Goal: Task Accomplishment & Management: Use online tool/utility

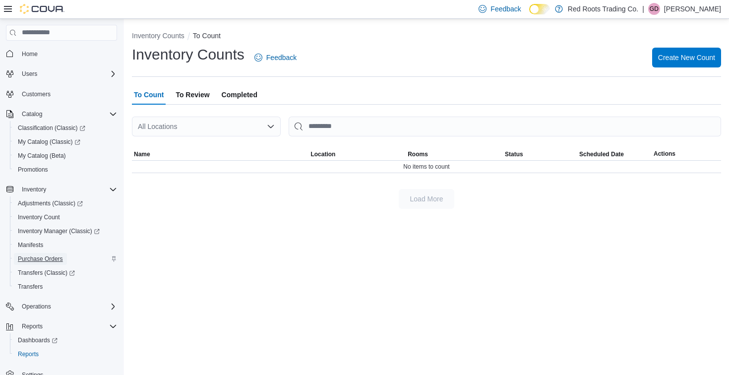
click at [44, 261] on span "Purchase Orders" at bounding box center [40, 259] width 45 height 8
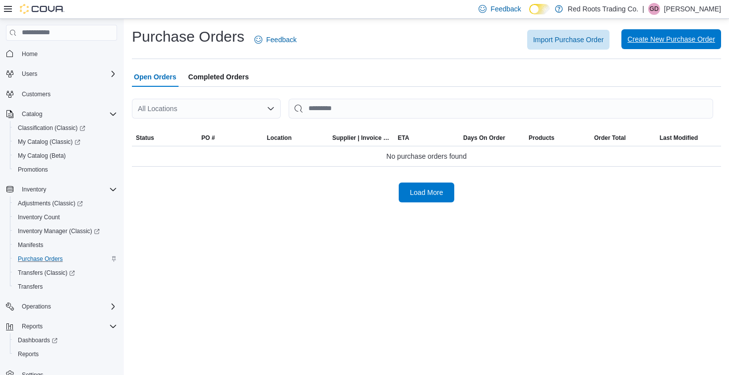
click at [664, 42] on span "Create New Purchase Order" at bounding box center [671, 39] width 88 height 10
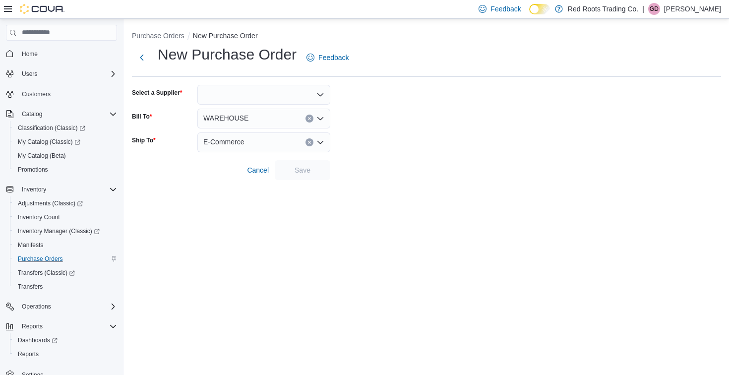
click at [300, 92] on div at bounding box center [263, 95] width 133 height 20
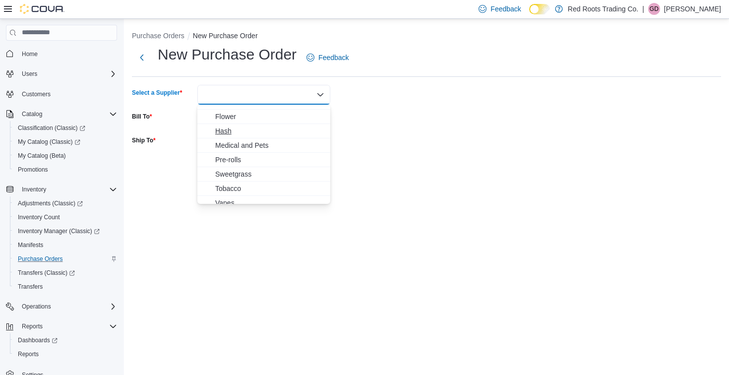
scroll to position [45, 0]
click at [232, 182] on span "Tobacco" at bounding box center [269, 182] width 109 height 10
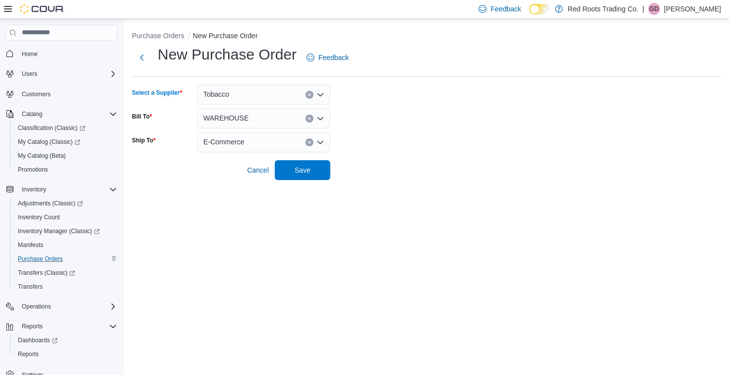
click at [320, 93] on icon "Open list of options" at bounding box center [320, 95] width 8 height 8
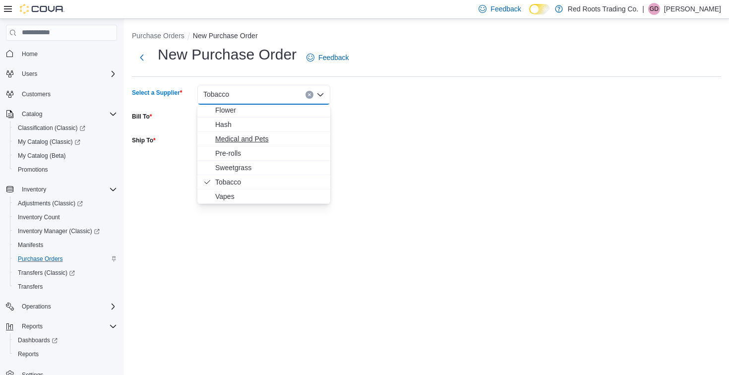
scroll to position [0, 0]
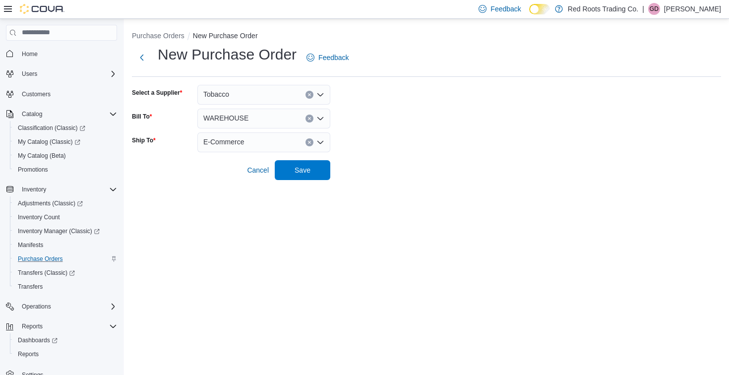
click at [448, 117] on form "Select a Supplier Tobacco Bill To WAREHOUSE Ship To E-Commerce Cancel Save" at bounding box center [426, 132] width 589 height 95
click at [322, 142] on icon "Open list of options" at bounding box center [320, 142] width 6 height 3
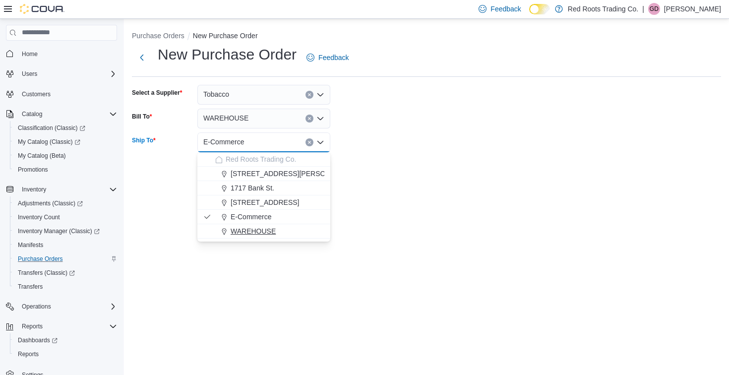
click at [240, 233] on span "WAREHOUSE" at bounding box center [253, 231] width 45 height 10
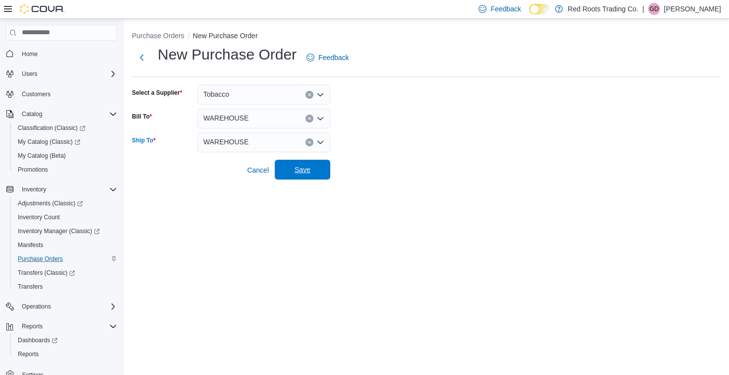
click at [302, 168] on span "Save" at bounding box center [302, 170] width 16 height 10
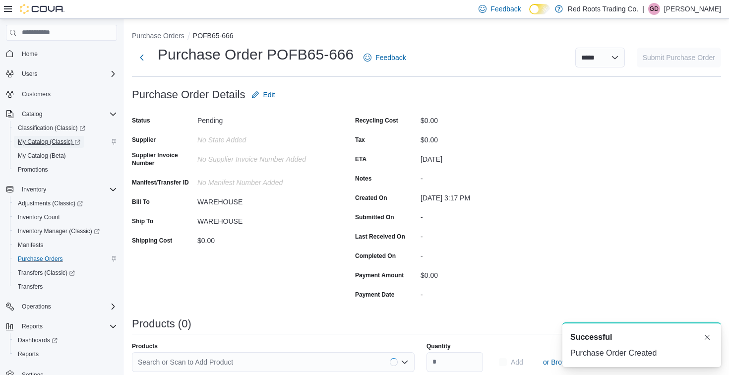
click at [47, 141] on span "My Catalog (Classic)" at bounding box center [49, 142] width 62 height 8
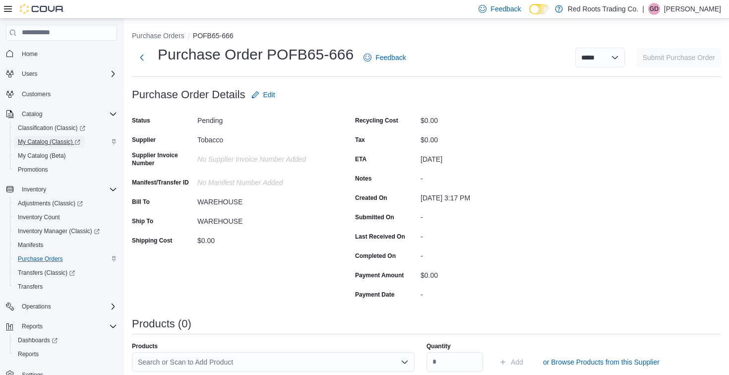
click at [49, 139] on span "My Catalog (Classic)" at bounding box center [49, 142] width 62 height 8
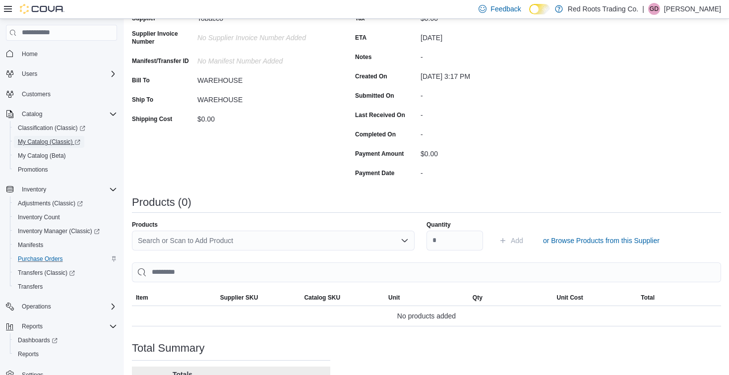
scroll to position [150, 0]
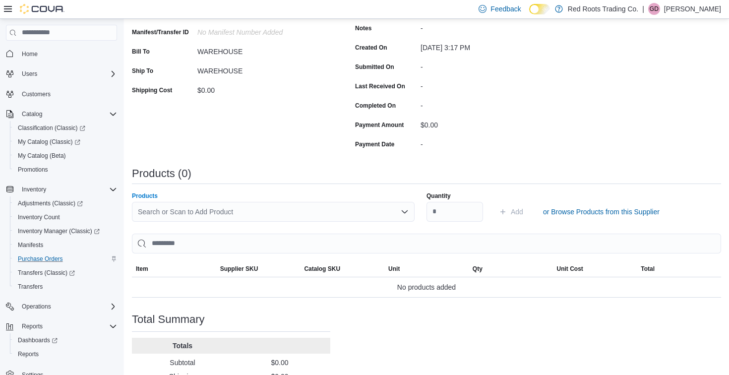
click at [290, 207] on div "Search or Scan to Add Product" at bounding box center [273, 212] width 283 height 20
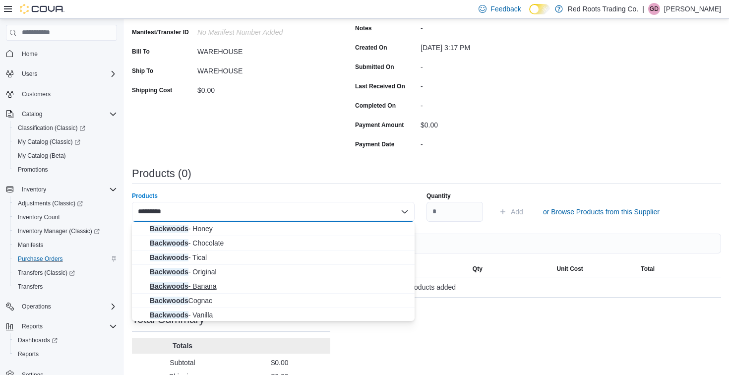
type input "*********"
click at [218, 286] on span "Backwoods - Banana" at bounding box center [279, 286] width 259 height 10
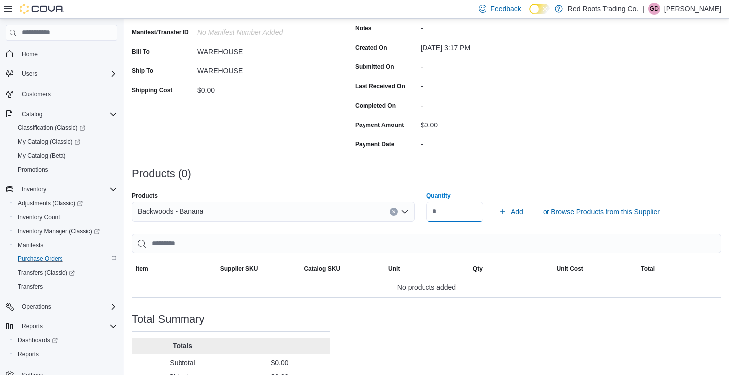
type input "**"
click at [515, 212] on span "Add" at bounding box center [517, 212] width 12 height 10
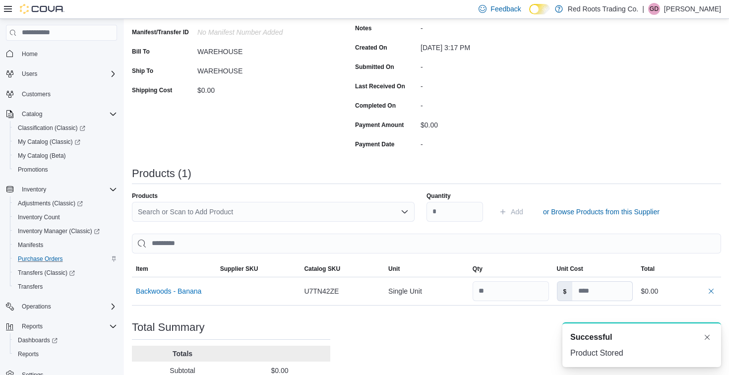
click at [297, 213] on div "Search or Scan to Add Product" at bounding box center [273, 212] width 283 height 20
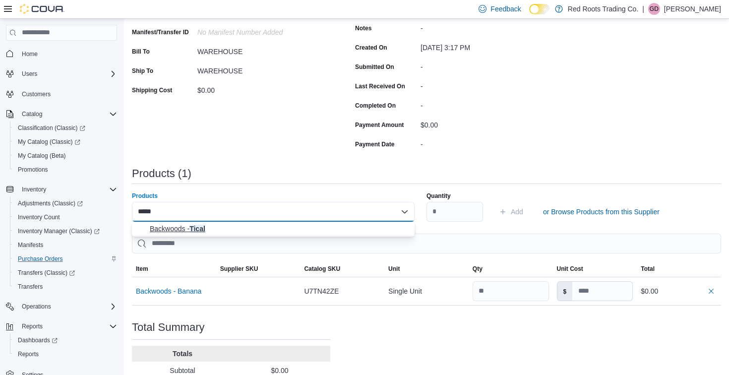
type input "*****"
click at [175, 228] on span "Backwoods - Tical" at bounding box center [279, 229] width 259 height 10
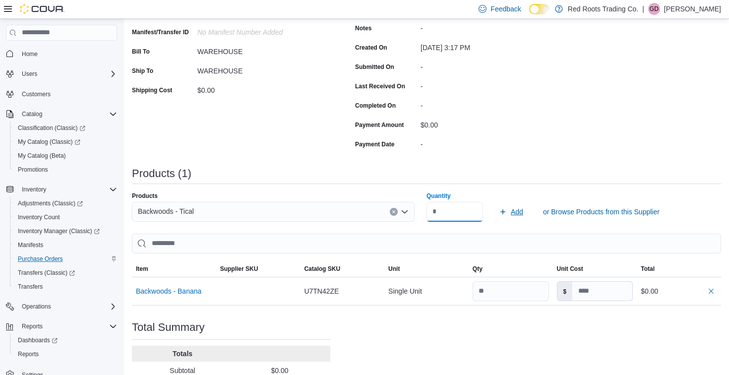
type input "**"
click at [520, 208] on span "Add" at bounding box center [517, 212] width 12 height 10
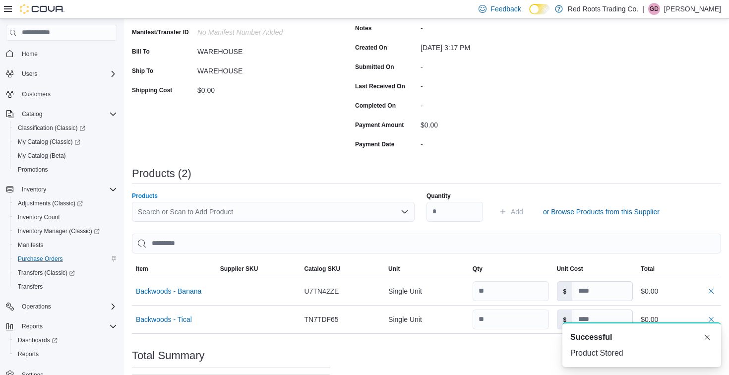
click at [229, 209] on div "Search or Scan to Add Product" at bounding box center [273, 212] width 283 height 20
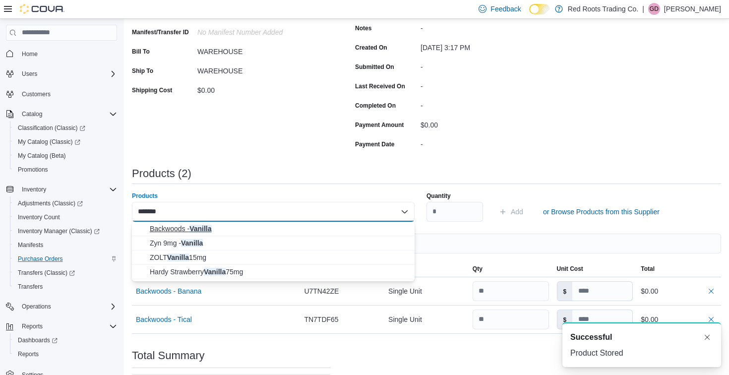
type input "*******"
click at [186, 229] on span "Backwoods - Vanilla" at bounding box center [279, 229] width 259 height 10
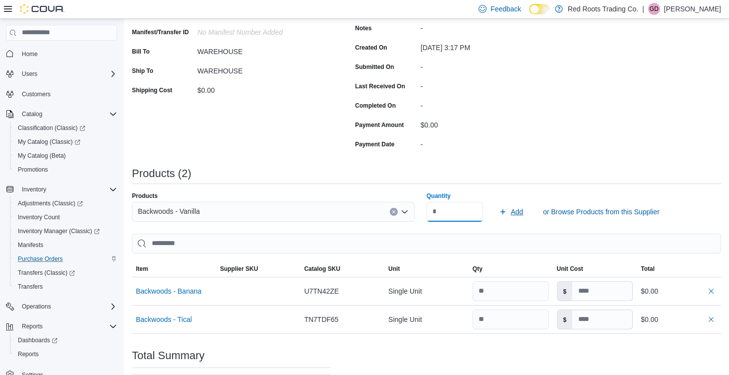
type input "**"
click at [517, 210] on span "Add" at bounding box center [517, 212] width 12 height 10
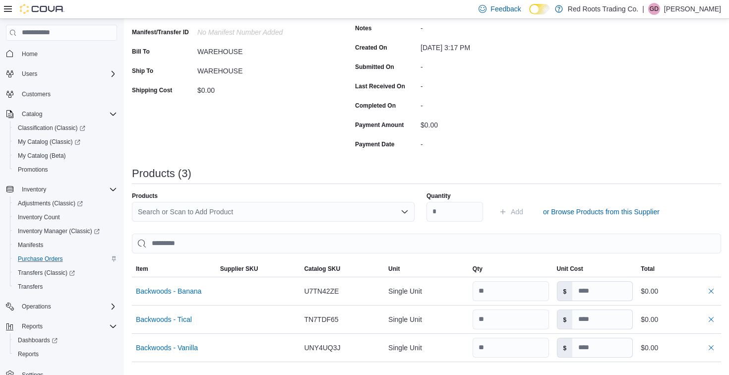
click at [276, 208] on div "Search or Scan to Add Product" at bounding box center [273, 212] width 283 height 20
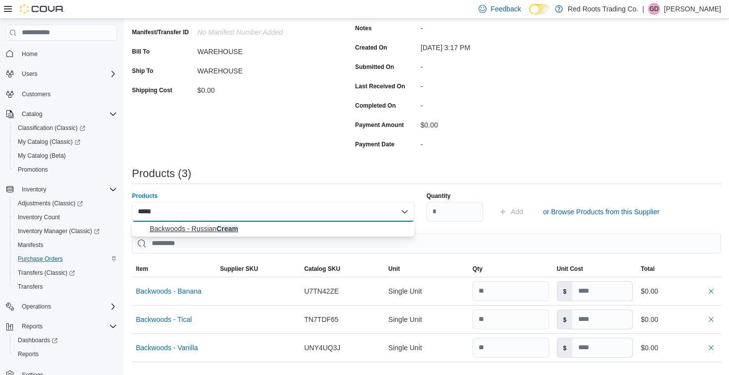
type input "*****"
click at [209, 227] on span "Backwoods - Russian Cream" at bounding box center [279, 229] width 259 height 10
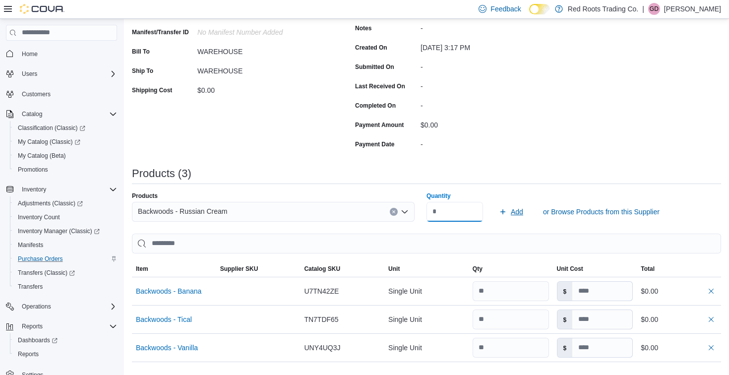
type input "**"
click at [517, 212] on span "Add" at bounding box center [517, 212] width 12 height 10
click at [278, 211] on div "Search or Scan to Add Product" at bounding box center [273, 212] width 283 height 20
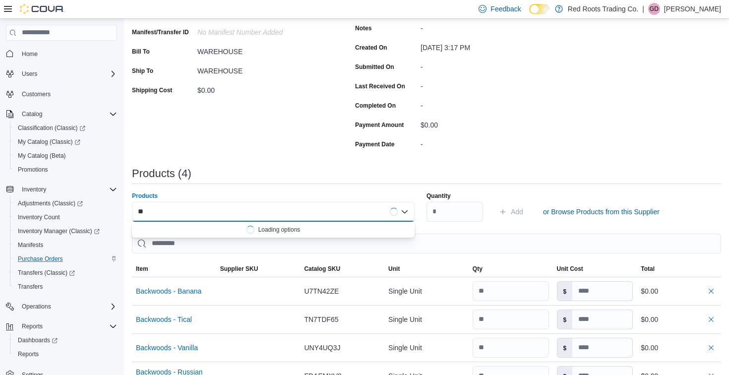
type input "*"
type input "******"
click at [194, 231] on span "Crazy Ace 15k Sakura Grape" at bounding box center [279, 229] width 259 height 10
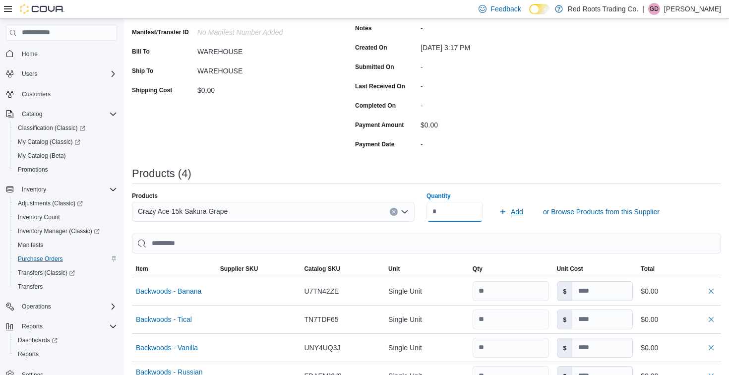
type input "*"
click at [512, 207] on span "Add" at bounding box center [517, 212] width 12 height 10
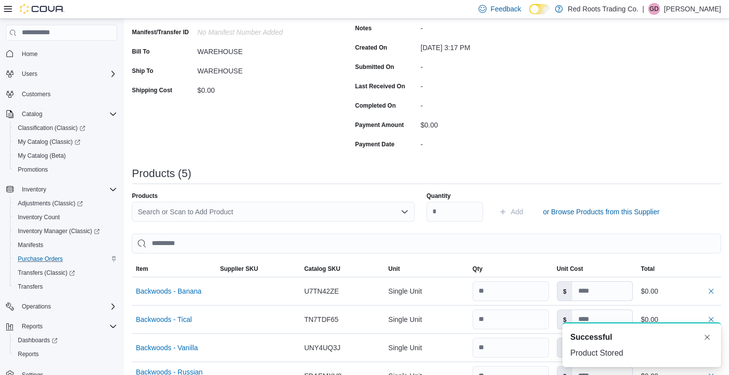
click at [270, 205] on div "Search or Scan to Add Product" at bounding box center [273, 212] width 283 height 20
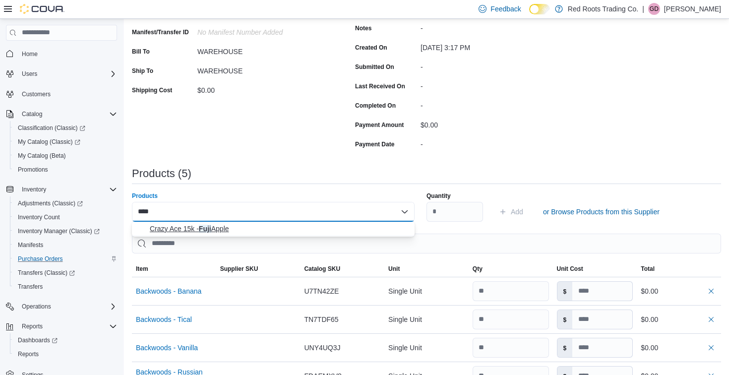
type input "****"
click at [203, 228] on span "Crazy Ace 15k - Fuji Apple" at bounding box center [279, 229] width 259 height 10
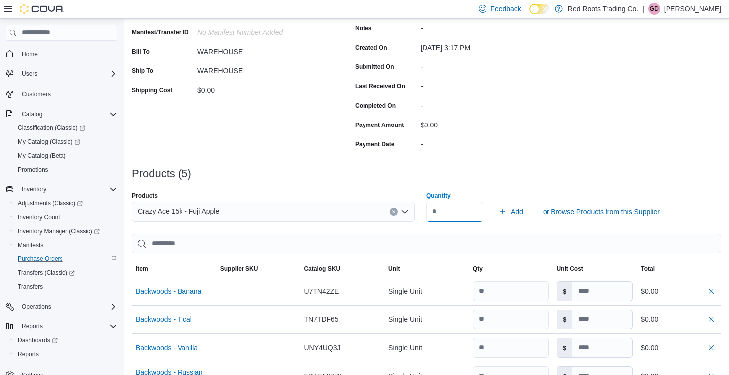
type input "*"
click at [512, 211] on span "Add" at bounding box center [517, 212] width 12 height 10
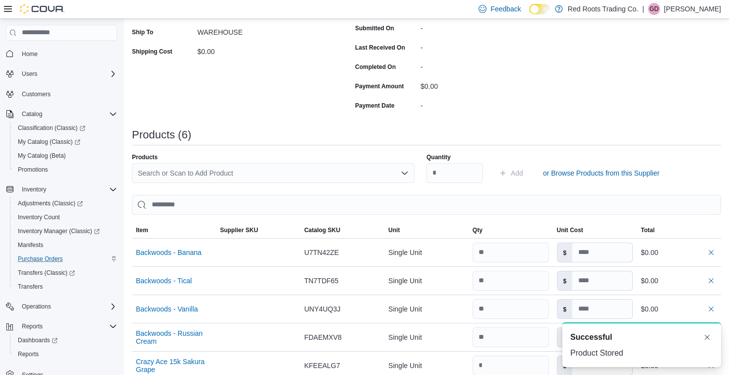
scroll to position [176, 0]
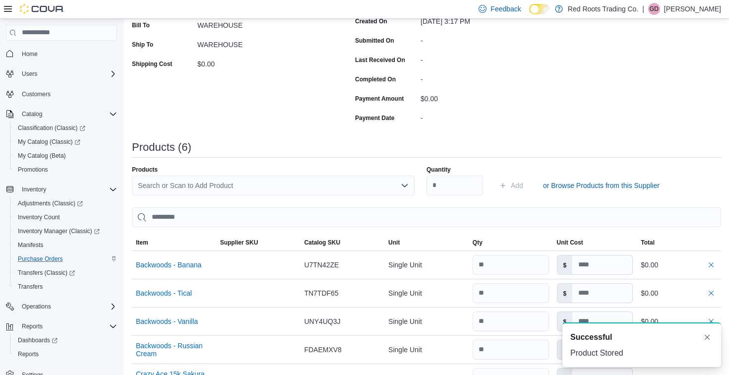
click at [263, 183] on div "Search or Scan to Add Product" at bounding box center [273, 185] width 283 height 20
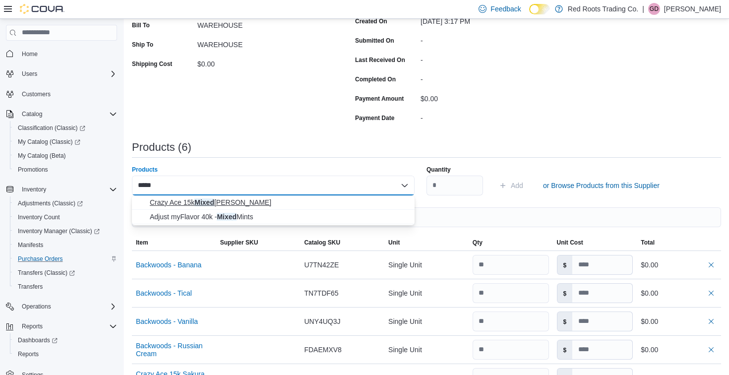
type input "*****"
click at [199, 203] on span "Crazy Ace 15k Mixed [PERSON_NAME]" at bounding box center [279, 202] width 259 height 10
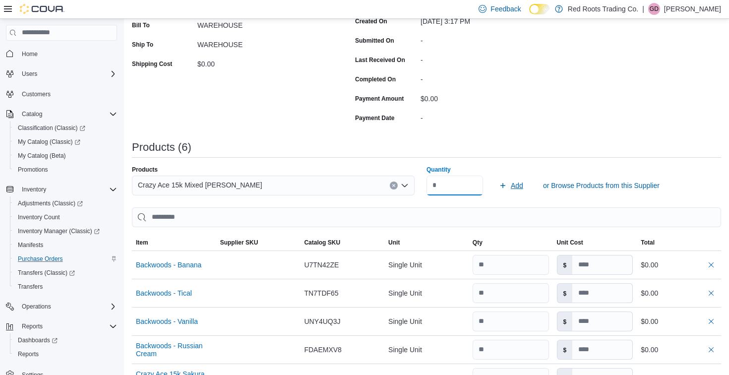
type input "*"
click at [516, 185] on span "Add" at bounding box center [517, 185] width 12 height 10
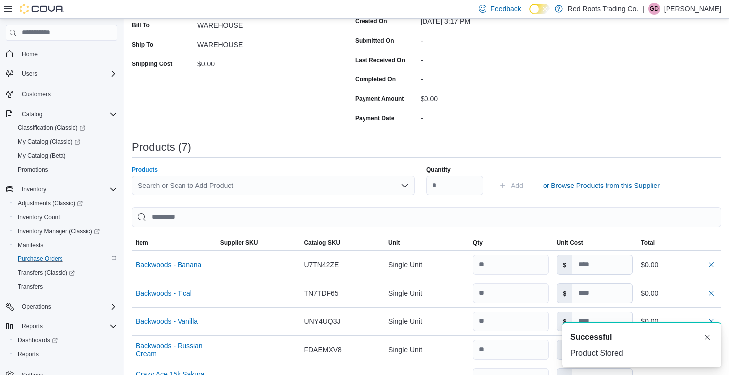
click at [222, 182] on div "Search or Scan to Add Product" at bounding box center [273, 185] width 283 height 20
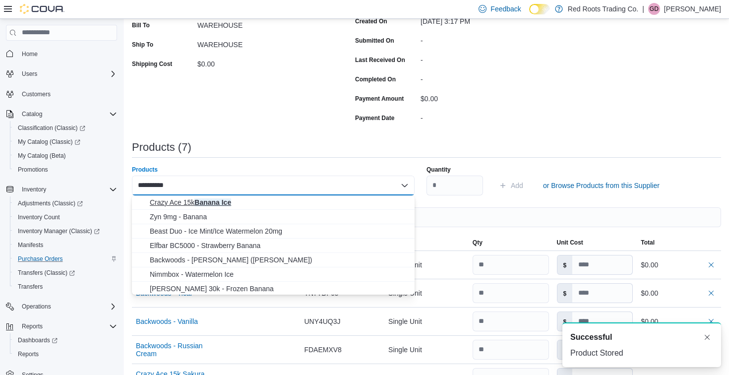
type input "**********"
click at [196, 202] on span "Crazy Ace 15k Banana Ice" at bounding box center [279, 202] width 259 height 10
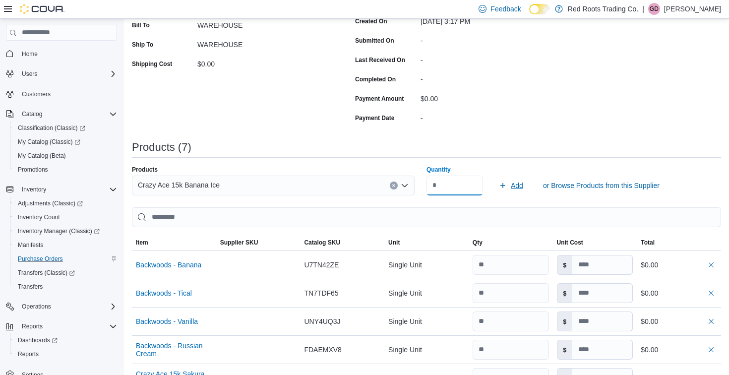
type input "*"
click at [517, 182] on span "Add" at bounding box center [517, 185] width 12 height 10
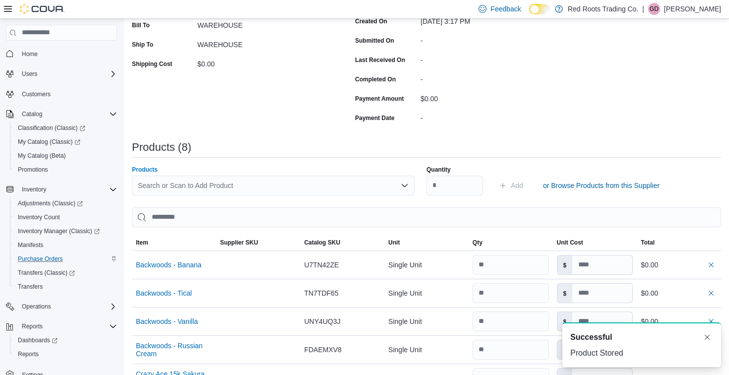
drag, startPoint x: 320, startPoint y: 184, endPoint x: 326, endPoint y: 174, distance: 11.6
click at [321, 183] on div "Search or Scan to Add Product" at bounding box center [273, 185] width 283 height 20
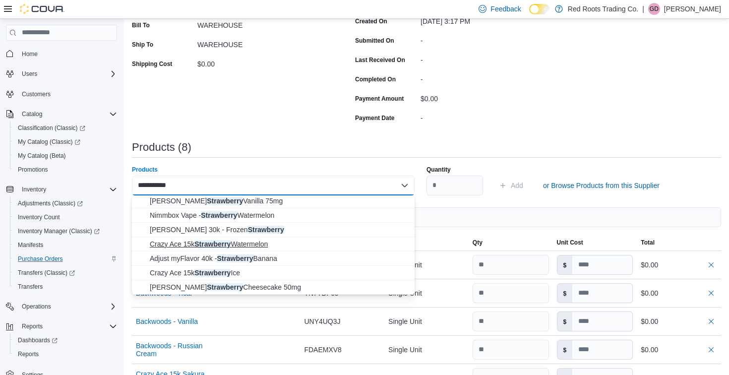
scroll to position [46, 0]
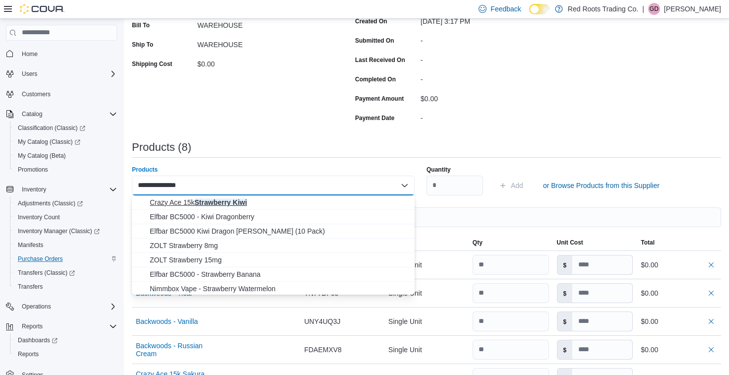
type input "**********"
click at [208, 200] on span "Crazy Ace 15k Strawberry Kiwi" at bounding box center [279, 202] width 259 height 10
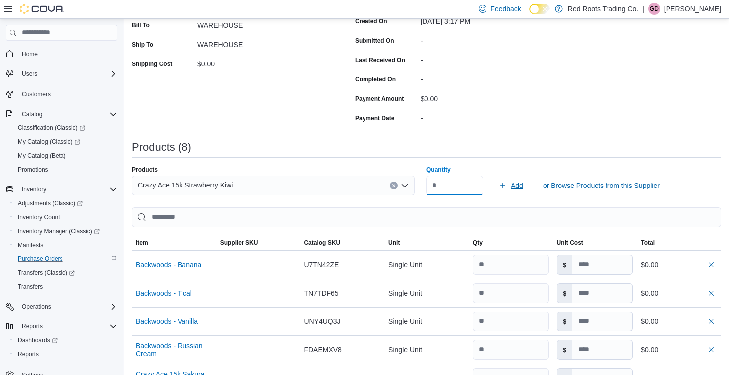
type input "*"
click at [516, 185] on span "Add" at bounding box center [517, 185] width 12 height 10
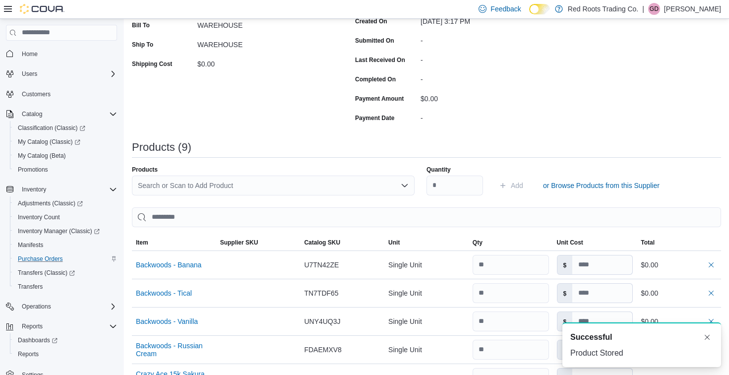
click at [289, 181] on div "Search or Scan to Add Product" at bounding box center [273, 185] width 283 height 20
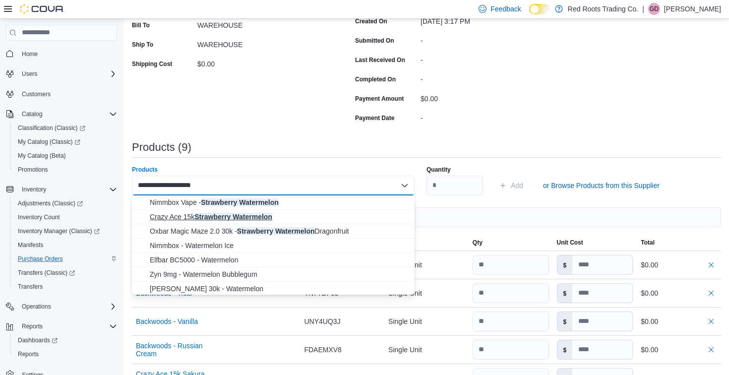
type input "**********"
click at [265, 217] on span "Crazy Ace 15k Strawberry Watermelon" at bounding box center [279, 217] width 259 height 10
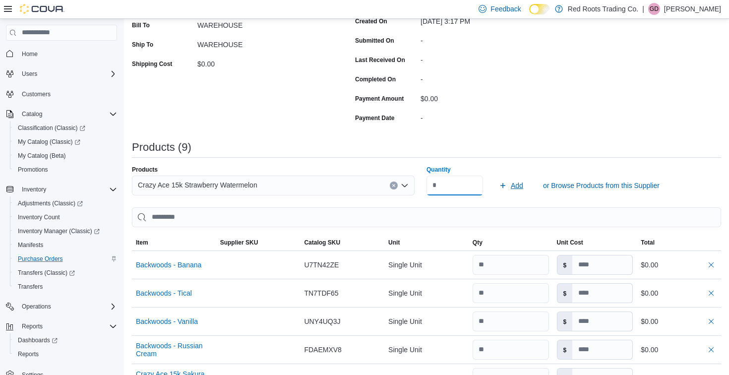
type input "*"
click at [520, 185] on span "Add" at bounding box center [517, 185] width 12 height 10
click at [332, 187] on div "Search or Scan to Add Product" at bounding box center [273, 185] width 283 height 20
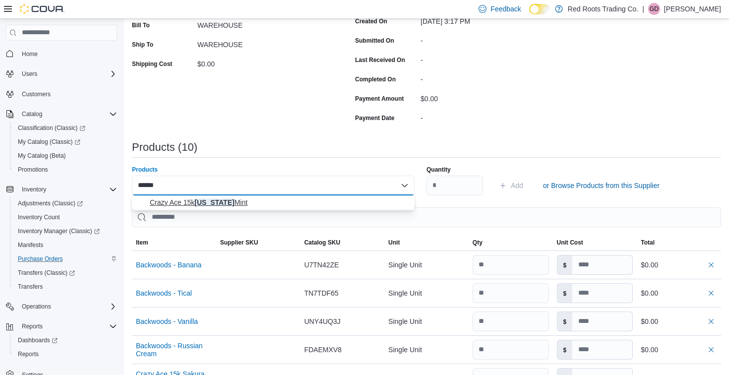
type input "******"
click at [218, 201] on span "Crazy Ace 15k [US_STATE] Mint" at bounding box center [279, 202] width 259 height 10
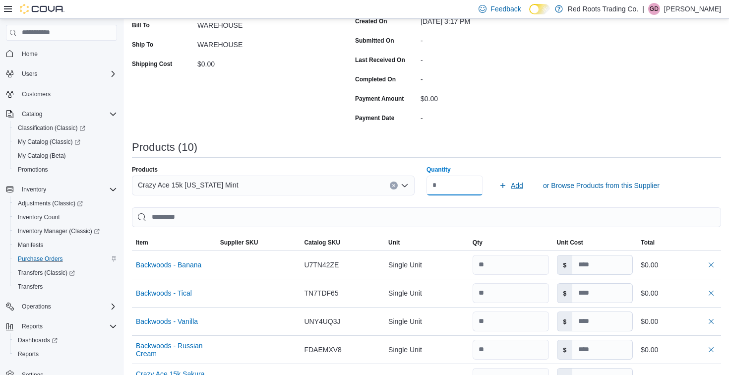
type input "*"
click at [519, 184] on span "Add" at bounding box center [517, 185] width 12 height 10
click at [288, 182] on div "Search or Scan to Add Product" at bounding box center [273, 185] width 283 height 20
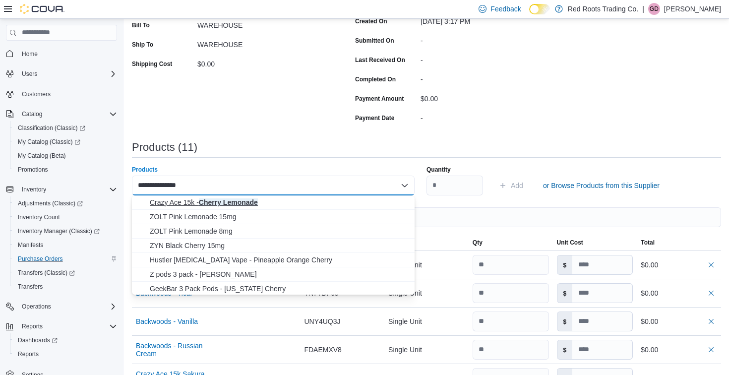
type input "**********"
click at [208, 198] on span "Crazy Ace 15k - Cherry Lemonade" at bounding box center [279, 202] width 259 height 10
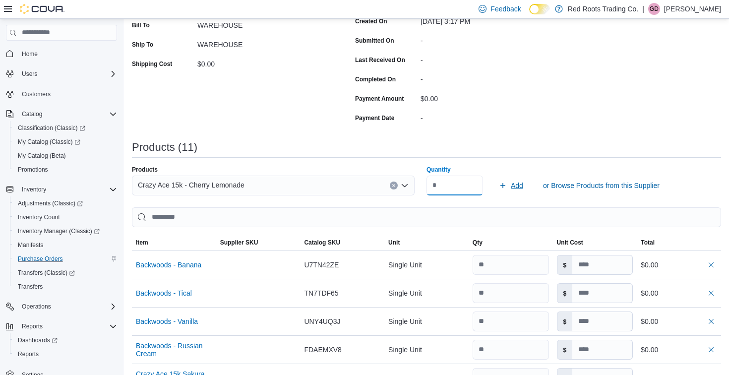
type input "*"
click at [517, 185] on span "Add" at bounding box center [517, 185] width 12 height 10
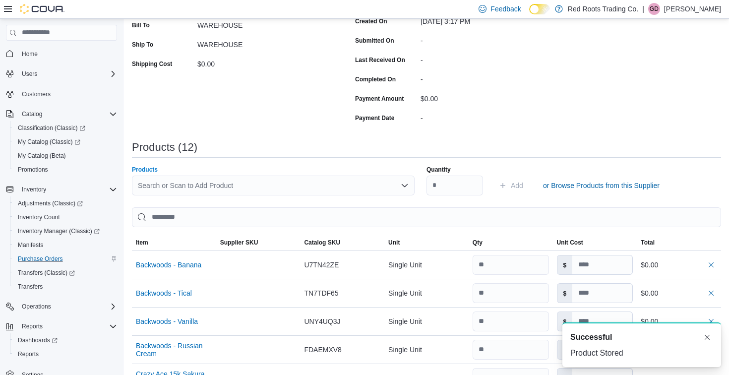
click at [287, 191] on div "Search or Scan to Add Product" at bounding box center [273, 185] width 283 height 20
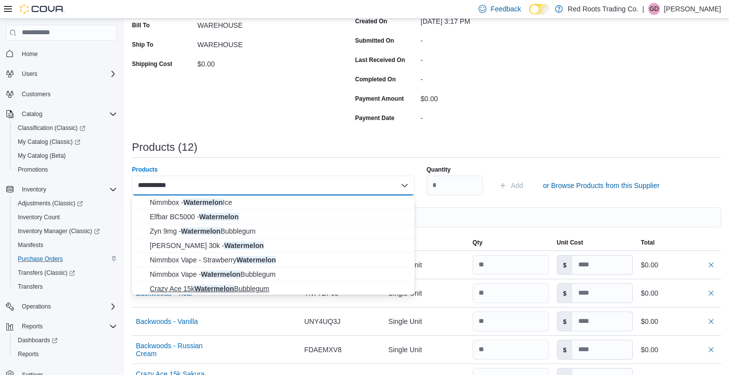
type input "**********"
click at [239, 284] on span "Crazy Ace 15k Watermelon Bubblegum" at bounding box center [279, 289] width 259 height 10
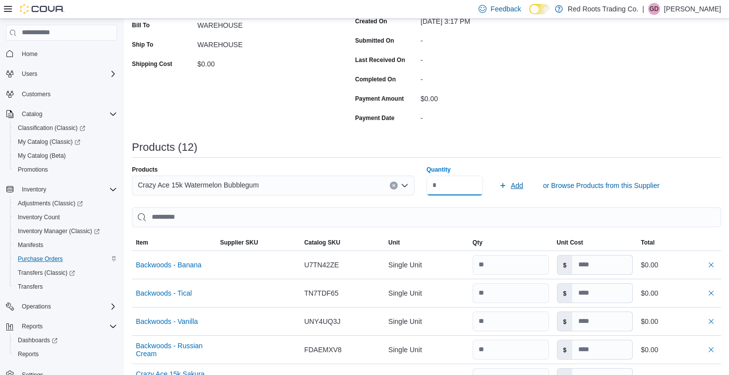
type input "*"
click at [520, 184] on span "Add" at bounding box center [517, 185] width 12 height 10
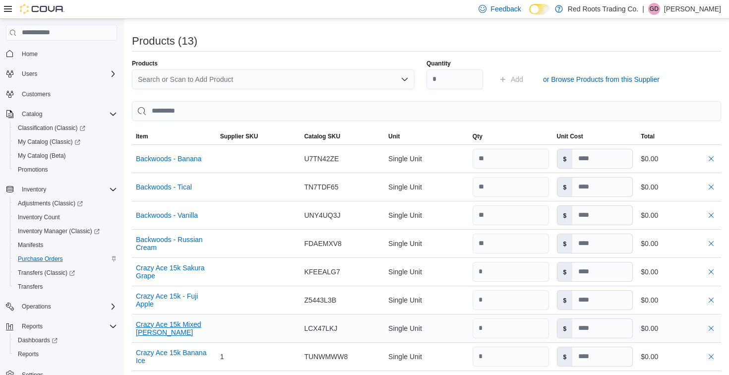
scroll to position [272, 0]
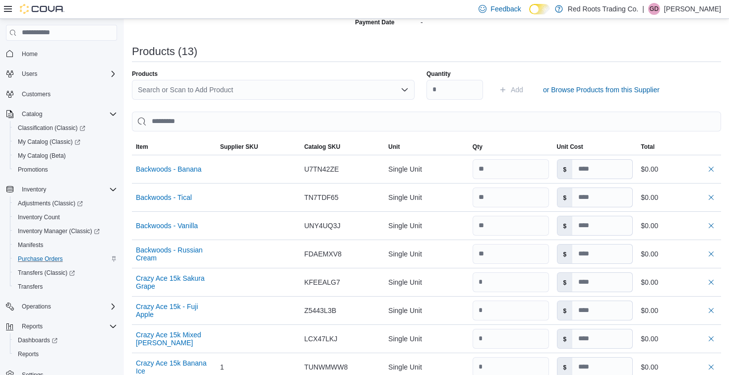
click at [178, 86] on div "Search or Scan to Add Product" at bounding box center [273, 90] width 283 height 20
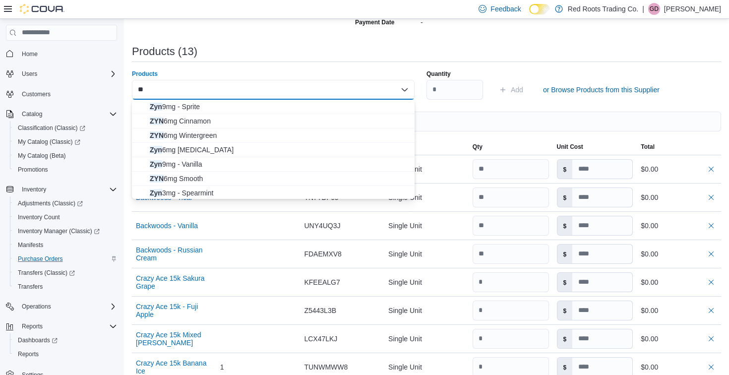
type input "*"
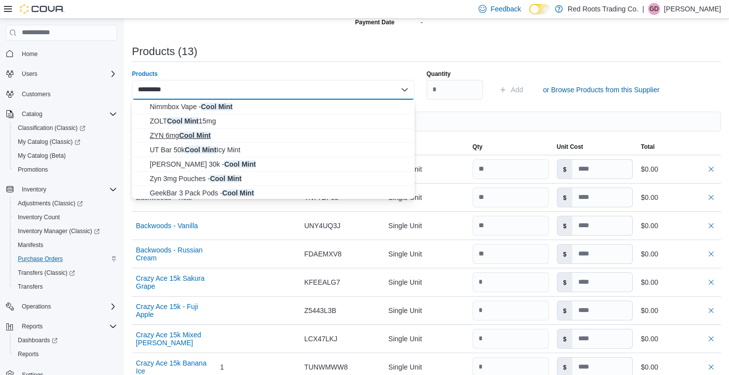
type input "*********"
click at [208, 134] on span "ZYN 6mg Cool Mint" at bounding box center [279, 135] width 259 height 10
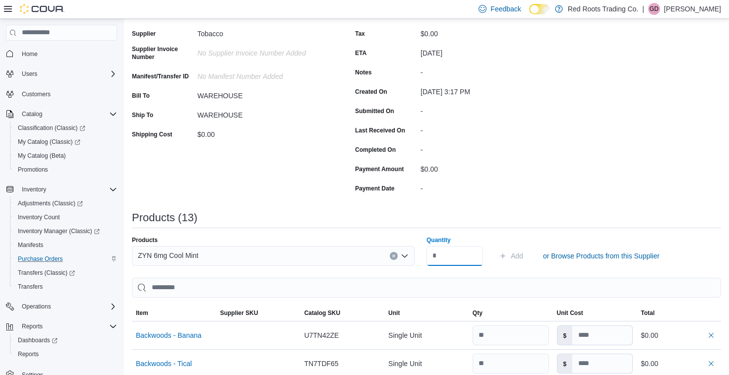
scroll to position [107, 0]
type input "*"
click at [515, 255] on span "Add" at bounding box center [517, 255] width 12 height 10
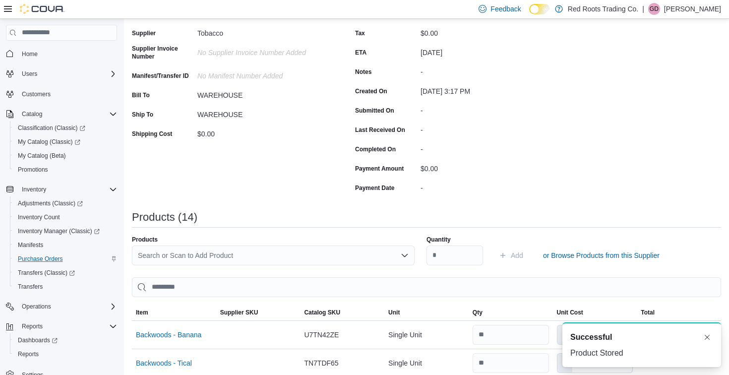
click at [196, 253] on div "Search or Scan to Add Product" at bounding box center [273, 255] width 283 height 20
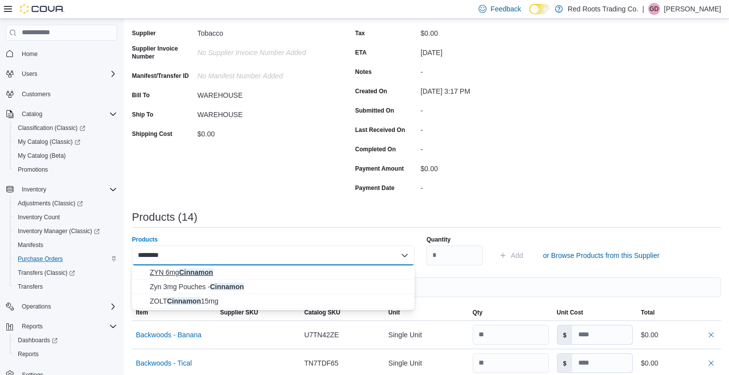
type input "********"
click at [178, 274] on span "ZYN 6mg Cinnamon" at bounding box center [279, 272] width 259 height 10
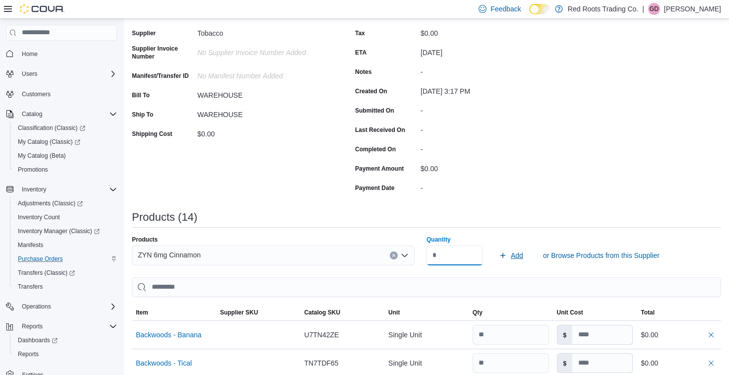
type input "*"
click at [515, 255] on span "Add" at bounding box center [517, 255] width 12 height 10
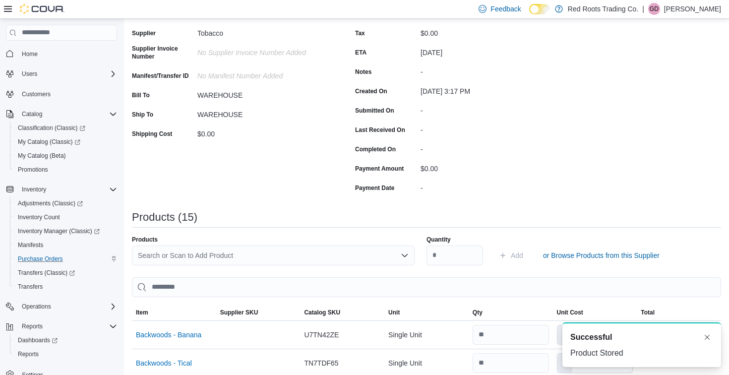
click at [340, 256] on div "Search or Scan to Add Product" at bounding box center [273, 255] width 283 height 20
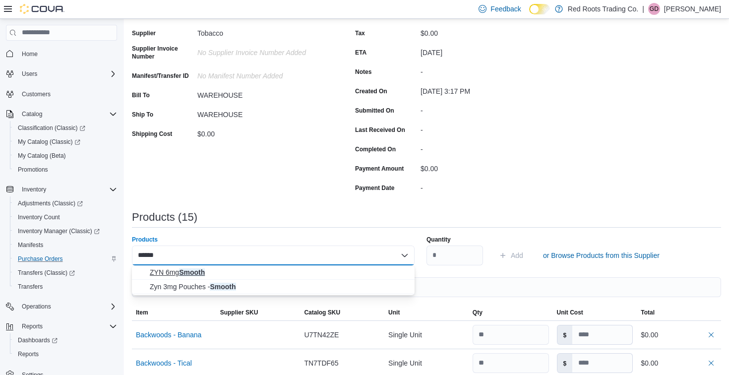
type input "******"
click at [192, 273] on span "ZYN 6mg Smooth" at bounding box center [279, 272] width 259 height 10
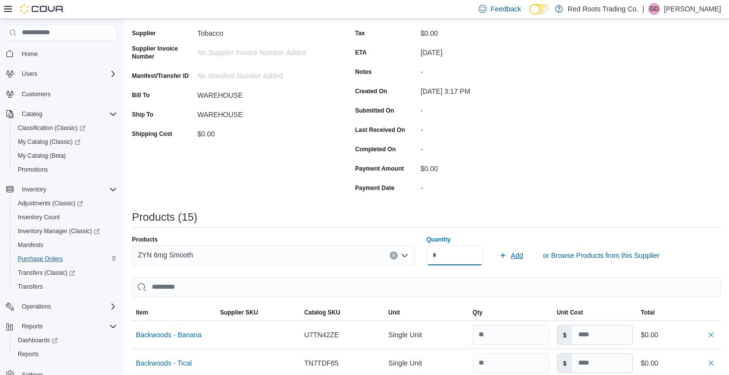
type input "*"
click at [512, 254] on span "Add" at bounding box center [517, 255] width 12 height 10
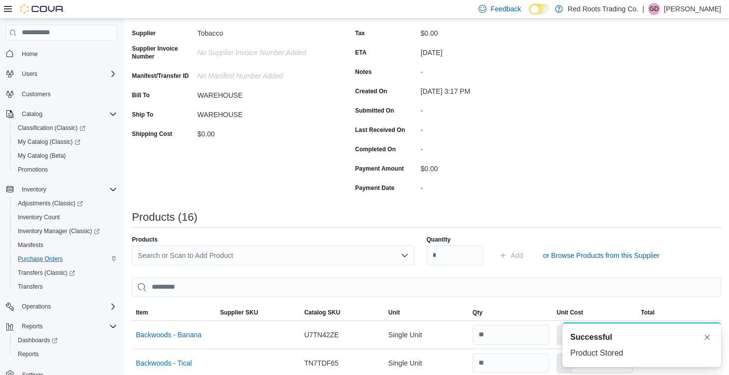
click at [349, 253] on div "Search or Scan to Add Product" at bounding box center [273, 255] width 283 height 20
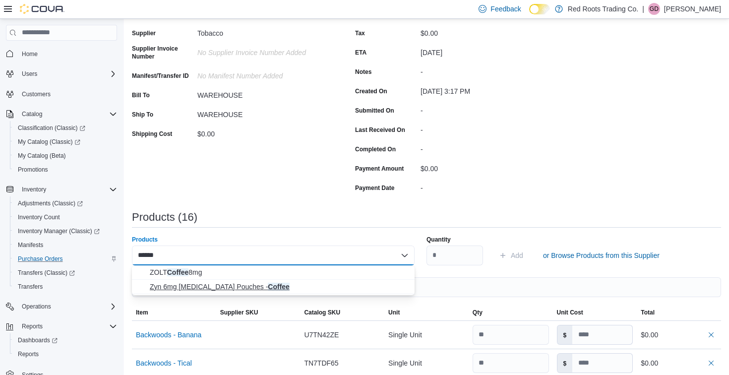
type input "******"
click at [228, 289] on span "Zyn 6mg [MEDICAL_DATA] Pouches - Coffee" at bounding box center [279, 287] width 259 height 10
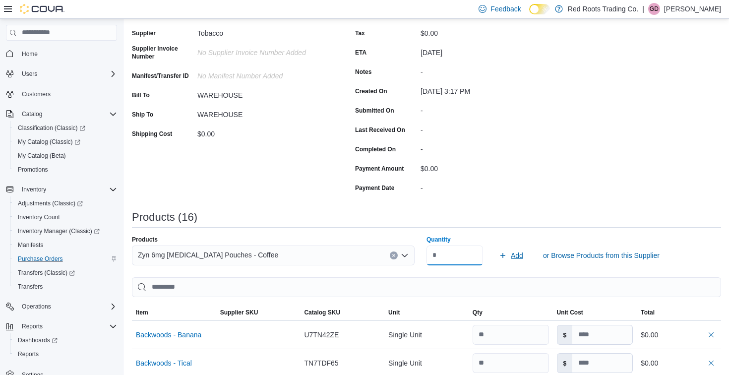
type input "*"
click at [512, 255] on span "Add" at bounding box center [517, 255] width 12 height 10
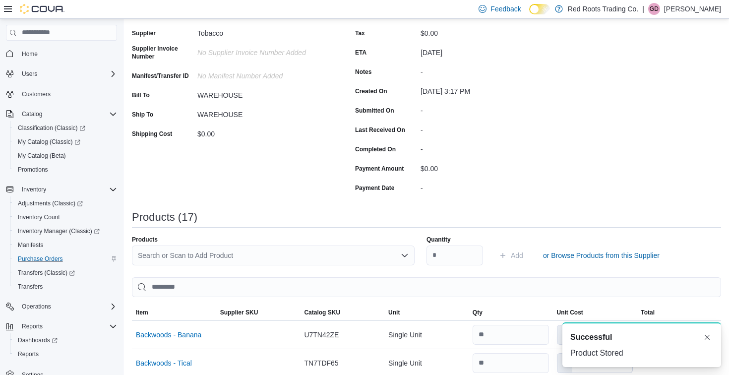
click at [230, 252] on div "Search or Scan to Add Product" at bounding box center [273, 255] width 283 height 20
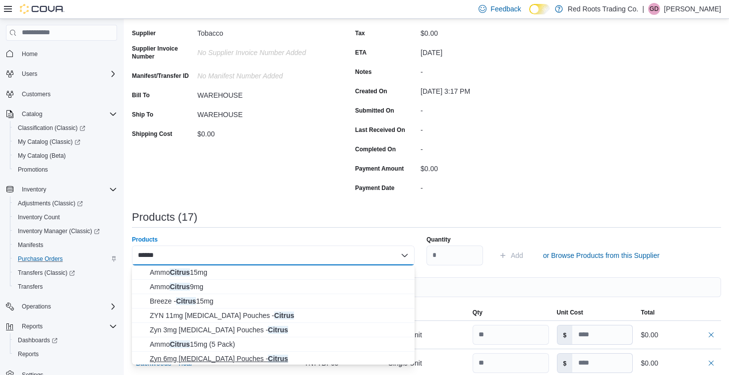
type input "******"
click at [200, 357] on span "Zyn 6mg [MEDICAL_DATA] Pouches - Citrus" at bounding box center [279, 358] width 259 height 10
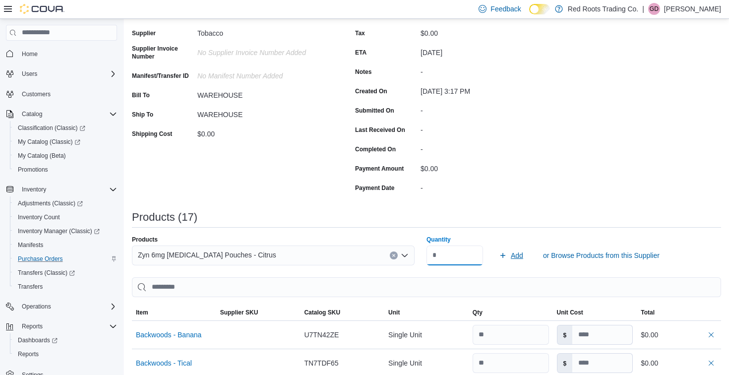
type input "*"
click at [518, 256] on span "Add" at bounding box center [517, 255] width 12 height 10
click at [328, 249] on div "Search or Scan to Add Product" at bounding box center [273, 255] width 283 height 20
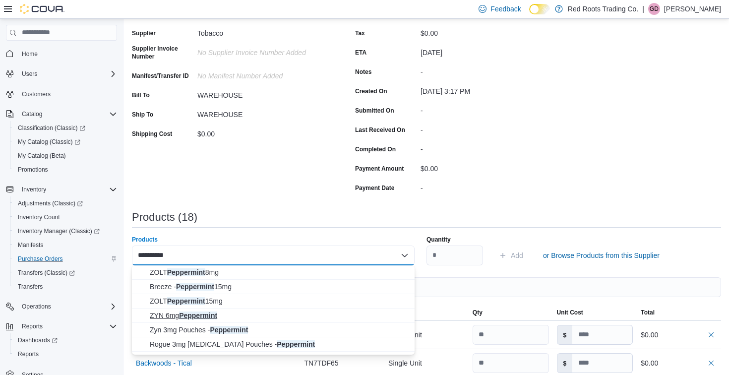
type input "**********"
click at [213, 319] on span "ZYN 6mg Peppermint" at bounding box center [279, 315] width 259 height 10
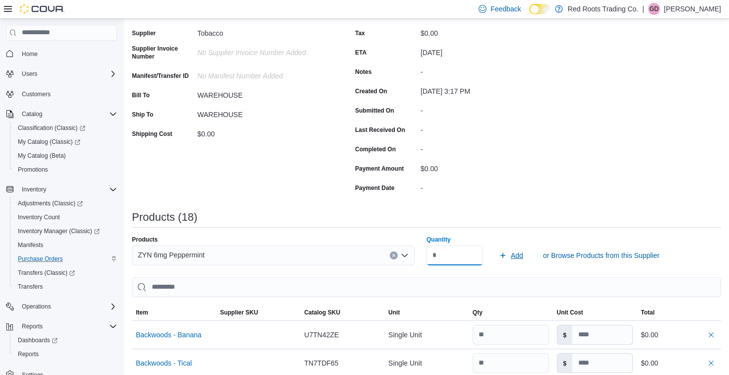
type input "*"
click at [516, 257] on span "Add" at bounding box center [517, 255] width 12 height 10
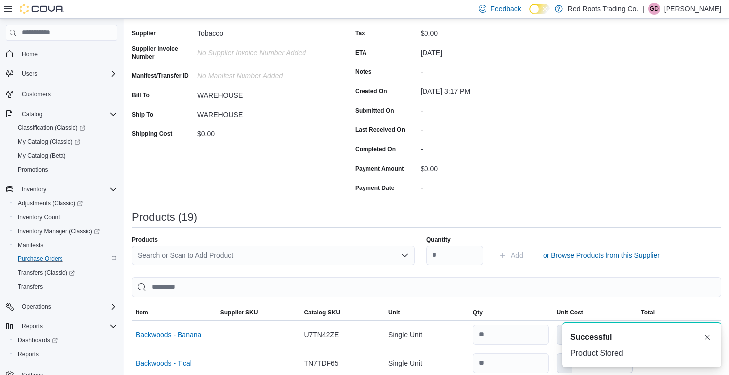
drag, startPoint x: 201, startPoint y: 254, endPoint x: 204, endPoint y: 248, distance: 6.9
click at [201, 254] on div "Search or Scan to Add Product" at bounding box center [273, 255] width 283 height 20
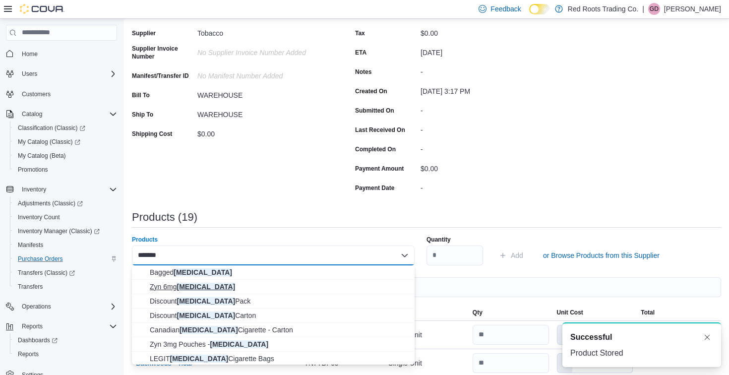
type input "*******"
click at [171, 287] on span "Zyn 6mg [MEDICAL_DATA]" at bounding box center [279, 287] width 259 height 10
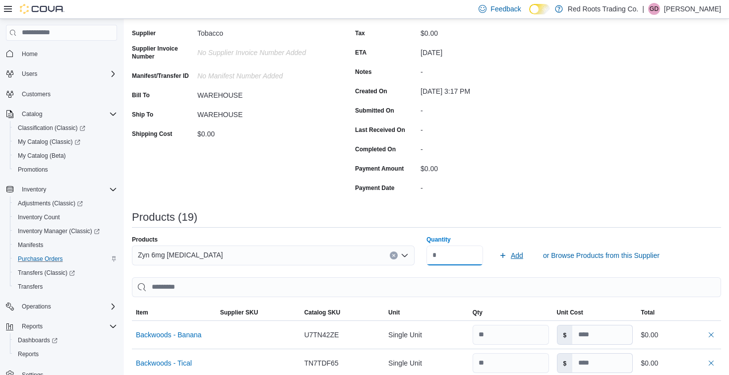
type input "*"
click at [517, 257] on span "Add" at bounding box center [517, 255] width 12 height 10
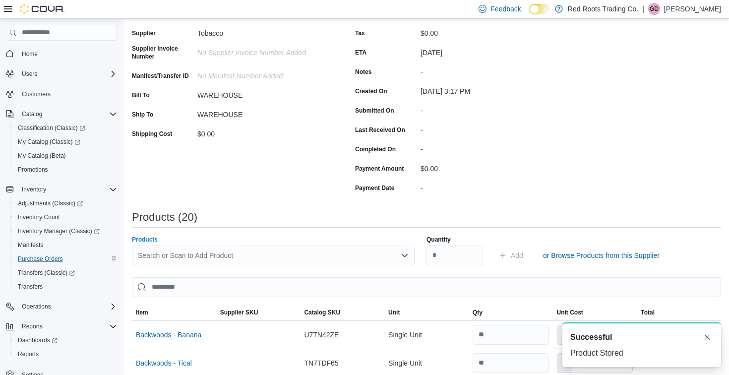
click at [326, 250] on div "Search or Scan to Add Product" at bounding box center [273, 255] width 283 height 20
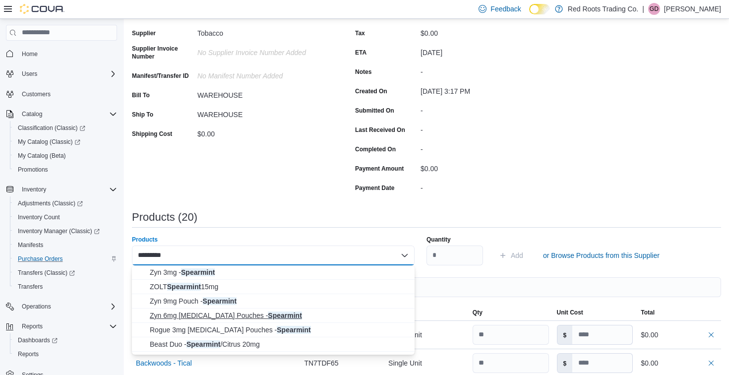
type input "*********"
click at [186, 315] on span "Zyn 6mg [MEDICAL_DATA] Pouches - Spearmint" at bounding box center [279, 315] width 259 height 10
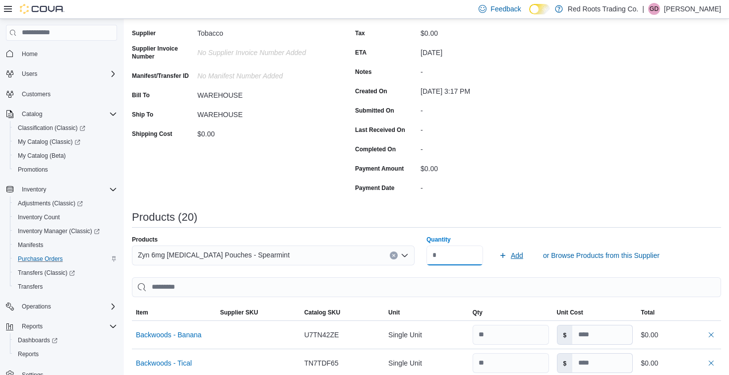
type input "*"
click at [519, 255] on span "Add" at bounding box center [517, 255] width 12 height 10
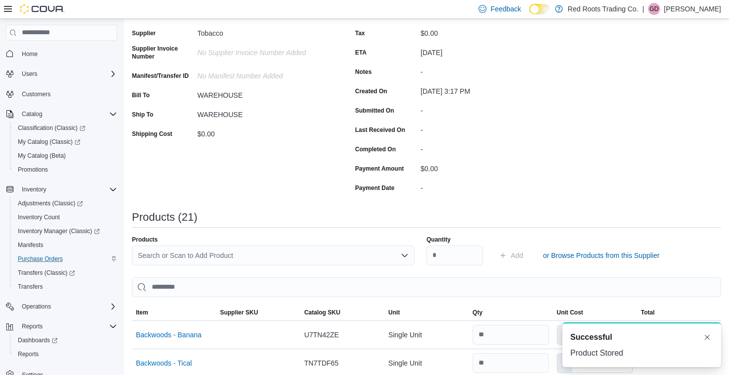
drag, startPoint x: 244, startPoint y: 254, endPoint x: 252, endPoint y: 238, distance: 17.7
click at [244, 252] on div "Search or Scan to Add Product" at bounding box center [273, 255] width 283 height 20
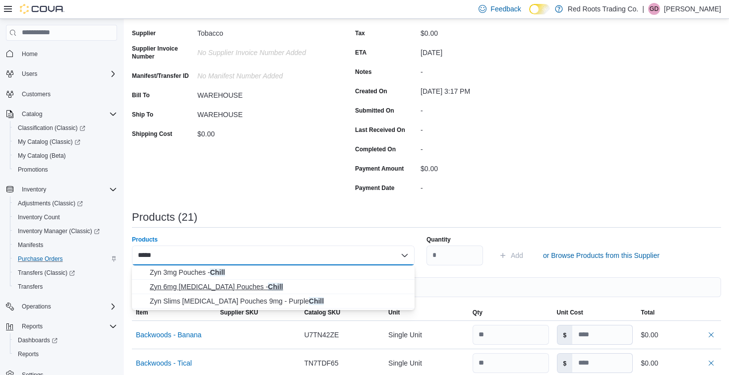
type input "*****"
click at [219, 291] on span "Zyn 6mg [MEDICAL_DATA] Pouches - Chill" at bounding box center [279, 287] width 259 height 10
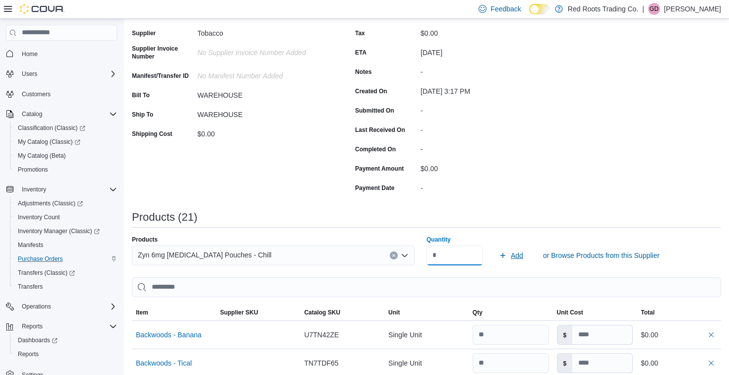
type input "*"
click at [515, 256] on span "Add" at bounding box center [517, 255] width 12 height 10
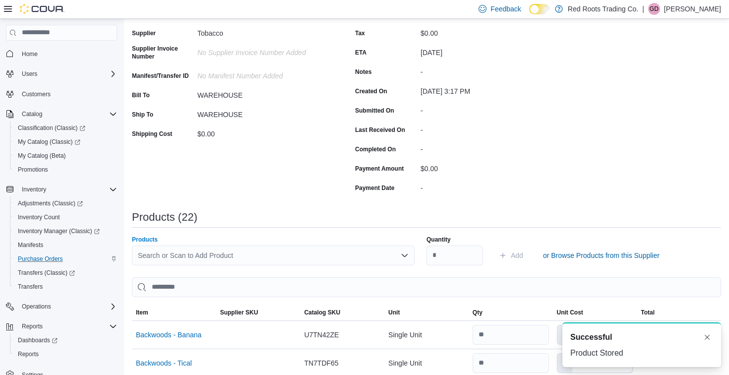
click at [260, 257] on div "Search or Scan to Add Product" at bounding box center [273, 255] width 283 height 20
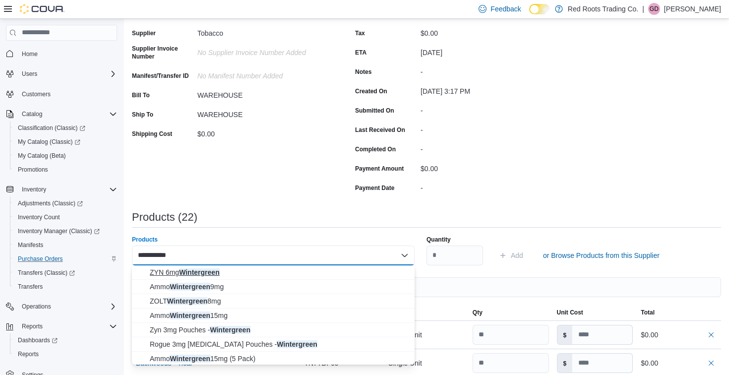
type input "**********"
click at [196, 275] on span "ZYN 6mg Wintergreen" at bounding box center [279, 272] width 259 height 10
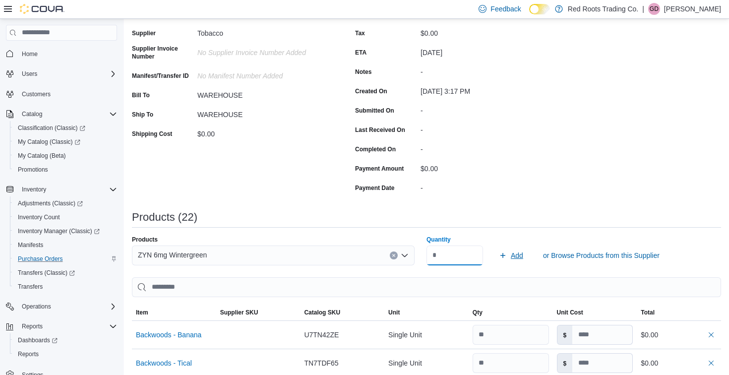
type input "*"
click at [517, 261] on span "Add" at bounding box center [511, 255] width 24 height 20
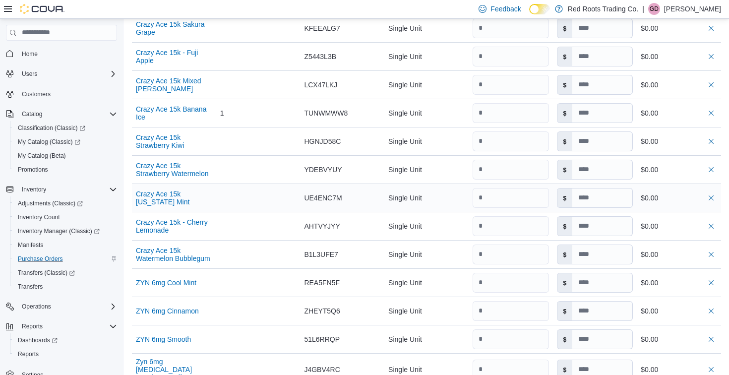
scroll to position [0, 0]
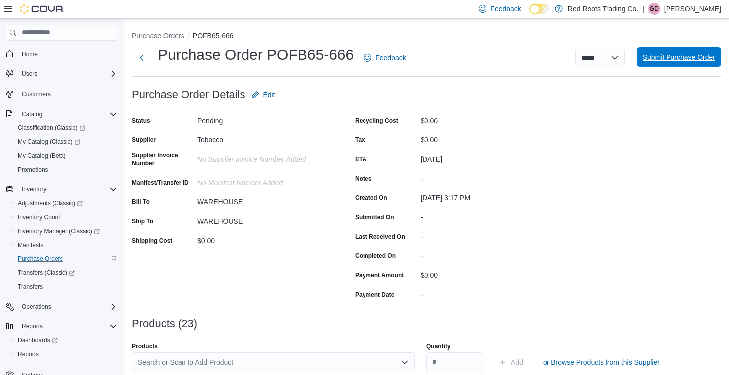
click at [675, 55] on span "Submit Purchase Order" at bounding box center [678, 57] width 72 height 10
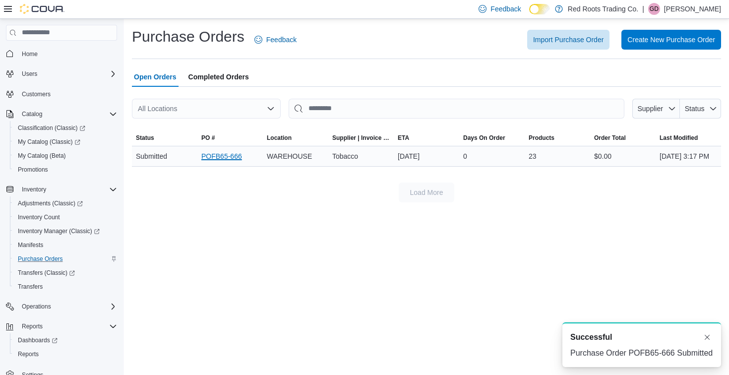
click at [217, 162] on link "POFB65-666" at bounding box center [221, 156] width 41 height 12
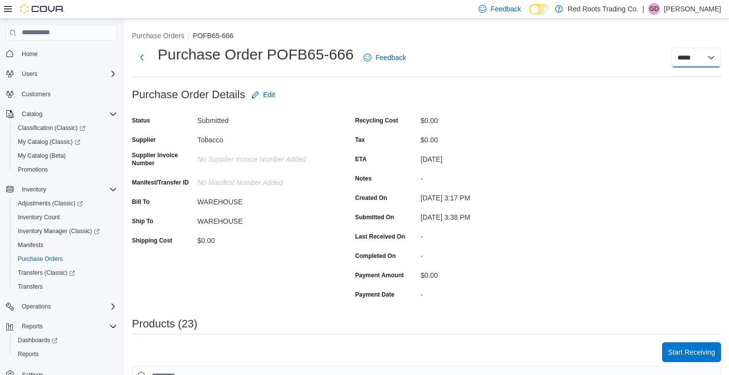
click at [696, 56] on select "**********" at bounding box center [696, 58] width 50 height 20
click at [698, 63] on select "**********" at bounding box center [696, 58] width 50 height 20
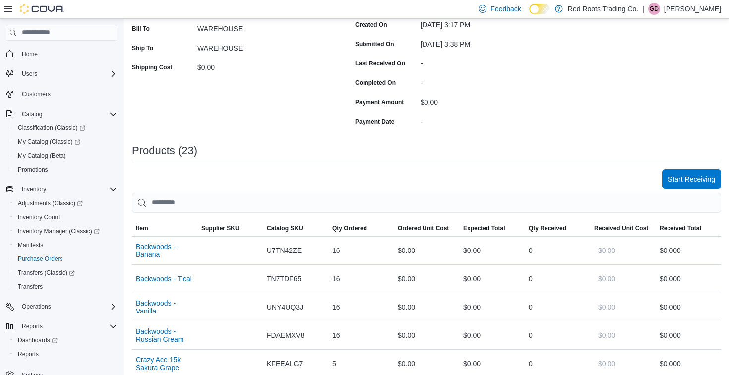
scroll to position [228, 0]
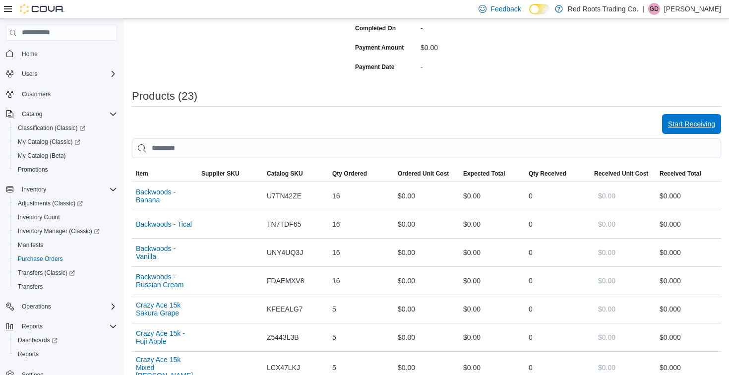
click at [688, 121] on span "Start Receiving" at bounding box center [691, 124] width 47 height 10
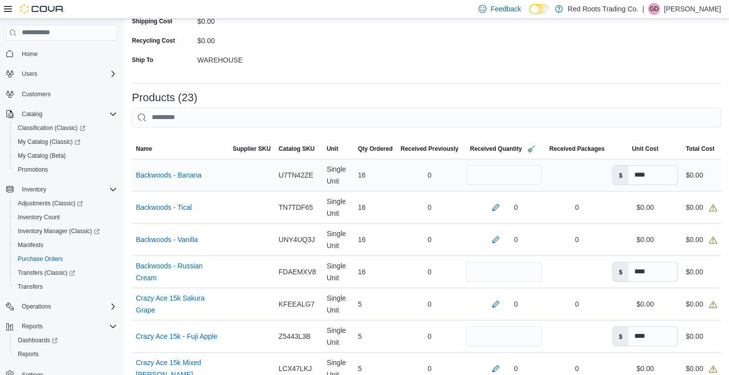
scroll to position [160, 0]
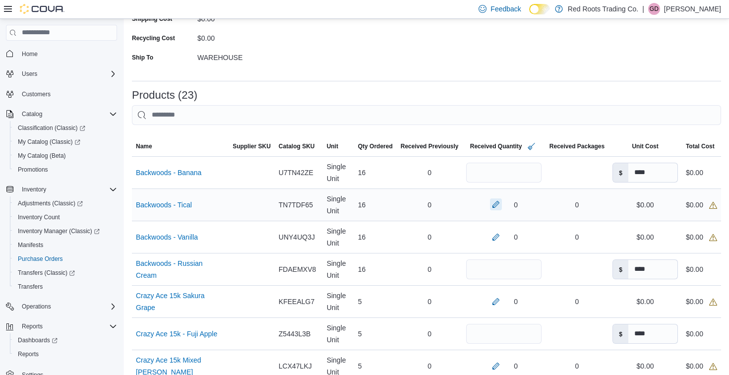
click at [490, 204] on button "button" at bounding box center [496, 204] width 12 height 12
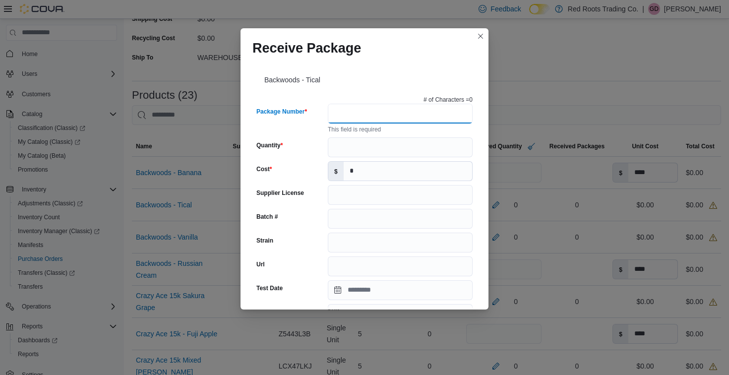
click at [360, 119] on input "Package Number" at bounding box center [400, 114] width 145 height 20
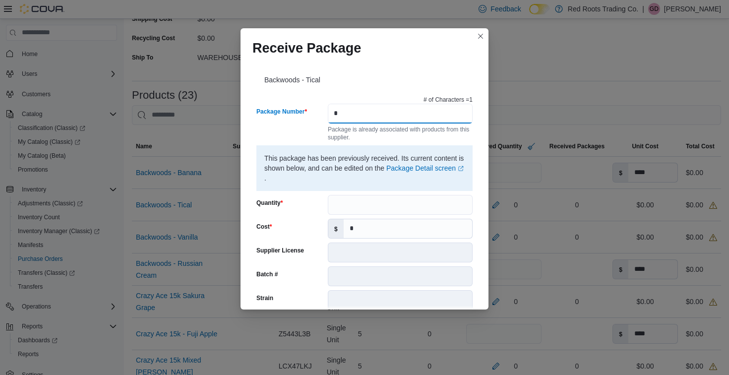
type input "*"
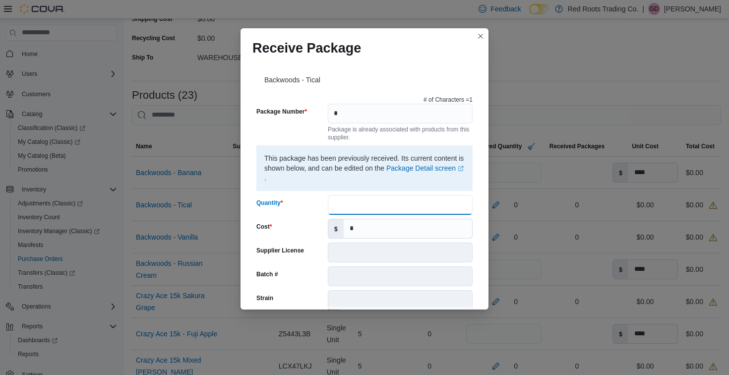
click at [374, 202] on input "Quantity" at bounding box center [400, 205] width 145 height 20
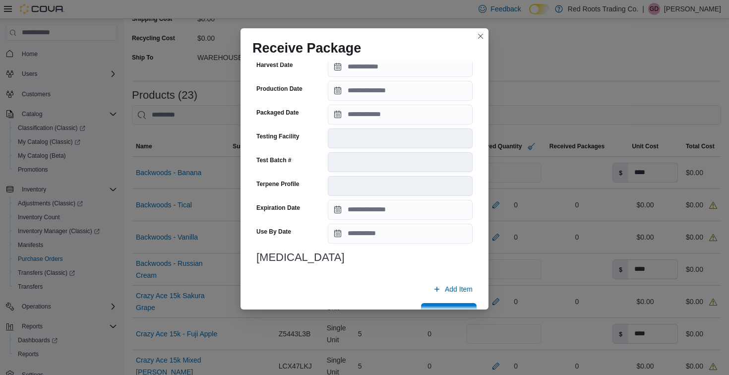
scroll to position [330, 0]
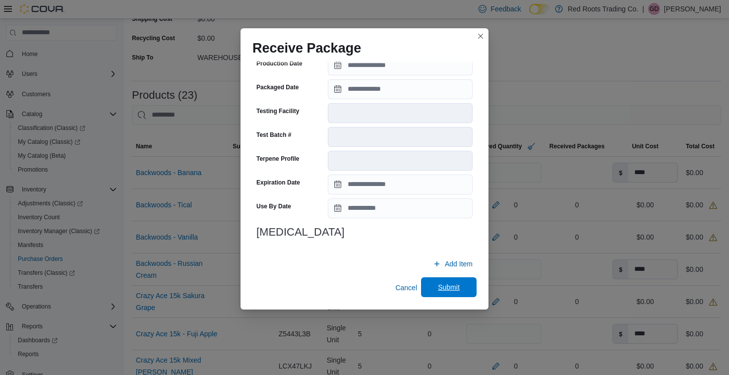
type input "**"
click at [444, 290] on span "Submit" at bounding box center [449, 287] width 22 height 10
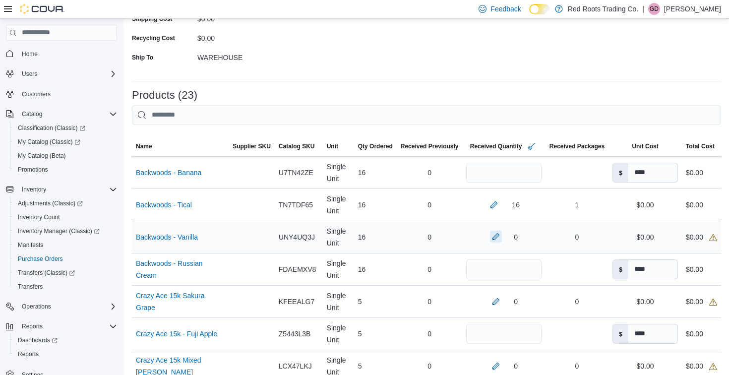
click at [490, 237] on button "button" at bounding box center [496, 237] width 12 height 12
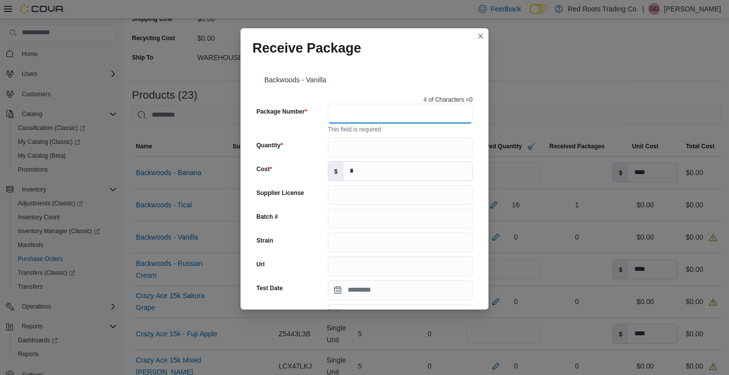
click at [358, 112] on input "Package Number" at bounding box center [400, 114] width 145 height 20
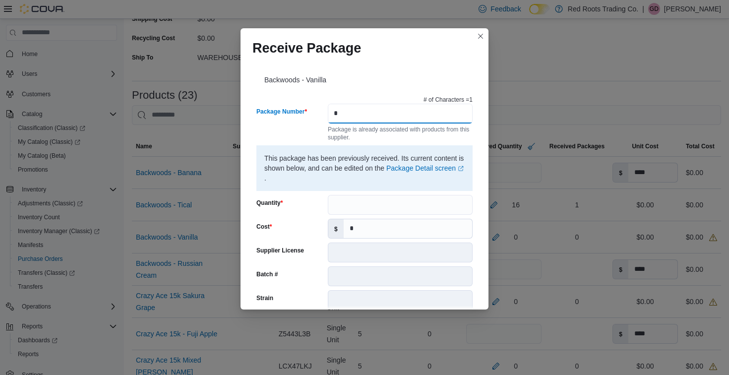
type input "*"
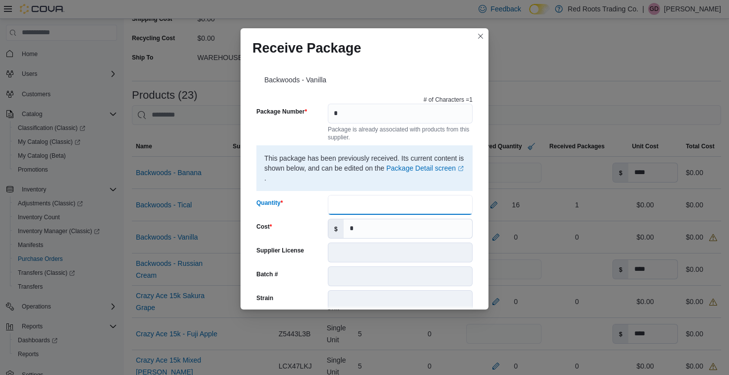
click at [365, 203] on input "Quantity" at bounding box center [400, 205] width 145 height 20
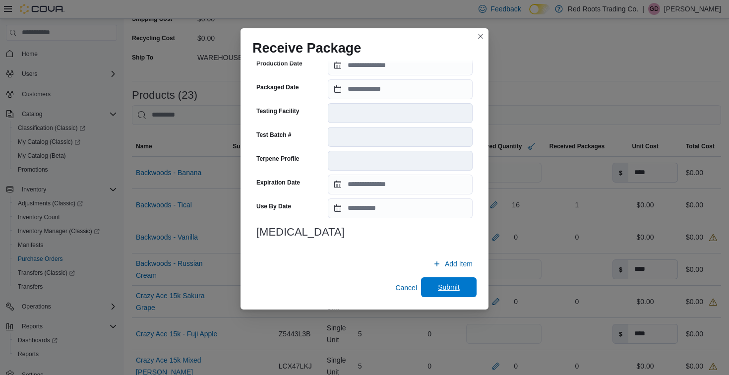
type input "**"
click at [449, 289] on span "Submit" at bounding box center [449, 287] width 22 height 10
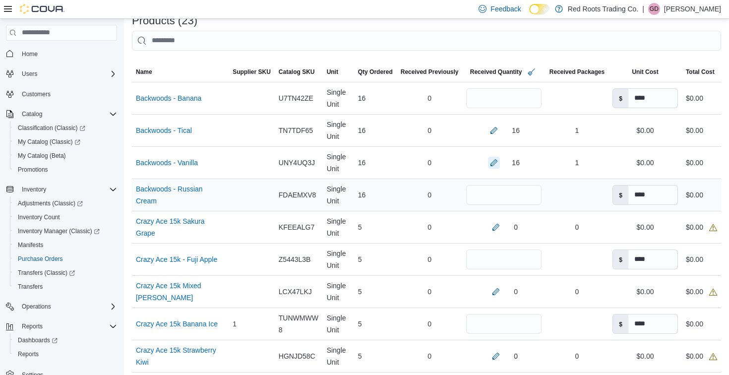
scroll to position [240, 0]
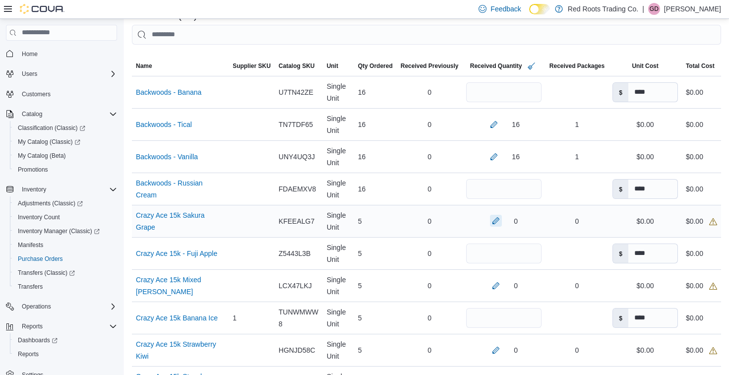
click at [490, 223] on button "button" at bounding box center [496, 221] width 12 height 12
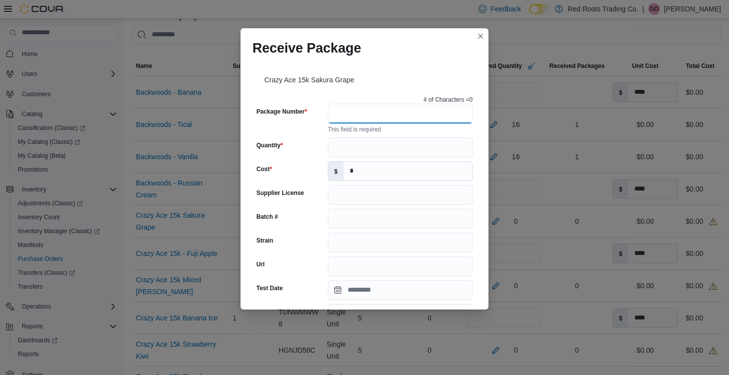
click at [368, 116] on input "Package Number" at bounding box center [400, 114] width 145 height 20
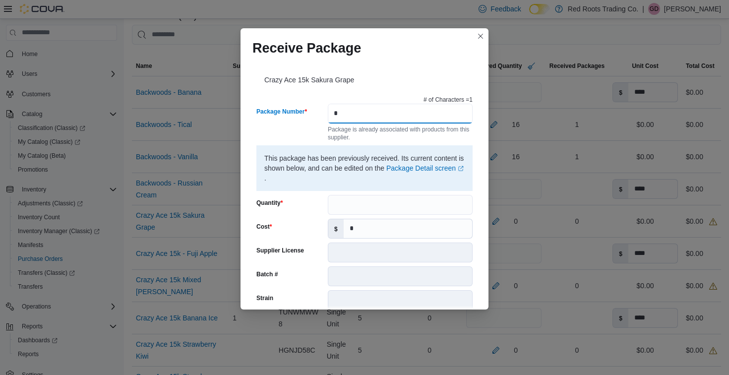
type input "*"
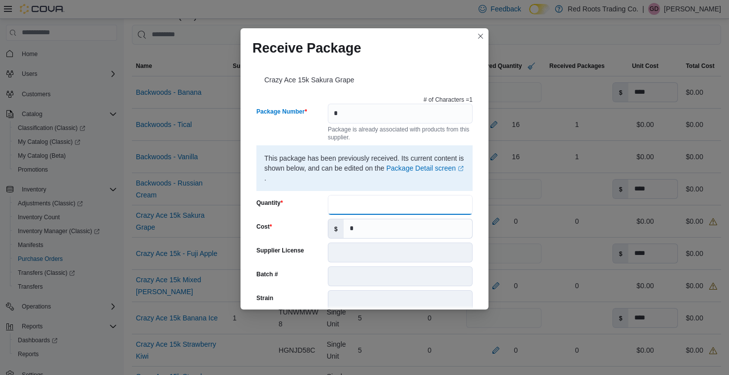
click at [369, 201] on input "Quantity" at bounding box center [400, 205] width 145 height 20
type input "*"
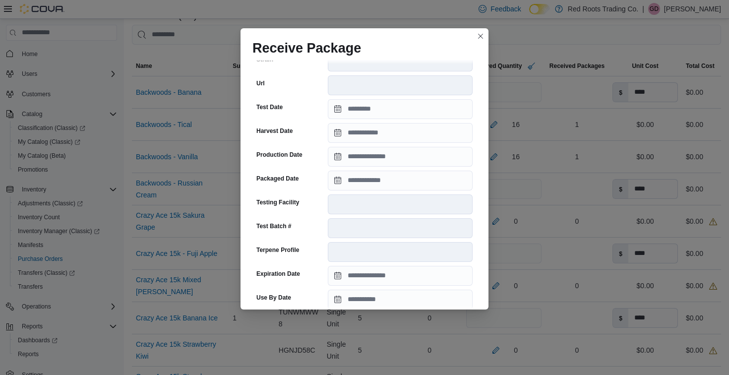
scroll to position [330, 0]
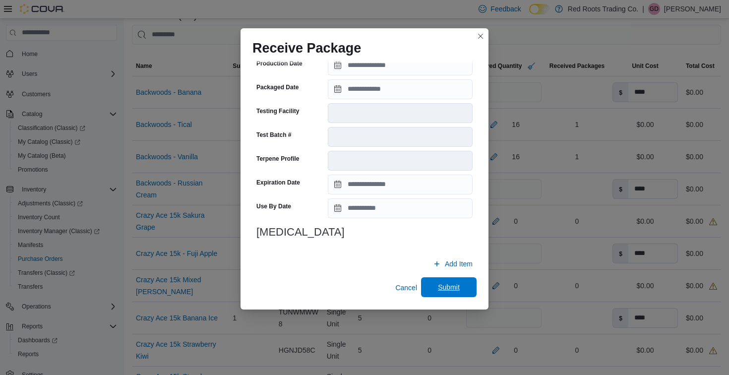
click at [439, 289] on span "Submit" at bounding box center [449, 287] width 22 height 10
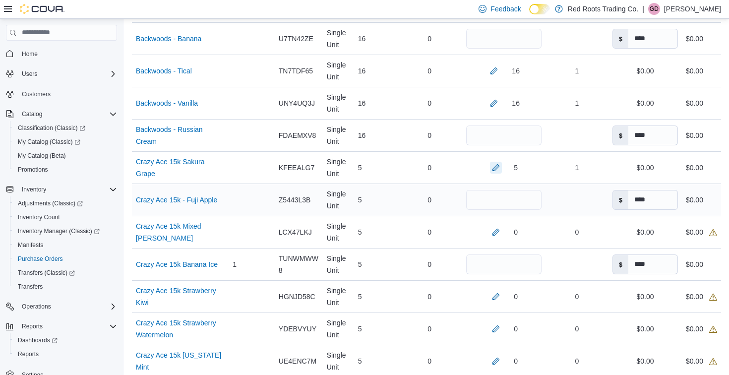
scroll to position [329, 0]
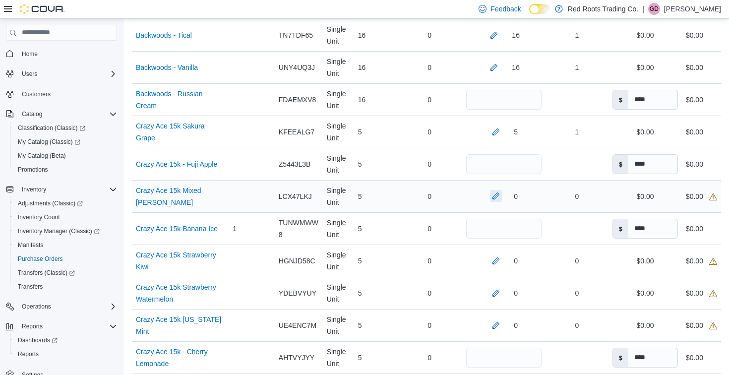
click at [490, 194] on button "button" at bounding box center [496, 196] width 12 height 12
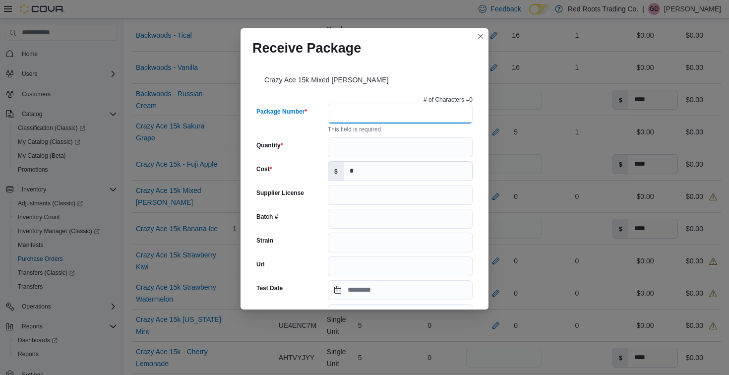
click at [363, 116] on input "Package Number" at bounding box center [400, 114] width 145 height 20
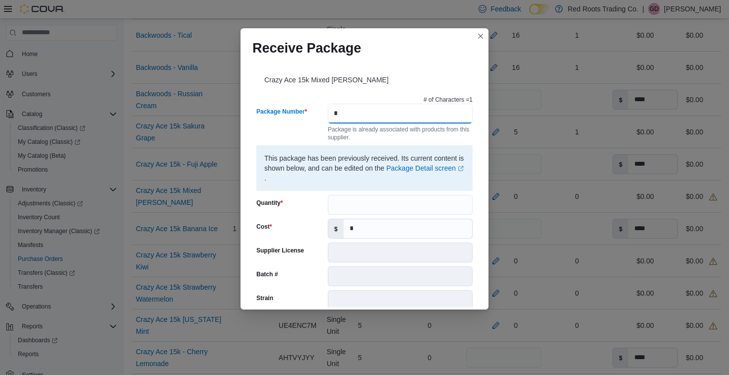
type input "*"
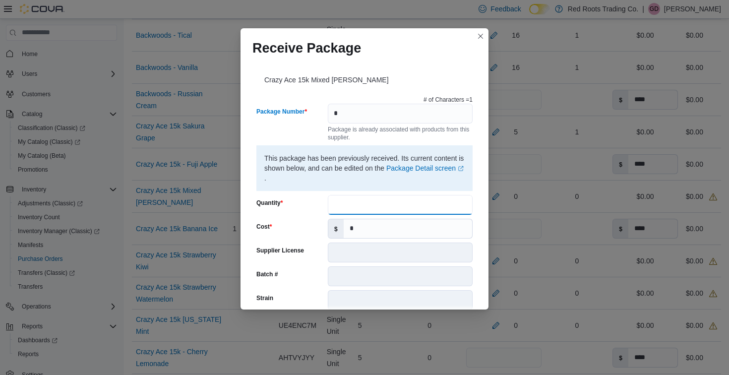
click at [359, 209] on input "Quantity" at bounding box center [400, 205] width 145 height 20
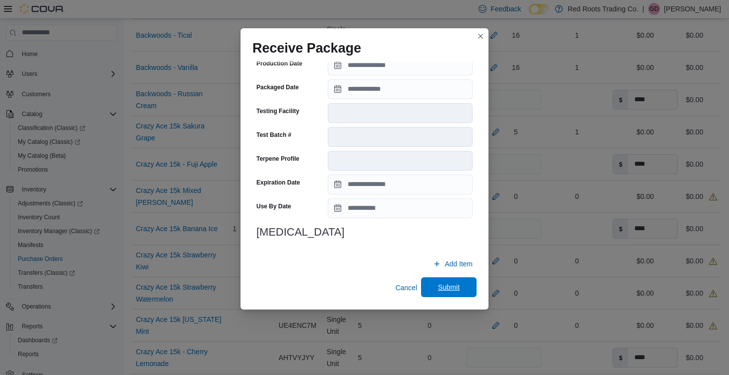
type input "*"
click at [443, 285] on span "Submit" at bounding box center [449, 287] width 22 height 10
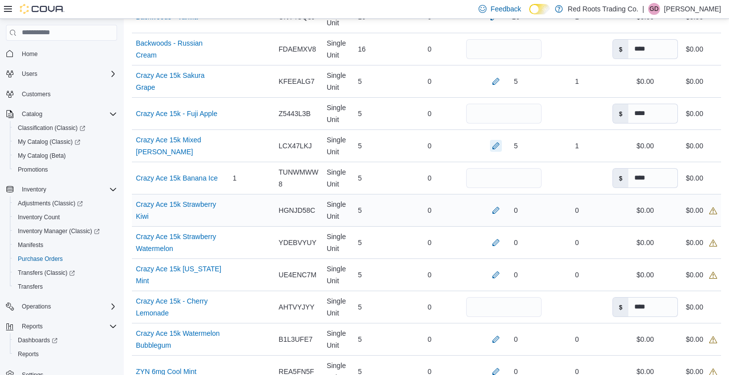
scroll to position [448, 0]
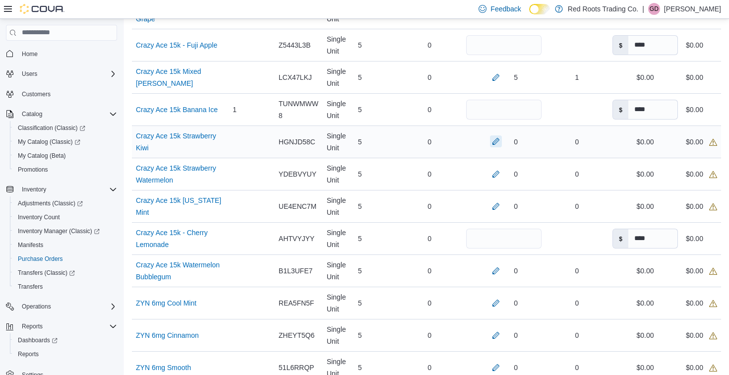
click at [490, 143] on button "button" at bounding box center [496, 141] width 12 height 12
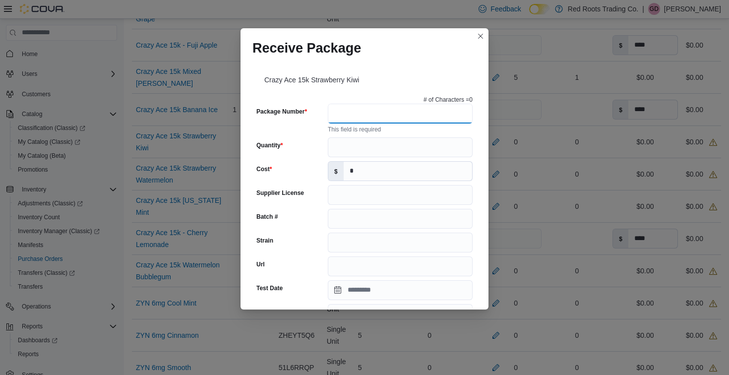
click at [341, 116] on input "Package Number" at bounding box center [400, 114] width 145 height 20
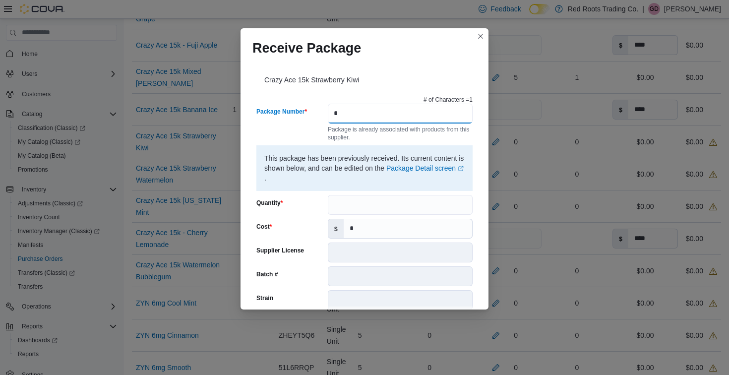
type input "*"
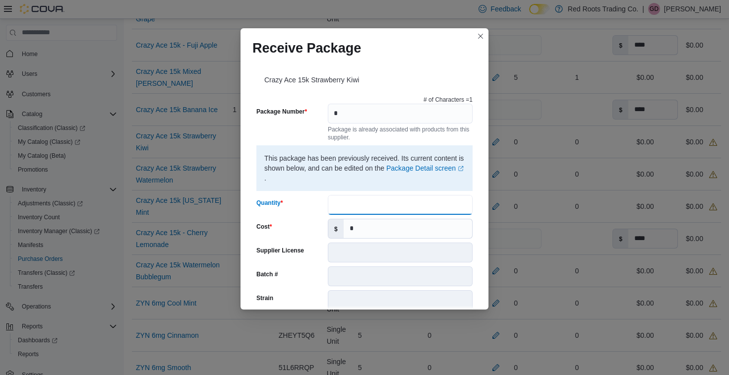
click at [349, 202] on input "Quantity" at bounding box center [400, 205] width 145 height 20
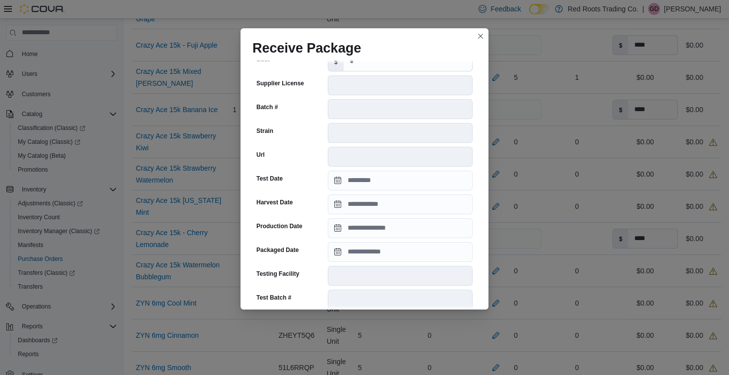
scroll to position [330, 0]
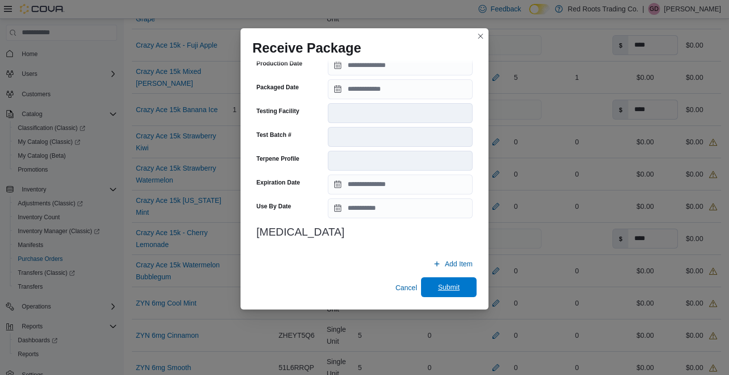
type input "*"
click at [453, 291] on span "Submit" at bounding box center [449, 287] width 22 height 10
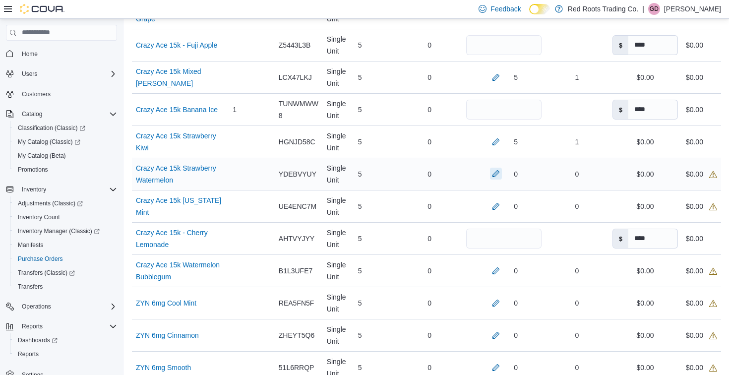
click at [490, 179] on button "button" at bounding box center [496, 174] width 12 height 12
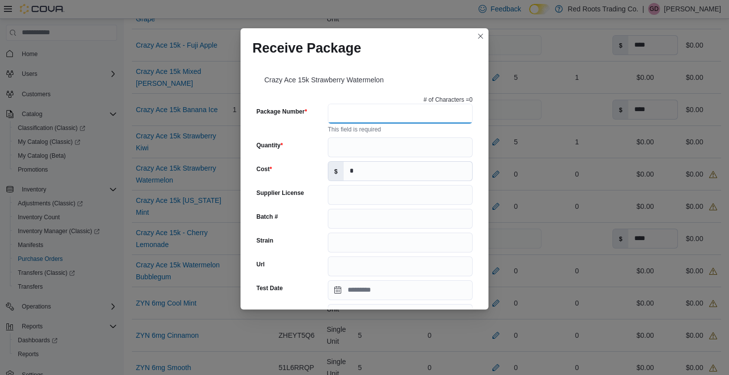
click at [335, 113] on input "Package Number" at bounding box center [400, 114] width 145 height 20
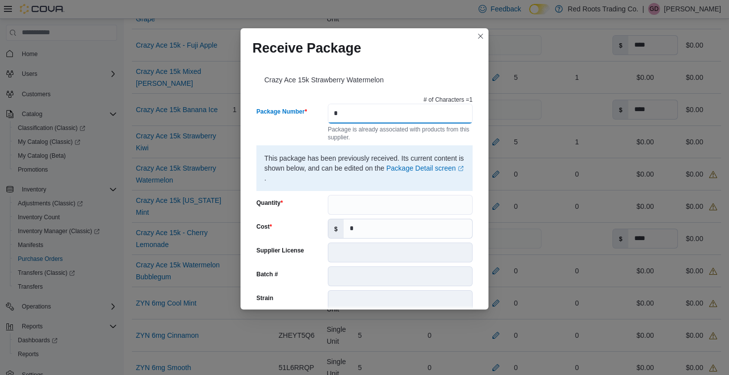
type input "*"
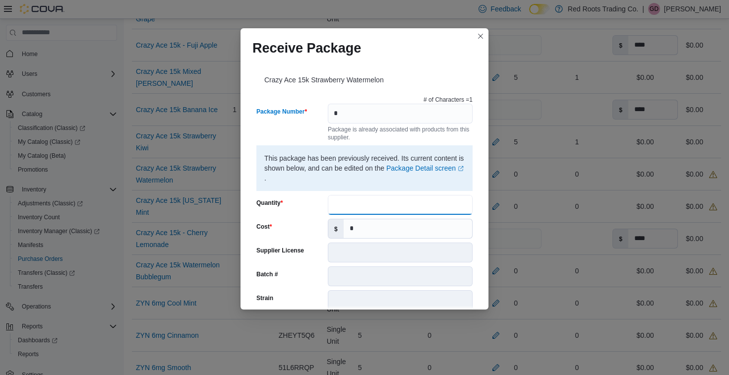
click at [356, 208] on input "Quantity" at bounding box center [400, 205] width 145 height 20
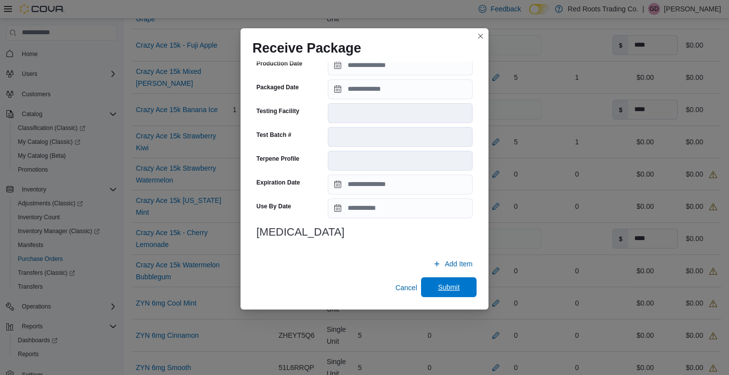
type input "*"
click at [456, 288] on span "Submit" at bounding box center [449, 287] width 22 height 10
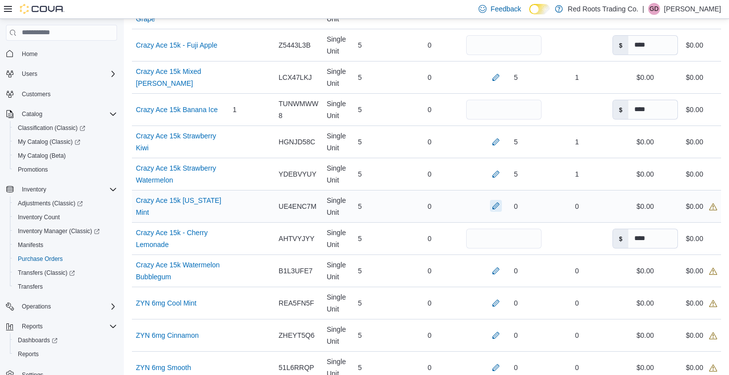
click at [490, 212] on button "button" at bounding box center [496, 206] width 12 height 12
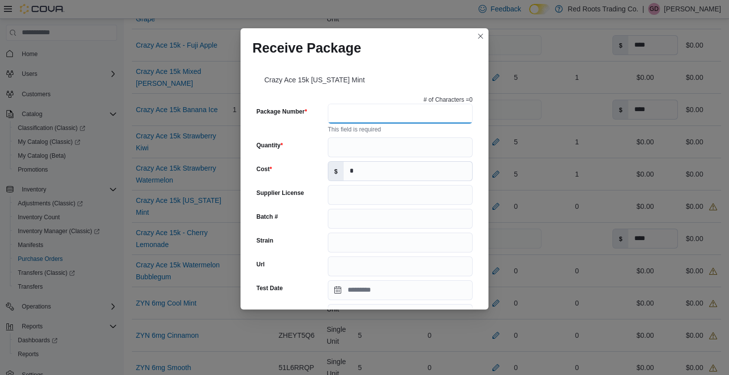
click at [352, 115] on input "Package Number" at bounding box center [400, 114] width 145 height 20
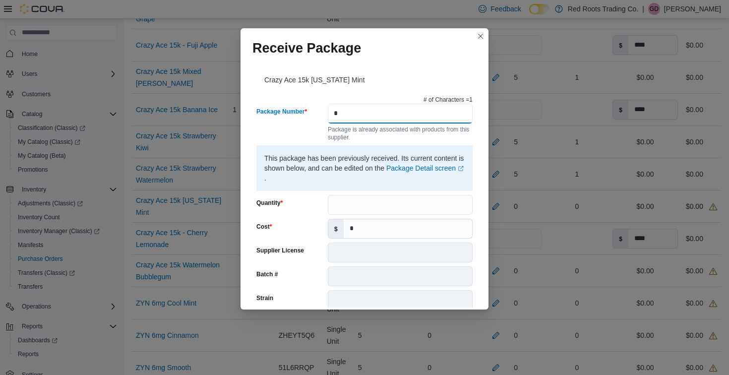
type input "*"
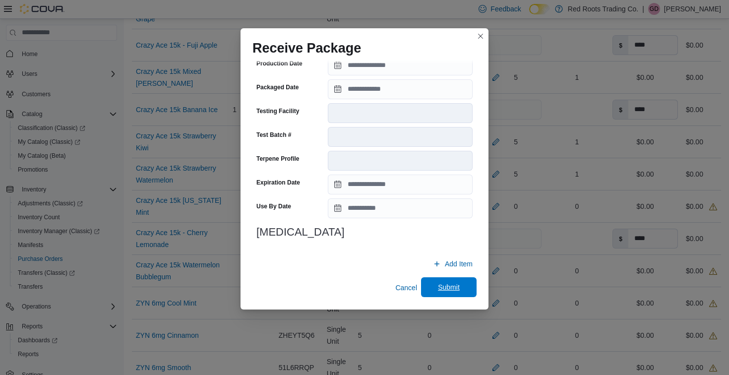
type input "*"
click at [443, 288] on span "Submit" at bounding box center [449, 287] width 22 height 10
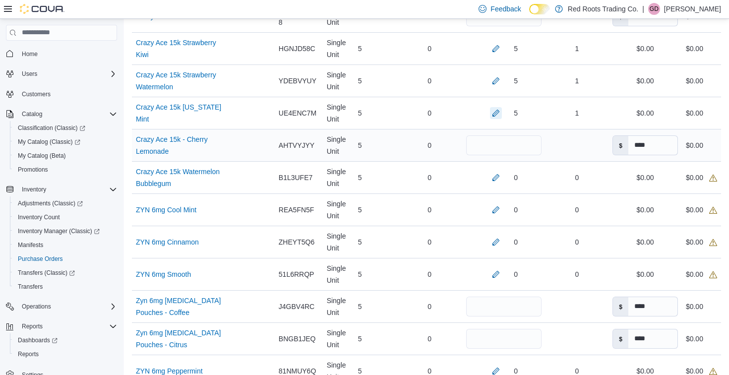
scroll to position [541, 0]
click at [490, 183] on button "button" at bounding box center [496, 178] width 12 height 12
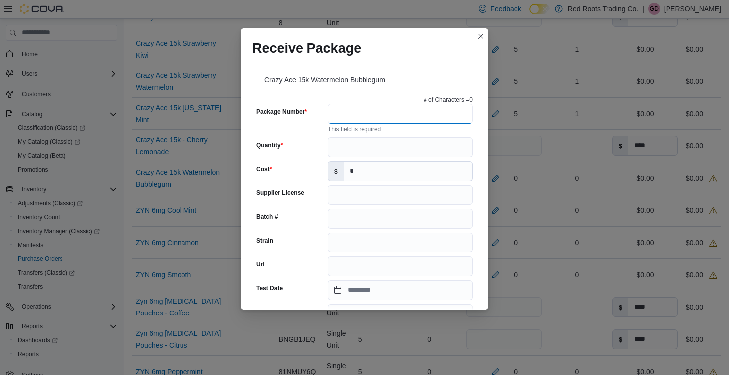
click at [390, 107] on input "Package Number" at bounding box center [400, 114] width 145 height 20
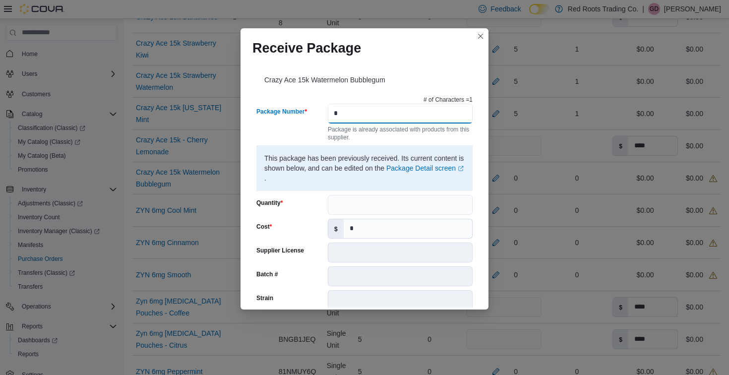
type input "*"
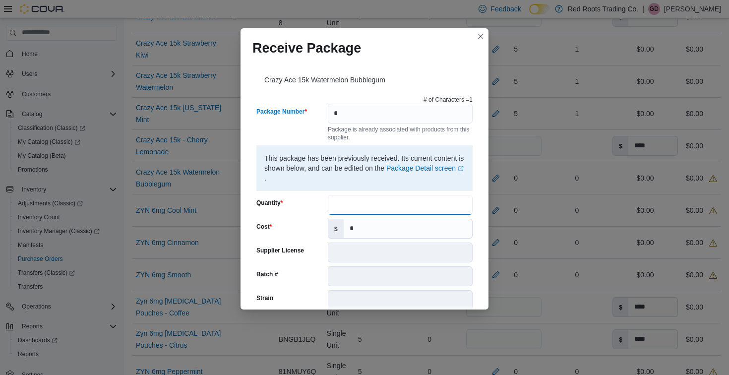
click at [393, 208] on input "Quantity" at bounding box center [400, 205] width 145 height 20
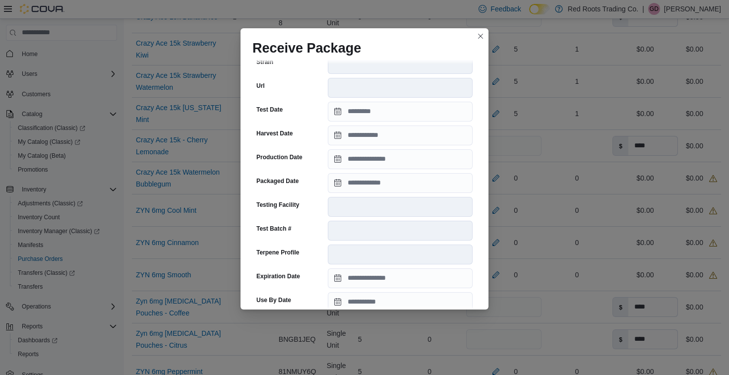
scroll to position [330, 0]
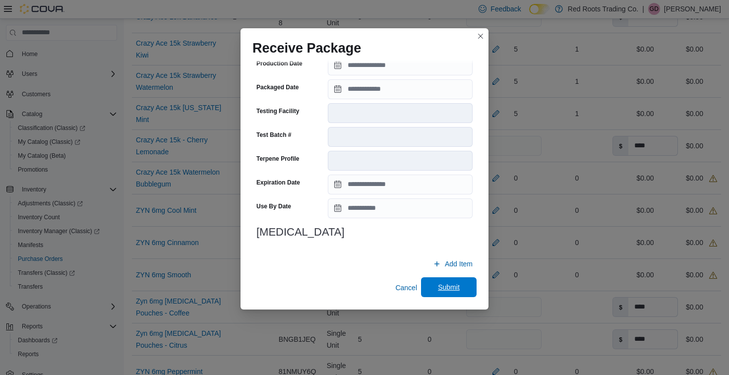
type input "*"
click at [446, 293] on span "Submit" at bounding box center [449, 287] width 44 height 20
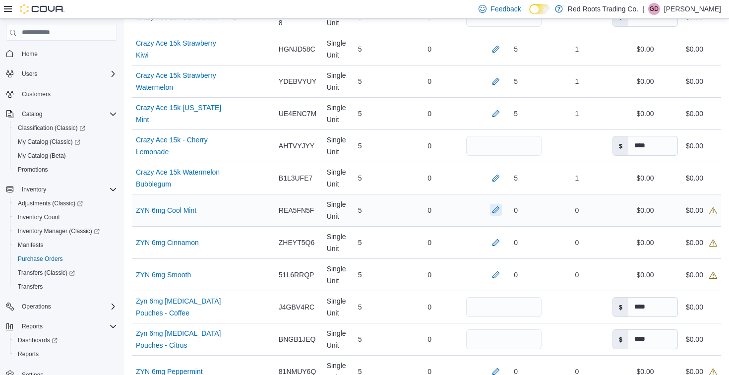
click at [490, 216] on button "button" at bounding box center [496, 210] width 12 height 12
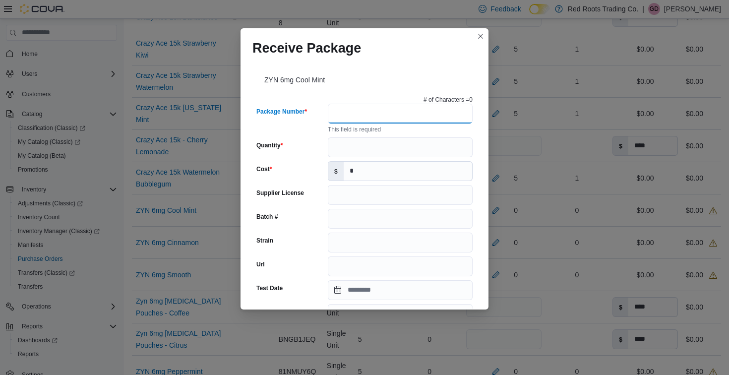
click at [355, 116] on input "Package Number" at bounding box center [400, 114] width 145 height 20
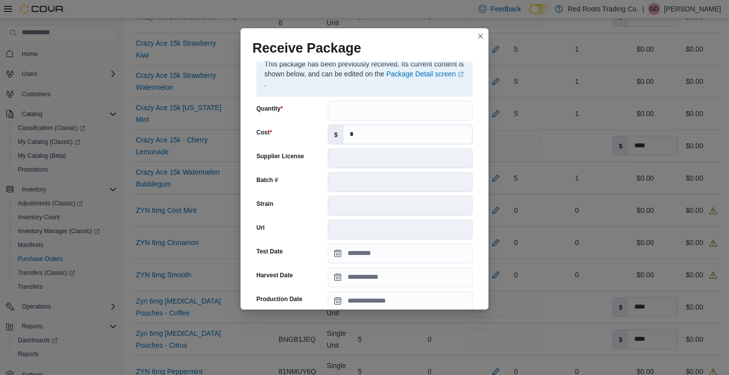
scroll to position [93, 0]
type input "*"
click at [359, 111] on input "Quantity" at bounding box center [400, 112] width 145 height 20
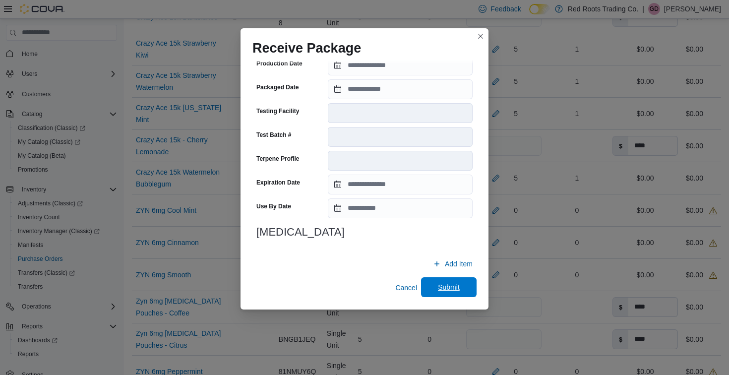
type input "*"
click at [452, 284] on span "Submit" at bounding box center [449, 287] width 22 height 10
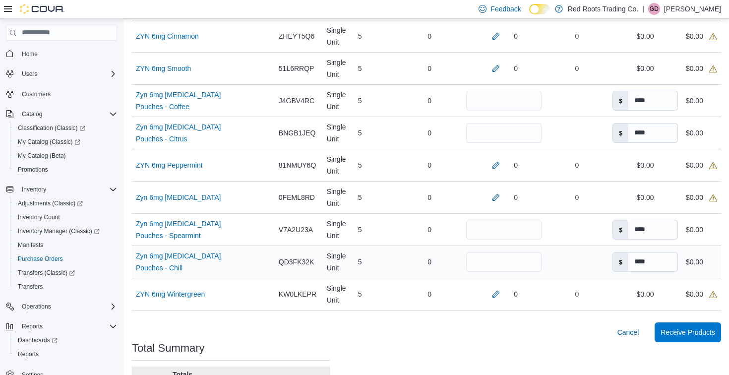
scroll to position [749, 0]
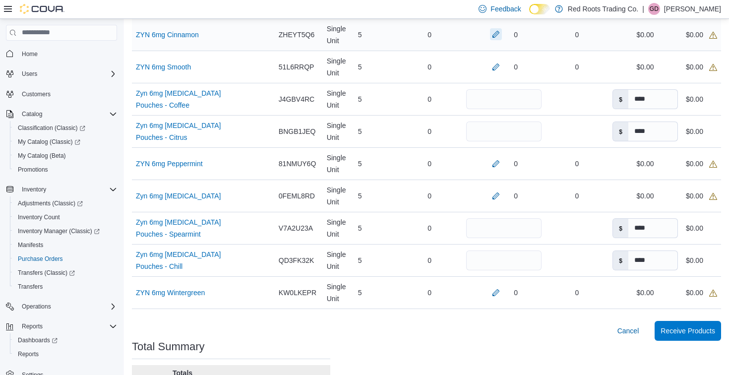
click at [490, 40] on button "button" at bounding box center [496, 34] width 12 height 12
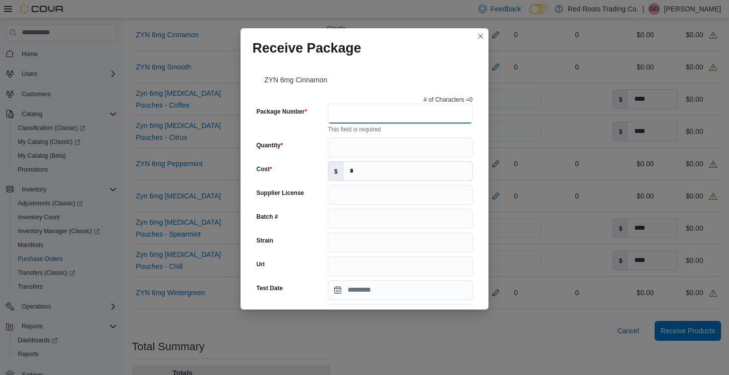
click at [343, 111] on input "Package Number" at bounding box center [400, 114] width 145 height 20
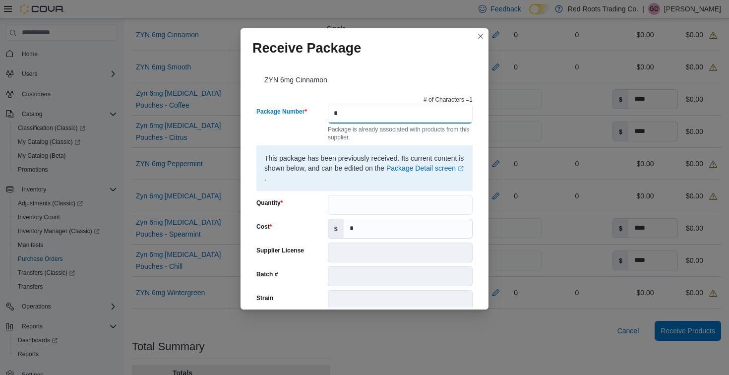
type input "*"
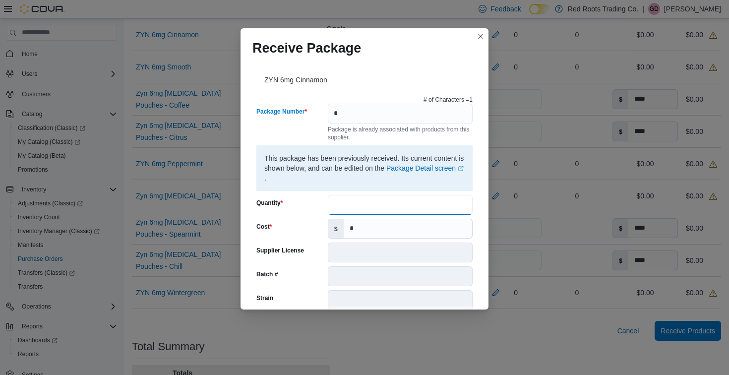
click at [343, 200] on input "Quantity" at bounding box center [400, 205] width 145 height 20
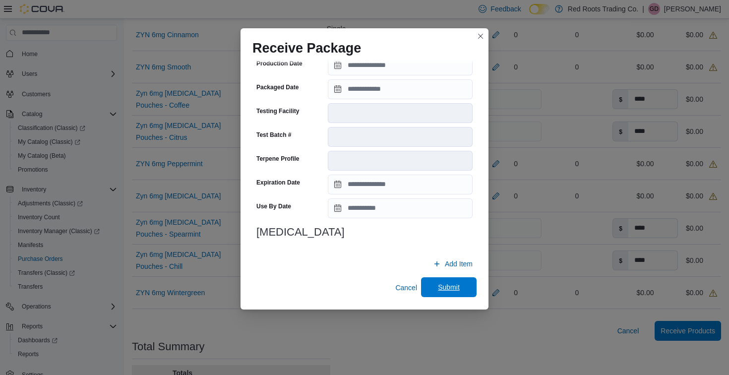
type input "*"
click at [441, 287] on span "Submit" at bounding box center [449, 287] width 22 height 10
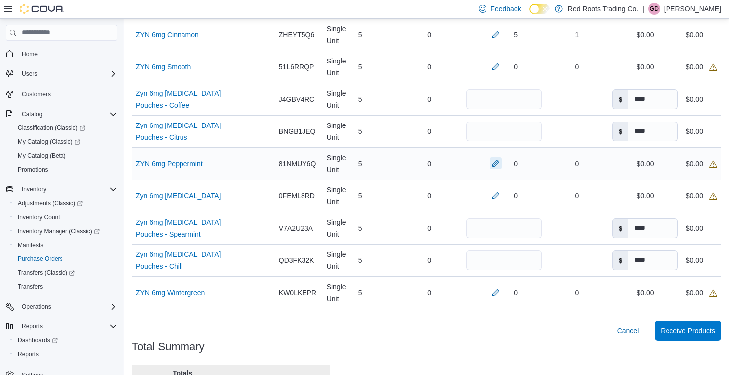
click at [490, 169] on button "button" at bounding box center [496, 163] width 12 height 12
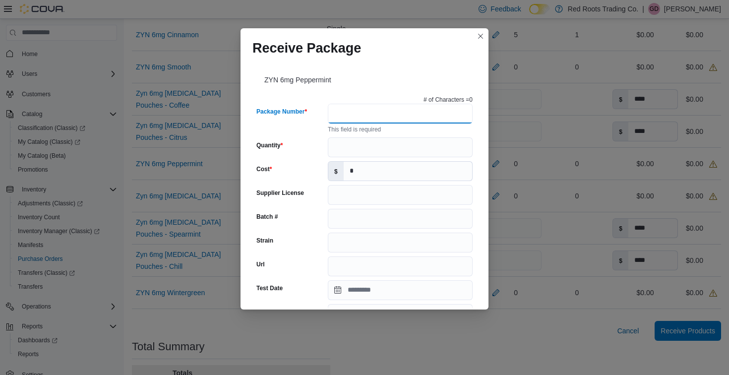
click at [364, 110] on input "Package Number" at bounding box center [400, 114] width 145 height 20
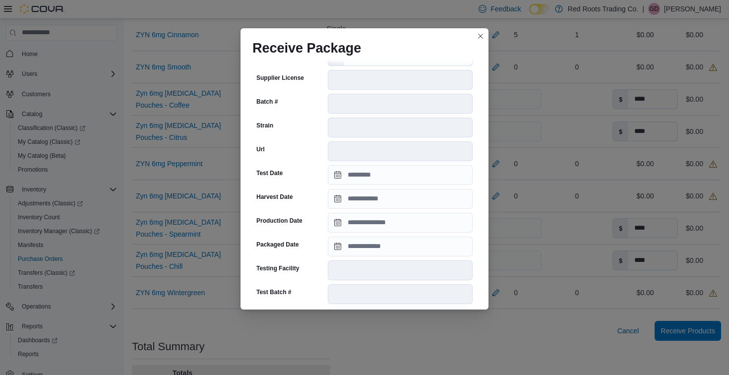
scroll to position [49, 0]
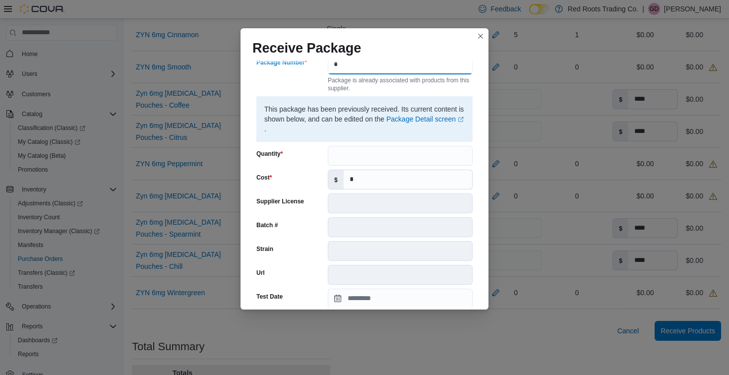
type input "*"
click at [358, 158] on input "Quantity" at bounding box center [400, 156] width 145 height 20
type input "*"
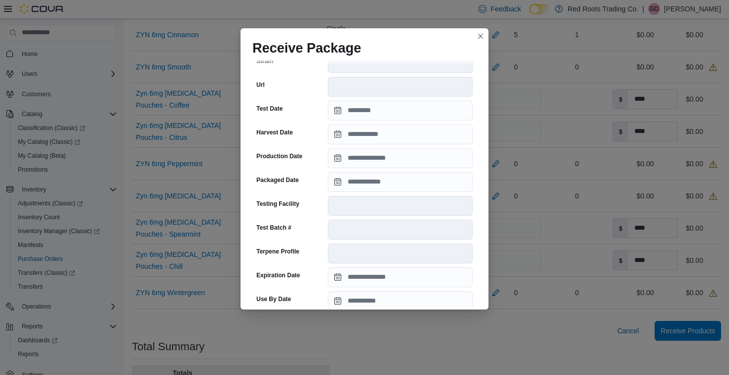
scroll to position [330, 0]
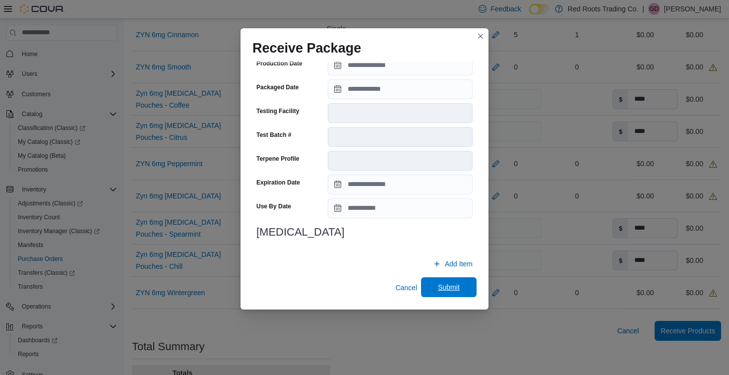
click at [443, 284] on span "Submit" at bounding box center [449, 287] width 22 height 10
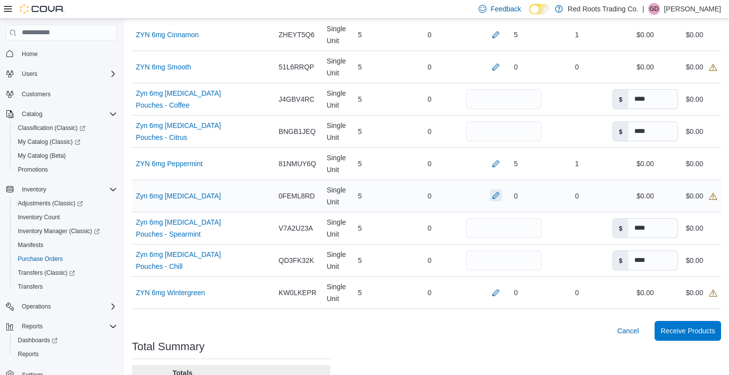
click at [490, 201] on button "button" at bounding box center [496, 195] width 12 height 12
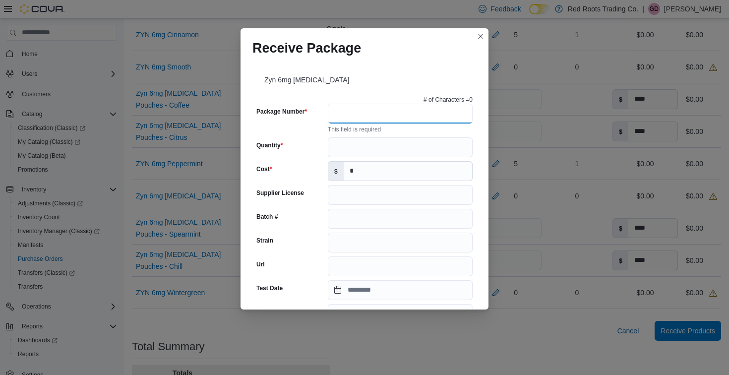
click at [361, 116] on input "Package Number" at bounding box center [400, 114] width 145 height 20
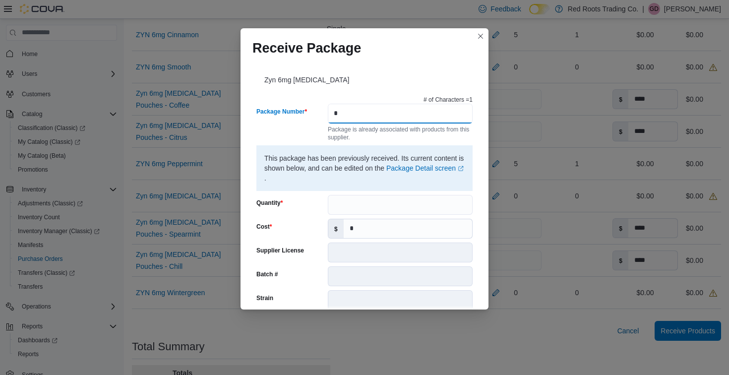
type input "*"
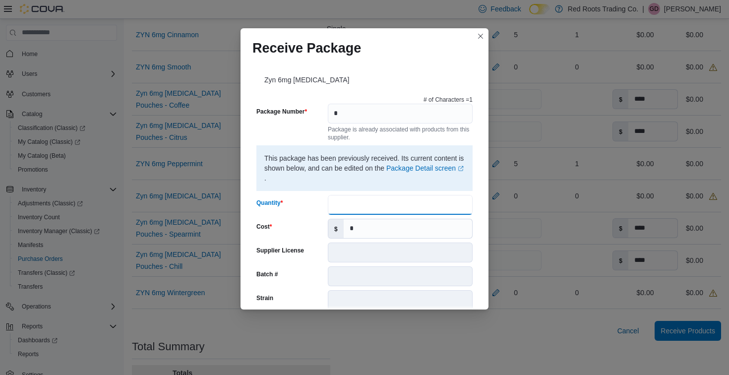
click at [364, 209] on input "Quantity" at bounding box center [400, 205] width 145 height 20
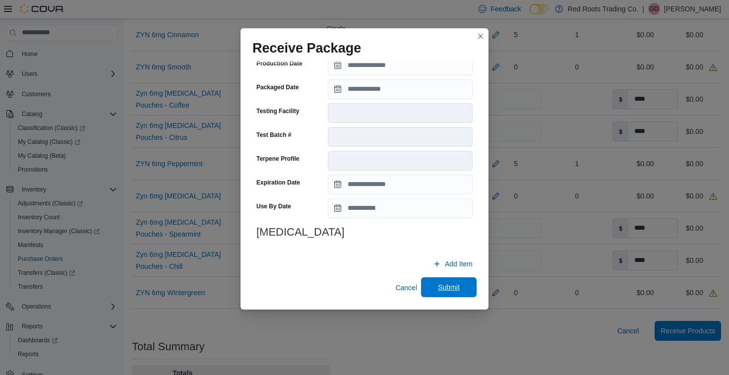
type input "*"
click at [454, 287] on span "Submit" at bounding box center [449, 287] width 22 height 10
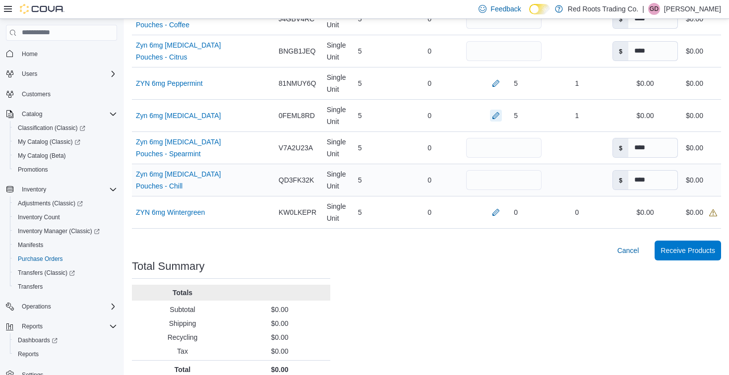
scroll to position [830, 0]
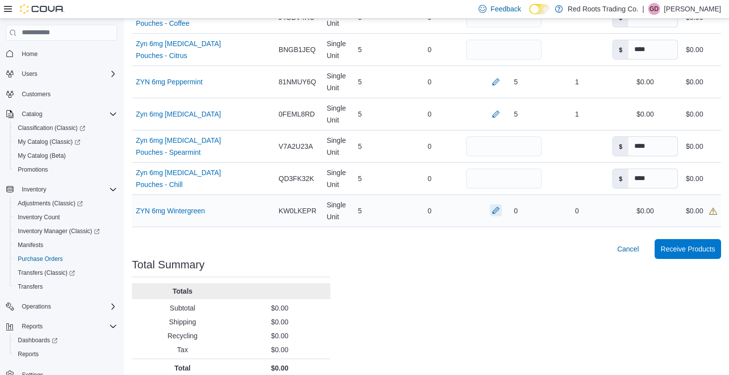
click at [490, 216] on button "button" at bounding box center [496, 210] width 12 height 12
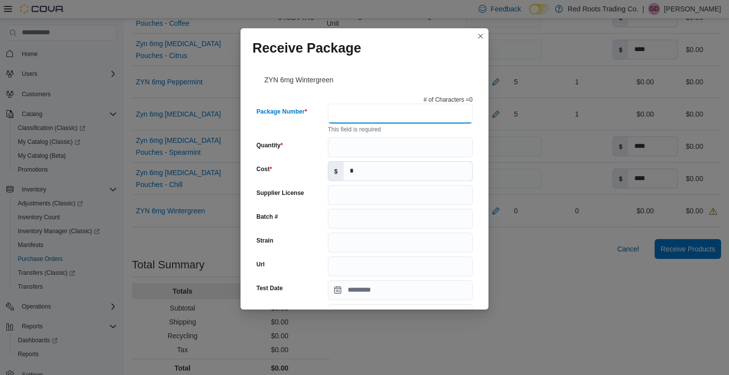
click at [366, 113] on input "Package Number" at bounding box center [400, 114] width 145 height 20
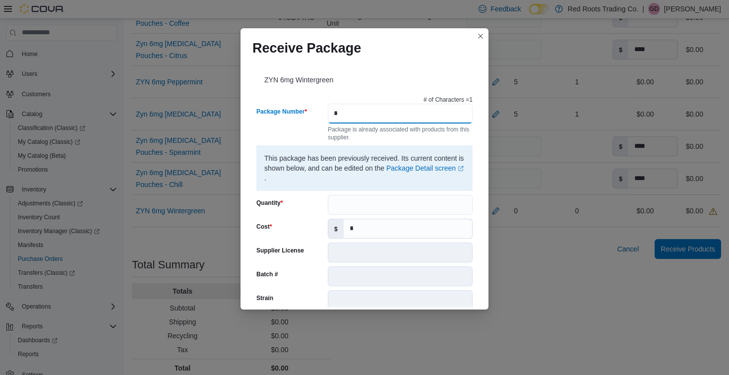
type input "*"
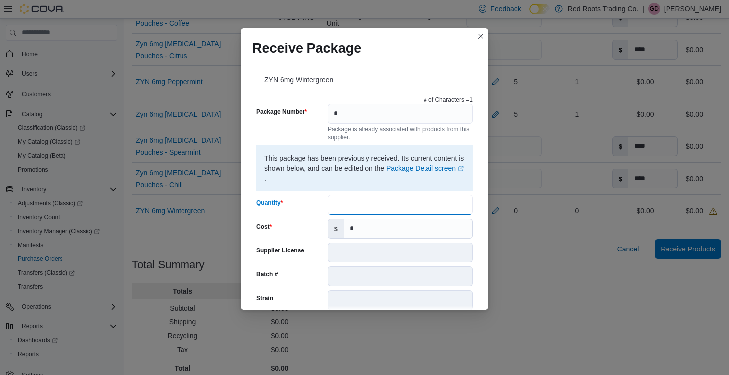
click at [366, 207] on input "Quantity" at bounding box center [400, 205] width 145 height 20
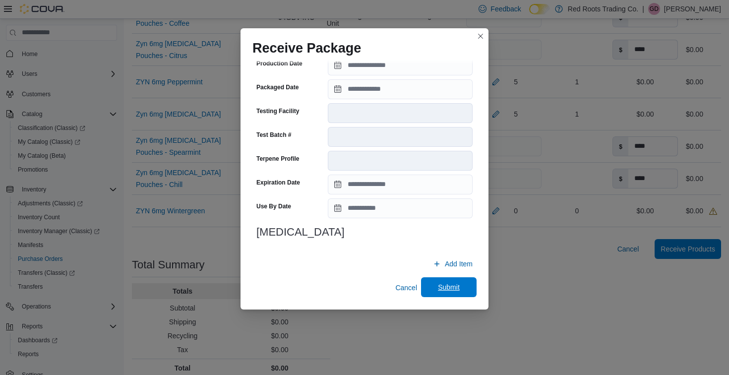
type input "*"
click at [444, 294] on span "Submit" at bounding box center [449, 287] width 44 height 20
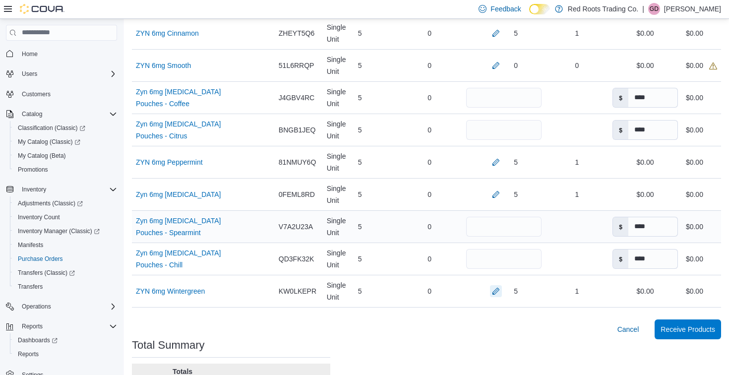
scroll to position [731, 0]
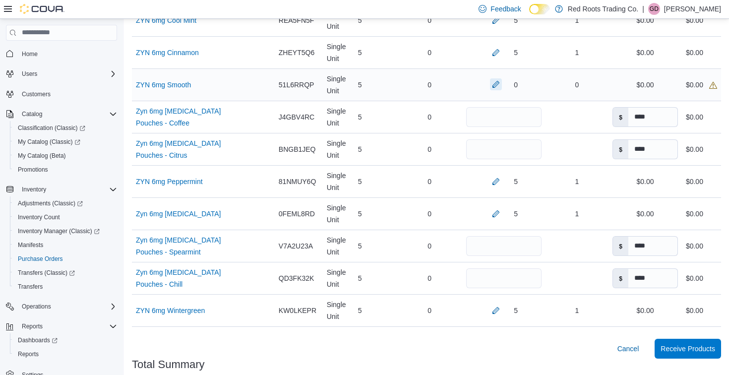
click at [490, 90] on button "button" at bounding box center [496, 84] width 12 height 12
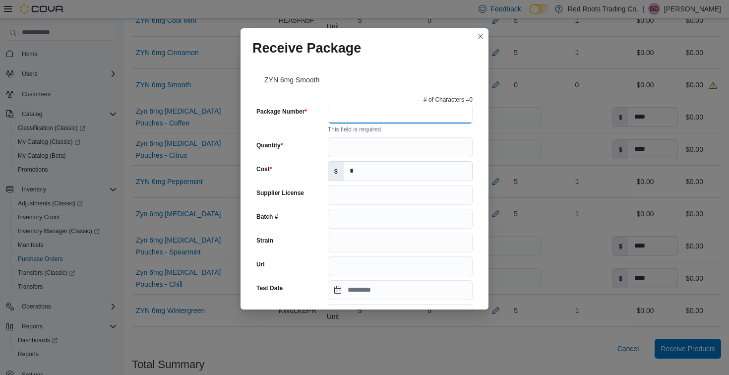
click at [412, 112] on input "Package Number" at bounding box center [400, 114] width 145 height 20
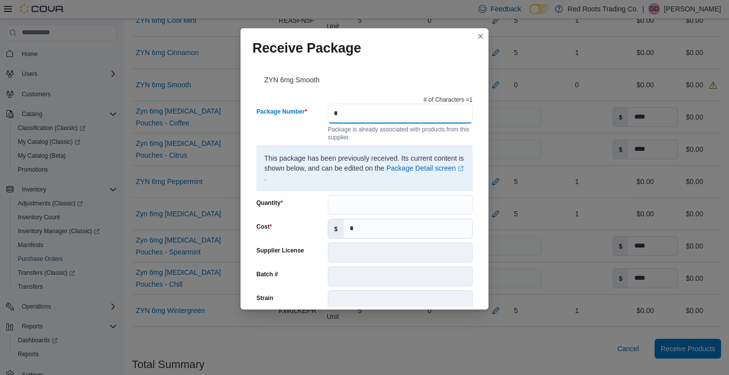
type input "*"
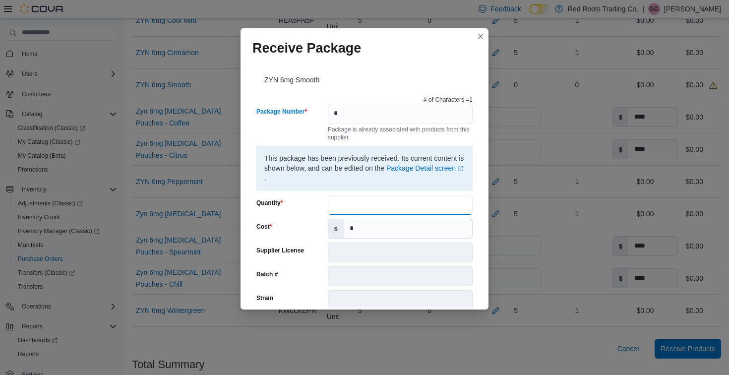
click at [373, 203] on input "Quantity" at bounding box center [400, 205] width 145 height 20
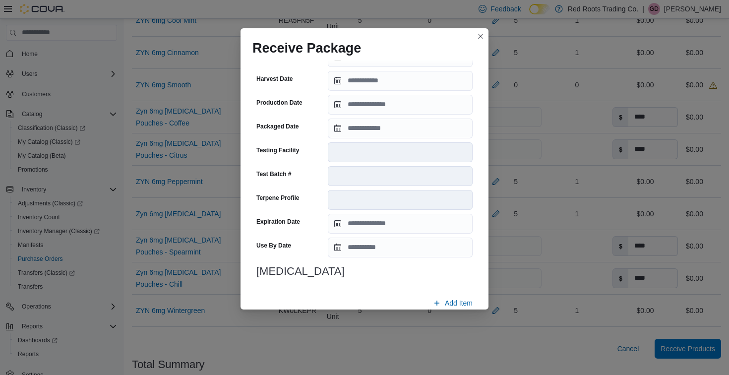
scroll to position [330, 0]
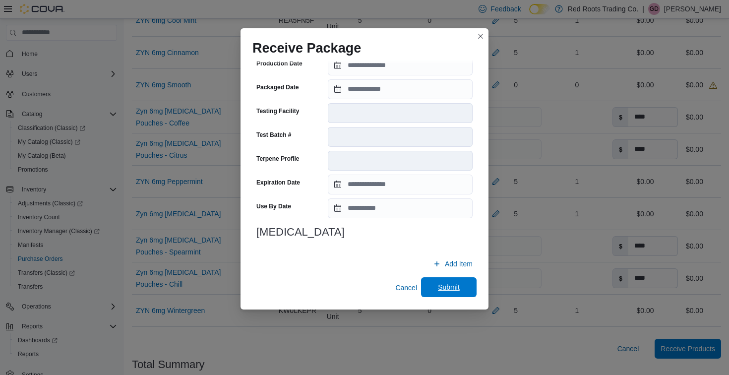
type input "*"
click at [443, 289] on span "Submit" at bounding box center [449, 287] width 22 height 10
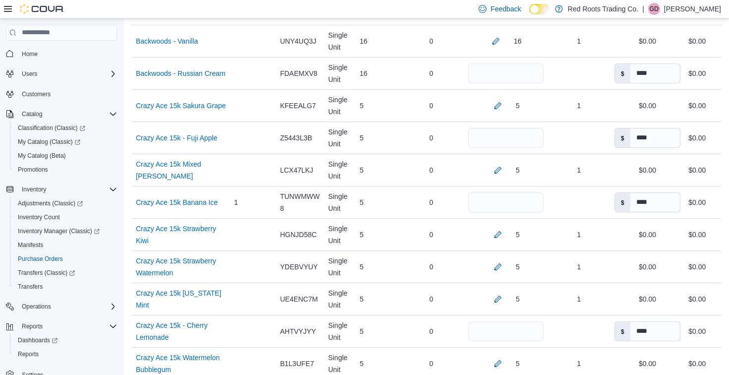
scroll to position [864, 0]
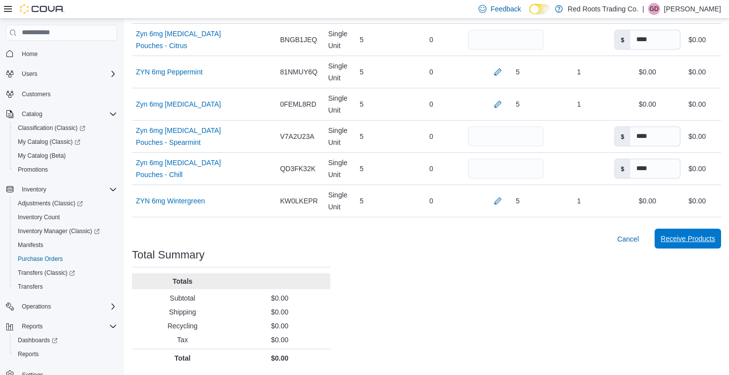
click at [678, 240] on span "Receive Products" at bounding box center [687, 238] width 55 height 10
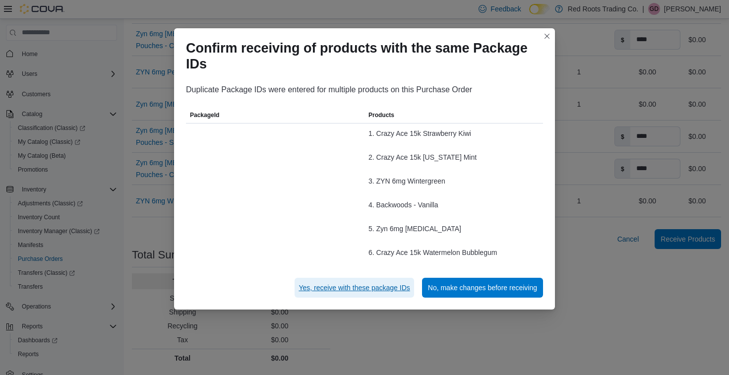
click at [334, 290] on span "Yes, receive with these package IDs" at bounding box center [353, 288] width 111 height 10
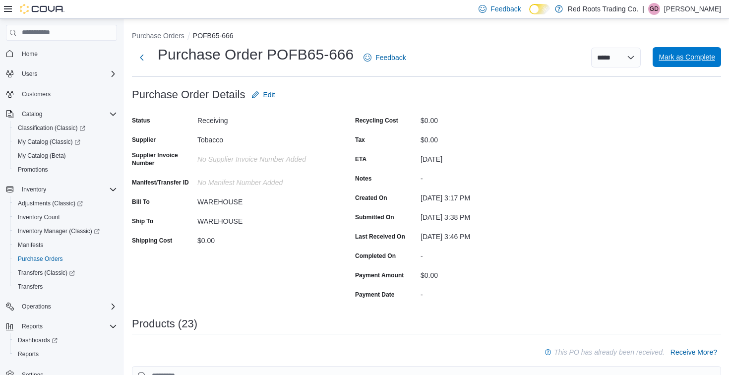
click at [675, 60] on span "Mark as Complete" at bounding box center [686, 57] width 57 height 10
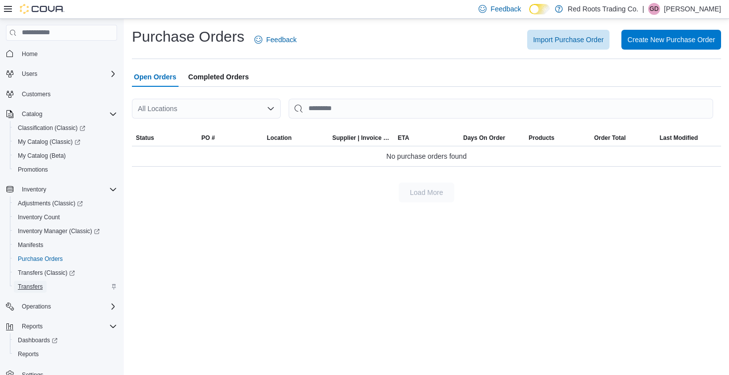
click at [37, 284] on span "Transfers" at bounding box center [30, 287] width 25 height 8
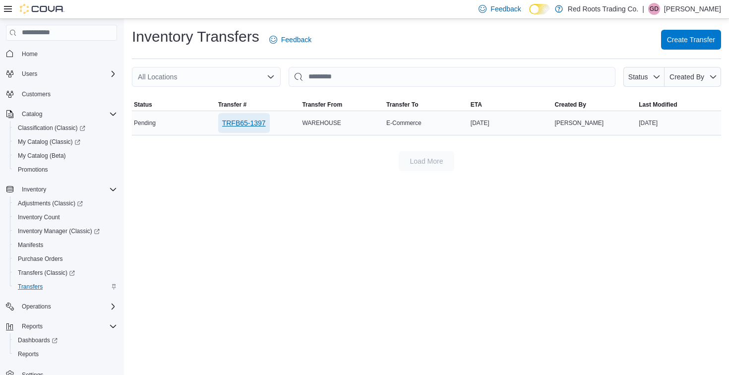
click at [252, 126] on span "TRFB65-1397" at bounding box center [244, 123] width 44 height 10
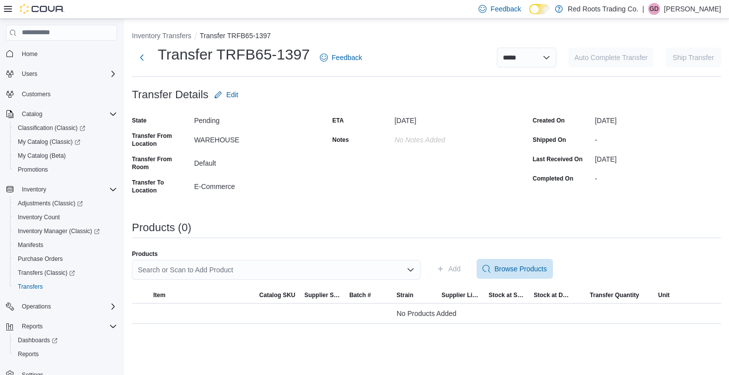
click at [367, 266] on div "Search or Scan to Add Product" at bounding box center [276, 270] width 289 height 20
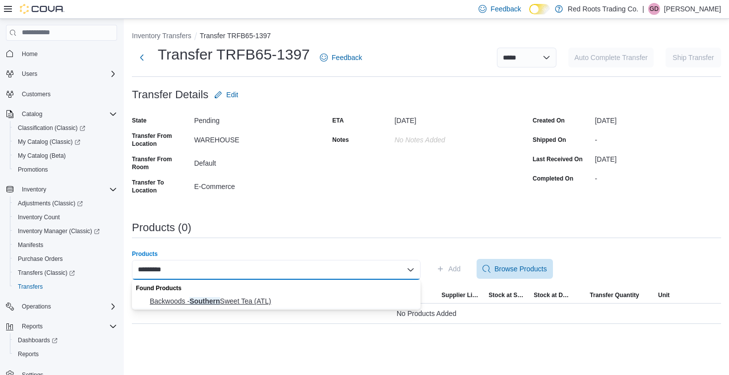
type input "********"
click at [352, 301] on span "Backwoods - Southern Sweet Tea (ATL)" at bounding box center [282, 301] width 265 height 10
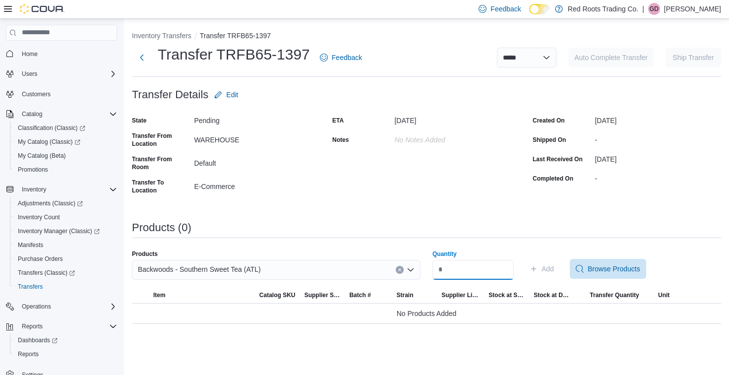
click at [460, 267] on input "Quantity" at bounding box center [472, 270] width 81 height 20
type input "*"
click at [554, 266] on span "Add" at bounding box center [547, 269] width 12 height 10
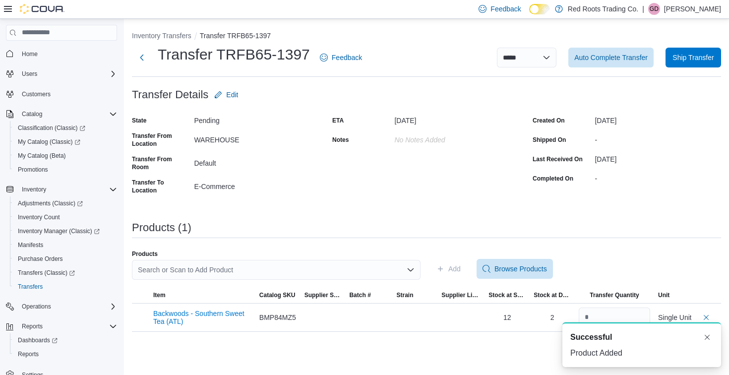
click at [370, 270] on div "Search or Scan to Add Product" at bounding box center [276, 270] width 289 height 20
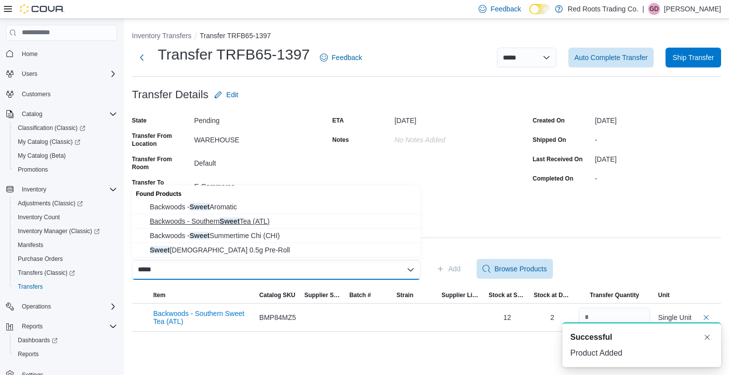
type input "*****"
click at [288, 223] on span "Backwoods - Southern Sweet Tea (ATL)" at bounding box center [282, 221] width 265 height 10
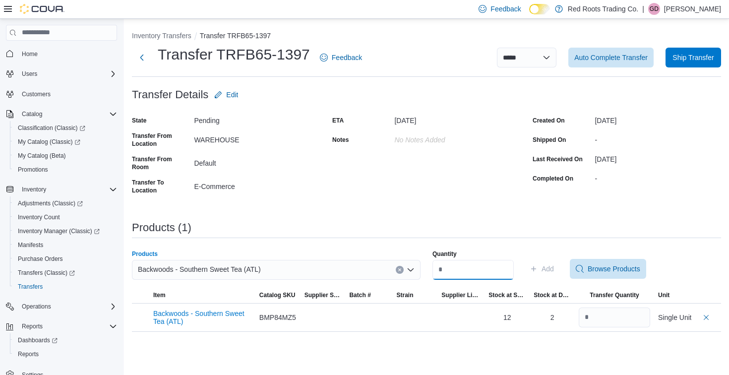
click at [461, 267] on input "Quantity" at bounding box center [472, 270] width 81 height 20
type input "*"
click at [536, 269] on icon "button" at bounding box center [533, 268] width 5 height 5
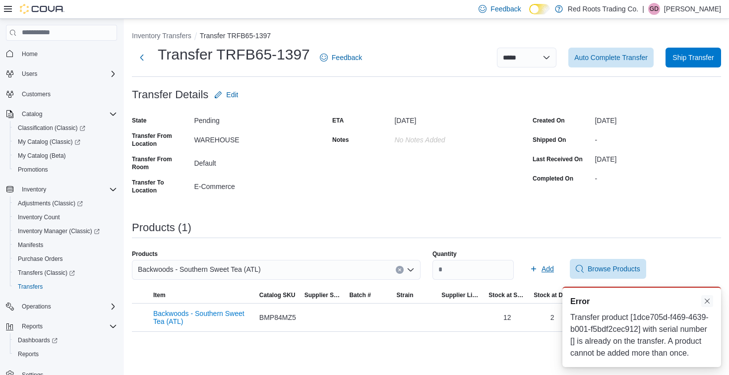
click at [706, 295] on button "Dismiss toast" at bounding box center [707, 301] width 12 height 12
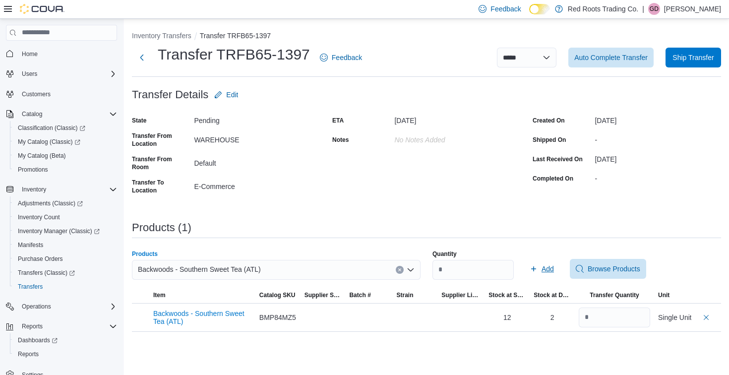
click at [285, 269] on div "Backwoods - Southern Sweet Tea (ATL)" at bounding box center [276, 270] width 289 height 20
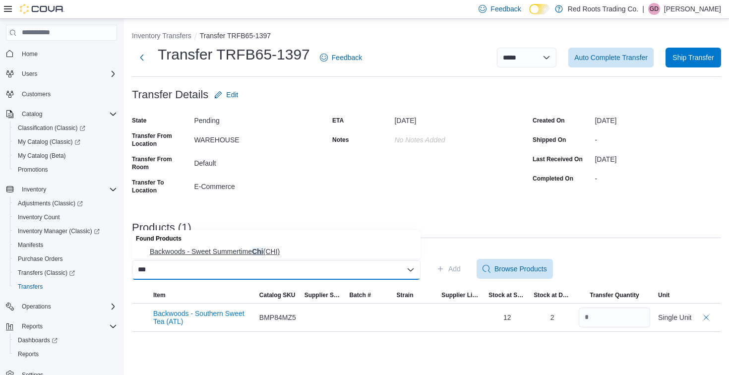
type input "***"
click at [267, 247] on span "Backwoods - Sweet Summertime Chi (CHI)" at bounding box center [282, 251] width 265 height 10
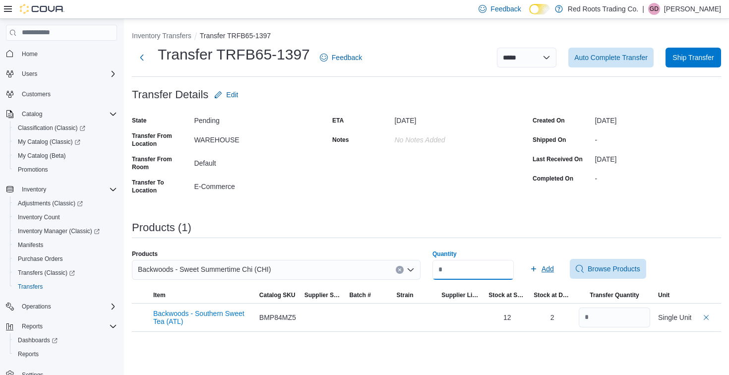
click at [460, 274] on input "*" at bounding box center [472, 270] width 81 height 20
click at [554, 271] on span "Add" at bounding box center [547, 269] width 12 height 10
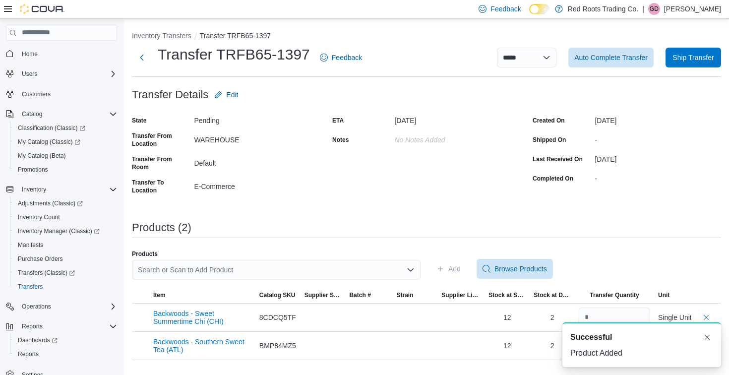
click at [331, 271] on div "Search or Scan to Add Product" at bounding box center [276, 270] width 289 height 20
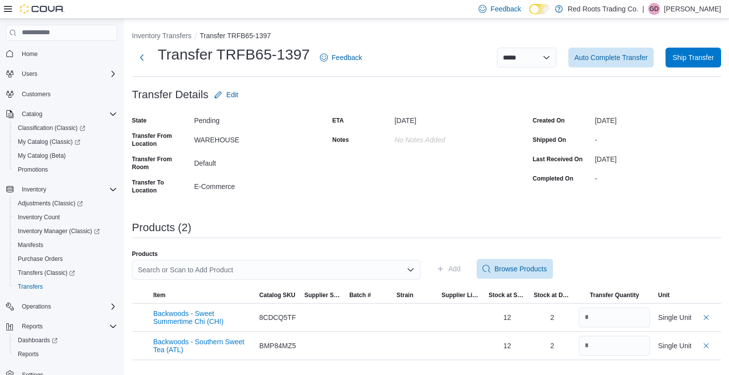
click at [522, 202] on div "**********" at bounding box center [426, 195] width 589 height 329
click at [310, 262] on div "Search or Scan to Add Product" at bounding box center [276, 270] width 289 height 20
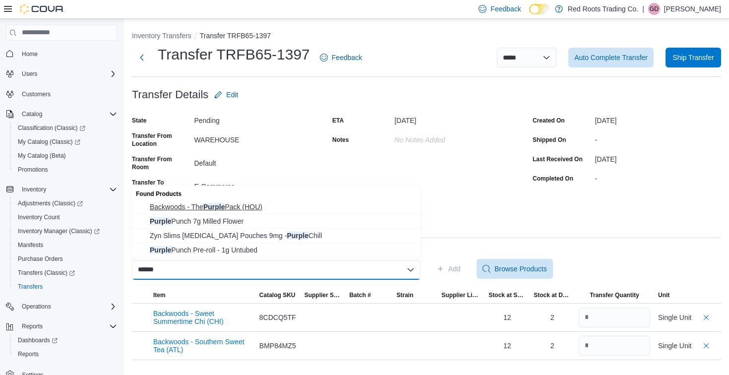
type input "******"
click at [311, 204] on span "Backwoods - The Purple Pack (HOU)" at bounding box center [282, 207] width 265 height 10
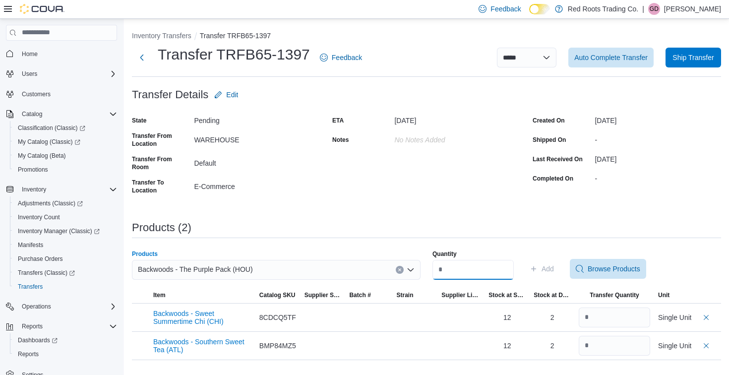
click at [476, 270] on input "Quantity" at bounding box center [472, 270] width 81 height 20
type input "*"
click at [551, 269] on span "Add" at bounding box center [547, 269] width 12 height 10
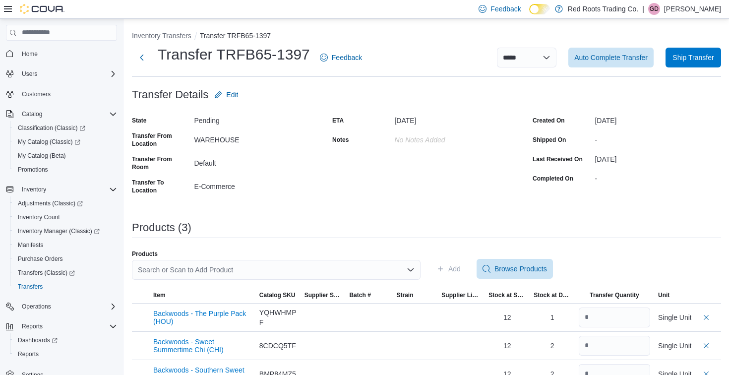
click at [300, 268] on div "Search or Scan to Add Product" at bounding box center [276, 270] width 289 height 20
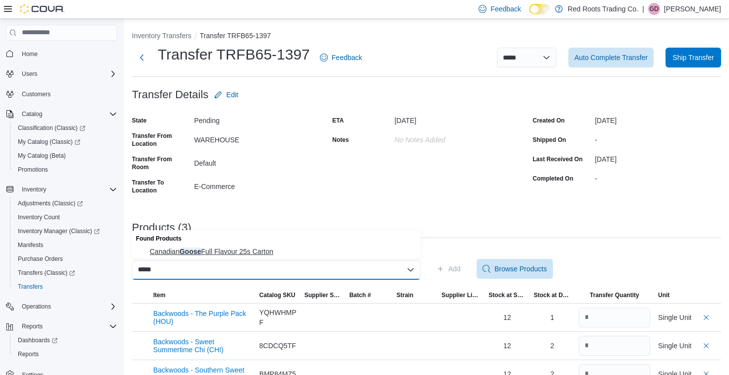
type input "*****"
click at [279, 250] on span "Canadian Goose Full Flavour 25s Carton" at bounding box center [282, 251] width 265 height 10
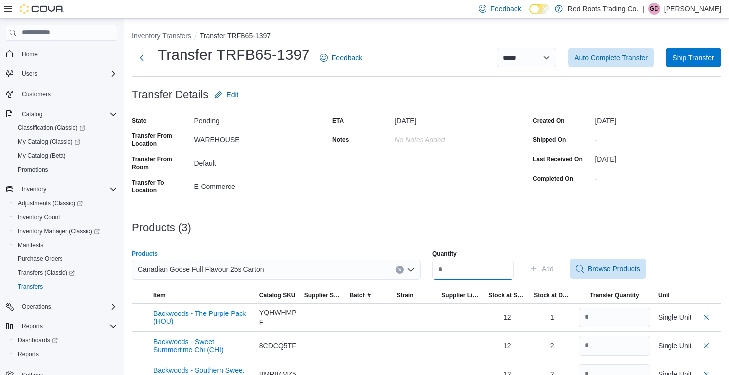
click at [442, 271] on input "Quantity" at bounding box center [472, 270] width 81 height 20
type input "*"
click at [552, 266] on span "Add" at bounding box center [547, 269] width 12 height 10
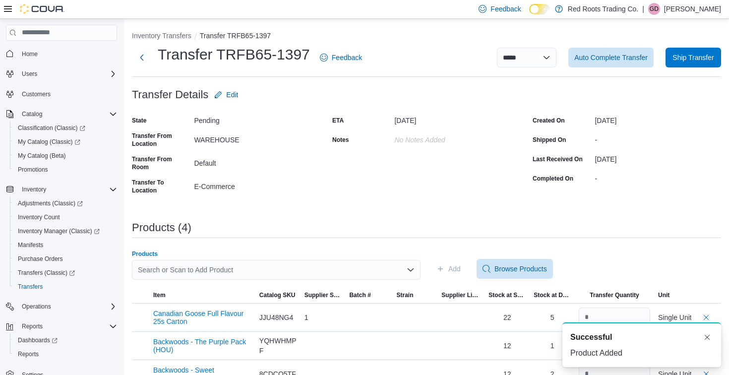
click at [282, 269] on div "Search or Scan to Add Product" at bounding box center [276, 270] width 289 height 20
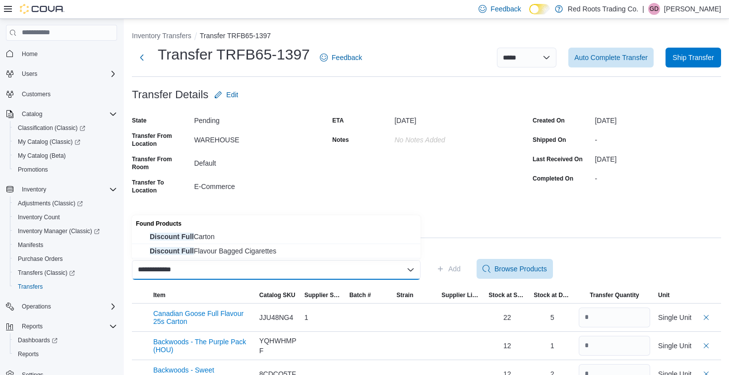
type input "**********"
click at [303, 226] on div "Found Products" at bounding box center [276, 222] width 289 height 14
click at [320, 235] on span "Discount Full Carton" at bounding box center [282, 236] width 265 height 10
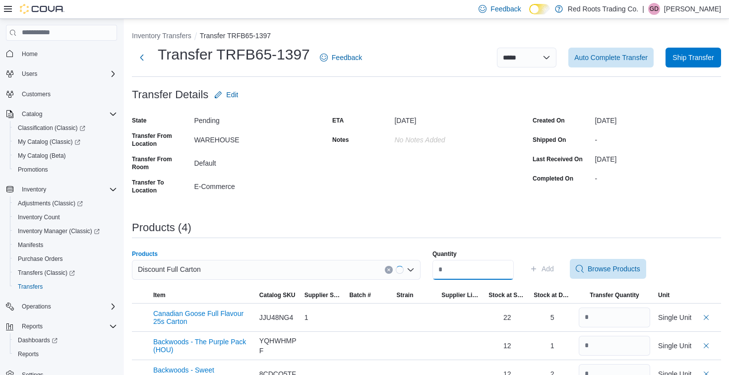
click at [455, 268] on input "Quantity" at bounding box center [472, 270] width 81 height 20
type input "*"
click at [537, 270] on icon "button" at bounding box center [533, 269] width 8 height 8
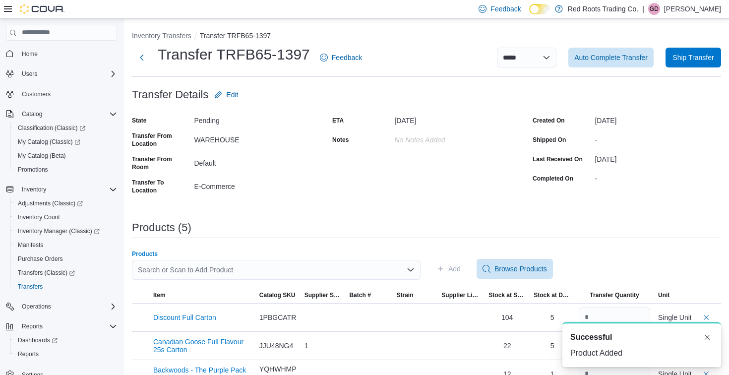
click at [280, 267] on div "Search or Scan to Add Product" at bounding box center [276, 270] width 289 height 20
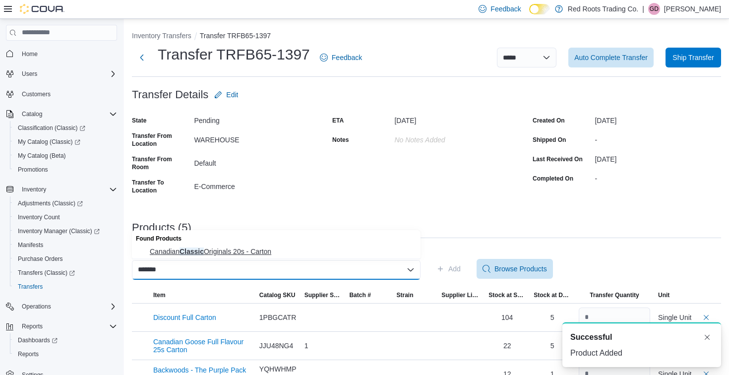
type input "*******"
click at [281, 251] on span "Canadian Classic Originals 20s - Carton" at bounding box center [282, 251] width 265 height 10
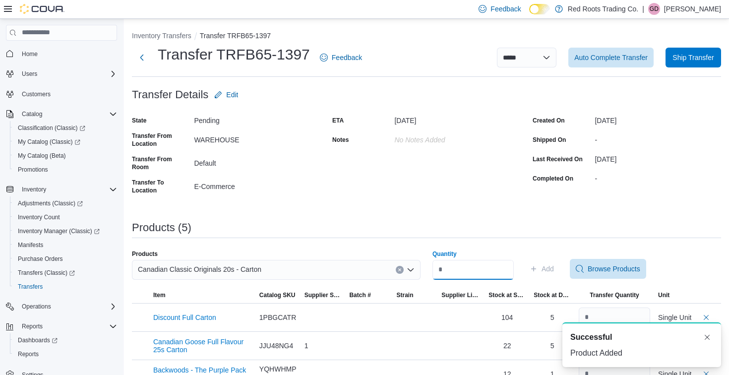
click at [456, 267] on input "Quantity" at bounding box center [472, 270] width 81 height 20
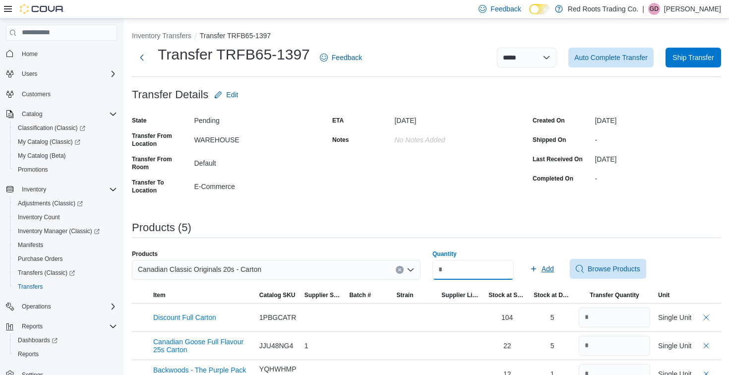
type input "*"
click at [552, 267] on span "Add" at bounding box center [547, 269] width 12 height 10
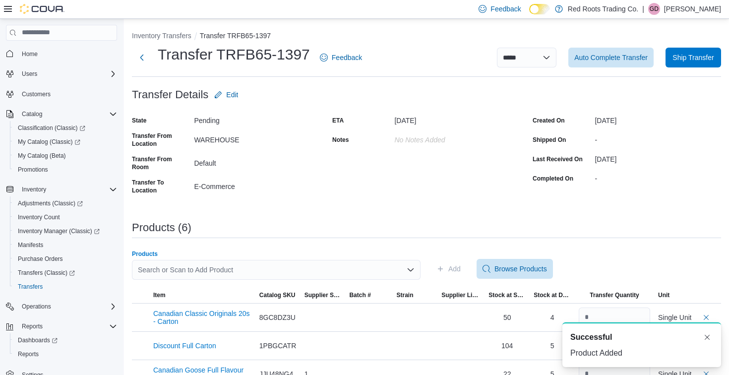
click at [284, 269] on div "Search or Scan to Add Product" at bounding box center [276, 270] width 289 height 20
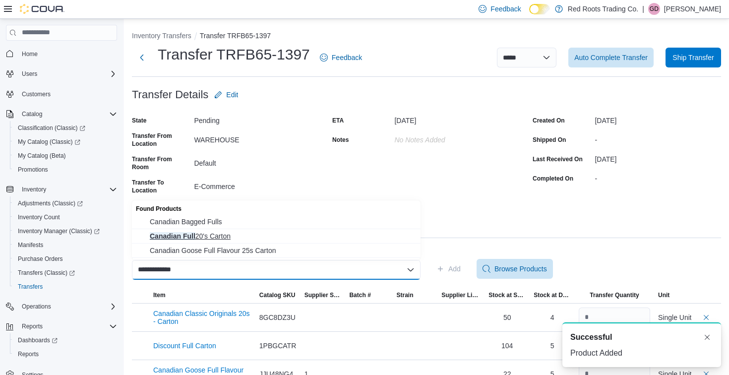
type input "**********"
click at [277, 231] on span "Canadian Full 20's Carton" at bounding box center [282, 236] width 265 height 10
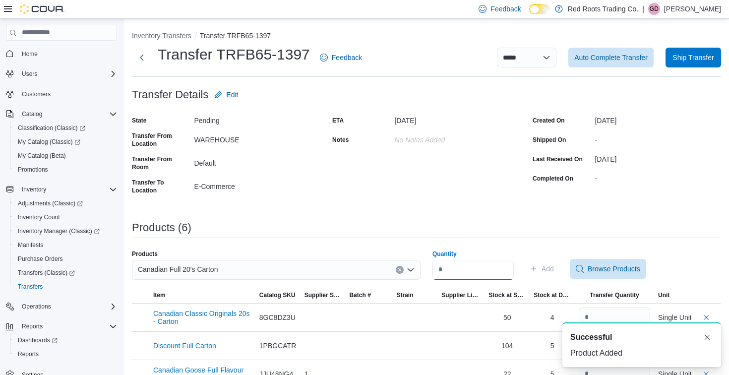
click at [481, 264] on input "Quantity" at bounding box center [472, 270] width 81 height 20
type input "*"
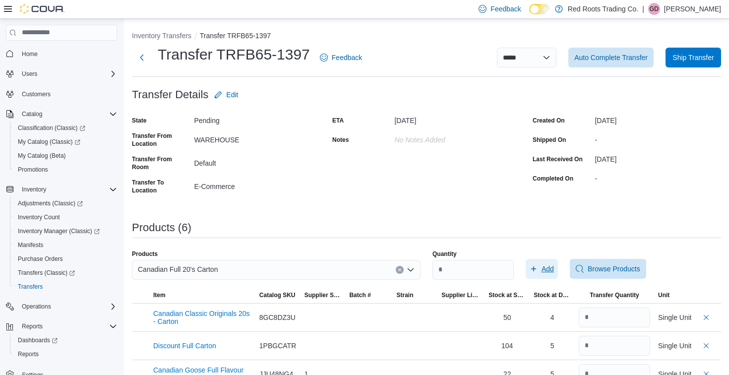
click at [554, 267] on span "Add" at bounding box center [547, 269] width 12 height 10
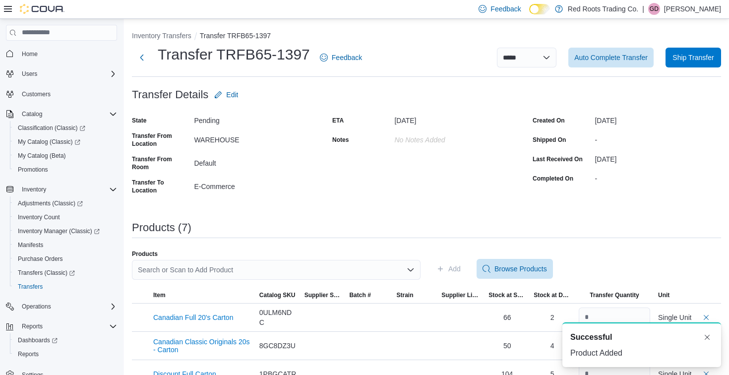
click at [304, 269] on div "Search or Scan to Add Product" at bounding box center [276, 270] width 289 height 20
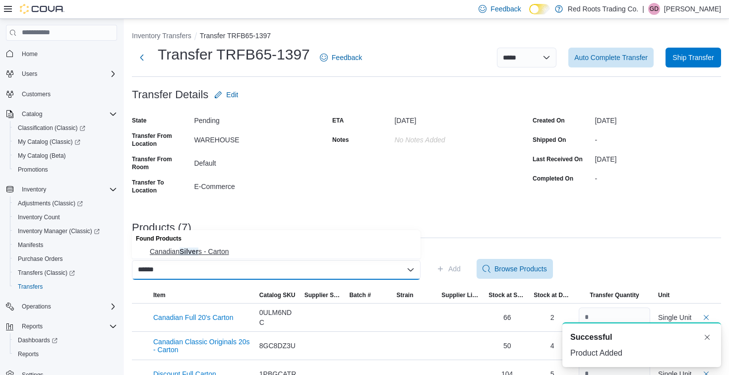
type input "******"
click at [234, 249] on span "Canadian Silver s - Carton" at bounding box center [282, 251] width 265 height 10
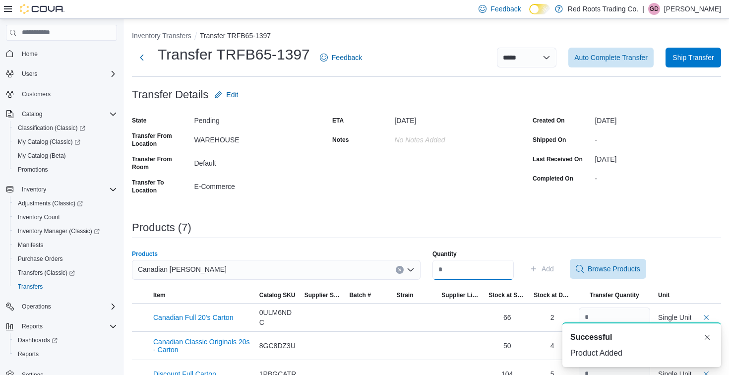
click at [453, 263] on input "Quantity" at bounding box center [472, 270] width 81 height 20
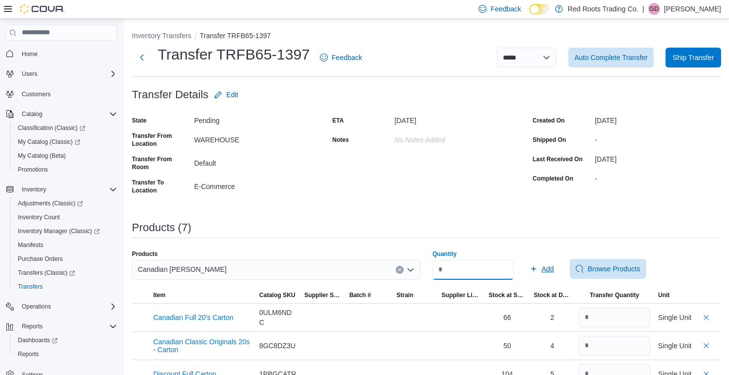
type input "*"
click at [536, 269] on icon "button" at bounding box center [533, 268] width 5 height 5
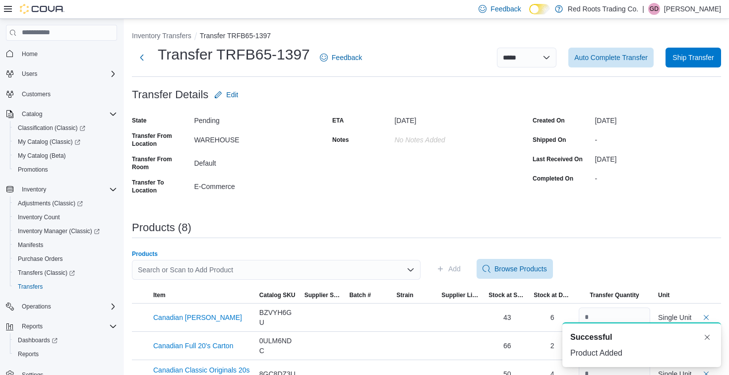
click at [335, 267] on div "Search or Scan to Add Product" at bounding box center [276, 270] width 289 height 20
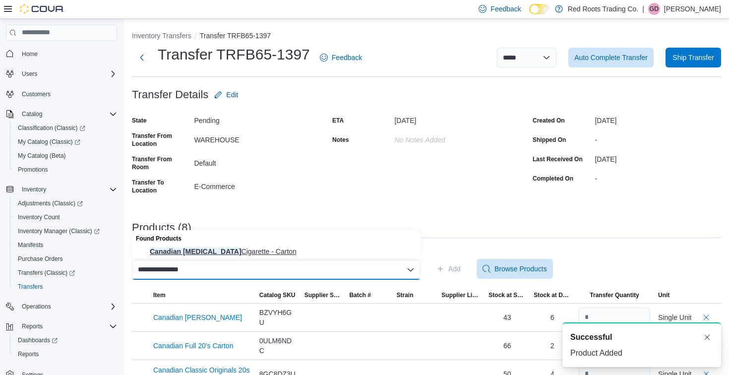
type input "**********"
click at [332, 251] on span "Canadian Menthol Cigarette - Carton" at bounding box center [282, 251] width 265 height 10
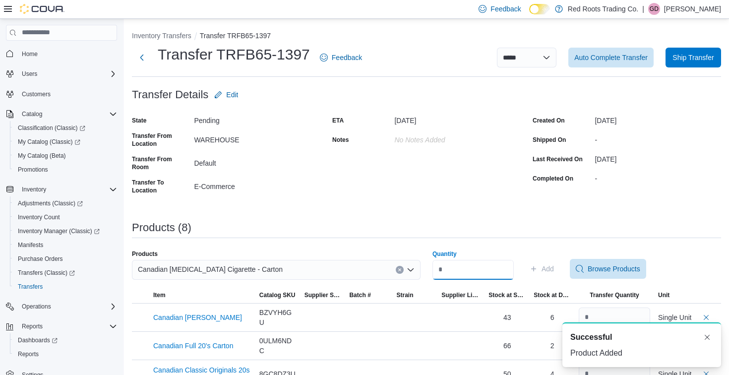
click at [462, 268] on input "Quantity" at bounding box center [472, 270] width 81 height 20
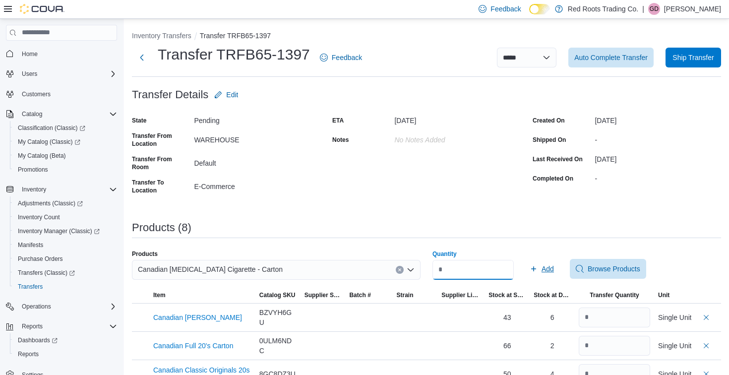
type input "*"
click at [545, 265] on span "Add" at bounding box center [541, 269] width 24 height 20
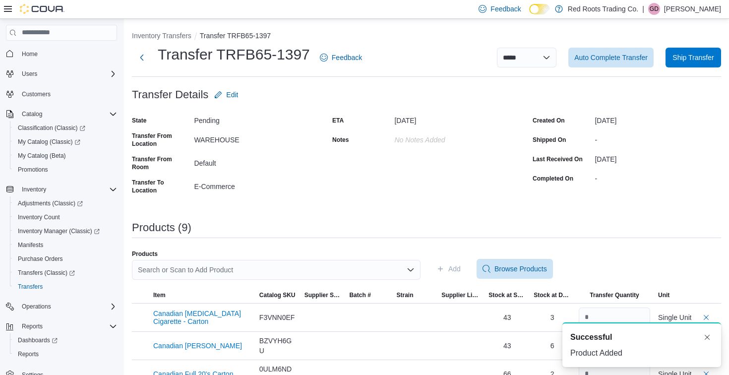
click at [356, 275] on div "Search or Scan to Add Product" at bounding box center [276, 270] width 289 height 20
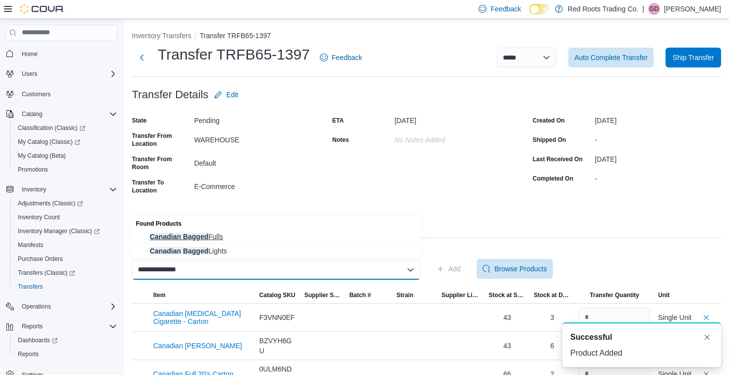
type input "**********"
click at [359, 236] on span "Canadian Bagged Fulls" at bounding box center [282, 236] width 265 height 10
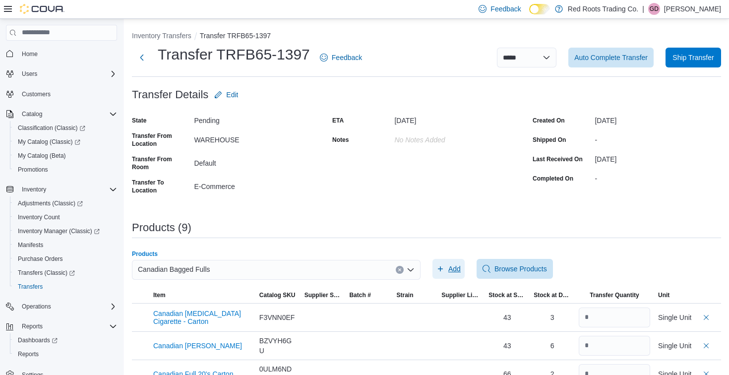
click at [449, 271] on span "Add" at bounding box center [454, 269] width 12 height 10
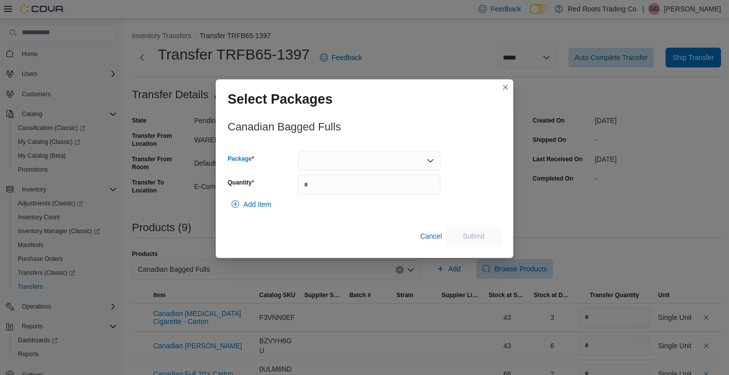
click at [395, 163] on div at bounding box center [369, 161] width 142 height 20
click at [388, 193] on span "1" at bounding box center [375, 192] width 118 height 10
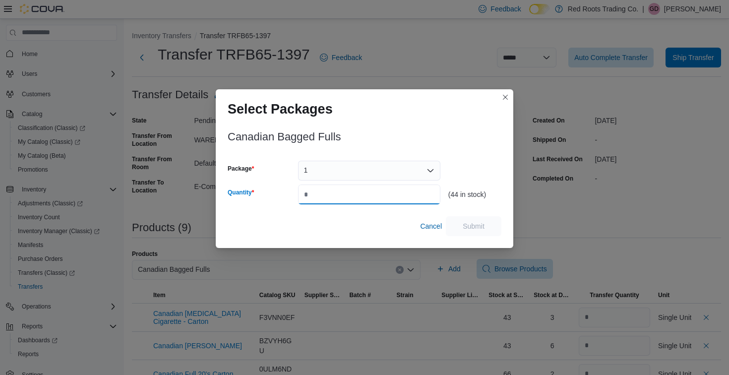
click at [388, 193] on input "Quantity" at bounding box center [369, 194] width 142 height 20
type input "*"
click at [486, 226] on span "Submit" at bounding box center [474, 226] width 44 height 20
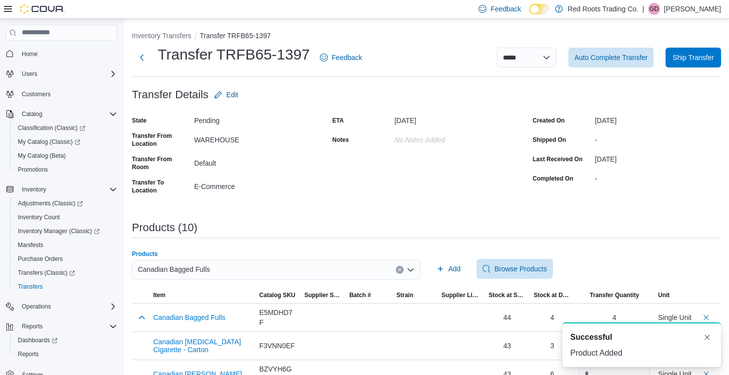
click at [308, 270] on div "Canadian Bagged Fulls" at bounding box center [276, 270] width 289 height 20
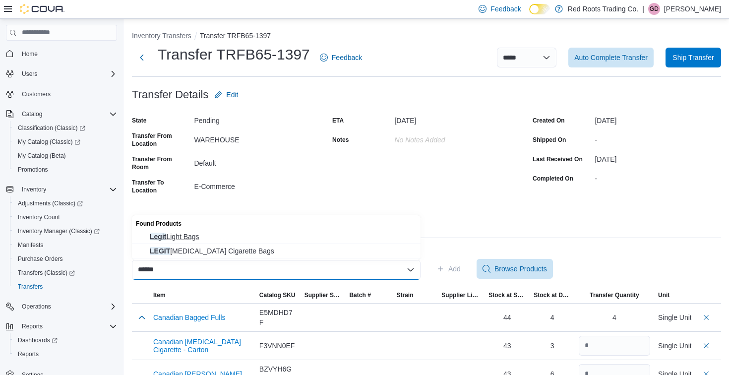
type input "*****"
click at [306, 234] on span "Legit Light Bags" at bounding box center [282, 236] width 265 height 10
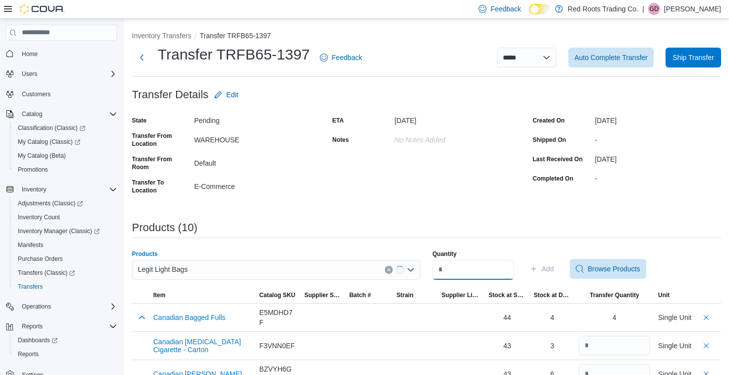
click at [454, 269] on input "Quantity" at bounding box center [472, 270] width 81 height 20
type input "*"
click at [547, 269] on span "Add" at bounding box center [541, 269] width 24 height 20
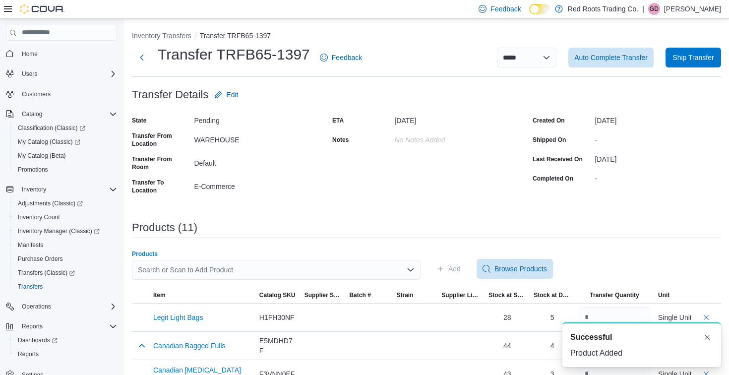
click at [275, 267] on div "Search or Scan to Add Product" at bounding box center [276, 270] width 289 height 20
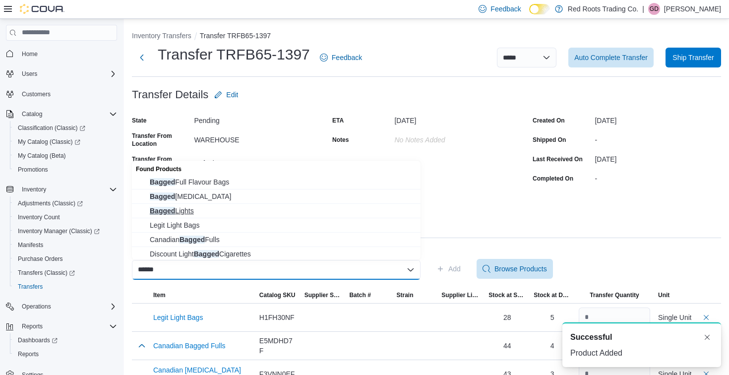
type input "******"
click at [277, 212] on span "Bagged Lights" at bounding box center [282, 211] width 265 height 10
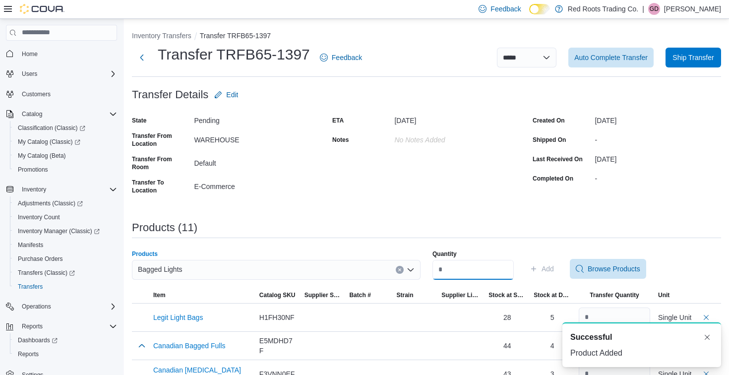
click at [490, 269] on input "Quantity" at bounding box center [472, 270] width 81 height 20
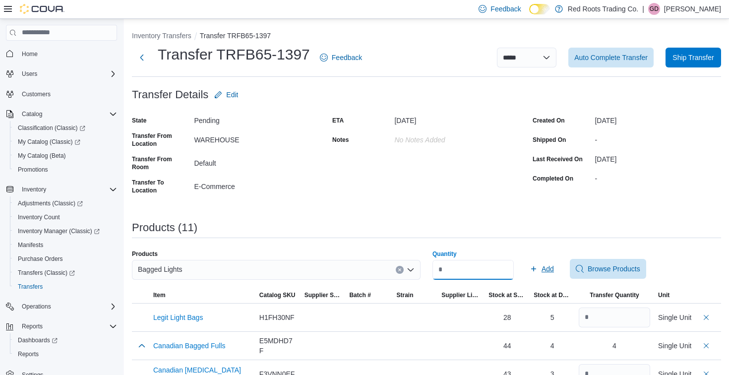
type input "*"
click at [551, 266] on span "Add" at bounding box center [547, 269] width 12 height 10
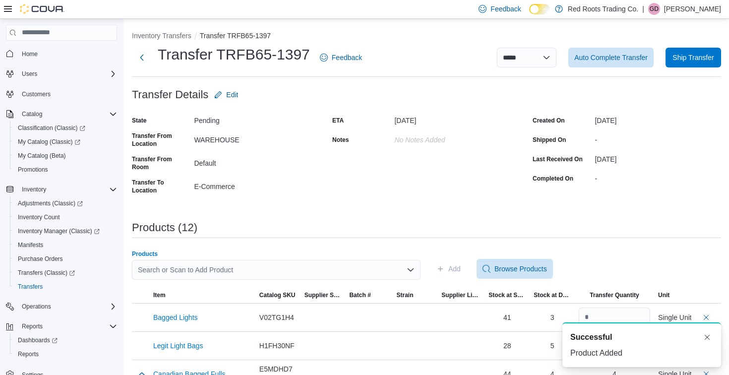
click at [318, 267] on div "Search or Scan to Add Product" at bounding box center [276, 270] width 289 height 20
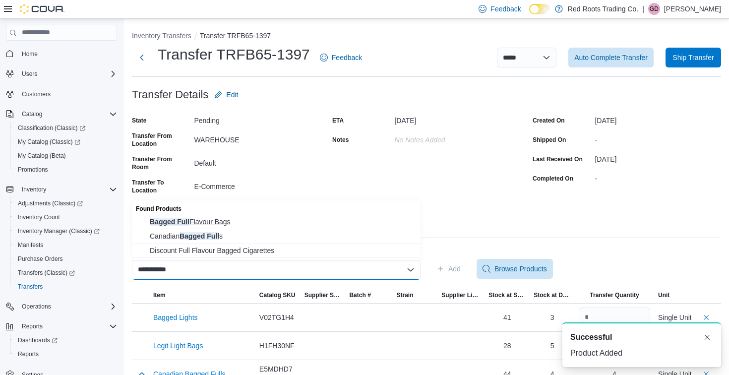
type input "**********"
click at [317, 228] on button "Bagged Full Flavour Bags" at bounding box center [276, 222] width 289 height 14
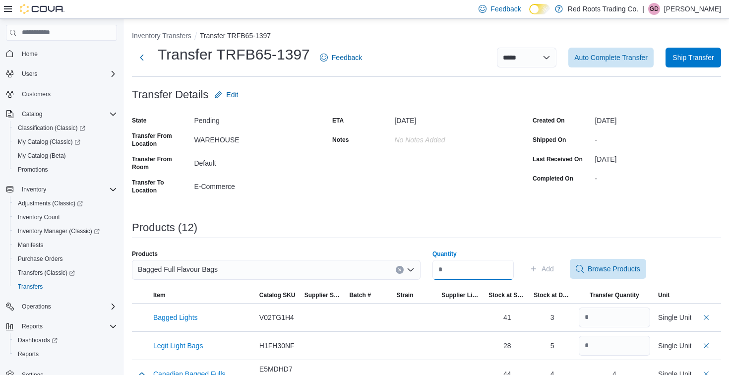
click at [477, 267] on input "Quantity" at bounding box center [472, 270] width 81 height 20
type input "*"
click at [547, 272] on span "Add" at bounding box center [541, 269] width 24 height 20
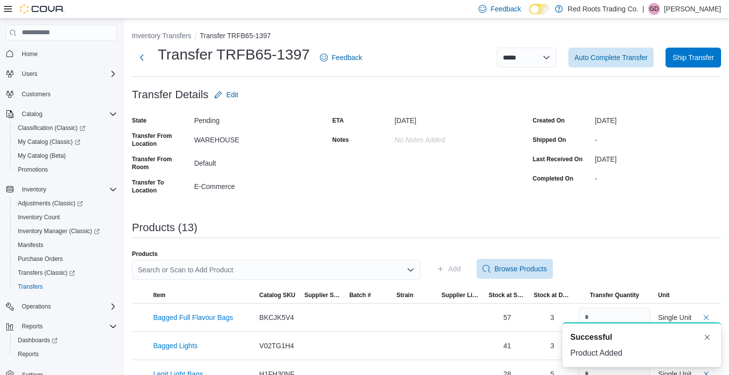
click at [343, 266] on div "Search or Scan to Add Product" at bounding box center [276, 270] width 289 height 20
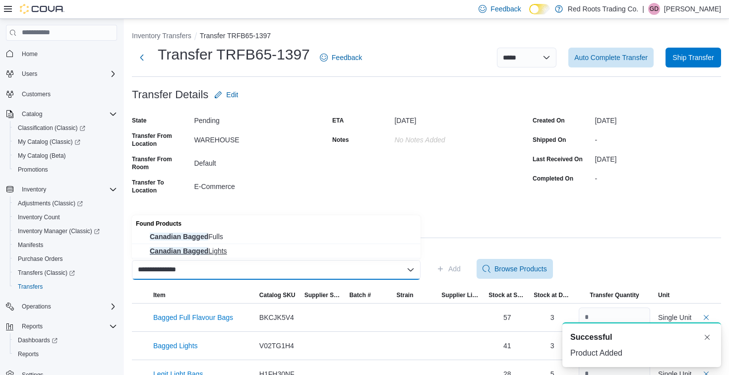
type input "**********"
click at [341, 249] on span "Canadian Bagged Lights" at bounding box center [282, 251] width 265 height 10
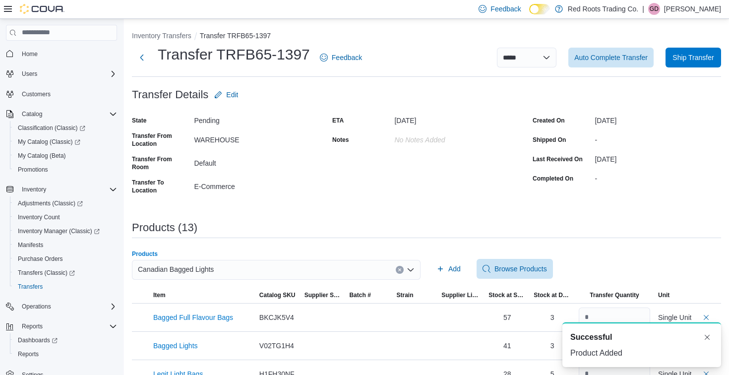
click at [467, 273] on div "Add Browse Products" at bounding box center [576, 269] width 289 height 20
click at [446, 266] on span "Add" at bounding box center [448, 269] width 24 height 20
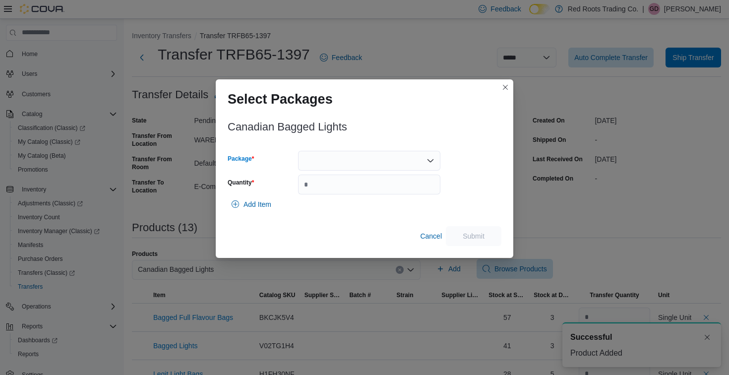
click at [401, 165] on div at bounding box center [369, 161] width 142 height 20
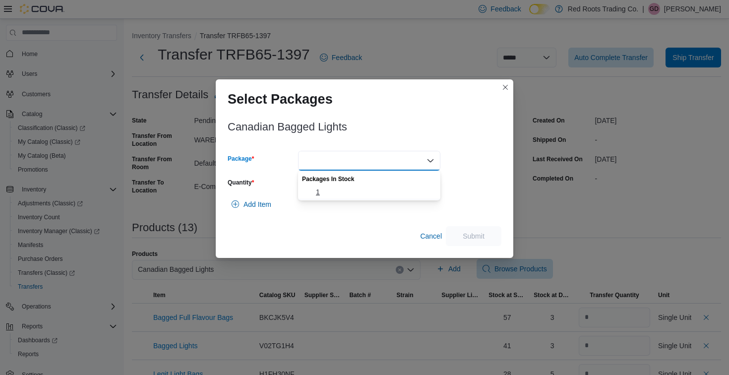
click at [388, 193] on span "1" at bounding box center [375, 192] width 118 height 10
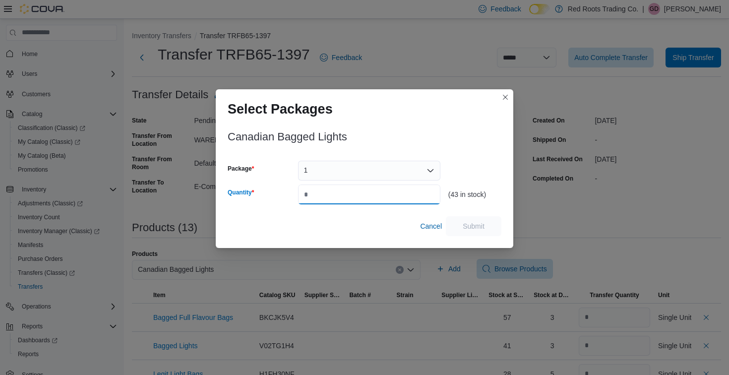
click at [388, 193] on input "Quantity" at bounding box center [369, 194] width 142 height 20
type input "*"
click at [480, 222] on span "Submit" at bounding box center [473, 226] width 22 height 10
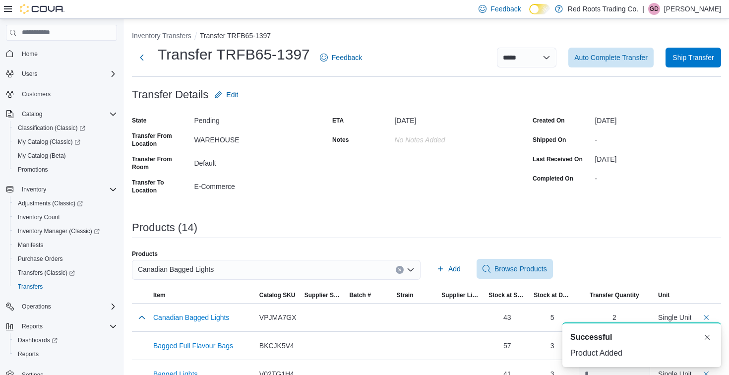
click at [217, 275] on div "Canadian Bagged Lights" at bounding box center [276, 270] width 289 height 20
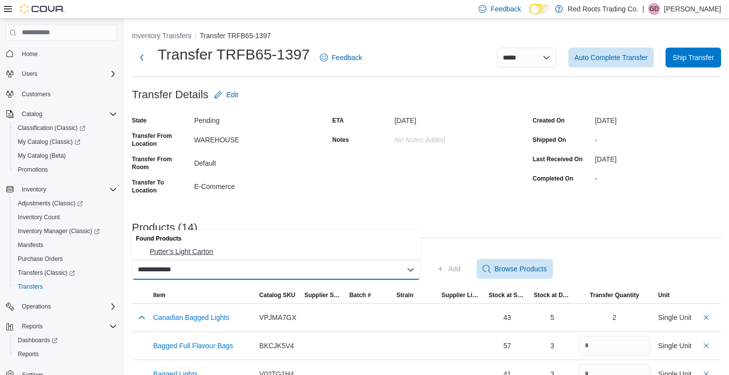
type input "**********"
click at [217, 255] on span "Putter’s Light Carton" at bounding box center [282, 251] width 265 height 10
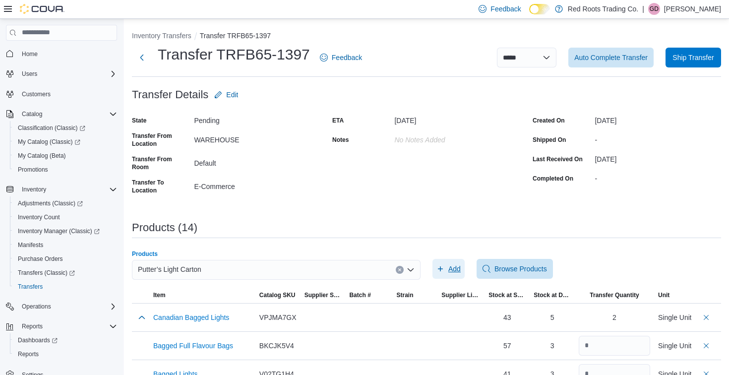
click at [438, 268] on icon "button" at bounding box center [440, 269] width 8 height 8
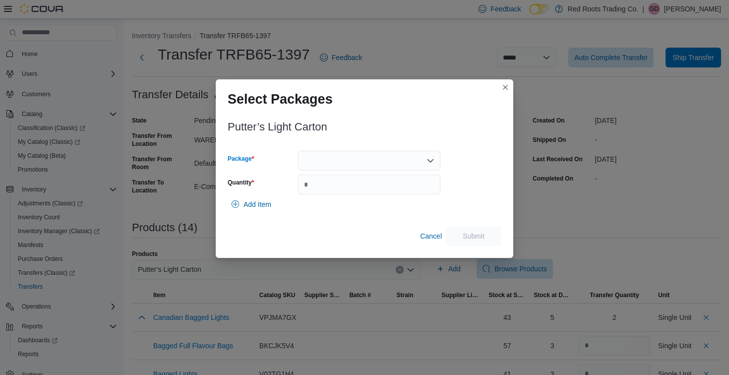
click at [406, 161] on div at bounding box center [369, 161] width 142 height 20
click at [389, 194] on span "1" at bounding box center [375, 192] width 118 height 10
click at [389, 194] on input "Quantity" at bounding box center [369, 184] width 142 height 20
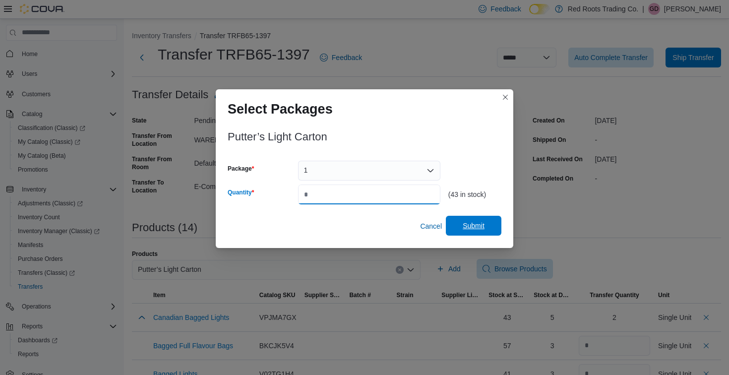
type input "*"
click at [482, 224] on span "Submit" at bounding box center [473, 226] width 22 height 10
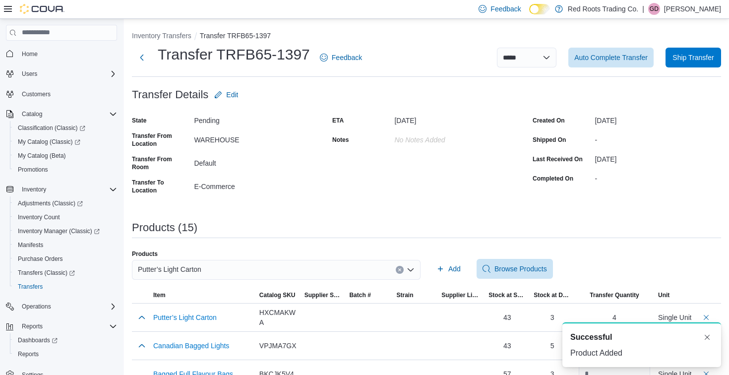
click at [270, 275] on div "Putter’s Light Carton" at bounding box center [276, 270] width 289 height 20
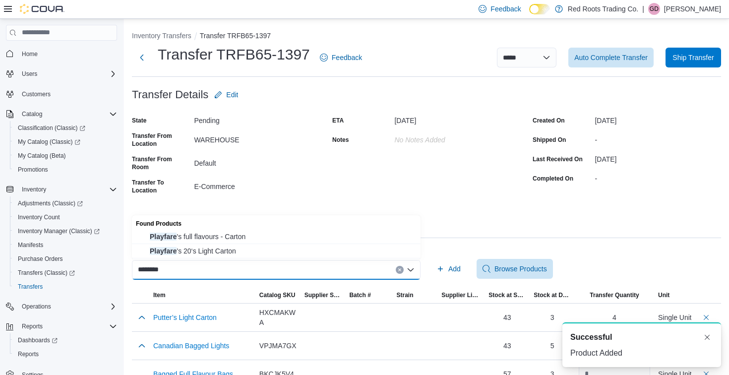
type input "********"
click at [274, 228] on div "Found Products" at bounding box center [276, 222] width 289 height 14
click at [277, 236] on span "Playfare 's full flavours - Carton" at bounding box center [282, 236] width 265 height 10
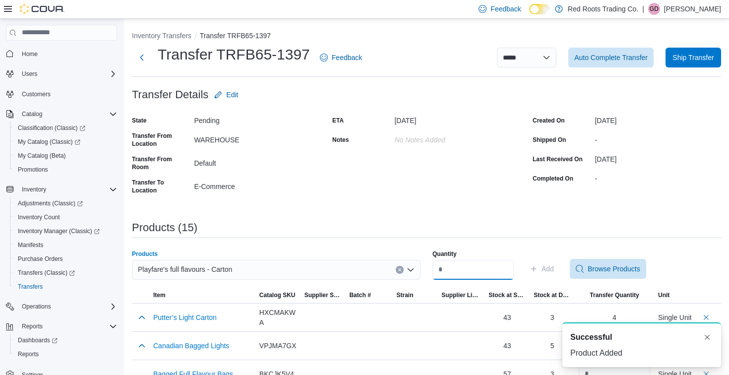
click at [459, 267] on input "Quantity" at bounding box center [472, 270] width 81 height 20
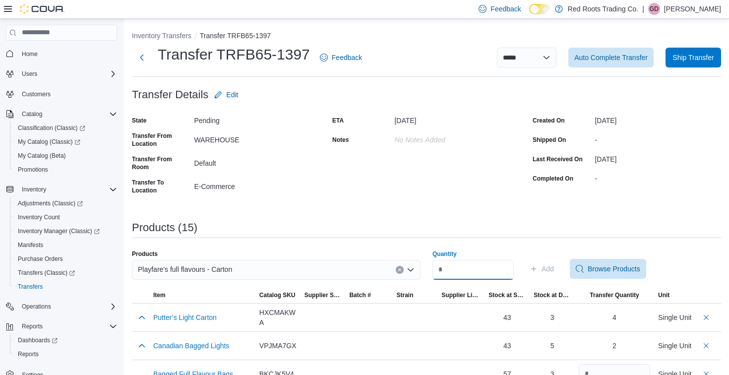
type input "*"
click at [552, 265] on span "Add" at bounding box center [547, 269] width 12 height 10
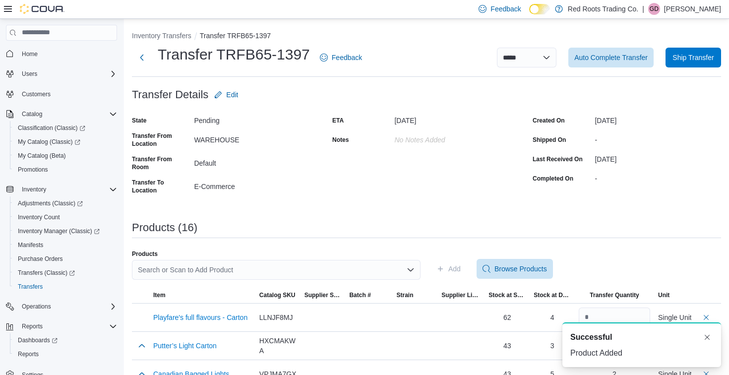
click at [308, 267] on div "Search or Scan to Add Product" at bounding box center [276, 270] width 289 height 20
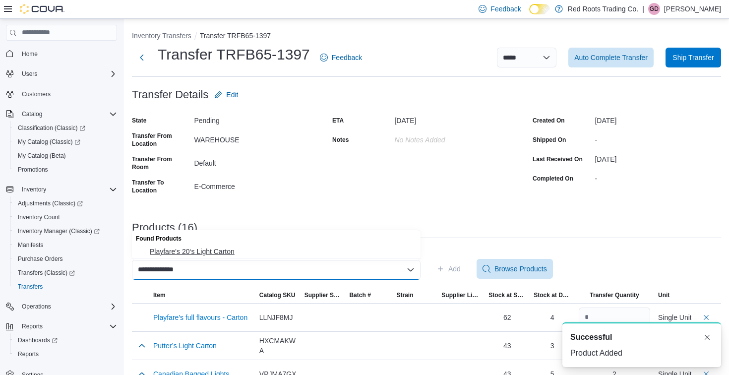
type input "**********"
click at [312, 248] on span "Playfare's 20‘s Light Carton" at bounding box center [282, 251] width 265 height 10
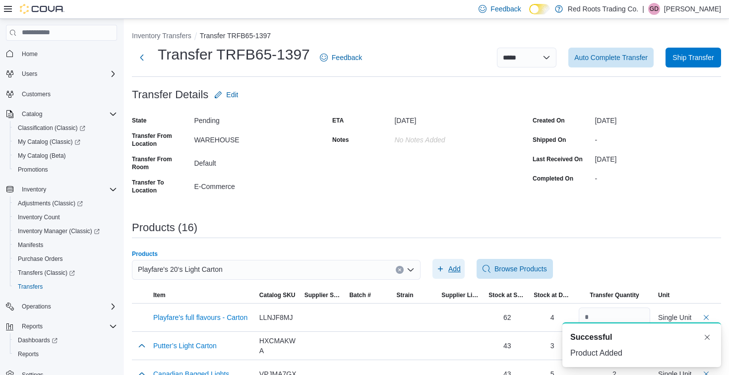
click at [457, 272] on span "Add" at bounding box center [454, 269] width 12 height 10
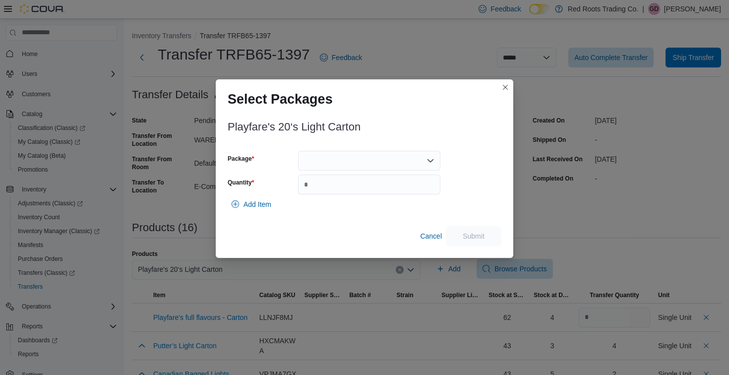
click at [408, 162] on div at bounding box center [369, 161] width 142 height 20
click at [400, 192] on span "1" at bounding box center [375, 192] width 118 height 10
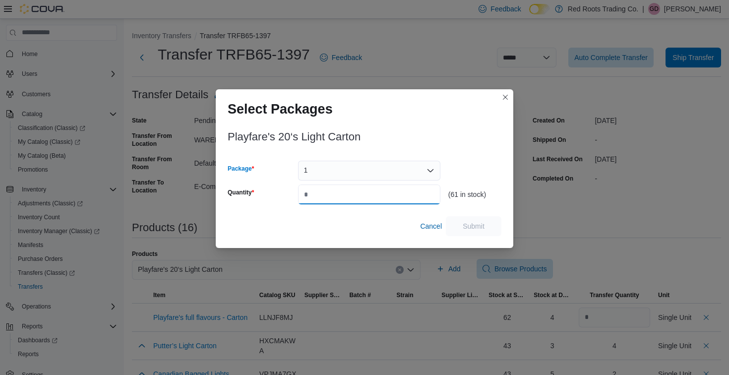
click at [400, 192] on input "Quantity" at bounding box center [369, 194] width 142 height 20
type input "*"
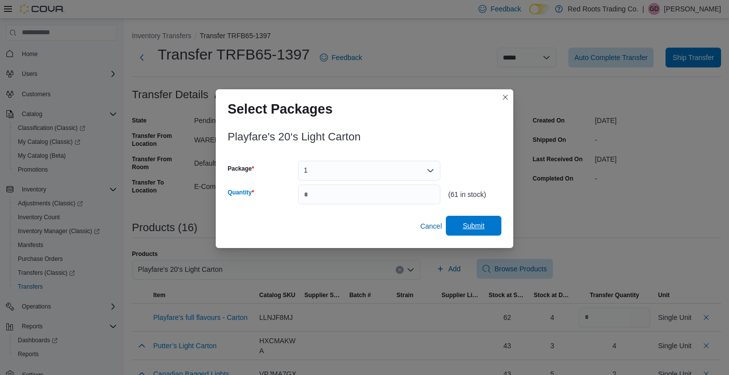
click at [477, 221] on span "Submit" at bounding box center [474, 226] width 44 height 20
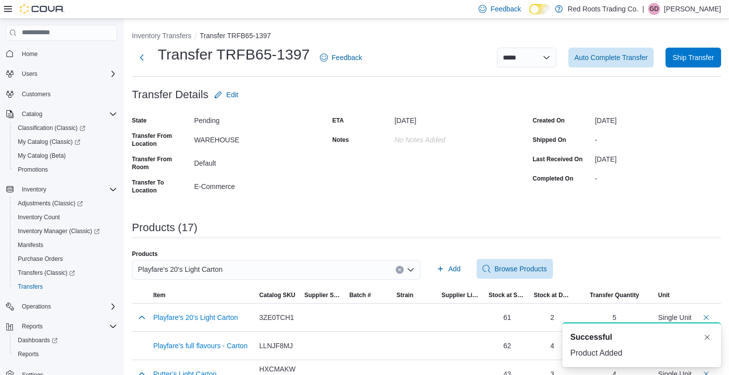
click at [306, 268] on div "Playfare's 20‘s Light Carton" at bounding box center [276, 270] width 289 height 20
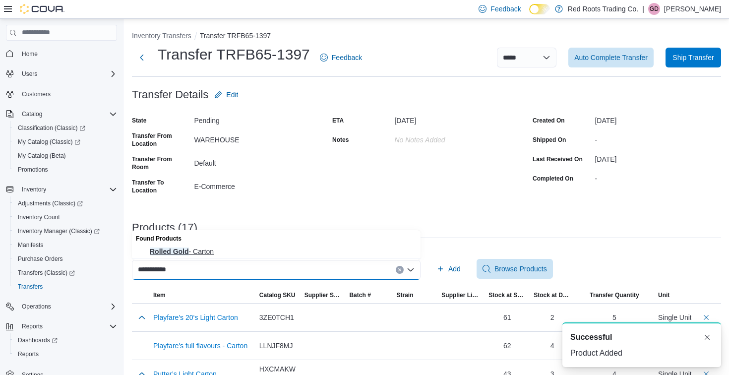
type input "**********"
click at [299, 254] on span "Rolled Gold - Carton" at bounding box center [282, 251] width 265 height 10
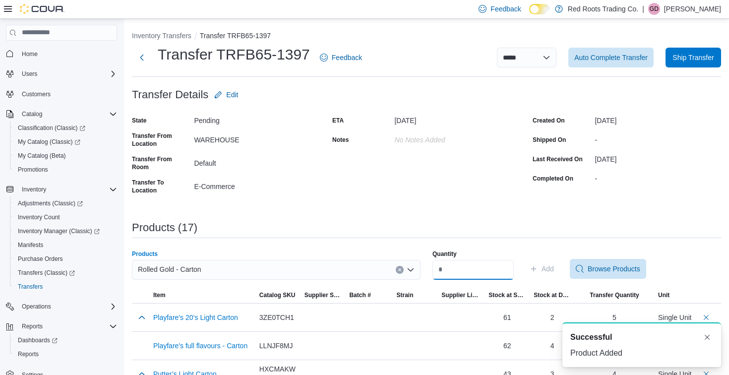
click at [471, 270] on input "Quantity" at bounding box center [472, 270] width 81 height 20
type input "*"
click at [548, 270] on span "Add" at bounding box center [541, 269] width 24 height 20
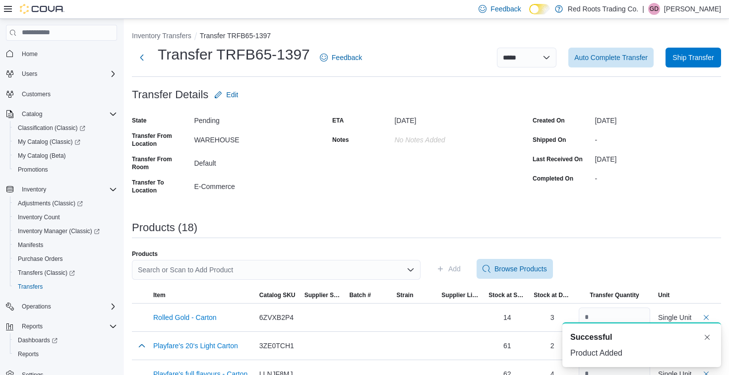
click at [331, 270] on div "Search or Scan to Add Product" at bounding box center [276, 270] width 289 height 20
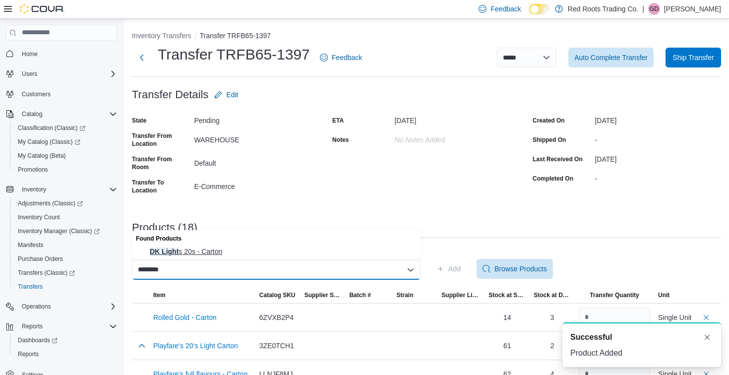
type input "********"
click at [328, 252] on span "DK Light s 20s - Carton" at bounding box center [282, 251] width 265 height 10
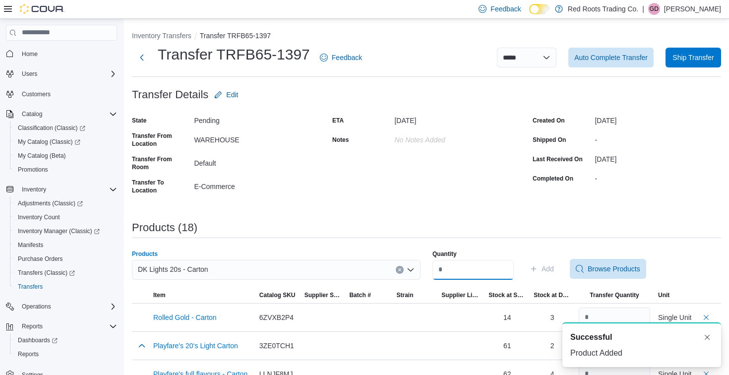
click at [457, 261] on input "Quantity" at bounding box center [472, 270] width 81 height 20
type input "*"
click at [548, 271] on span "Add" at bounding box center [541, 269] width 24 height 20
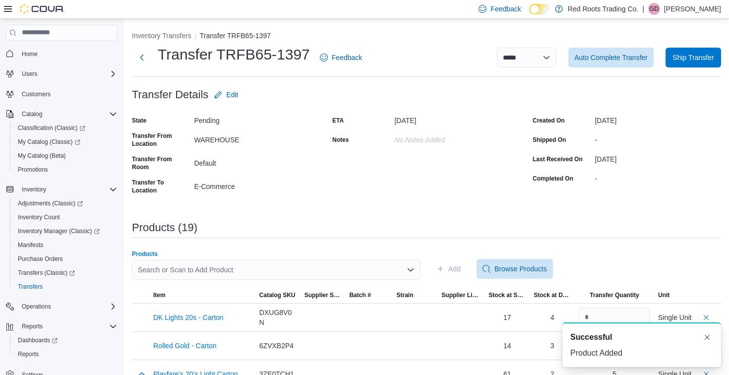
click at [327, 274] on div "Search or Scan to Add Product" at bounding box center [276, 270] width 289 height 20
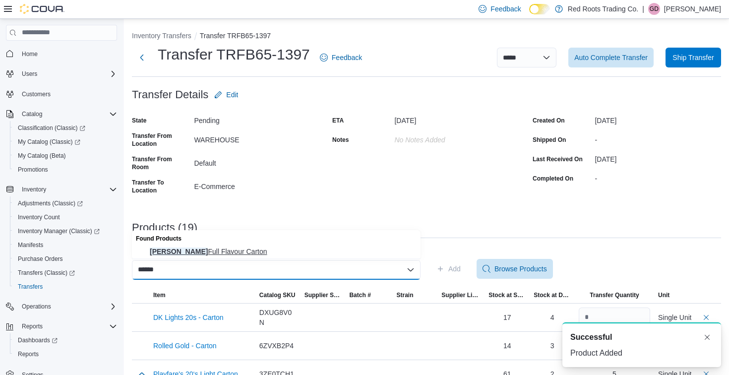
type input "******"
click at [327, 250] on span "Dumont Full Flavour Carton" at bounding box center [282, 251] width 265 height 10
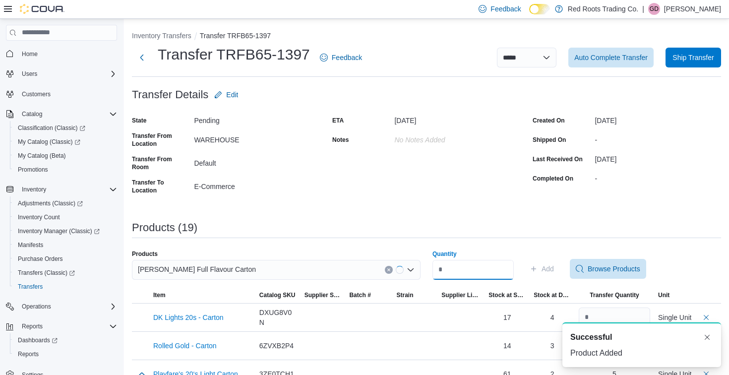
click at [469, 268] on input "Quantity" at bounding box center [472, 270] width 81 height 20
type input "*"
click at [554, 272] on span "Add" at bounding box center [547, 269] width 12 height 10
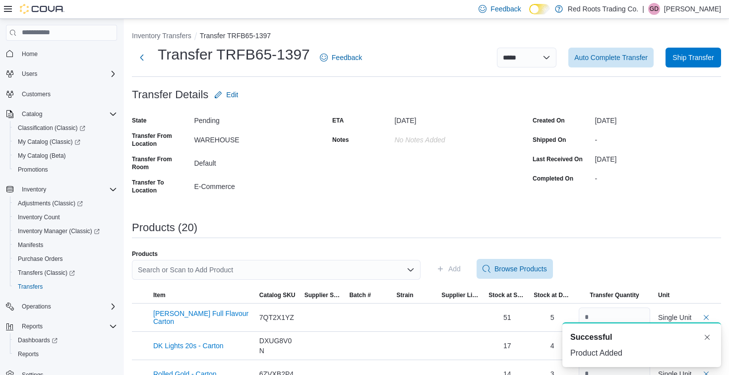
click at [328, 267] on div "Search or Scan to Add Product" at bounding box center [276, 270] width 289 height 20
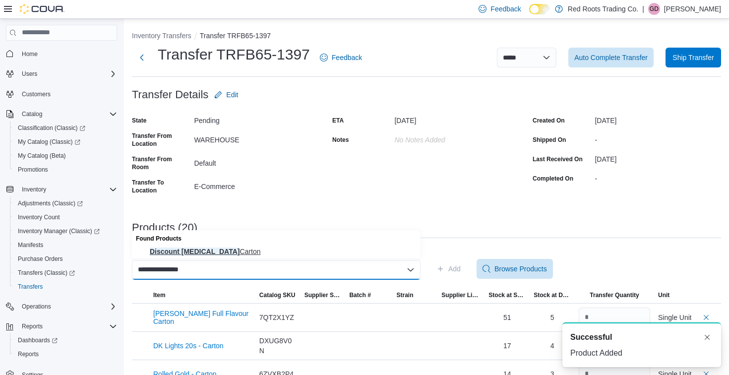
type input "**********"
click at [327, 249] on span "Discount Menthol Carton" at bounding box center [282, 251] width 265 height 10
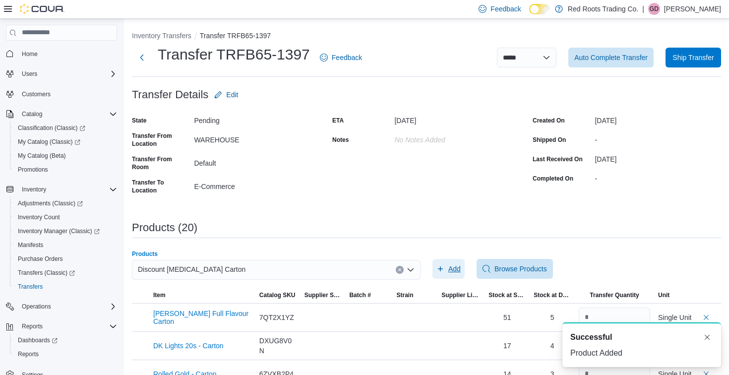
click at [455, 264] on span "Add" at bounding box center [454, 269] width 12 height 10
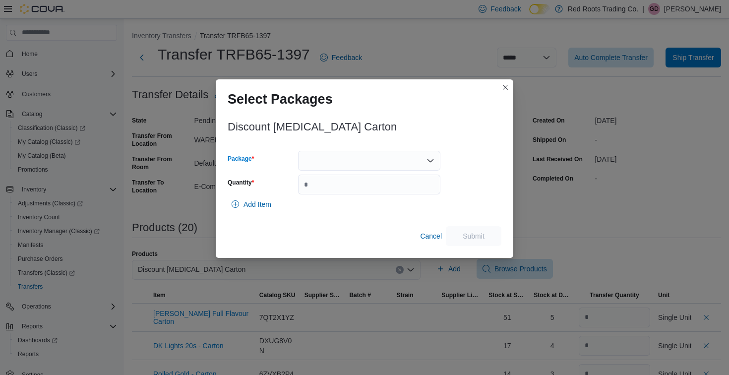
click at [390, 163] on div at bounding box center [369, 161] width 142 height 20
click at [385, 194] on span "1" at bounding box center [375, 192] width 118 height 10
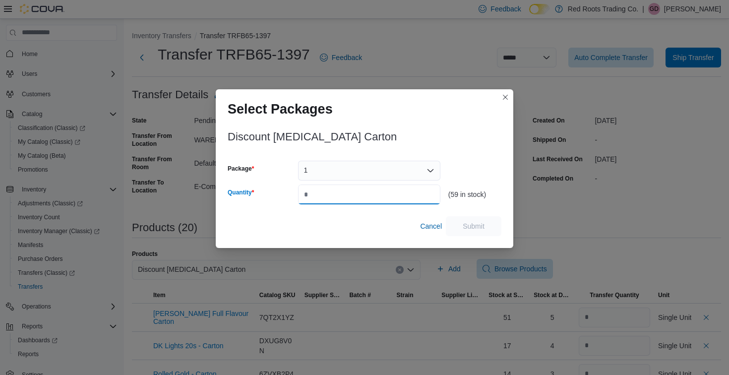
click at [385, 194] on input "Quantity" at bounding box center [369, 194] width 142 height 20
type input "*"
click at [469, 233] on span "Submit" at bounding box center [474, 226] width 44 height 20
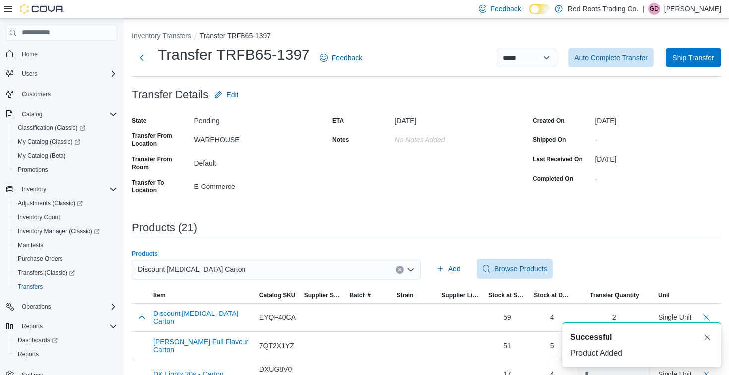
click at [271, 269] on div "Discount Menthol Carton" at bounding box center [276, 270] width 289 height 20
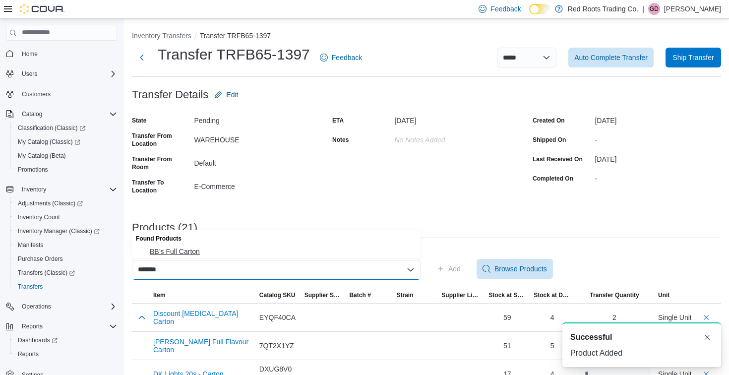
type input "*******"
click at [268, 250] on span "BB’s Full Carton" at bounding box center [282, 251] width 265 height 10
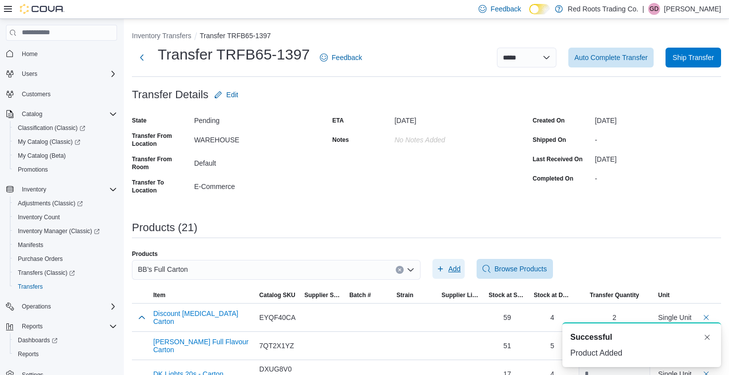
click at [456, 268] on span "Add" at bounding box center [454, 269] width 12 height 10
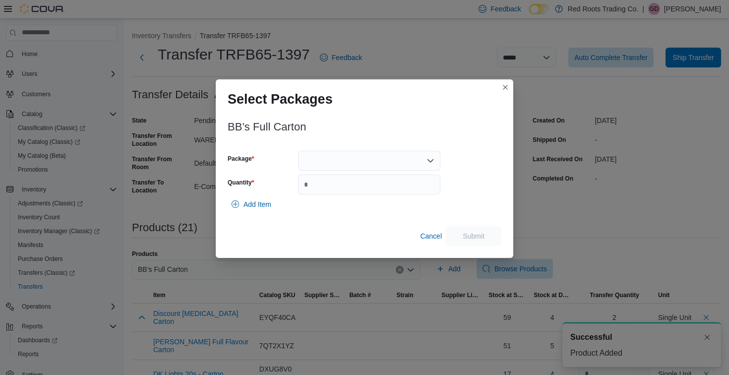
click at [408, 161] on div at bounding box center [369, 161] width 142 height 20
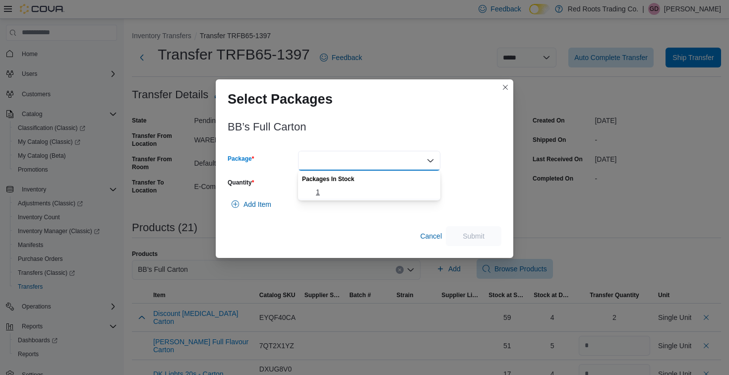
click at [393, 191] on span "1" at bounding box center [375, 192] width 118 height 10
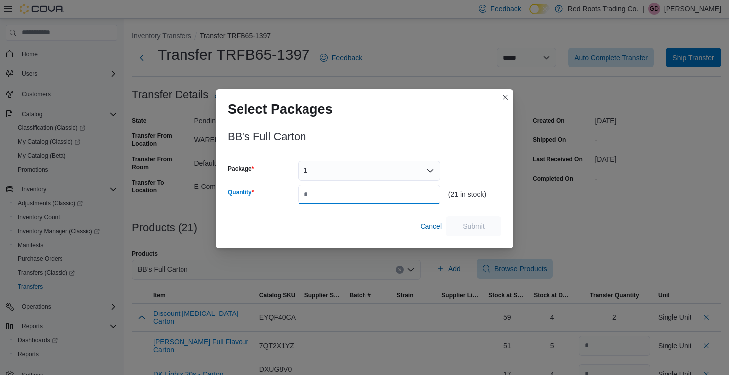
click at [393, 191] on input "Quantity" at bounding box center [369, 194] width 142 height 20
type input "*"
click at [492, 227] on span "Submit" at bounding box center [474, 226] width 44 height 20
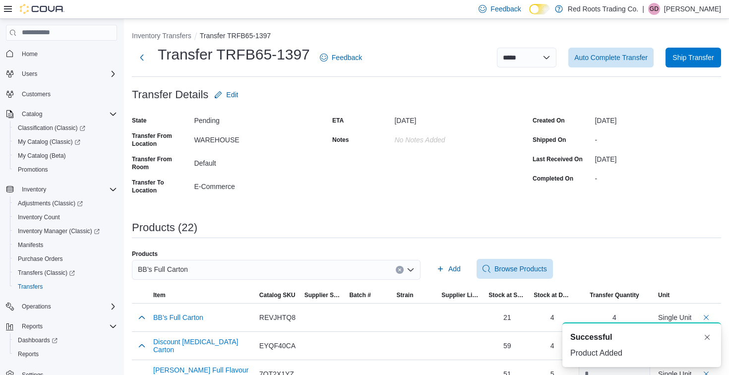
click at [317, 269] on div "BB’s Full Carton" at bounding box center [276, 270] width 289 height 20
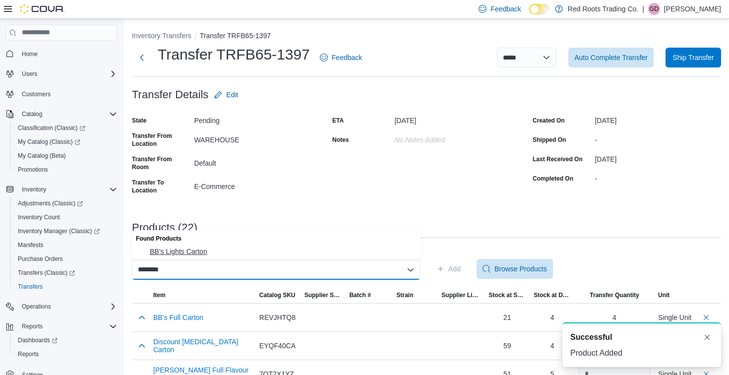
type input "********"
click at [316, 250] on span "BB’s Lights Carton" at bounding box center [282, 251] width 265 height 10
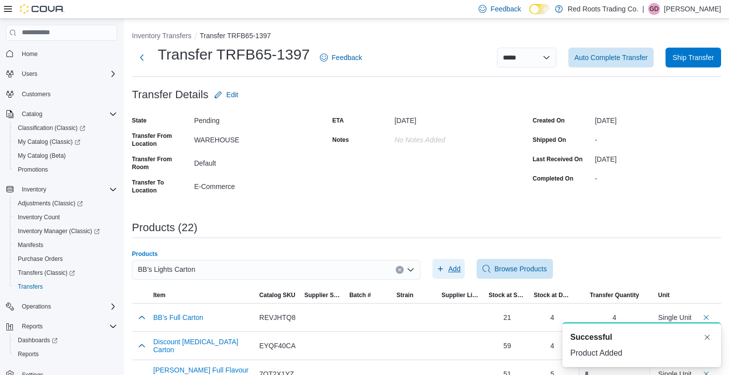
click at [446, 273] on span "Add" at bounding box center [448, 269] width 24 height 20
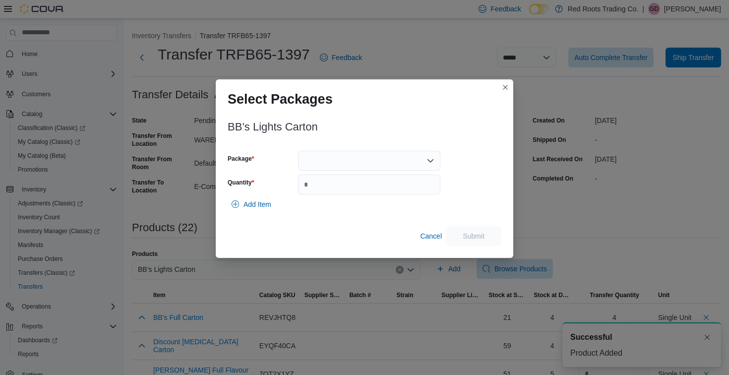
click at [381, 159] on div at bounding box center [369, 161] width 142 height 20
click at [369, 191] on span "1" at bounding box center [375, 192] width 118 height 10
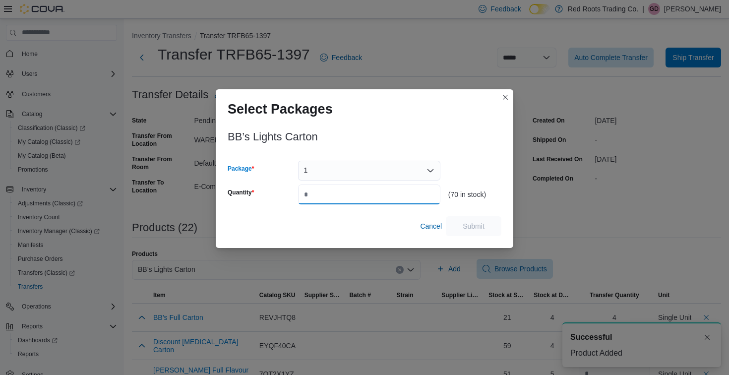
click at [369, 191] on input "Quantity" at bounding box center [369, 194] width 142 height 20
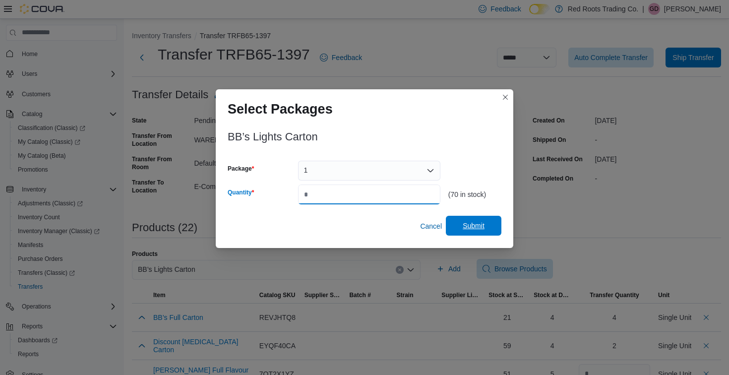
type input "*"
click at [457, 231] on span "Submit" at bounding box center [474, 226] width 44 height 20
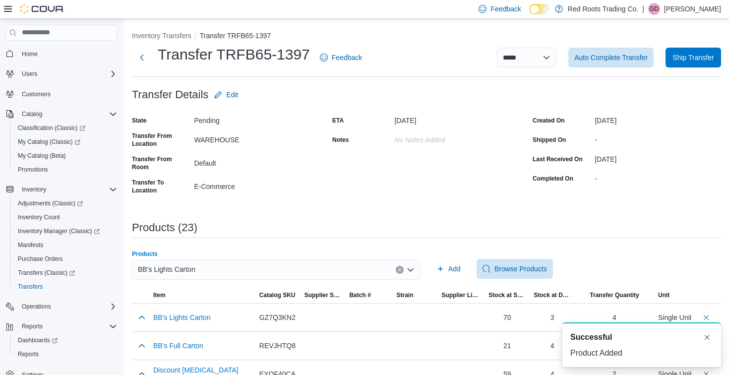
click at [383, 268] on div "BB’s Lights Carton" at bounding box center [276, 270] width 289 height 20
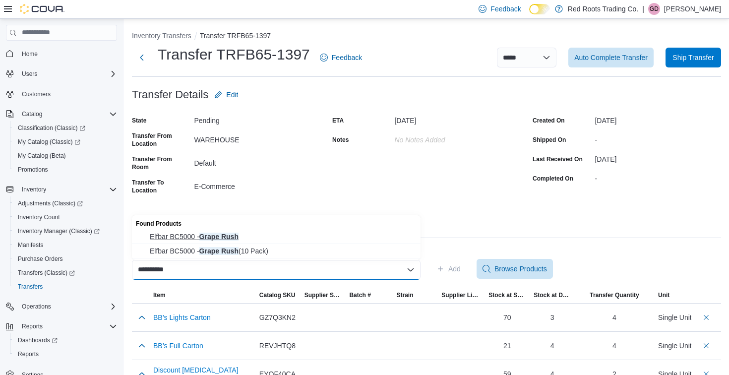
type input "**********"
click at [375, 236] on span "Elfbar BC5000 - Grape Rush" at bounding box center [282, 236] width 265 height 10
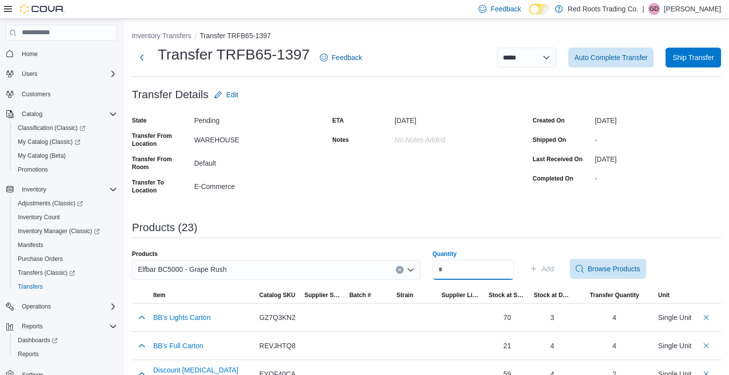
click at [470, 269] on input "Quantity" at bounding box center [472, 270] width 81 height 20
type input "*"
click at [550, 270] on span "Add" at bounding box center [547, 269] width 12 height 10
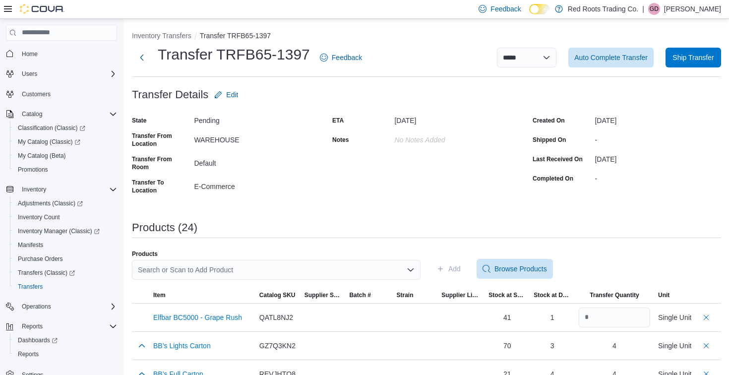
click at [293, 273] on div "Search or Scan to Add Product" at bounding box center [276, 270] width 289 height 20
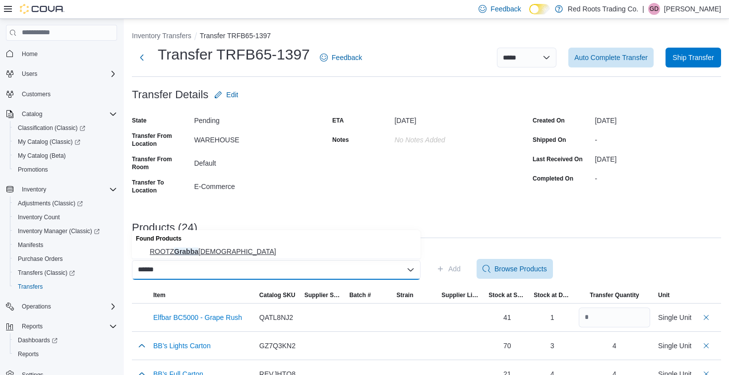
type input "******"
click at [262, 246] on span "ROOTZ Grabba Shakers" at bounding box center [282, 251] width 265 height 10
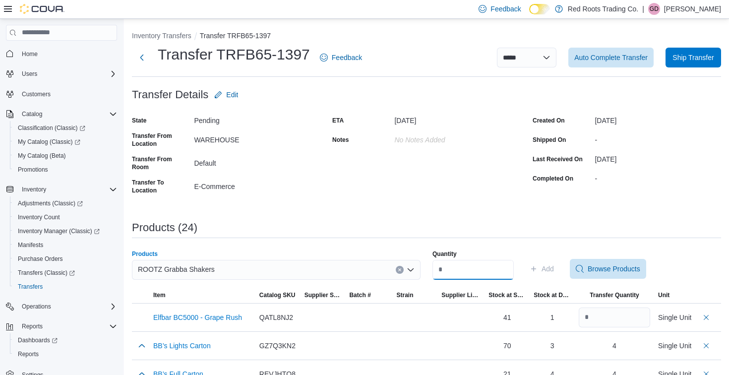
click at [488, 268] on input "Quantity" at bounding box center [472, 270] width 81 height 20
type input "*"
click at [553, 268] on span "Add" at bounding box center [547, 269] width 12 height 10
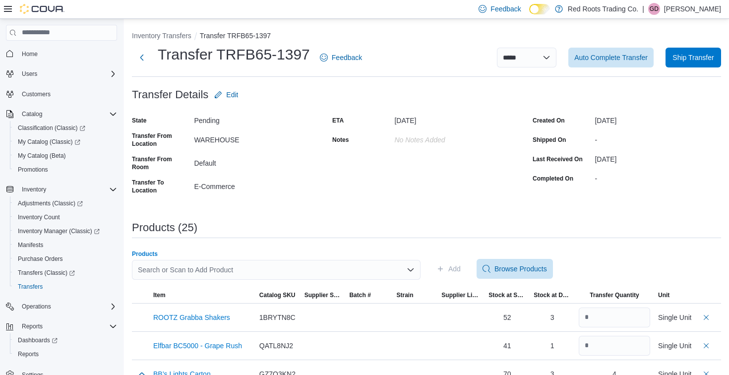
click at [384, 264] on div "Search or Scan to Add Product" at bounding box center [276, 270] width 289 height 20
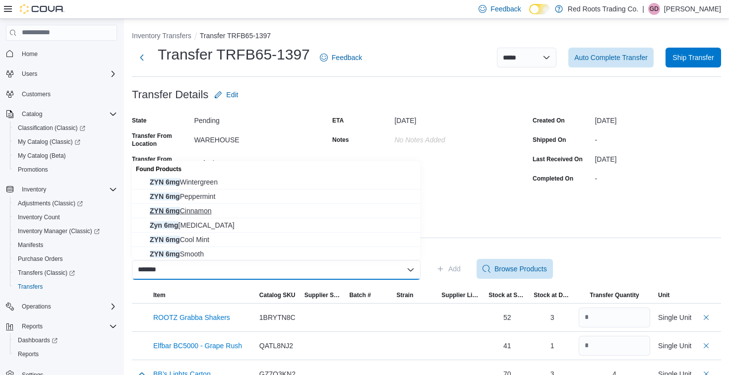
type input "*******"
click at [349, 214] on span "ZYN 6mg Cinnamon" at bounding box center [282, 211] width 265 height 10
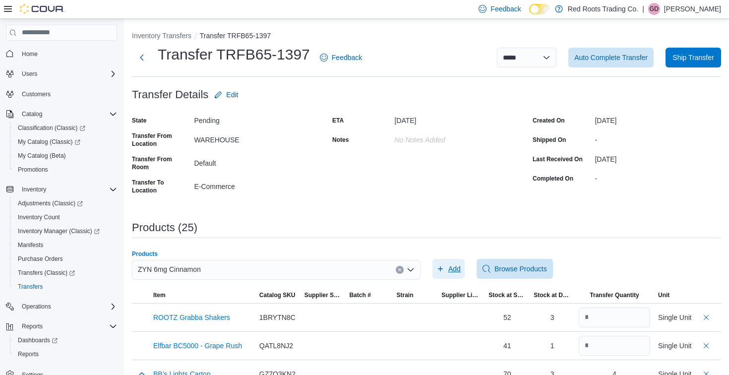
click at [461, 269] on span "Add" at bounding box center [454, 269] width 12 height 10
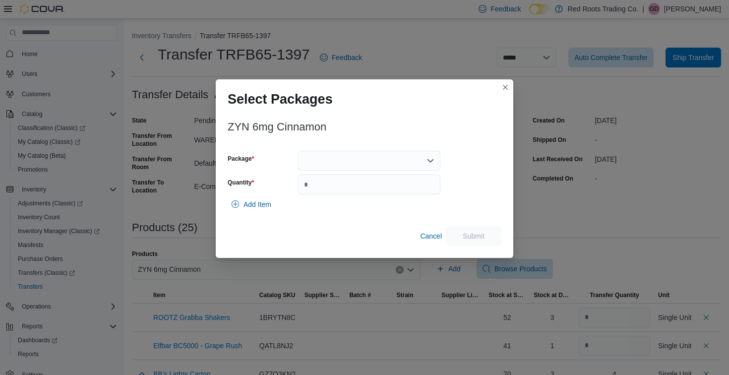
click at [395, 149] on div "ZYN 6mg Cinnamon Package Quantity Add Item Cancel Submit" at bounding box center [365, 180] width 274 height 131
click at [385, 158] on div at bounding box center [369, 161] width 142 height 20
click at [368, 195] on span "1" at bounding box center [375, 192] width 118 height 10
click at [368, 194] on input "Quantity" at bounding box center [369, 184] width 142 height 20
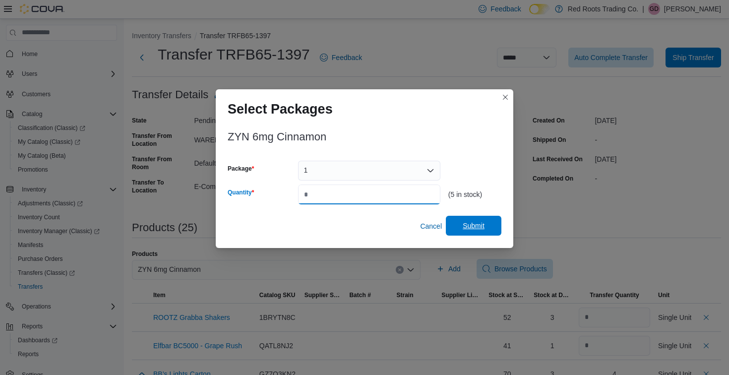
type input "*"
click at [474, 228] on span "Submit" at bounding box center [473, 226] width 22 height 10
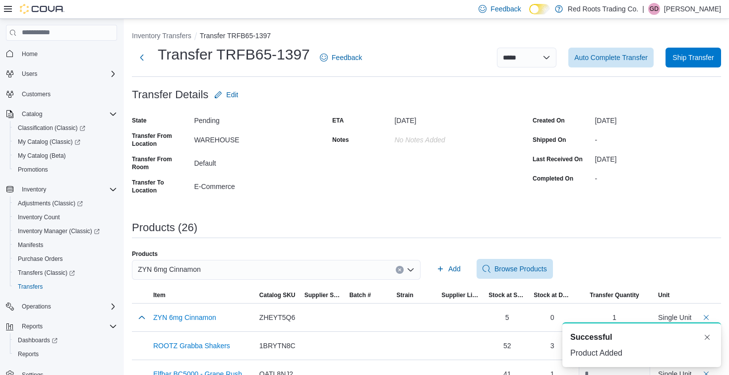
click at [288, 270] on div "ZYN 6mg Cinnamon" at bounding box center [276, 270] width 289 height 20
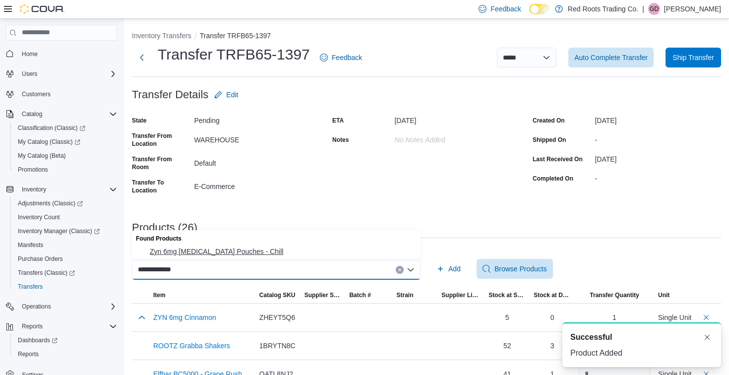
type input "**********"
click at [269, 250] on span "Zyn 6mg [MEDICAL_DATA] Pouches - Chill" at bounding box center [282, 251] width 265 height 10
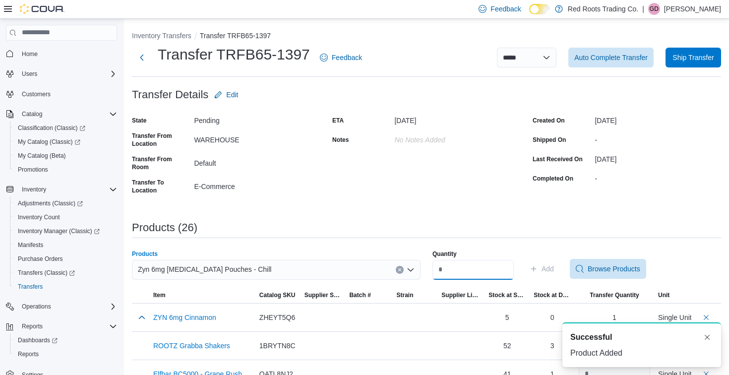
click at [468, 265] on input "Quantity" at bounding box center [472, 270] width 81 height 20
type input "*"
click at [554, 264] on span "Add" at bounding box center [547, 269] width 12 height 10
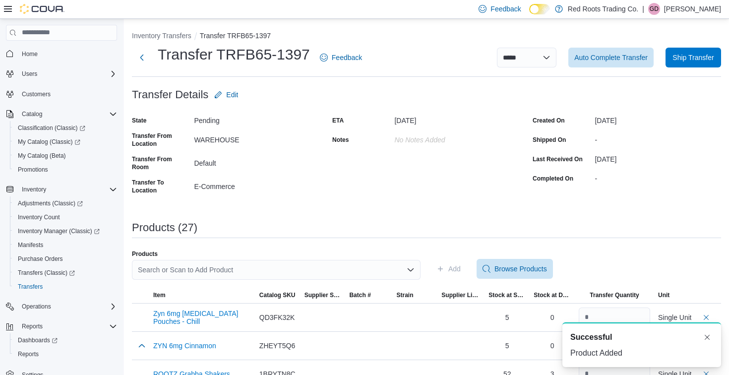
click at [371, 268] on div "Search or Scan to Add Product" at bounding box center [276, 270] width 289 height 20
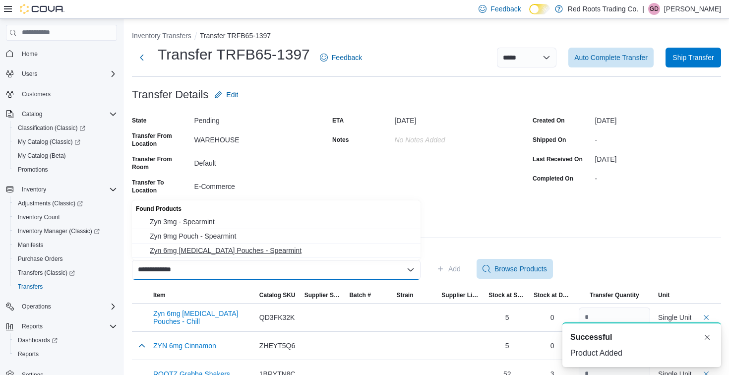
type input "**********"
click at [360, 254] on span "Zyn 6mg [MEDICAL_DATA] Pouches - Spearmint" at bounding box center [282, 250] width 265 height 10
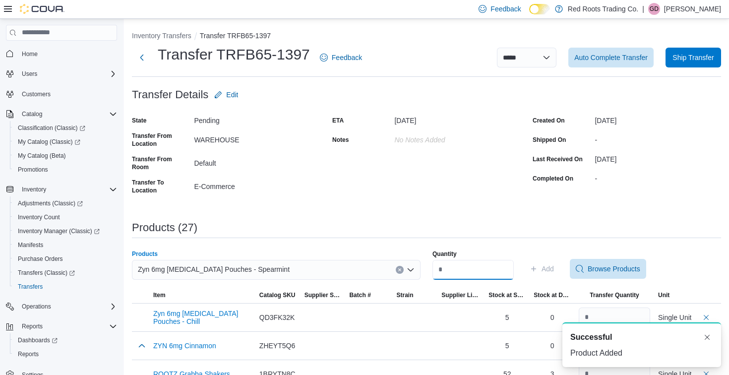
click at [460, 273] on input "Quantity" at bounding box center [472, 270] width 81 height 20
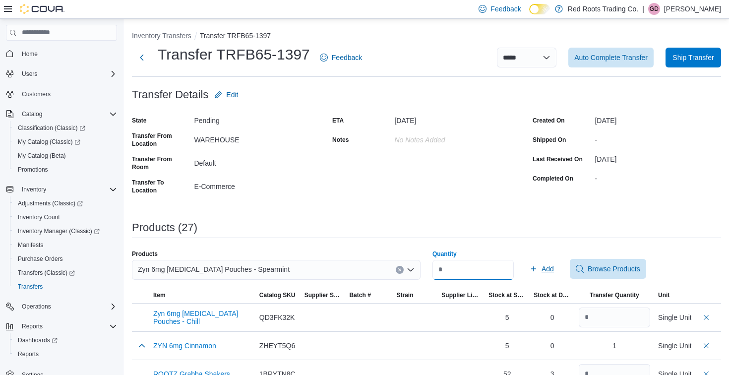
type input "*"
click at [551, 268] on span "Add" at bounding box center [547, 269] width 12 height 10
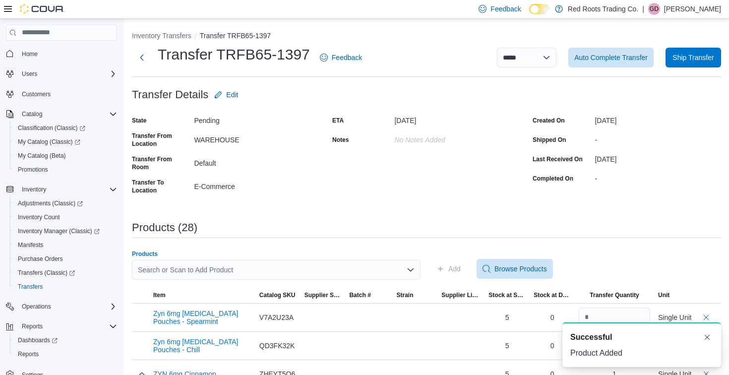
click at [317, 270] on div "Search or Scan to Add Product" at bounding box center [276, 270] width 289 height 20
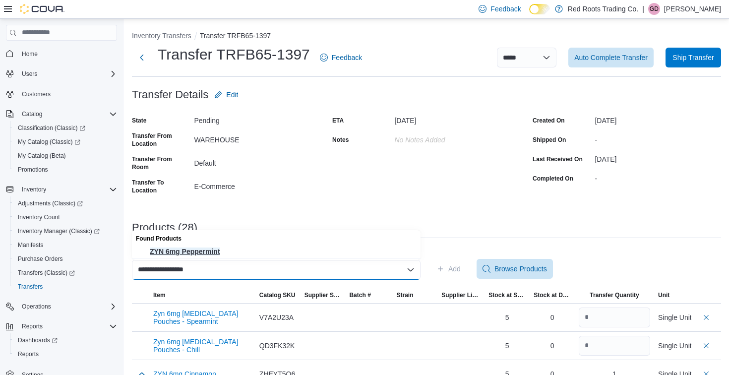
type input "**********"
click at [316, 253] on span "ZYN 6mg Peppermint" at bounding box center [282, 251] width 265 height 10
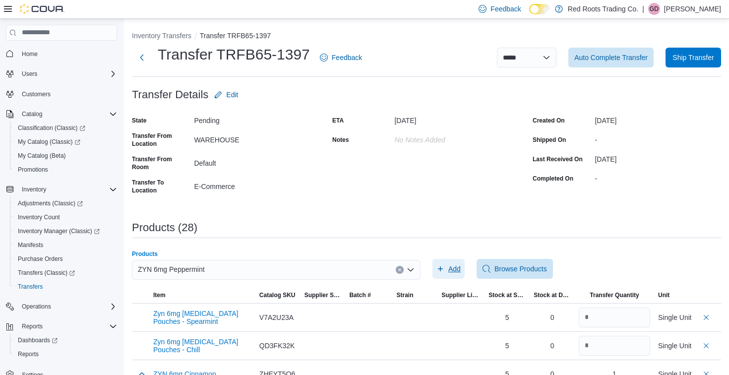
click at [444, 269] on icon "button" at bounding box center [440, 269] width 8 height 8
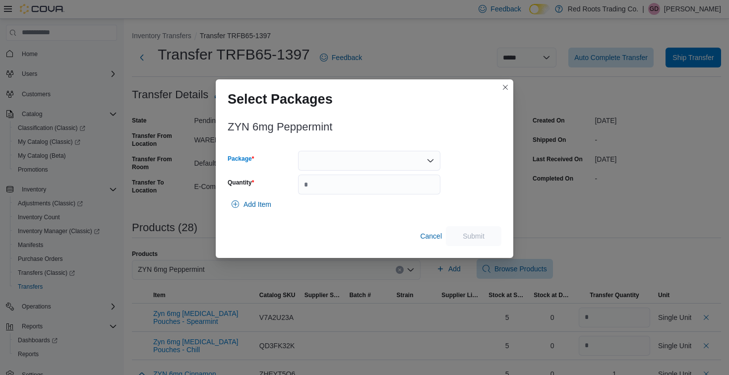
click at [357, 154] on div at bounding box center [369, 161] width 142 height 20
click at [355, 198] on button "1" at bounding box center [369, 192] width 142 height 14
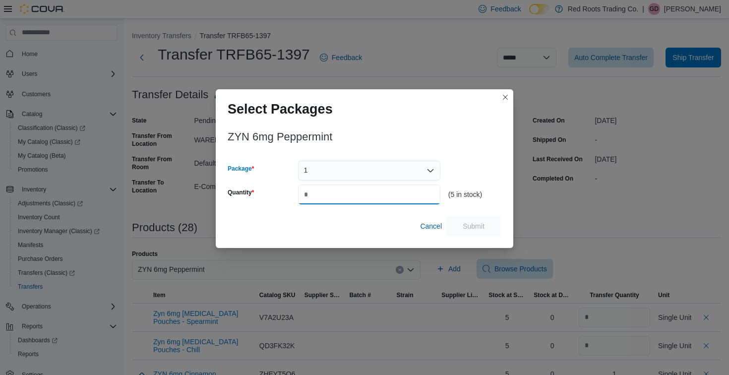
click at [355, 198] on input "Quantity" at bounding box center [369, 194] width 142 height 20
type input "*"
click at [464, 226] on span "Submit" at bounding box center [473, 226] width 22 height 10
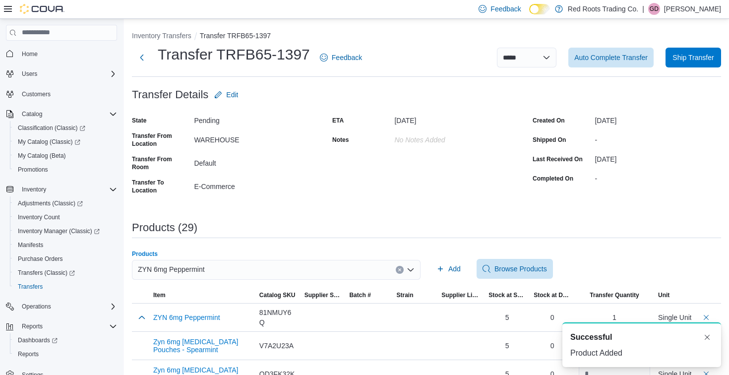
click at [291, 272] on div "ZYN 6mg Peppermint" at bounding box center [276, 270] width 289 height 20
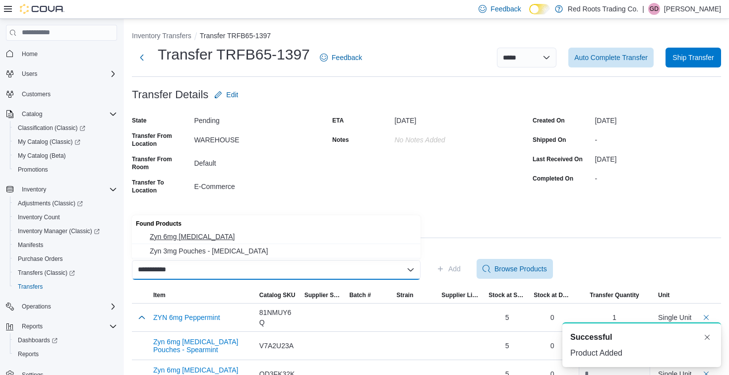
type input "**********"
click at [298, 234] on span "Zyn 6mg [MEDICAL_DATA]" at bounding box center [282, 236] width 265 height 10
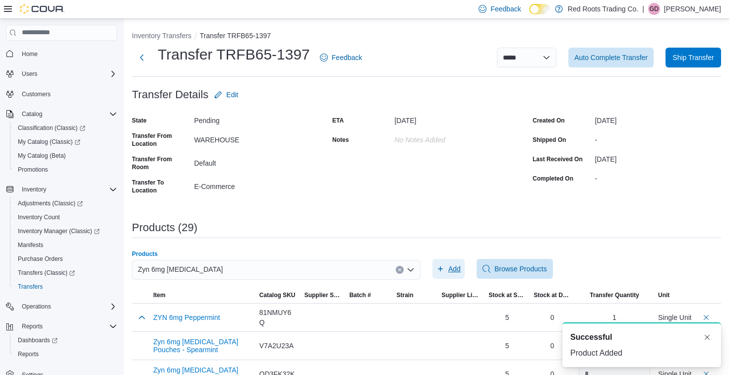
click at [460, 270] on span "Add" at bounding box center [454, 269] width 12 height 10
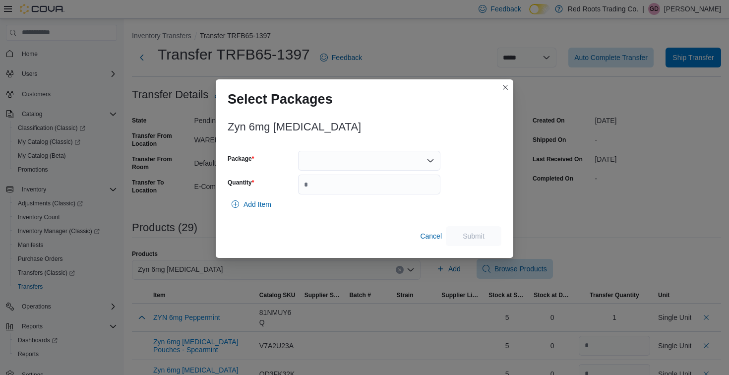
click at [399, 157] on div at bounding box center [369, 161] width 142 height 20
click at [389, 194] on span "1" at bounding box center [375, 192] width 118 height 10
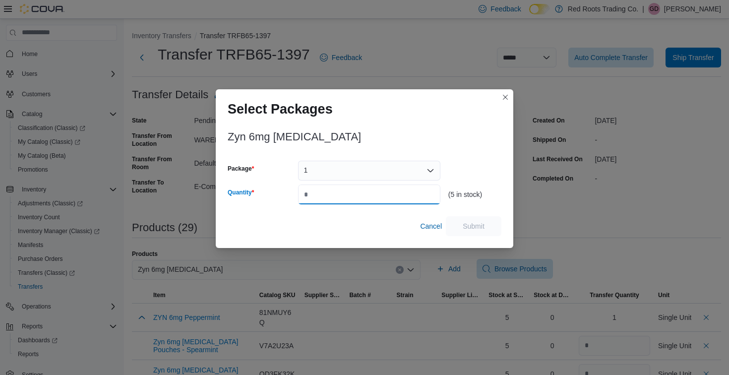
click at [389, 194] on input "Quantity" at bounding box center [369, 194] width 142 height 20
type input "*"
click at [477, 224] on span "Submit" at bounding box center [473, 226] width 22 height 10
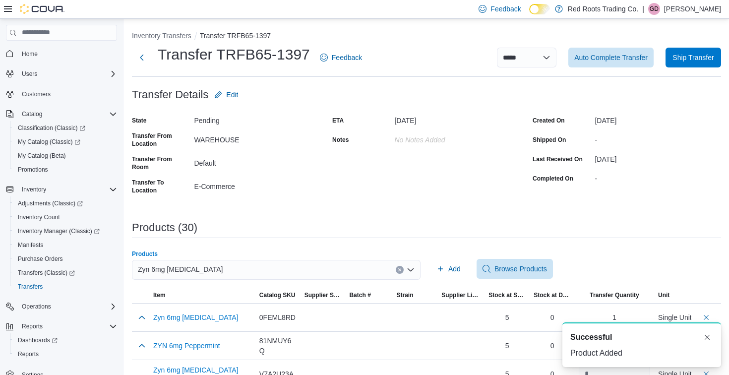
click at [331, 272] on div "Zyn 6mg [MEDICAL_DATA]" at bounding box center [276, 270] width 289 height 20
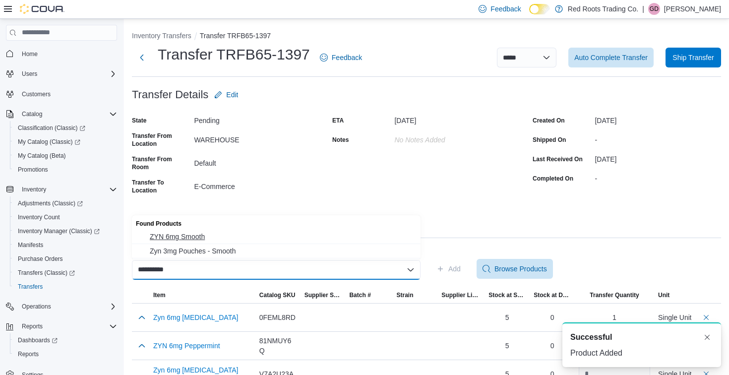
type input "**********"
click at [327, 236] on span "ZYN 6mg Smooth" at bounding box center [282, 236] width 265 height 10
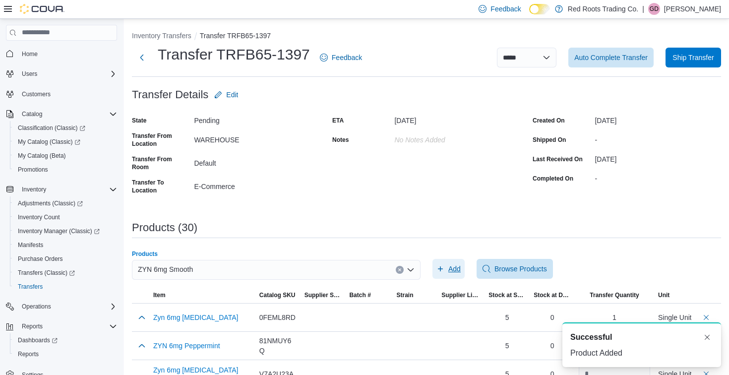
click at [444, 272] on icon "button" at bounding box center [440, 269] width 8 height 8
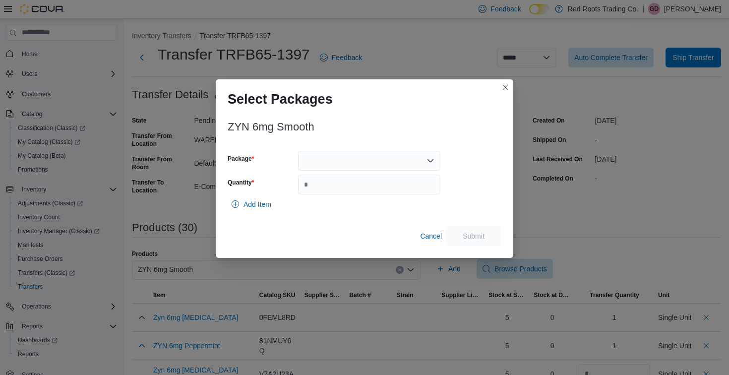
click at [374, 161] on div at bounding box center [369, 161] width 142 height 20
click at [374, 193] on span "1" at bounding box center [375, 192] width 118 height 10
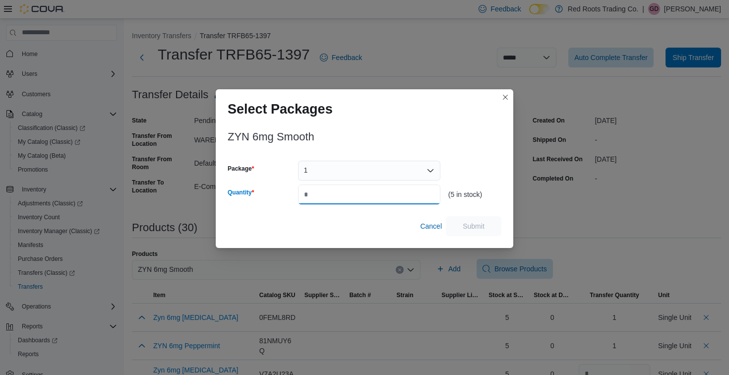
click at [374, 193] on input "Quantity" at bounding box center [369, 194] width 142 height 20
type input "*"
click at [464, 220] on span "Submit" at bounding box center [474, 226] width 44 height 20
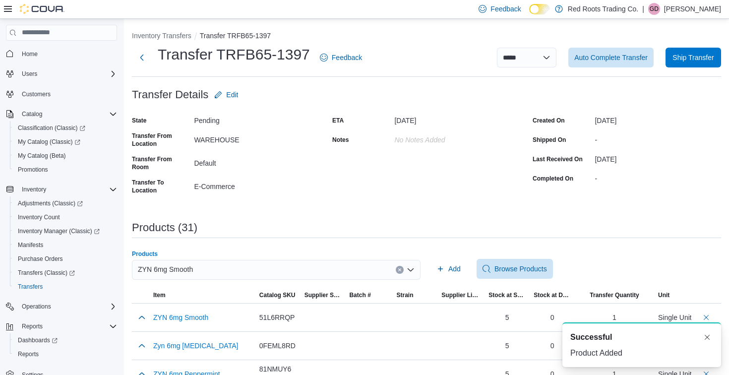
click at [358, 268] on div "ZYN 6mg Smooth" at bounding box center [276, 270] width 289 height 20
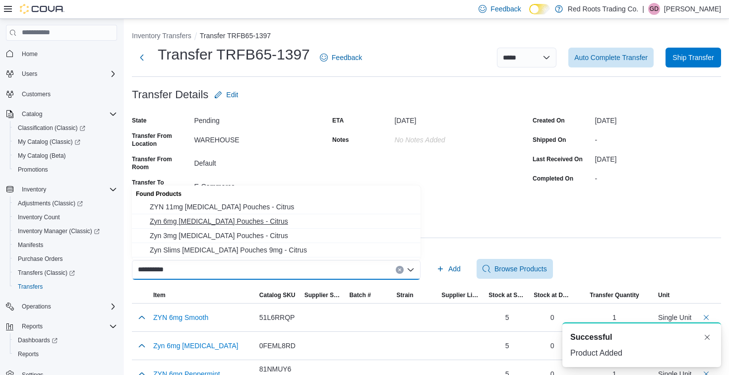
type input "**********"
click at [345, 222] on span "Zyn 6mg [MEDICAL_DATA] Pouches - Citrus" at bounding box center [282, 221] width 265 height 10
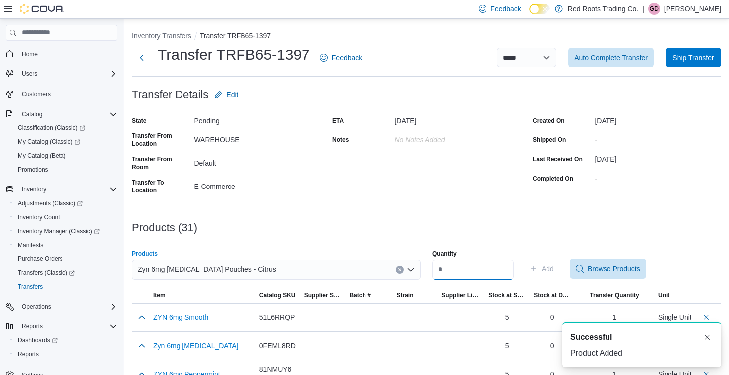
click at [468, 270] on input "Quantity" at bounding box center [472, 270] width 81 height 20
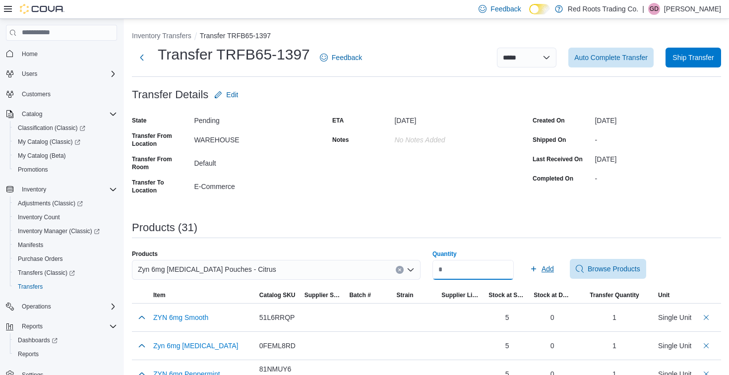
type input "*"
click at [554, 273] on span "Add" at bounding box center [541, 269] width 24 height 20
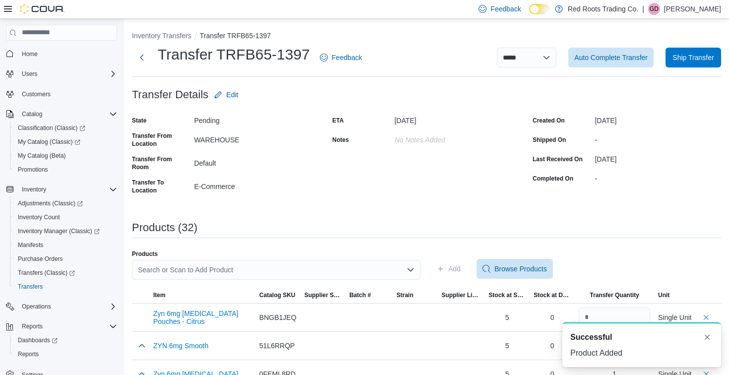
click at [351, 272] on div "Search or Scan to Add Product" at bounding box center [276, 270] width 289 height 20
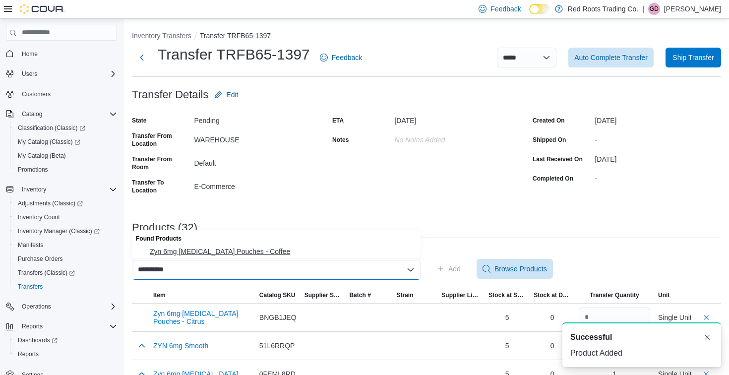
type input "**********"
click at [341, 254] on span "Zyn 6mg [MEDICAL_DATA] Pouches - Coffee" at bounding box center [282, 251] width 265 height 10
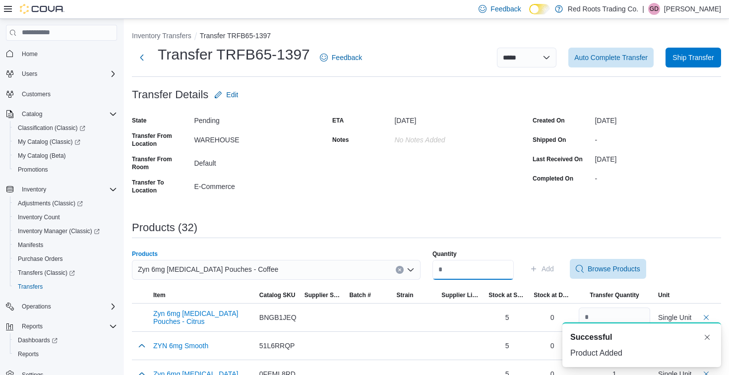
click at [456, 275] on input "Quantity" at bounding box center [472, 270] width 81 height 20
type input "*"
click at [549, 268] on span "Add" at bounding box center [547, 269] width 12 height 10
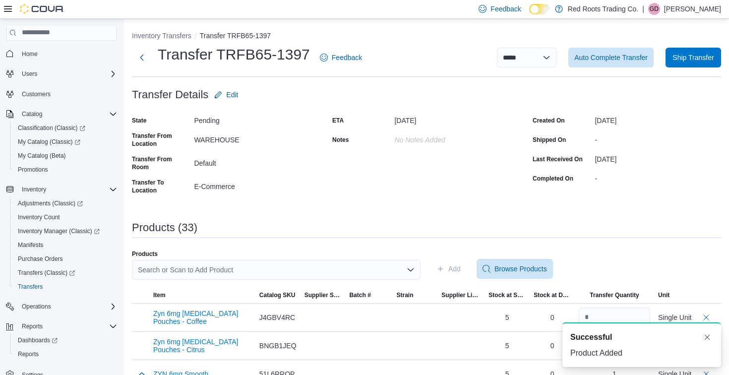
click at [355, 268] on div "Search or Scan to Add Product" at bounding box center [276, 270] width 289 height 20
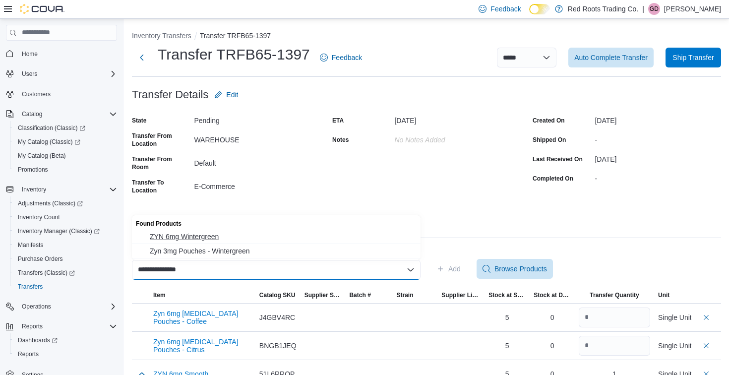
type input "**********"
click at [270, 238] on span "ZYN 6mg Wintergreen" at bounding box center [282, 236] width 265 height 10
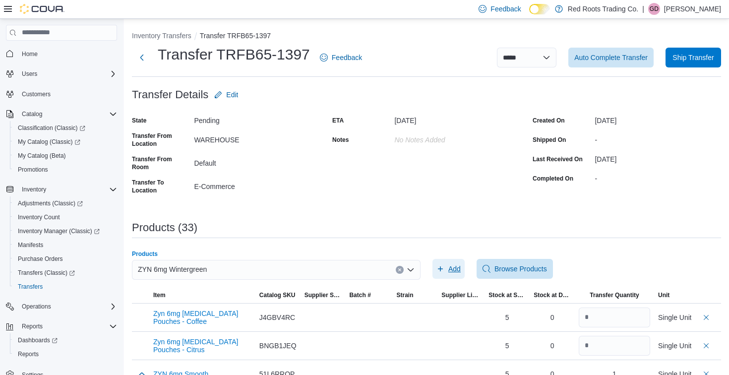
click at [444, 268] on icon "button" at bounding box center [440, 269] width 8 height 8
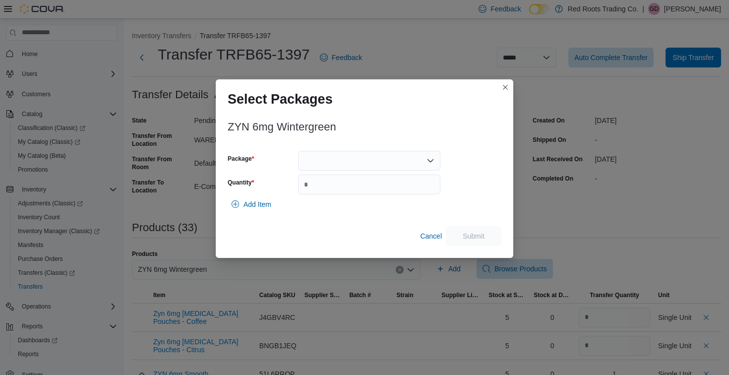
click at [357, 161] on div at bounding box center [369, 161] width 142 height 20
click at [352, 158] on div at bounding box center [369, 161] width 142 height 20
click at [352, 192] on span "1" at bounding box center [375, 192] width 118 height 10
click at [352, 192] on input "Quantity" at bounding box center [369, 184] width 142 height 20
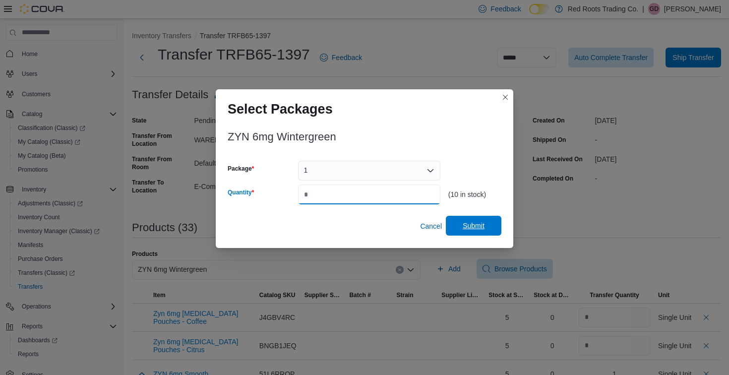
type input "*"
click at [476, 220] on span "Submit" at bounding box center [474, 226] width 44 height 20
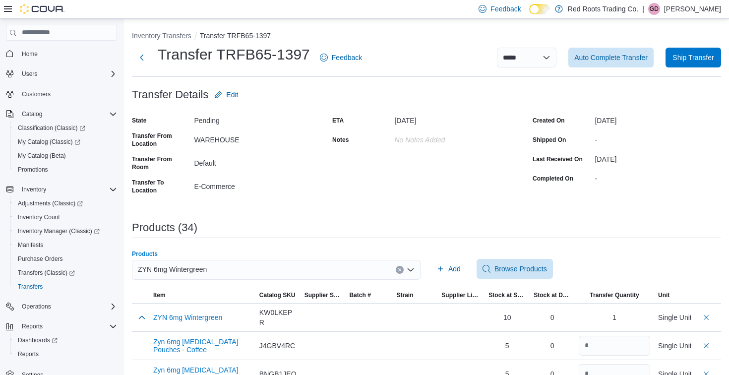
click at [313, 269] on div "ZYN 6mg Wintergreen" at bounding box center [276, 270] width 289 height 20
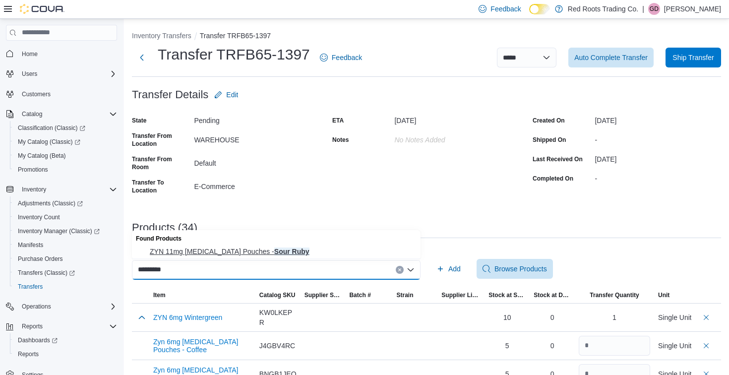
type input "*********"
click at [267, 252] on span "ZYN 11mg Nicotine Pouches - Sour Ruby" at bounding box center [282, 251] width 265 height 10
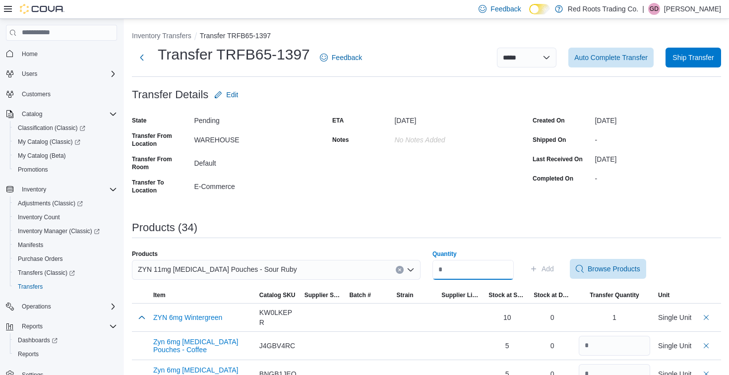
click at [460, 271] on input "Quantity" at bounding box center [472, 270] width 81 height 20
type input "*"
click at [547, 267] on span "Add" at bounding box center [541, 269] width 24 height 20
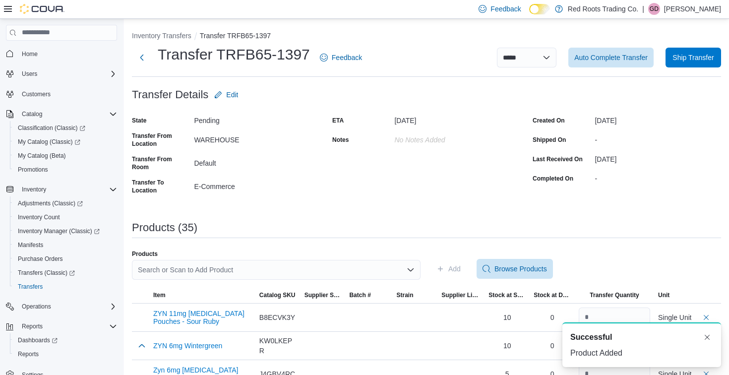
click at [388, 270] on div "Search or Scan to Add Product" at bounding box center [276, 270] width 289 height 20
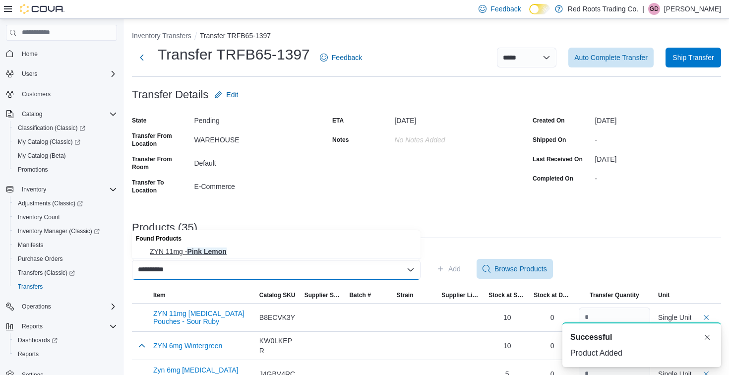
type input "**********"
click at [382, 254] on span "ZYN 11mg - Pink Lemon" at bounding box center [282, 251] width 265 height 10
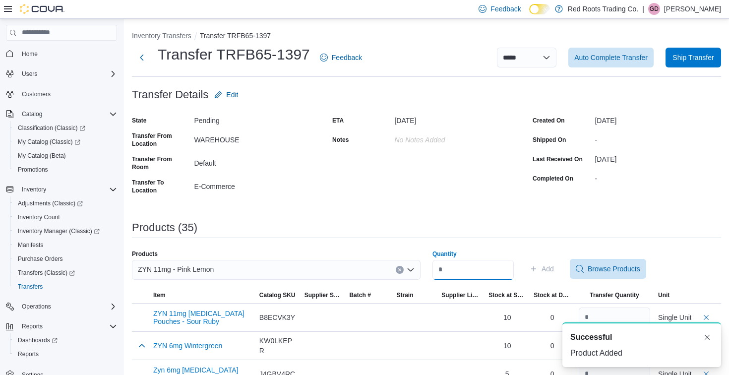
click at [479, 269] on input "Quantity" at bounding box center [472, 270] width 81 height 20
type input "*"
click at [548, 270] on span "Add" at bounding box center [541, 269] width 24 height 20
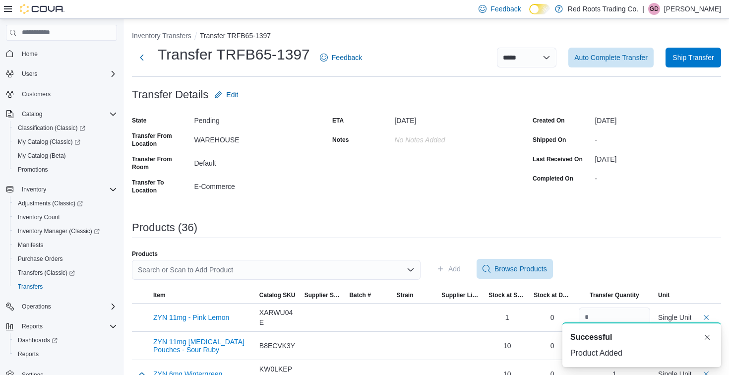
click at [387, 267] on div "Search or Scan to Add Product" at bounding box center [276, 270] width 289 height 20
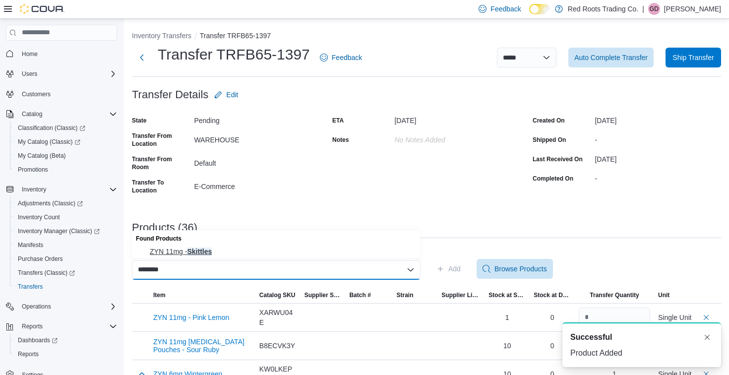
type input "********"
click at [356, 244] on button "ZYN 11mg - Skittles" at bounding box center [276, 251] width 289 height 14
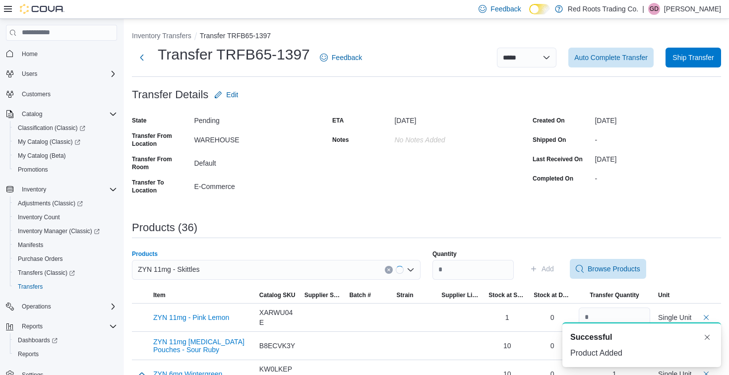
click at [493, 279] on div "Quantity Add Browse Products" at bounding box center [576, 269] width 289 height 38
click at [494, 272] on input "Quantity" at bounding box center [472, 270] width 81 height 20
type input "*"
click at [551, 267] on span "Add" at bounding box center [547, 269] width 12 height 10
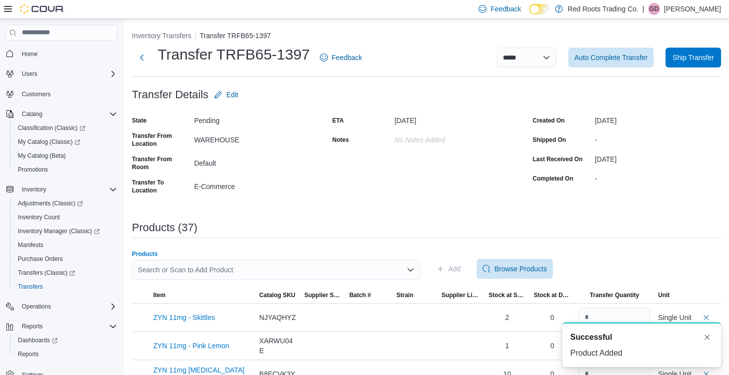
click at [341, 265] on div "Search or Scan to Add Product" at bounding box center [276, 270] width 289 height 20
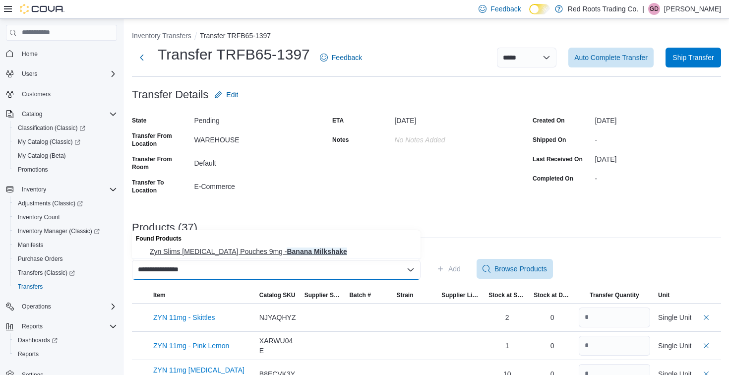
type input "**********"
click at [334, 253] on span "Zyn Slims Nicotine Pouches 9mg - Banana Milkshake" at bounding box center [282, 251] width 265 height 10
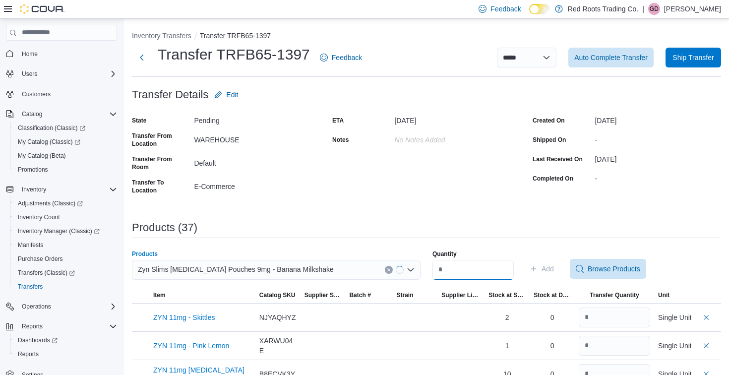
click at [471, 265] on input "Quantity" at bounding box center [472, 270] width 81 height 20
type input "*"
click at [554, 267] on span "Add" at bounding box center [547, 269] width 12 height 10
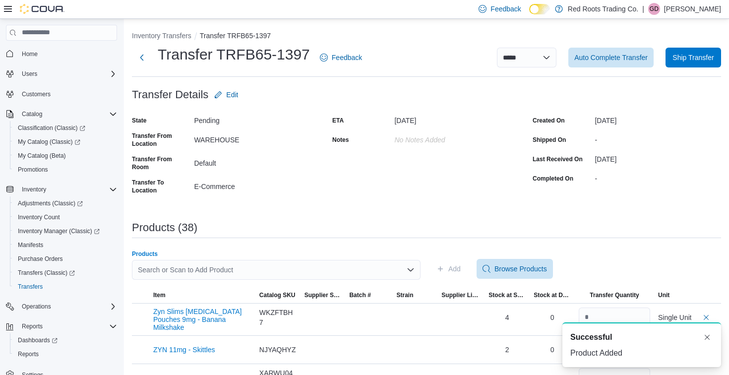
click at [352, 264] on div "Search or Scan to Add Product" at bounding box center [276, 270] width 289 height 20
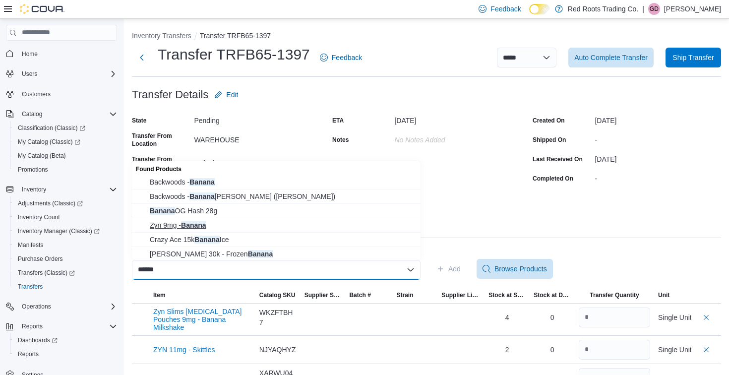
type input "******"
click at [339, 225] on span "Zyn 9mg - Banana" at bounding box center [282, 225] width 265 height 10
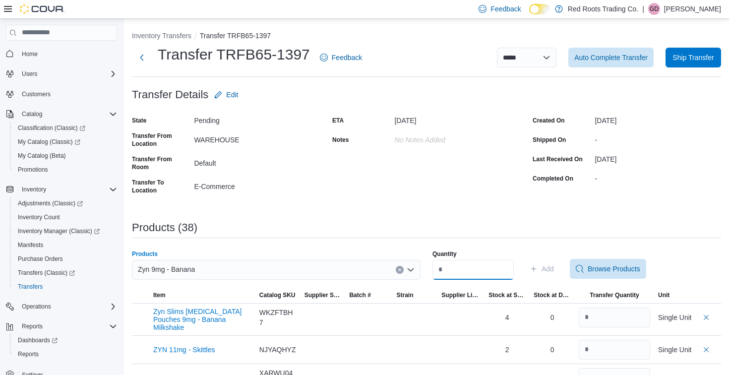
click at [464, 272] on input "Quantity" at bounding box center [472, 270] width 81 height 20
type input "*"
click at [554, 261] on span "Add" at bounding box center [541, 269] width 24 height 20
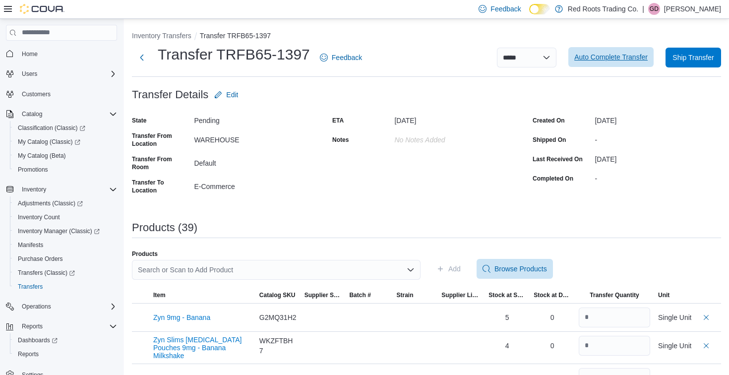
click at [604, 58] on span "Auto Complete Transfer" at bounding box center [610, 57] width 73 height 10
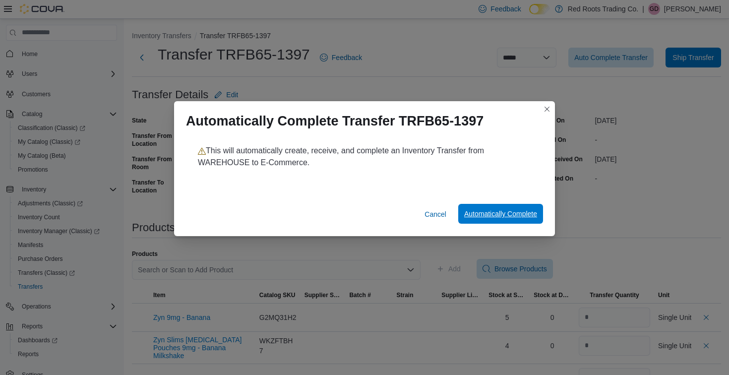
click at [510, 212] on span "Automatically Complete" at bounding box center [500, 214] width 73 height 10
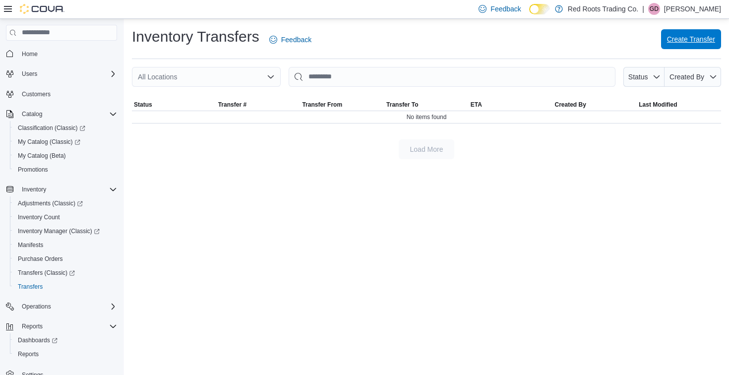
click at [688, 42] on span "Create Transfer" at bounding box center [691, 39] width 48 height 10
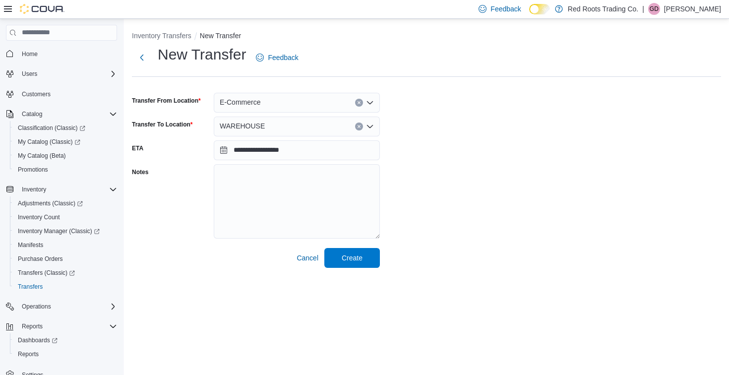
click at [294, 101] on div "E-Commerce" at bounding box center [297, 103] width 166 height 20
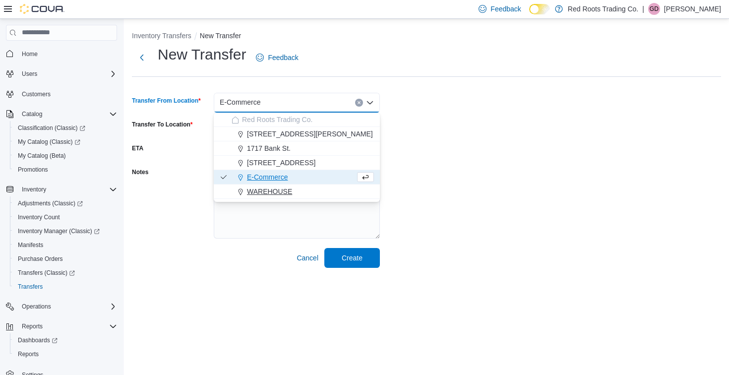
click at [287, 191] on span "WAREHOUSE" at bounding box center [269, 191] width 45 height 10
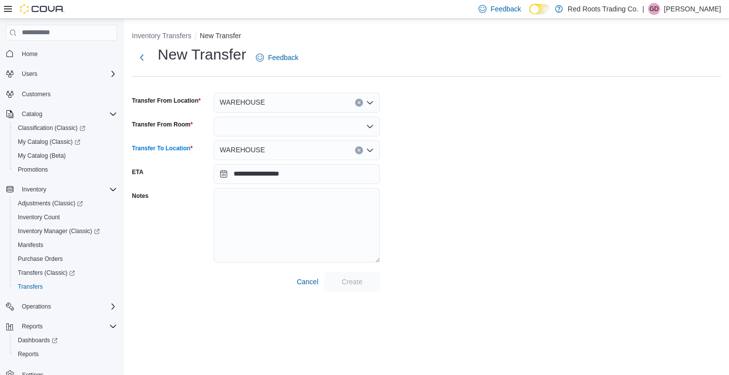
click at [293, 146] on div "WAREHOUSE" at bounding box center [297, 150] width 166 height 20
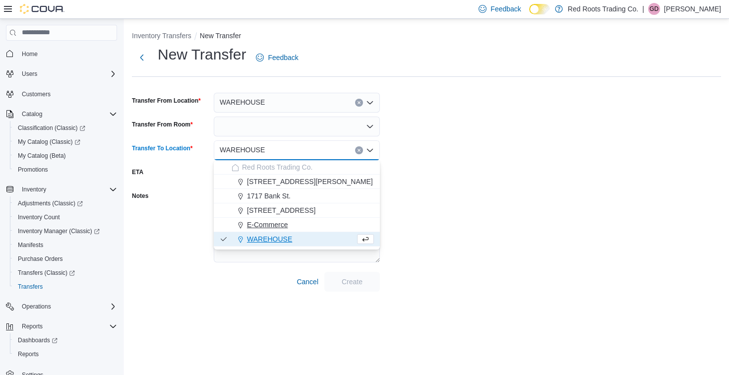
click at [288, 227] on span "E-Commerce" at bounding box center [267, 225] width 41 height 10
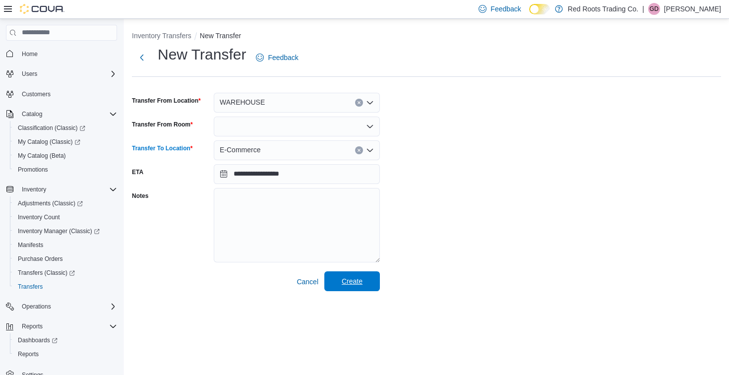
click at [375, 281] on button "Create" at bounding box center [352, 281] width 56 height 20
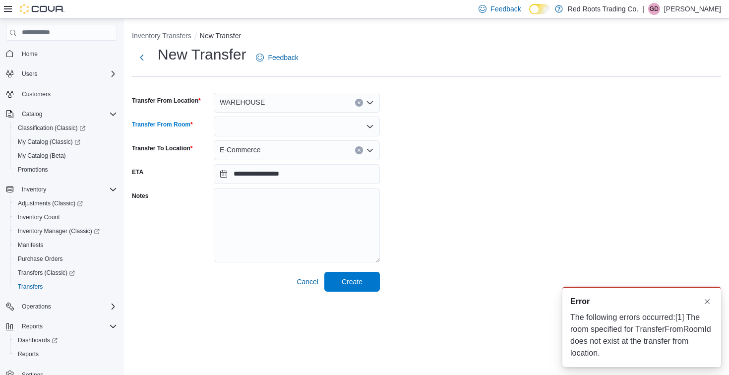
click at [372, 129] on icon "Open list of options" at bounding box center [370, 126] width 8 height 8
click at [342, 148] on button "Default" at bounding box center [297, 143] width 166 height 14
click at [360, 280] on span "Create" at bounding box center [352, 281] width 21 height 10
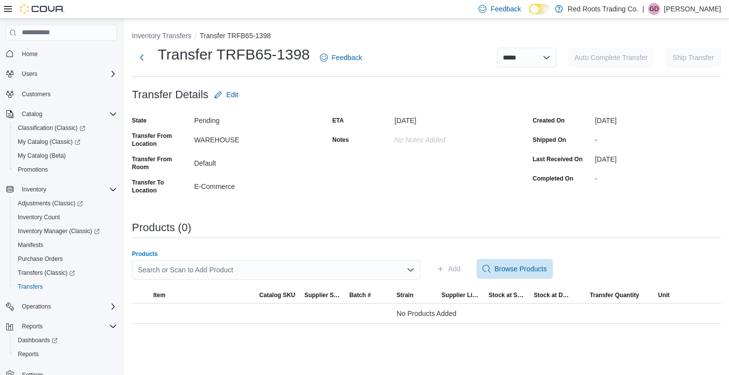
click at [333, 266] on div "Search or Scan to Add Product" at bounding box center [276, 270] width 289 height 20
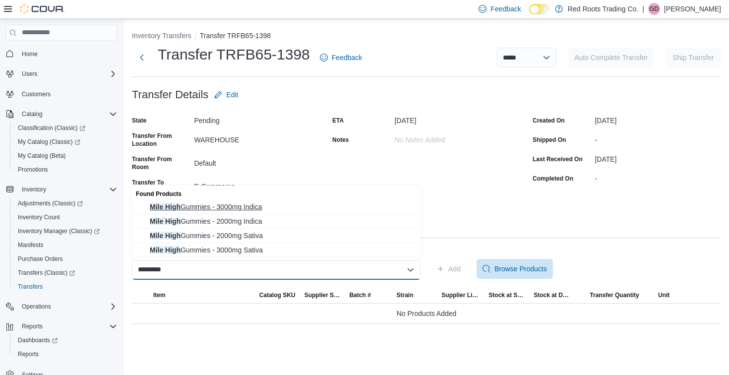
type input "*********"
click at [330, 211] on span "Mile High Gummies - 3000mg Indica" at bounding box center [282, 207] width 265 height 10
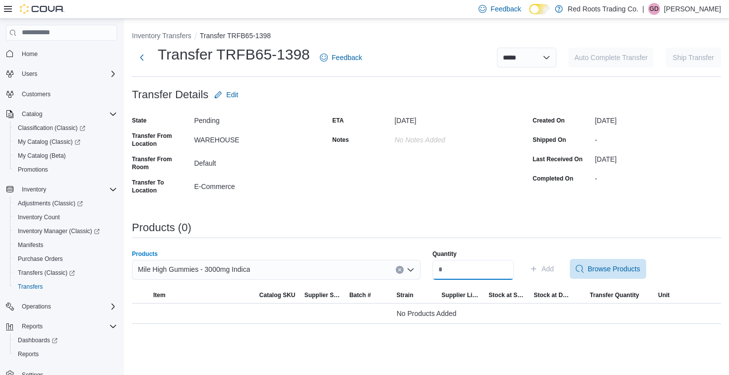
click at [481, 276] on input "Quantity" at bounding box center [472, 270] width 81 height 20
type input "*"
click at [553, 265] on span "Add" at bounding box center [547, 269] width 12 height 10
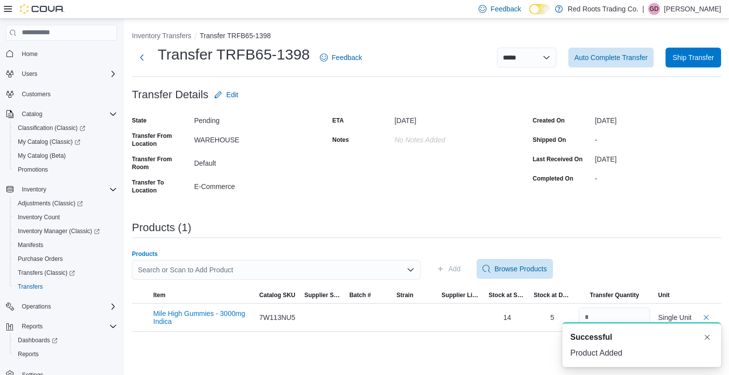
click at [371, 269] on div "Search or Scan to Add Product" at bounding box center [276, 270] width 289 height 20
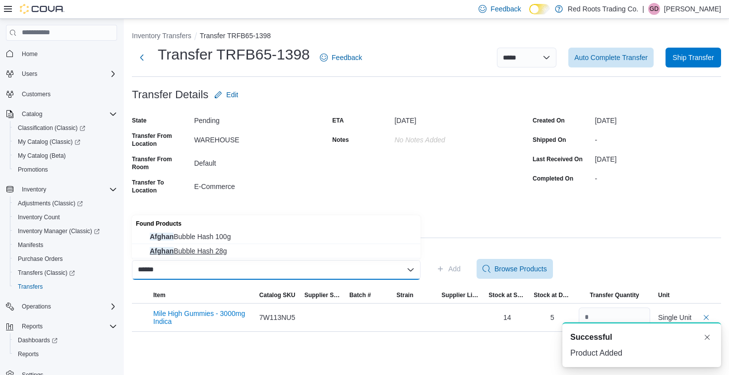
type input "******"
click at [362, 249] on span "Afghan Bubble Hash 28g" at bounding box center [282, 251] width 265 height 10
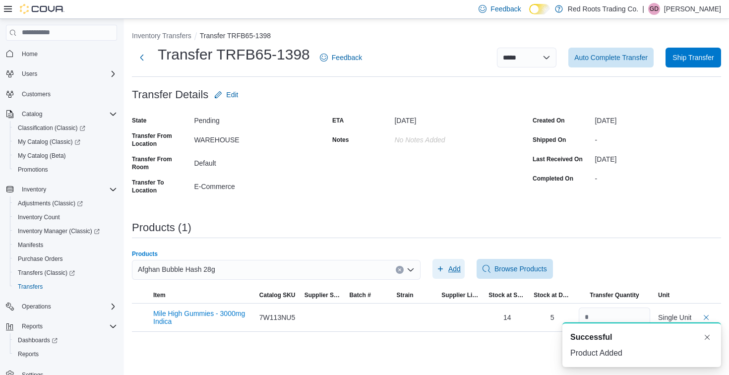
click at [451, 266] on span "Add" at bounding box center [454, 269] width 12 height 10
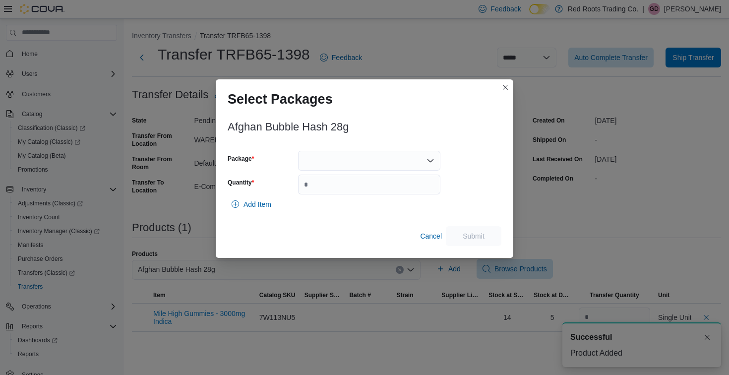
click at [398, 154] on div at bounding box center [369, 161] width 142 height 20
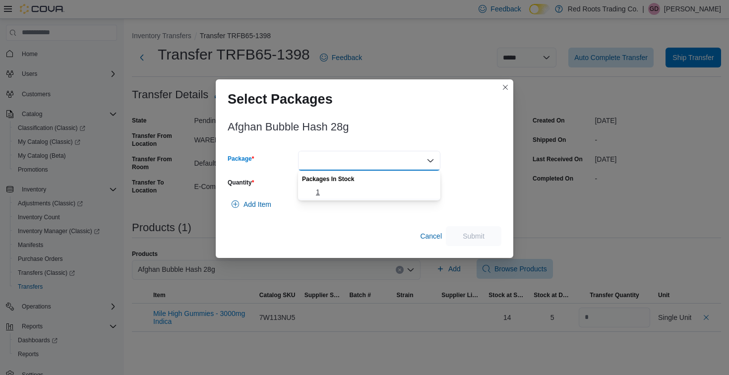
click at [393, 193] on span "1" at bounding box center [375, 192] width 118 height 10
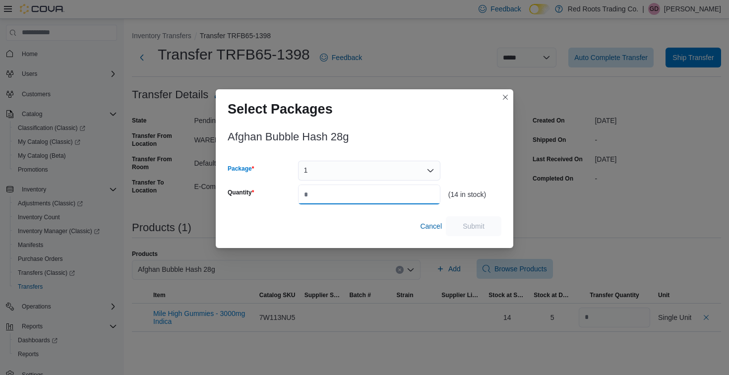
click at [393, 193] on input "Quantity" at bounding box center [369, 194] width 142 height 20
type input "*"
click at [463, 227] on span "Submit" at bounding box center [473, 226] width 22 height 10
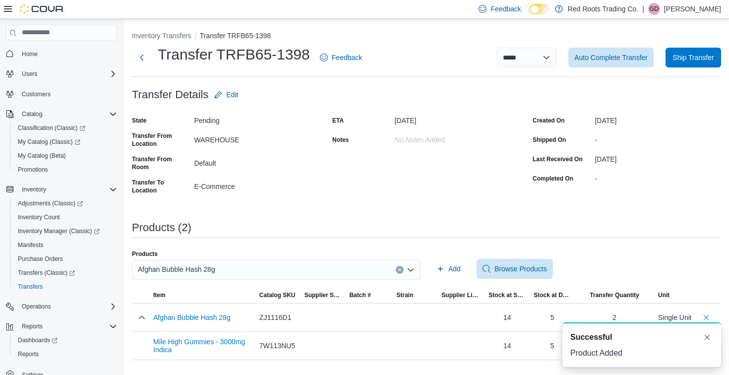
click at [288, 271] on div "Afghan Bubble Hash 28g" at bounding box center [276, 270] width 289 height 20
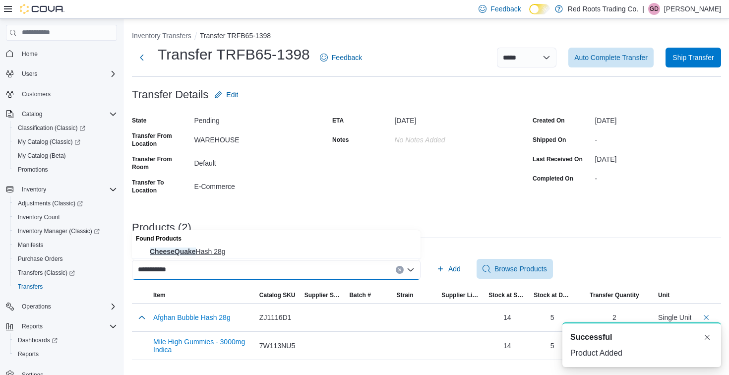
type input "**********"
click at [274, 254] on span "CheeseQuake Hash 28g" at bounding box center [282, 251] width 265 height 10
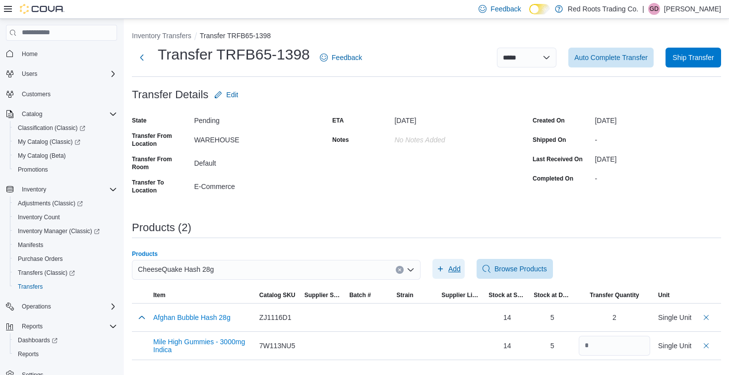
click at [451, 269] on span "Add" at bounding box center [454, 269] width 12 height 10
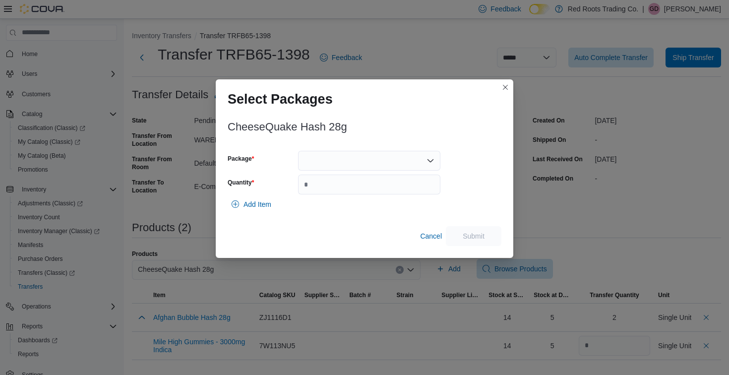
click at [402, 146] on div "CheeseQuake Hash 28g Package Quantity Add Item Cancel Submit" at bounding box center [365, 180] width 274 height 131
click at [405, 158] on div at bounding box center [369, 161] width 142 height 20
click at [405, 187] on span "1" at bounding box center [375, 192] width 118 height 10
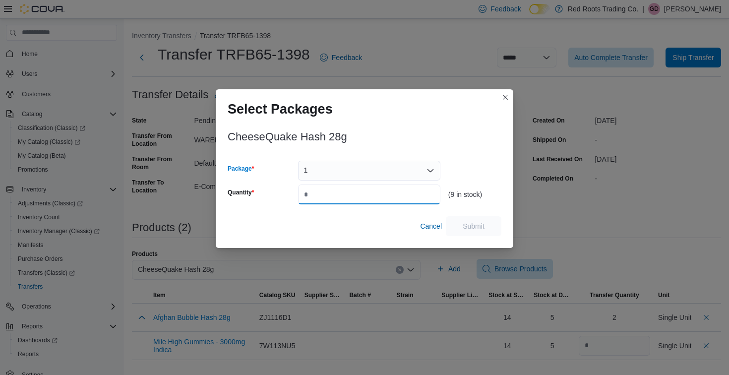
click at [405, 187] on input "Quantity" at bounding box center [369, 194] width 142 height 20
type input "*"
click at [460, 221] on span "Submit" at bounding box center [474, 226] width 44 height 20
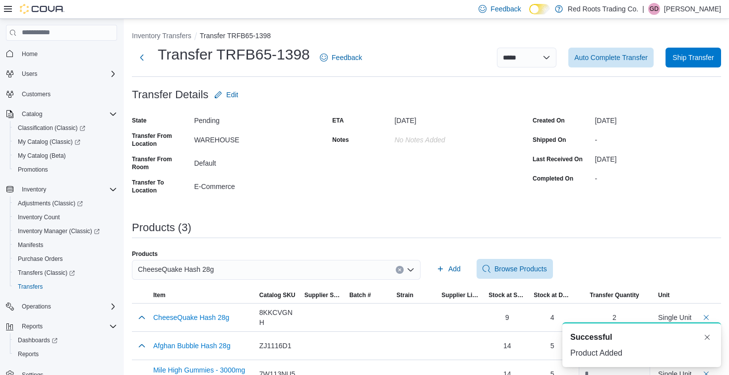
click at [305, 267] on div "CheeseQuake Hash 28g" at bounding box center [276, 270] width 289 height 20
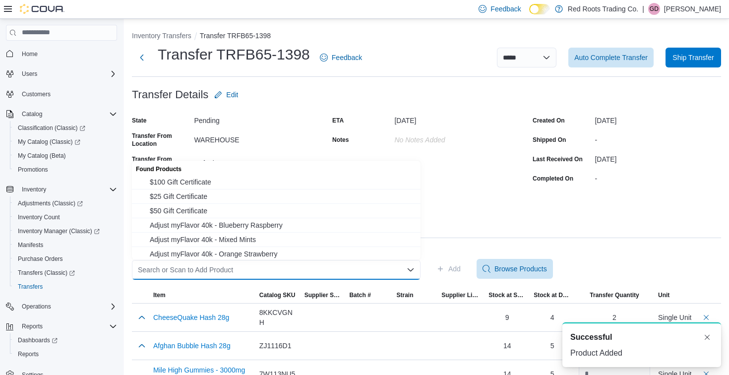
type input "*"
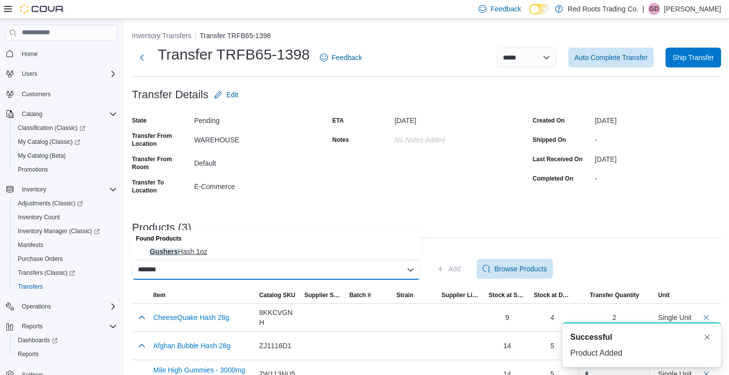
type input "*******"
click at [282, 251] on span "Gushers Hash 1oz" at bounding box center [282, 251] width 265 height 10
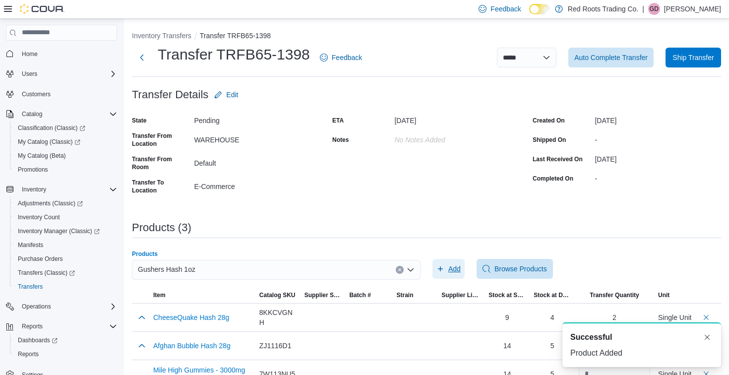
click at [452, 271] on span "Add" at bounding box center [454, 269] width 12 height 10
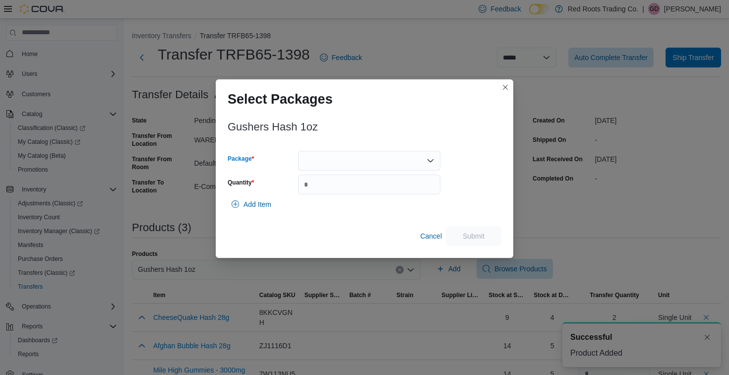
click at [358, 160] on div at bounding box center [369, 161] width 142 height 20
click at [358, 193] on span "1" at bounding box center [375, 192] width 118 height 10
click at [358, 193] on input "Quantity" at bounding box center [369, 184] width 142 height 20
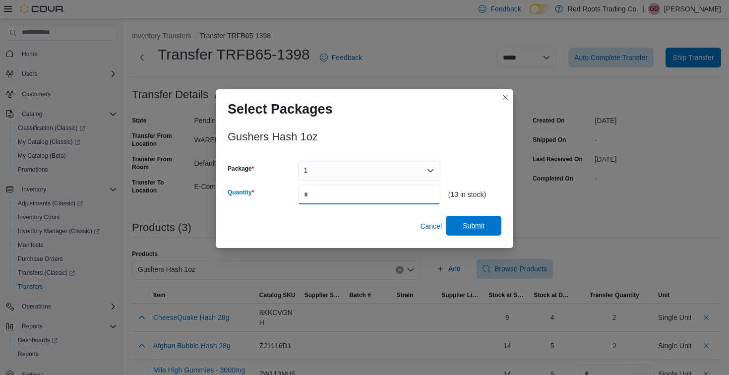
type input "*"
click at [477, 229] on span "Submit" at bounding box center [473, 226] width 22 height 10
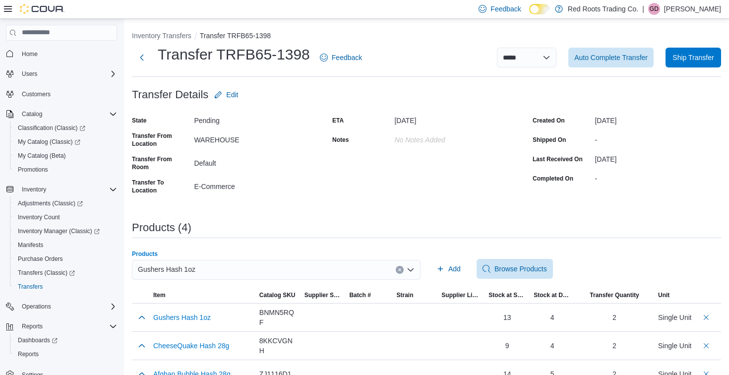
click at [400, 271] on icon "Clear input" at bounding box center [400, 270] width 4 height 4
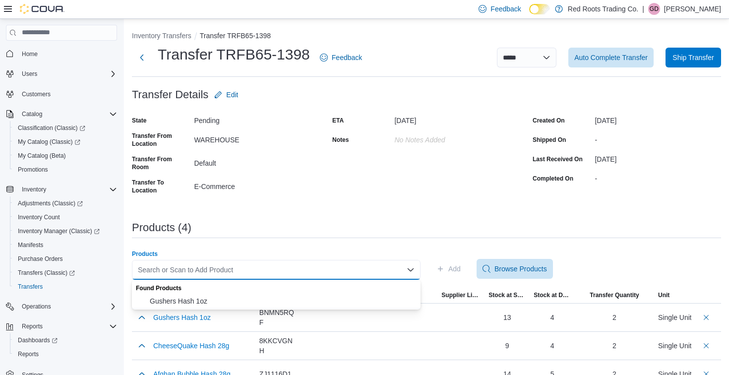
click at [346, 265] on div "Search or Scan to Add Product Combo box. Selected. Combo box input. Search or S…" at bounding box center [276, 270] width 289 height 20
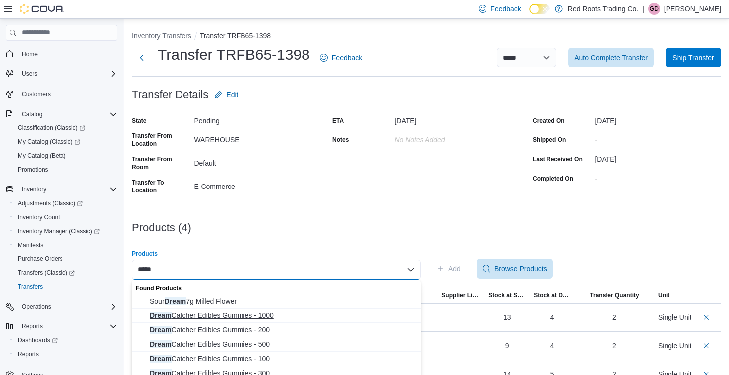
type input "*****"
click at [250, 317] on span "Dream Catcher Edibles Gummies - 1000" at bounding box center [282, 315] width 265 height 10
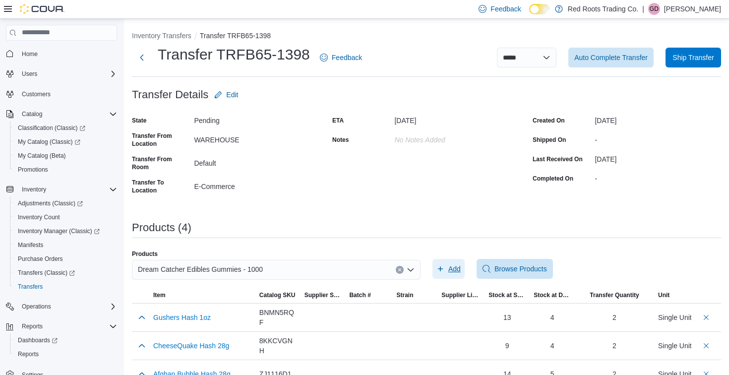
click at [460, 269] on span "Add" at bounding box center [454, 269] width 12 height 10
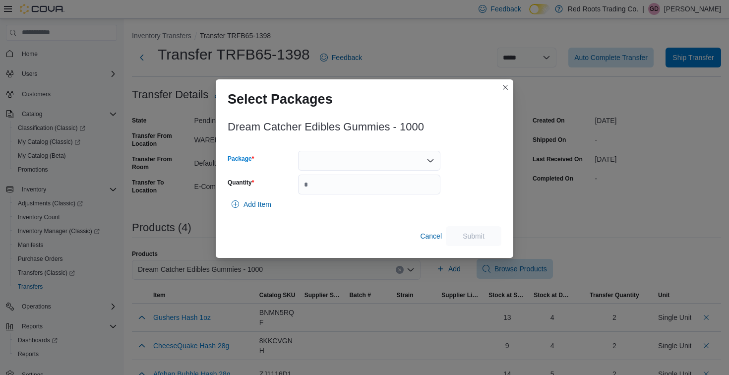
click at [366, 165] on div at bounding box center [369, 161] width 142 height 20
click at [364, 192] on span "1" at bounding box center [375, 192] width 118 height 10
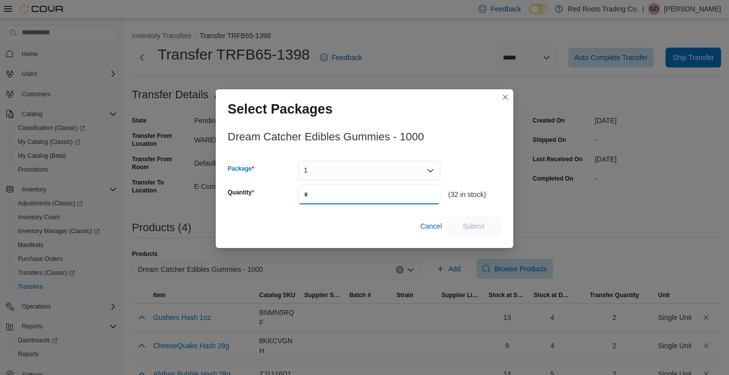
click at [360, 201] on input "Quantity" at bounding box center [369, 194] width 142 height 20
type input "*"
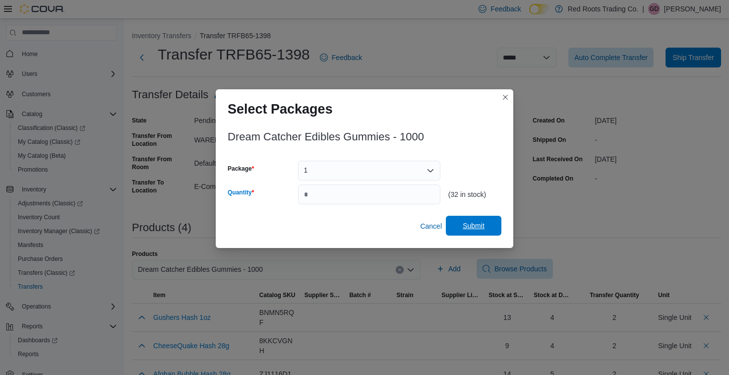
click at [489, 229] on span "Submit" at bounding box center [474, 226] width 44 height 20
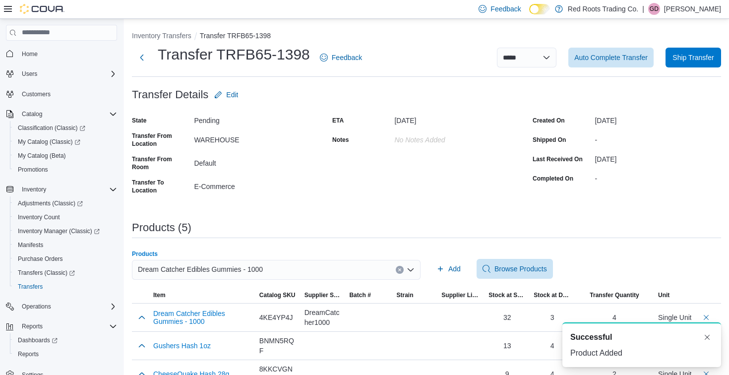
click at [371, 267] on div "Dream Catcher Edibles Gummies - 1000" at bounding box center [276, 270] width 289 height 20
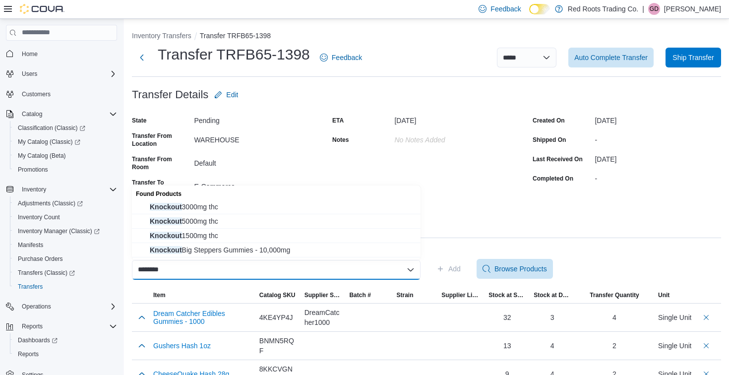
type input "********"
click at [363, 199] on div "Found Products" at bounding box center [276, 192] width 289 height 14
click at [367, 206] on span "Knockout 3000mg thc" at bounding box center [282, 207] width 265 height 10
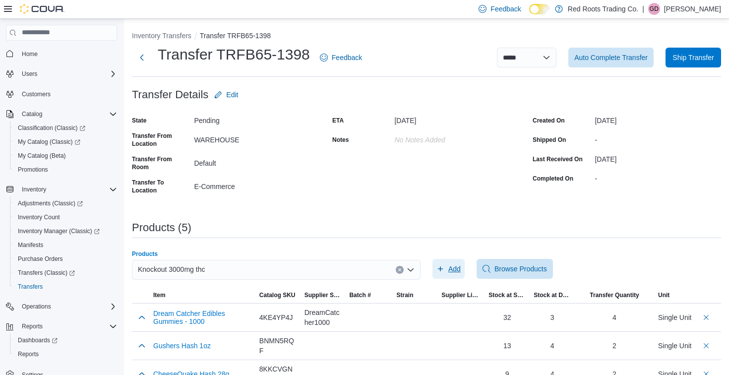
click at [436, 269] on icon "button" at bounding box center [440, 269] width 8 height 8
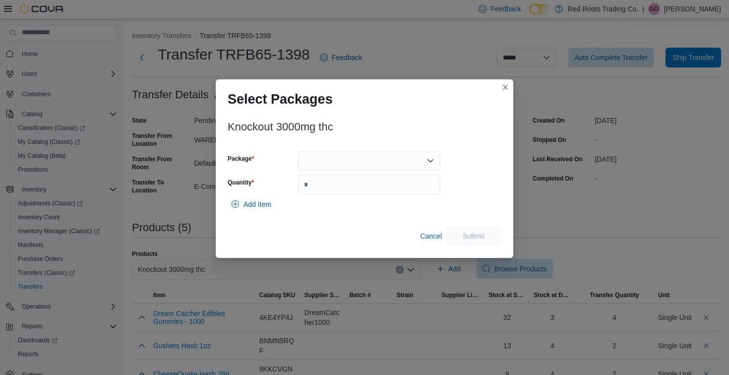
click at [378, 158] on div at bounding box center [369, 161] width 142 height 20
click at [382, 196] on span "1" at bounding box center [375, 192] width 118 height 10
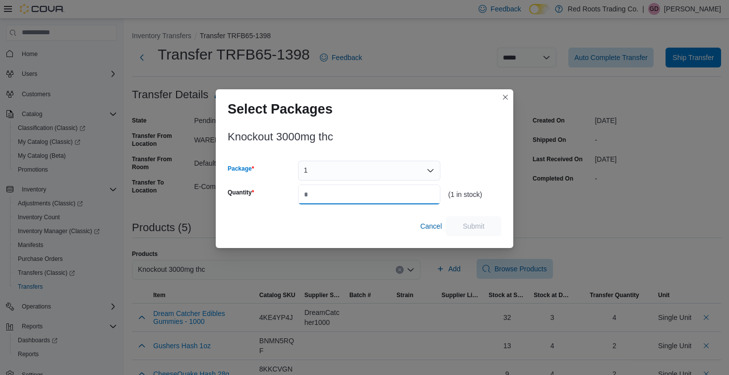
click at [382, 196] on input "Quantity" at bounding box center [369, 194] width 142 height 20
type input "*"
click at [476, 227] on span "Submit" at bounding box center [473, 226] width 22 height 10
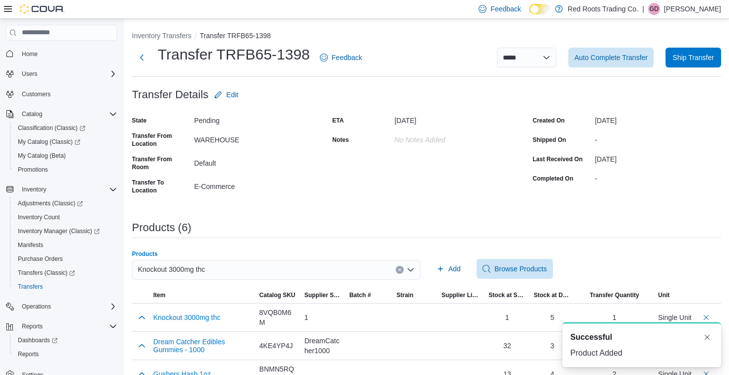
click at [289, 267] on div "Knockout 3000mg thc" at bounding box center [276, 270] width 289 height 20
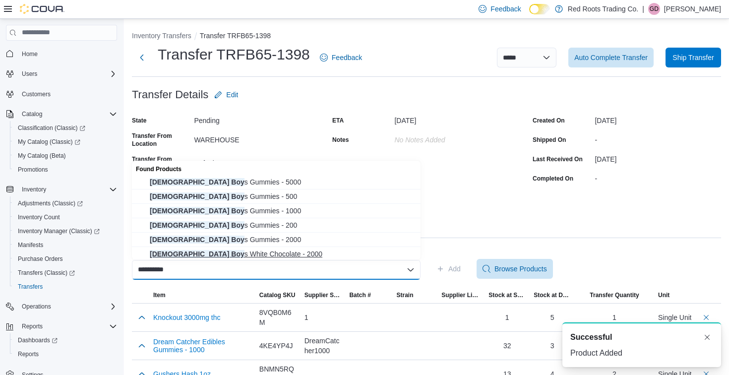
scroll to position [30, 0]
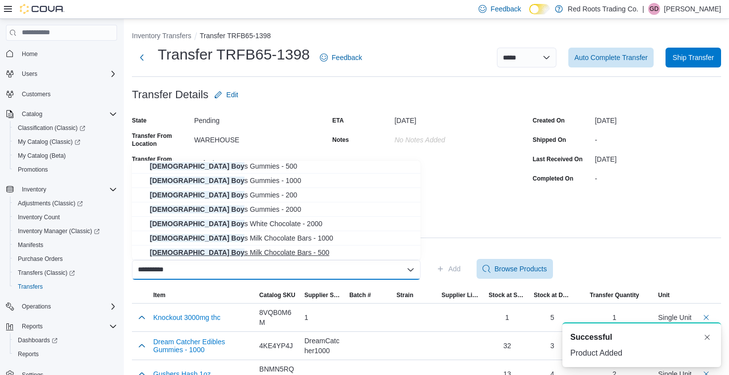
type input "**********"
click at [280, 252] on span "Buddha Boy s Milk Chocolate Bars - 500" at bounding box center [282, 252] width 265 height 10
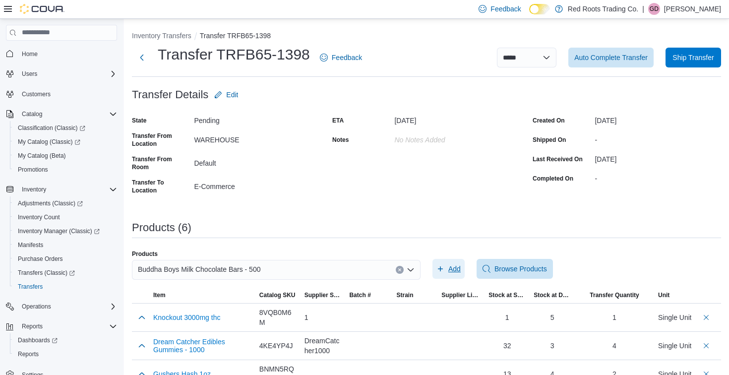
click at [446, 263] on span "Add" at bounding box center [448, 269] width 24 height 20
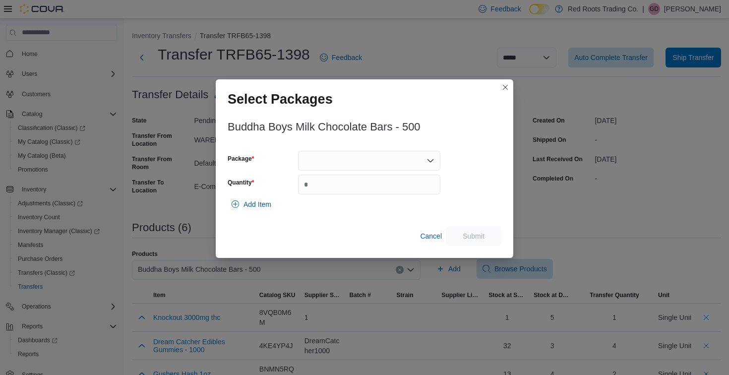
click at [372, 153] on div at bounding box center [369, 161] width 142 height 20
click at [361, 195] on span "1" at bounding box center [375, 192] width 118 height 10
click at [361, 194] on input "Quantity" at bounding box center [369, 184] width 142 height 20
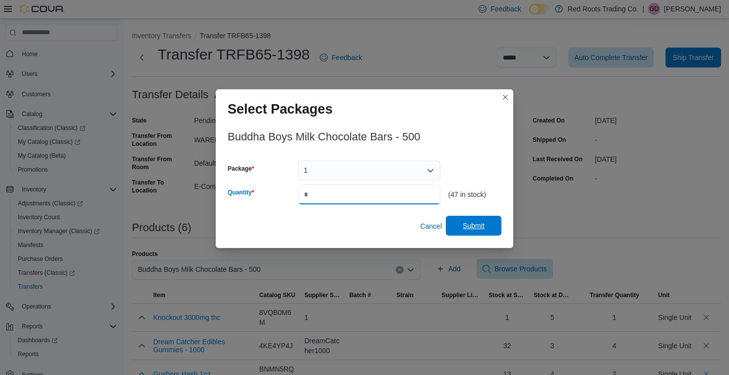
type input "*"
click at [476, 233] on span "Submit" at bounding box center [474, 226] width 44 height 20
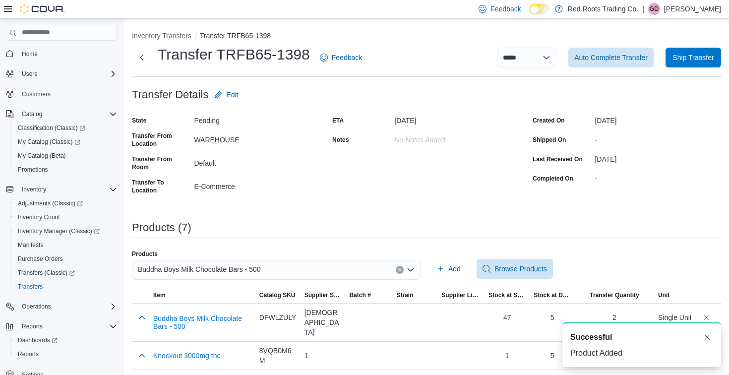
click at [362, 266] on div "Buddha Boys Milk Chocolate Bars - 500" at bounding box center [276, 270] width 289 height 20
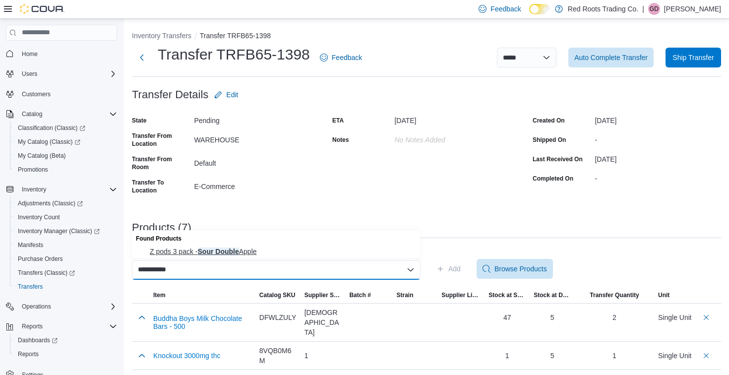
type input "**********"
click at [351, 247] on span "Z pods 3 pack - Sour Double Apple" at bounding box center [282, 251] width 265 height 10
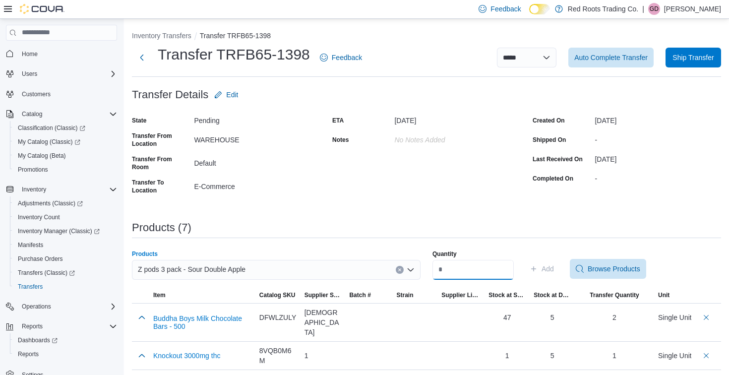
click at [462, 274] on input "Quantity" at bounding box center [472, 270] width 81 height 20
type input "*"
click at [554, 269] on span "Add" at bounding box center [547, 269] width 12 height 10
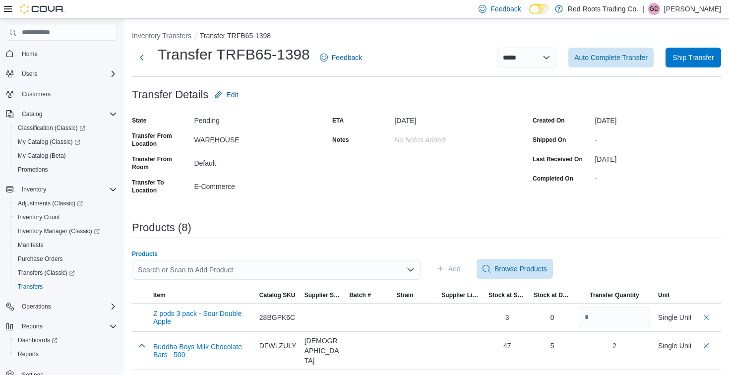
click at [401, 271] on div "Search or Scan to Add Product" at bounding box center [276, 270] width 289 height 20
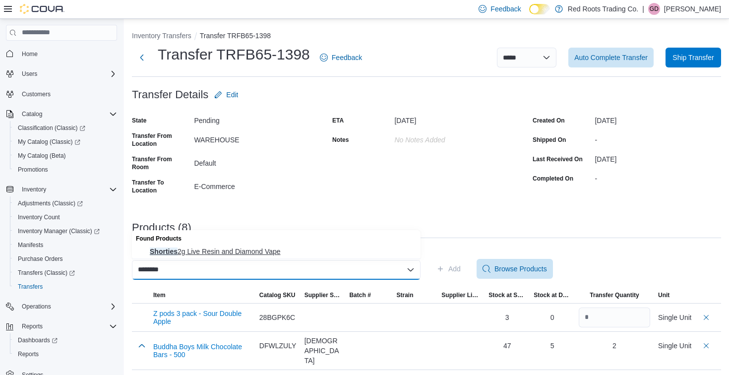
type input "********"
click at [356, 248] on span "Shorties 2g Live Resin and Diamond Vape" at bounding box center [282, 251] width 265 height 10
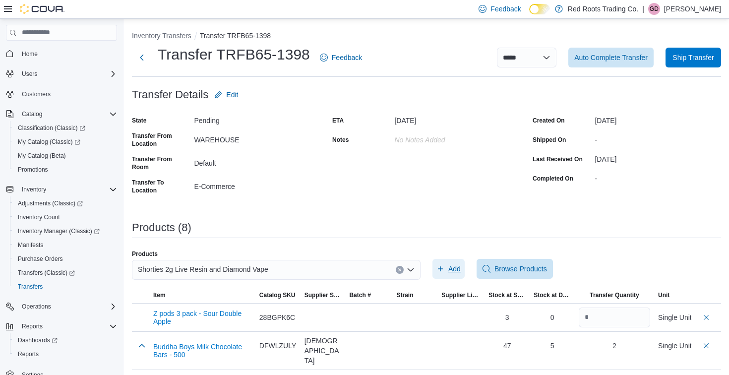
click at [447, 266] on span "Add" at bounding box center [448, 269] width 24 height 20
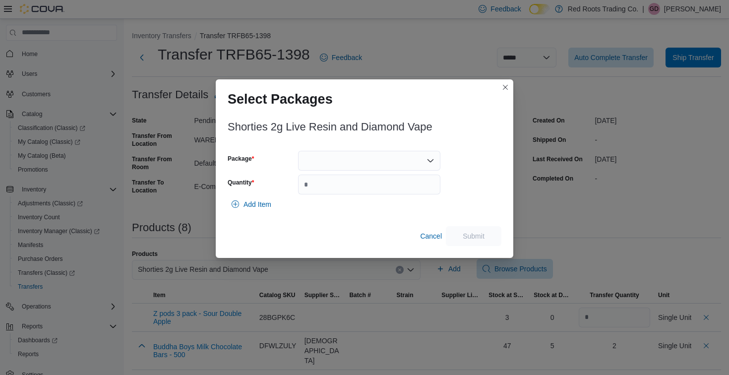
click at [364, 158] on div at bounding box center [369, 161] width 142 height 20
click at [349, 194] on span "1" at bounding box center [375, 192] width 118 height 10
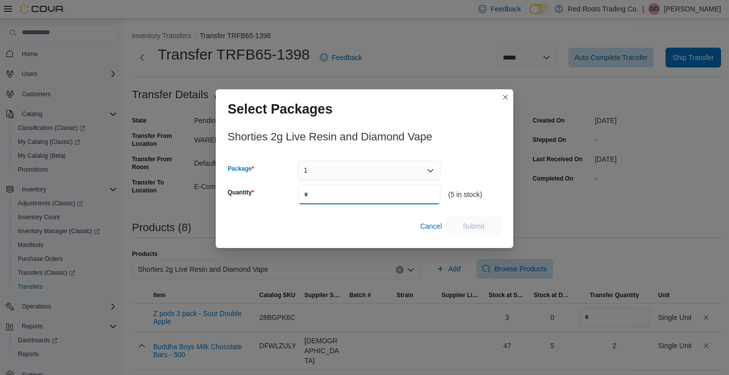
click at [349, 194] on input "Quantity" at bounding box center [369, 194] width 142 height 20
type input "*"
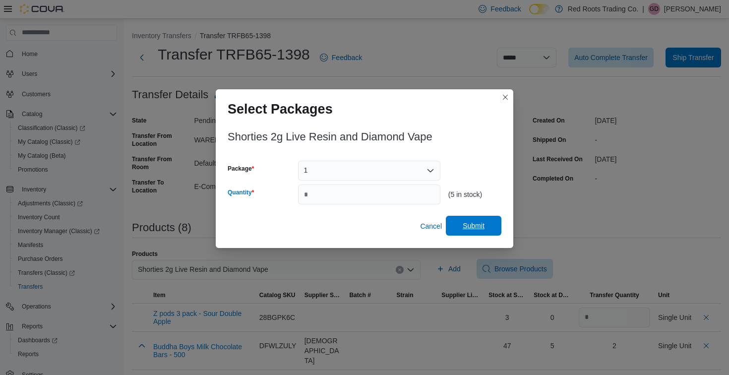
click at [484, 225] on span "Submit" at bounding box center [473, 226] width 22 height 10
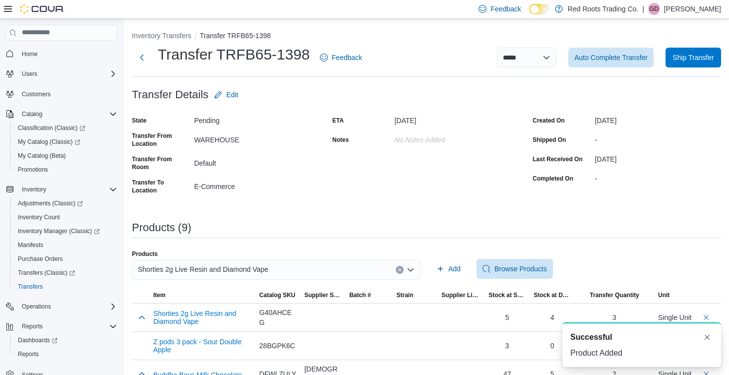
click at [399, 272] on button "Clear input" at bounding box center [400, 270] width 8 height 8
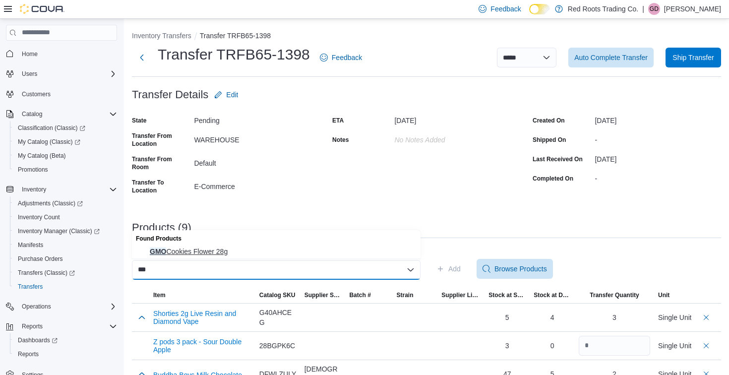
type input "***"
click at [307, 256] on button "GMO Cookies Flower 28g" at bounding box center [276, 251] width 289 height 14
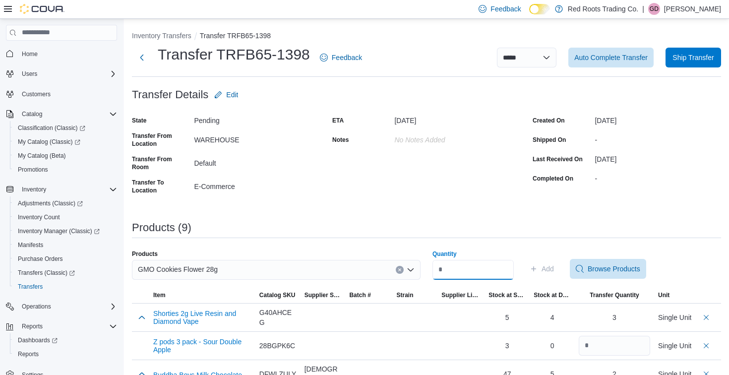
click at [487, 273] on input "Quantity" at bounding box center [472, 270] width 81 height 20
type input "*"
click at [550, 270] on span "Add" at bounding box center [547, 269] width 12 height 10
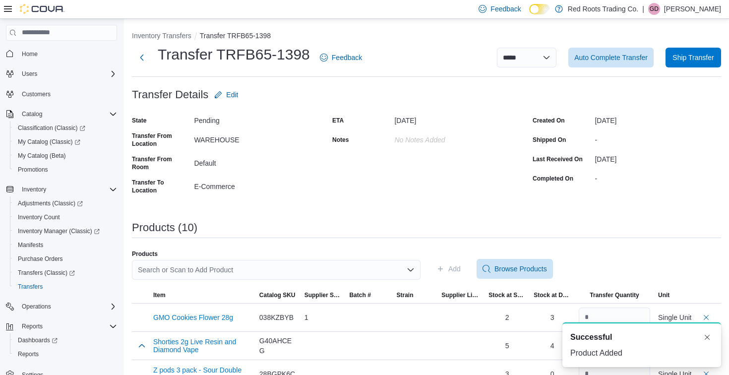
click at [342, 270] on div "Search or Scan to Add Product" at bounding box center [276, 270] width 289 height 20
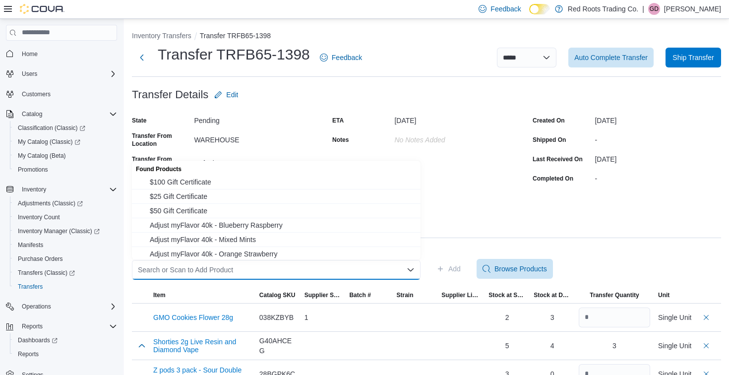
click at [484, 222] on div "Products (10)" at bounding box center [426, 228] width 589 height 12
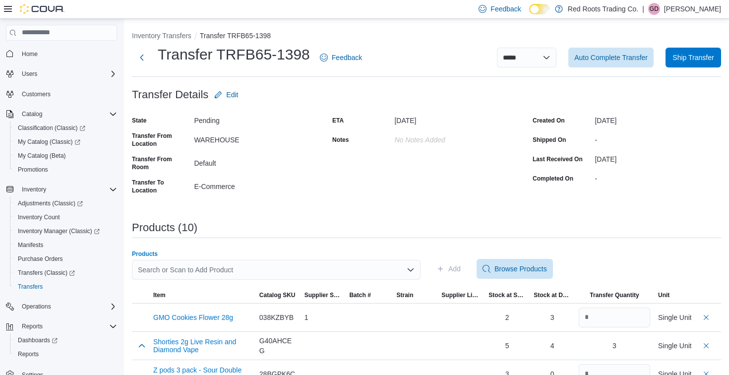
click at [366, 265] on div "Search or Scan to Add Product" at bounding box center [276, 270] width 289 height 20
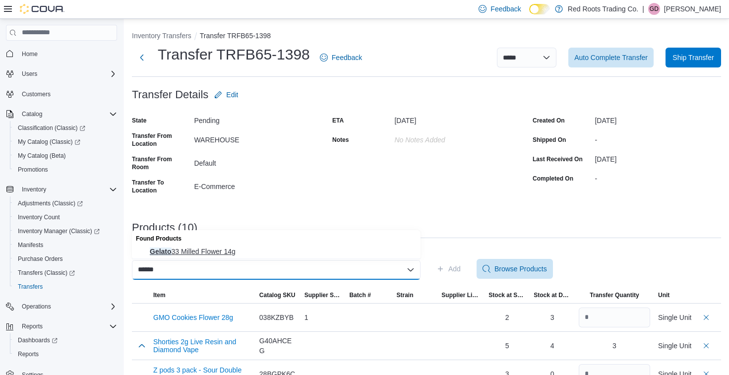
type input "******"
click at [355, 247] on span "Gelato 33 Milled Flower 14g" at bounding box center [282, 251] width 265 height 10
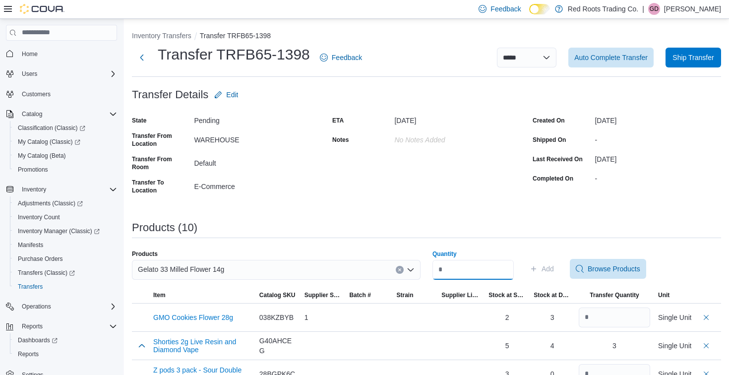
click at [466, 272] on input "Quantity" at bounding box center [472, 270] width 81 height 20
type input "*"
click at [549, 271] on span "Add" at bounding box center [547, 269] width 12 height 10
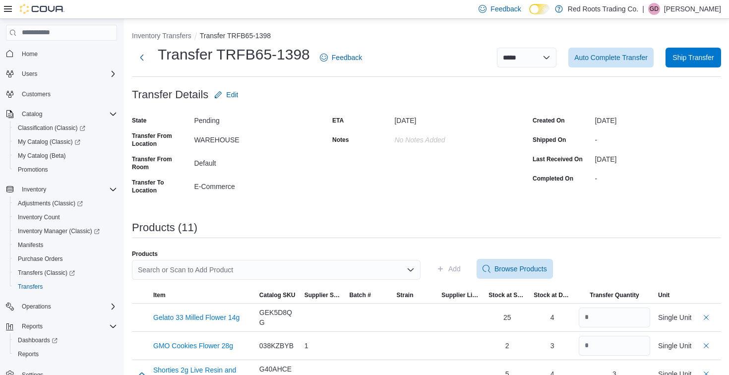
click at [350, 267] on div "Search or Scan to Add Product" at bounding box center [276, 270] width 289 height 20
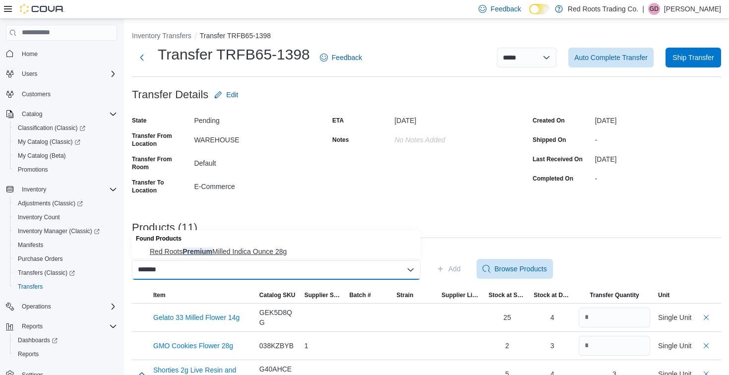
type input "*******"
click at [346, 255] on span "Red Roots Premium Milled Indica Ounce 28g" at bounding box center [282, 251] width 265 height 10
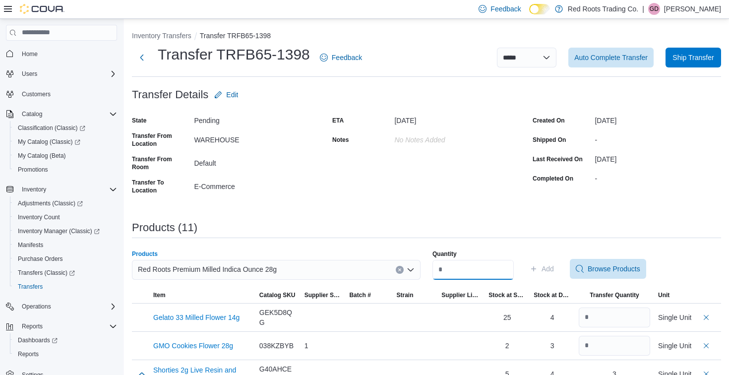
click at [474, 270] on input "Quantity" at bounding box center [472, 270] width 81 height 20
type input "*"
click at [549, 267] on span "Add" at bounding box center [547, 269] width 12 height 10
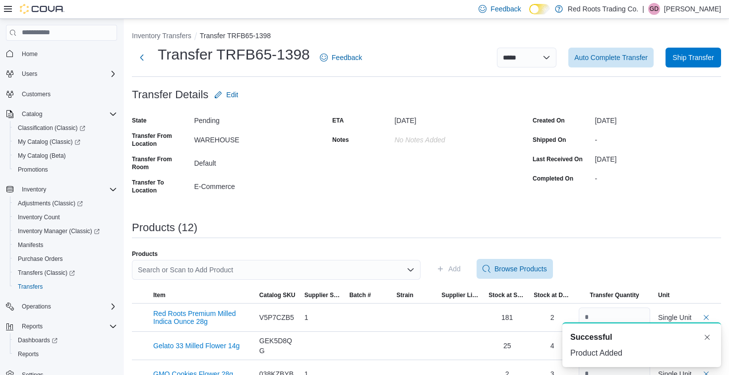
click at [224, 268] on div "Search or Scan to Add Product" at bounding box center [276, 270] width 289 height 20
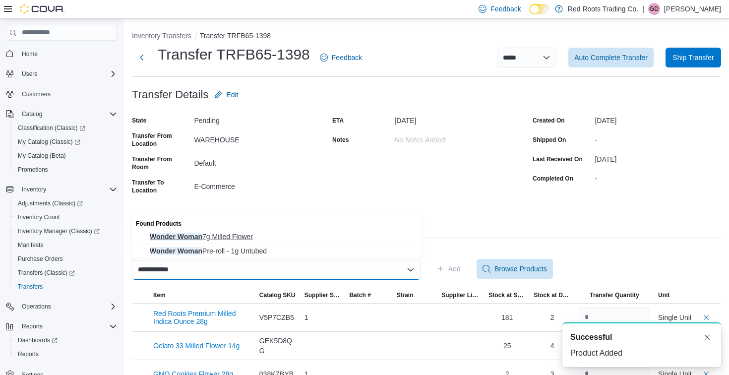
type input "**********"
click at [242, 236] on span "Wonder Woman 7g Milled Flower" at bounding box center [282, 236] width 265 height 10
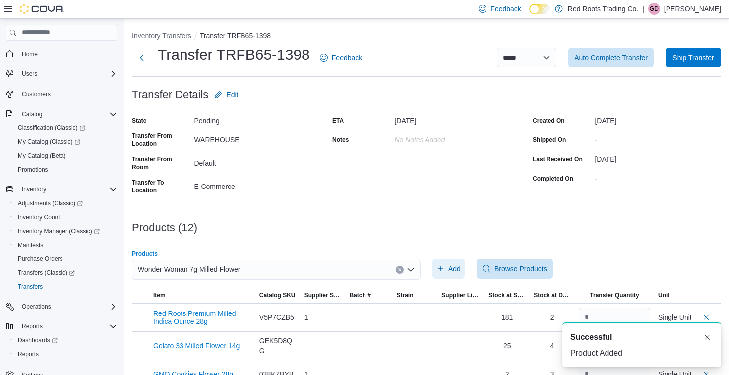
click at [456, 264] on span "Add" at bounding box center [454, 269] width 12 height 10
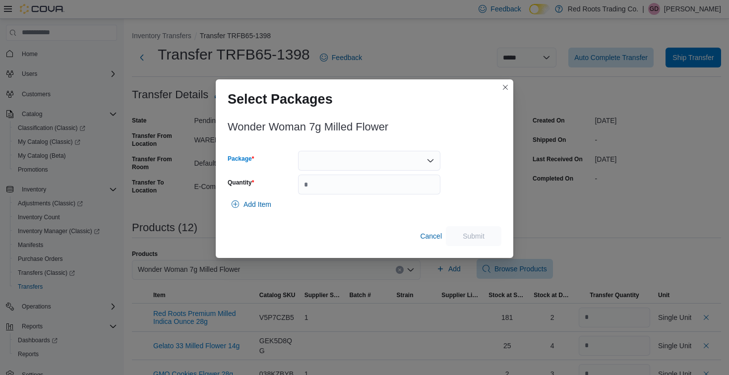
click at [398, 164] on div at bounding box center [369, 161] width 142 height 20
click at [388, 192] on span "1" at bounding box center [375, 192] width 118 height 10
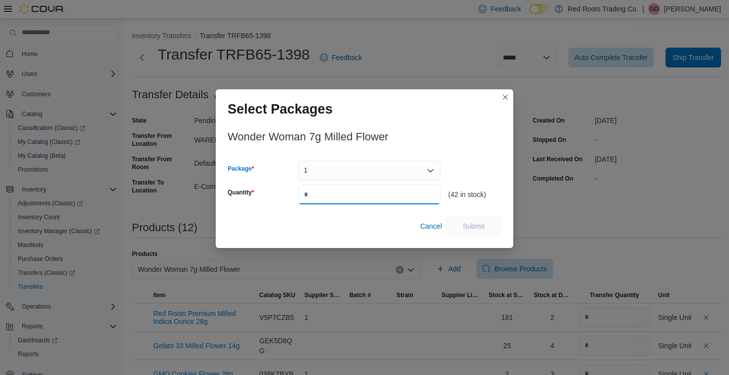
click at [388, 192] on input "Quantity" at bounding box center [369, 194] width 142 height 20
type input "*"
click at [472, 223] on span "Submit" at bounding box center [473, 226] width 22 height 10
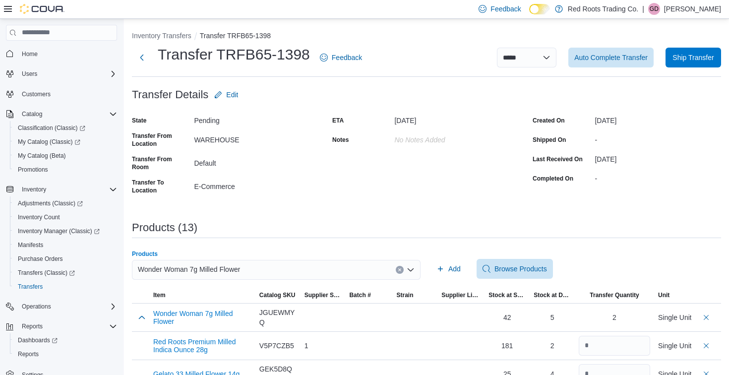
click at [374, 267] on div "Wonder Woman 7g Milled Flower" at bounding box center [276, 270] width 289 height 20
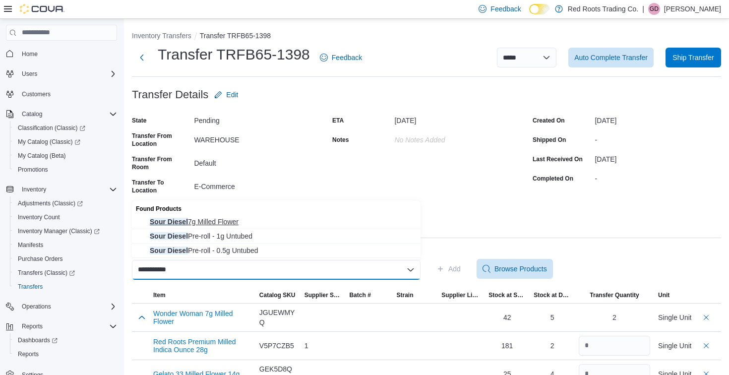
type input "**********"
click at [372, 219] on span "Sour Diesel 7g Milled Flower" at bounding box center [282, 222] width 265 height 10
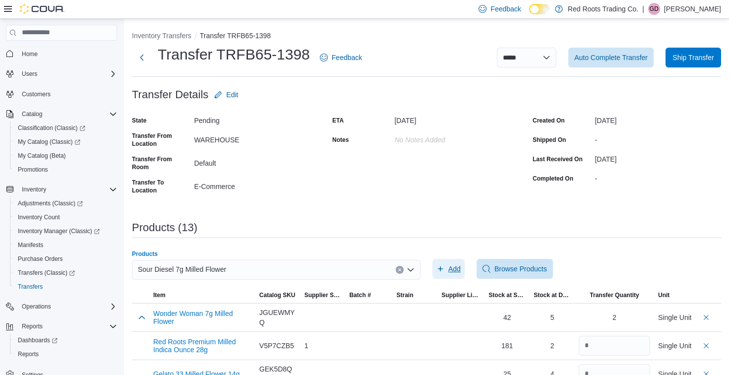
click at [451, 265] on span "Add" at bounding box center [454, 269] width 12 height 10
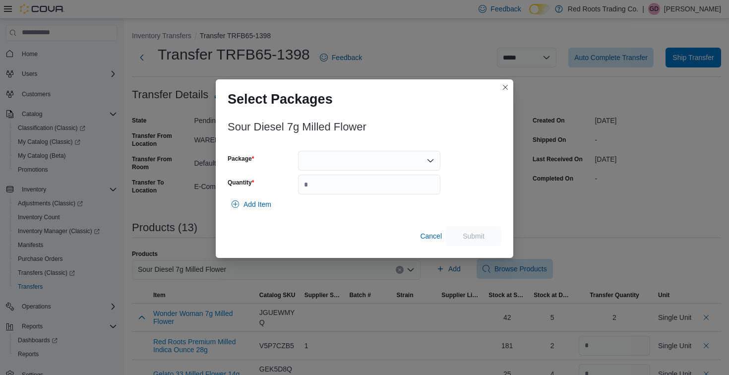
click at [382, 152] on div at bounding box center [369, 161] width 142 height 20
click at [385, 193] on span "1" at bounding box center [375, 192] width 118 height 10
click at [385, 193] on input "Quantity" at bounding box center [369, 184] width 142 height 20
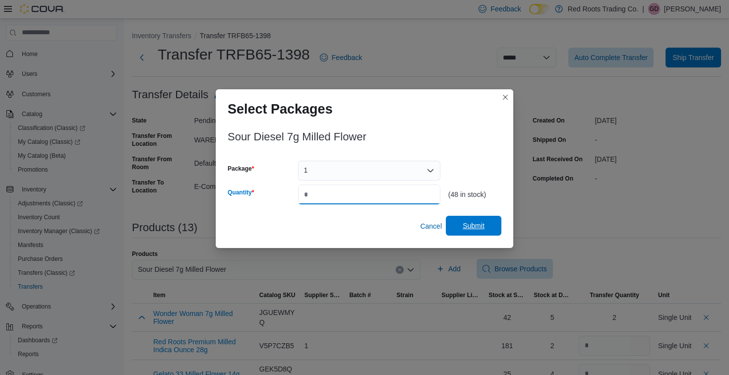
type input "*"
click at [490, 225] on span "Submit" at bounding box center [474, 226] width 44 height 20
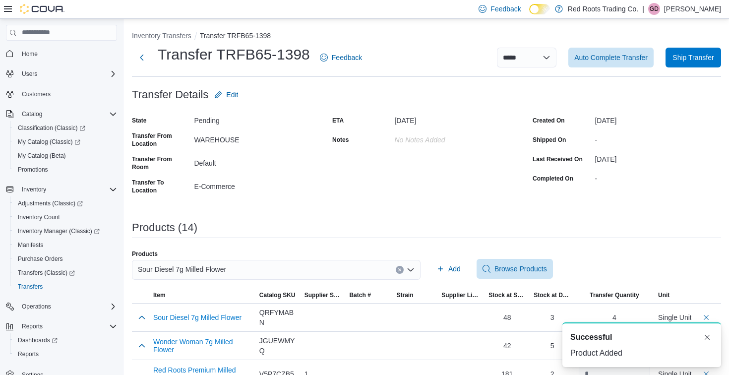
click at [317, 267] on div "Sour Diesel 7g Milled Flower" at bounding box center [276, 270] width 289 height 20
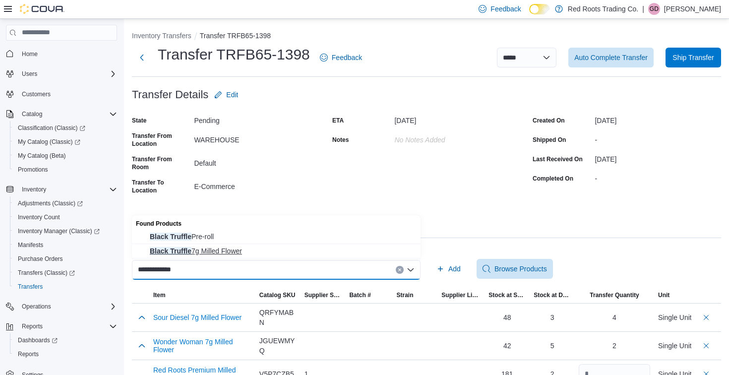
type input "**********"
click at [313, 249] on span "Black Truffle 7g Milled Flower" at bounding box center [282, 251] width 265 height 10
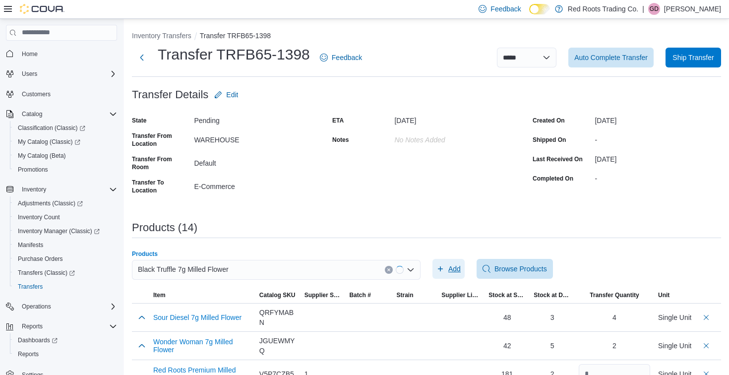
click at [443, 264] on span "Add" at bounding box center [448, 269] width 24 height 20
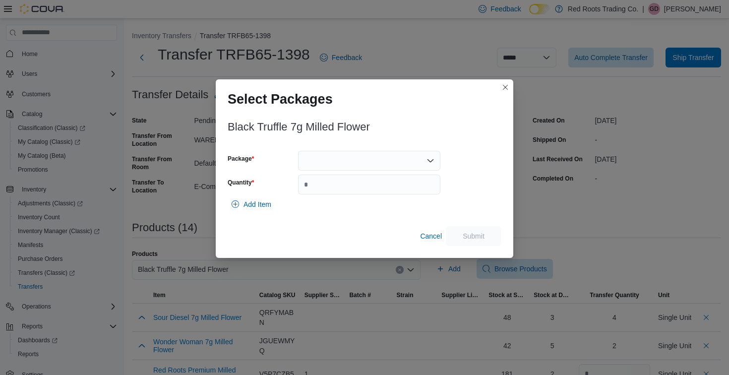
click at [383, 160] on div at bounding box center [369, 161] width 142 height 20
click at [375, 194] on span "1" at bounding box center [375, 192] width 118 height 10
click at [375, 194] on input "Quantity" at bounding box center [369, 184] width 142 height 20
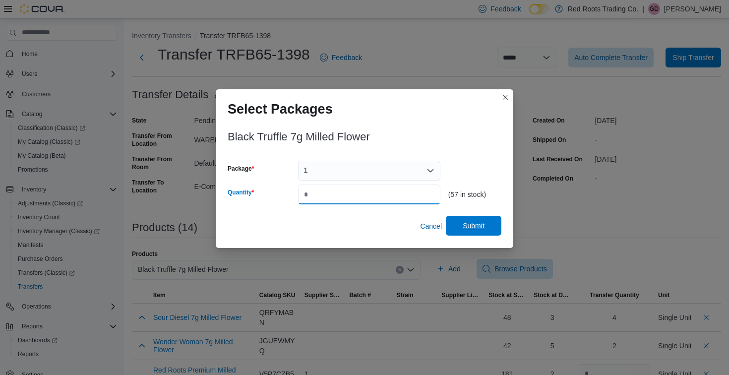
type input "*"
click at [470, 222] on span "Submit" at bounding box center [473, 226] width 22 height 10
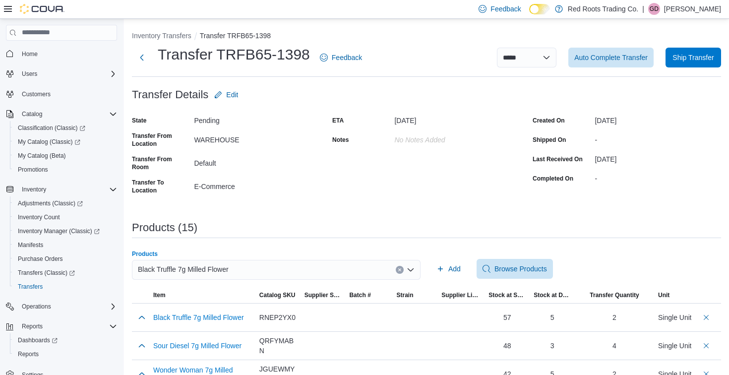
click at [313, 263] on div "Black Truffle 7g Milled Flower" at bounding box center [276, 270] width 289 height 20
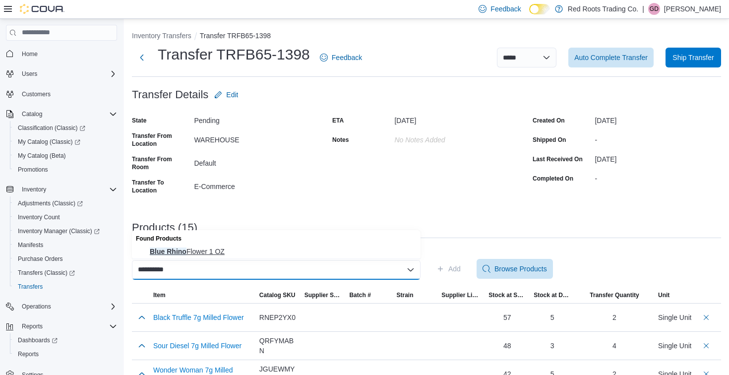
type input "**********"
click at [303, 248] on span "Blue Rhino Flower 1 OZ" at bounding box center [282, 251] width 265 height 10
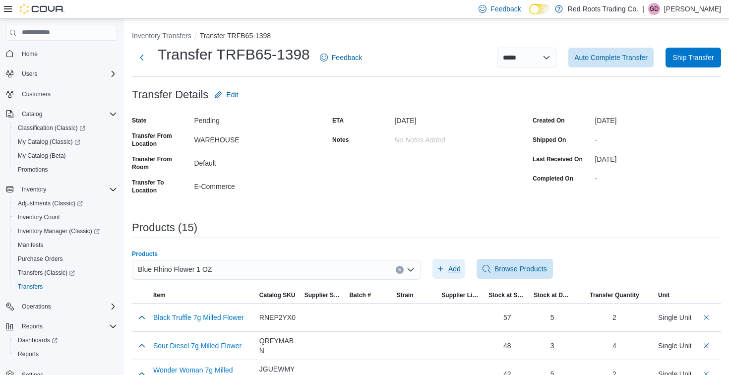
click at [443, 268] on icon "button" at bounding box center [440, 269] width 8 height 8
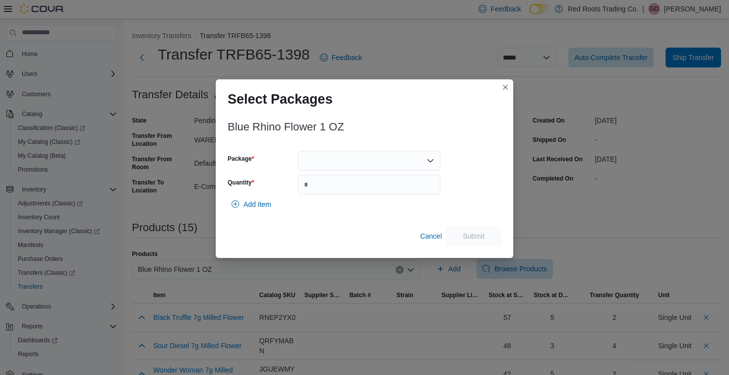
click at [387, 161] on div at bounding box center [369, 161] width 142 height 20
click at [376, 194] on span "1" at bounding box center [375, 192] width 118 height 10
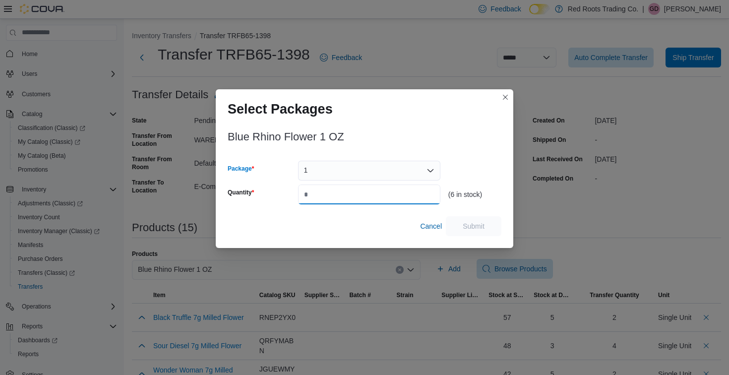
click at [376, 194] on input "Quantity" at bounding box center [369, 194] width 142 height 20
type input "*"
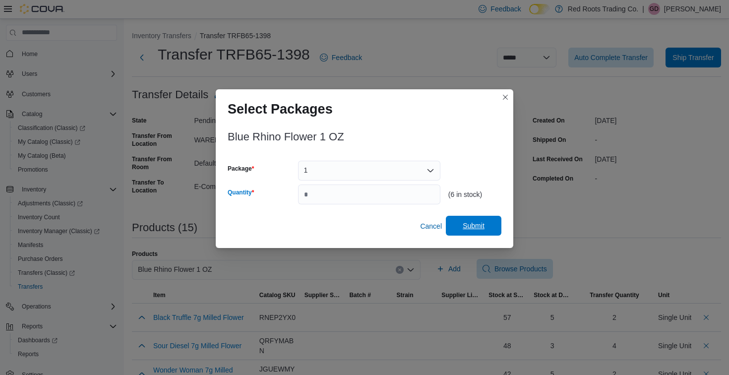
click at [486, 224] on span "Submit" at bounding box center [474, 226] width 44 height 20
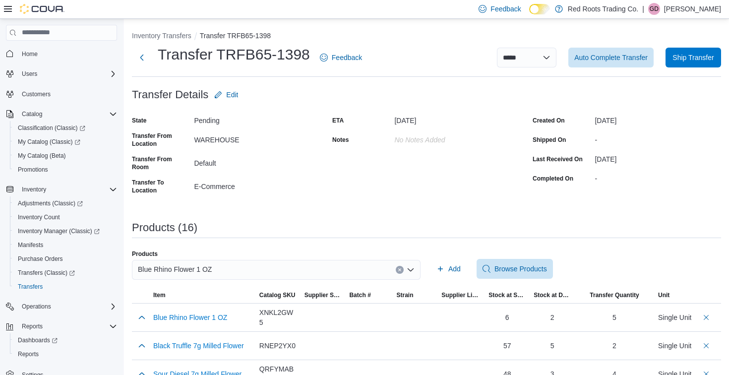
click at [356, 255] on div "Products" at bounding box center [276, 254] width 289 height 8
click at [367, 268] on div "Blue Rhino Flower 1 OZ" at bounding box center [276, 270] width 289 height 20
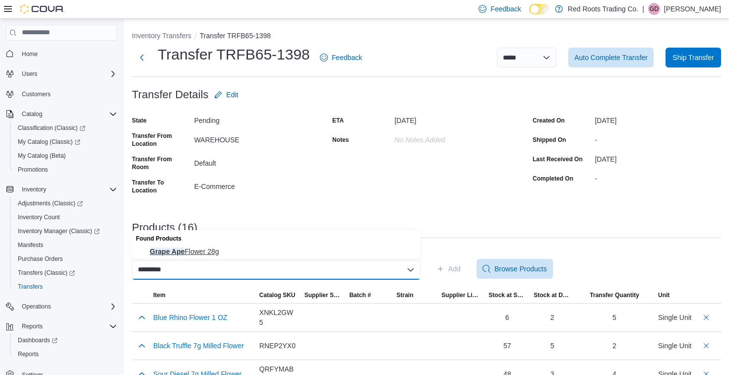
type input "*********"
click at [340, 247] on span "Grape Ape Flower 28g" at bounding box center [282, 251] width 265 height 10
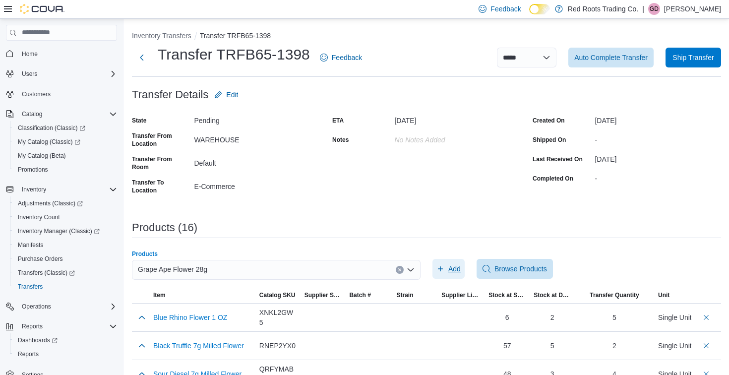
click at [451, 267] on span "Add" at bounding box center [454, 269] width 12 height 10
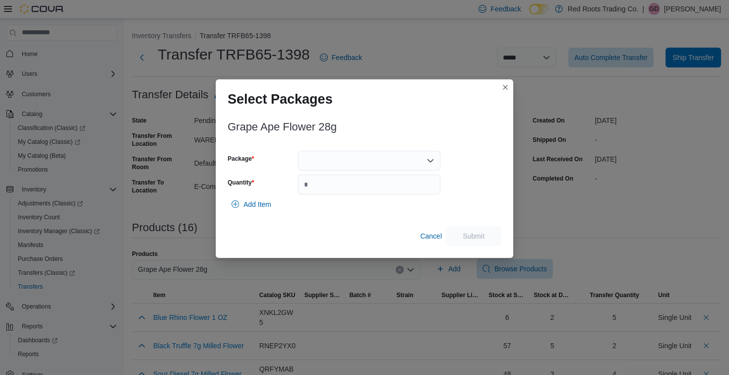
click at [367, 160] on div at bounding box center [369, 161] width 142 height 20
click at [347, 195] on span "1" at bounding box center [375, 192] width 118 height 10
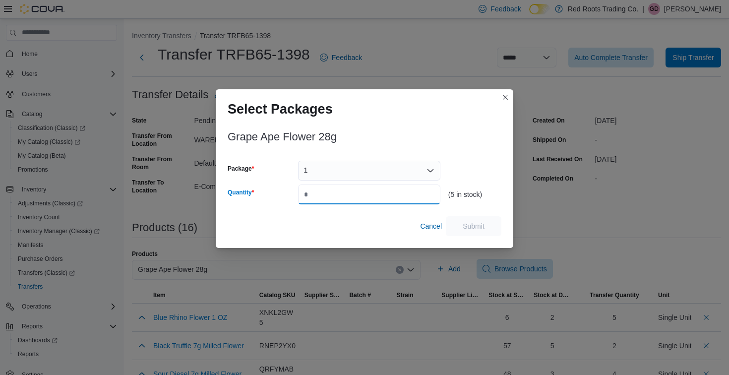
click at [347, 195] on input "Quantity" at bounding box center [369, 194] width 142 height 20
type input "*"
click at [477, 225] on span "Submit" at bounding box center [473, 226] width 22 height 10
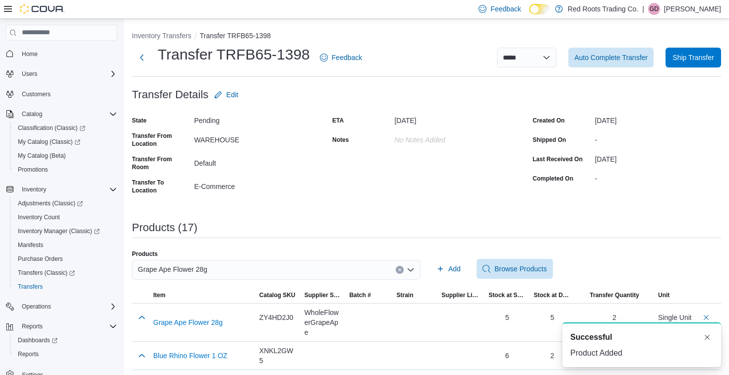
click at [212, 265] on div "Grape Ape Flower 28g" at bounding box center [276, 270] width 289 height 20
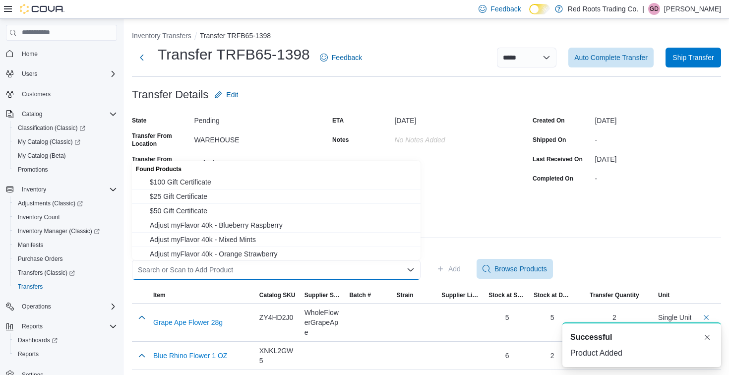
type input "*"
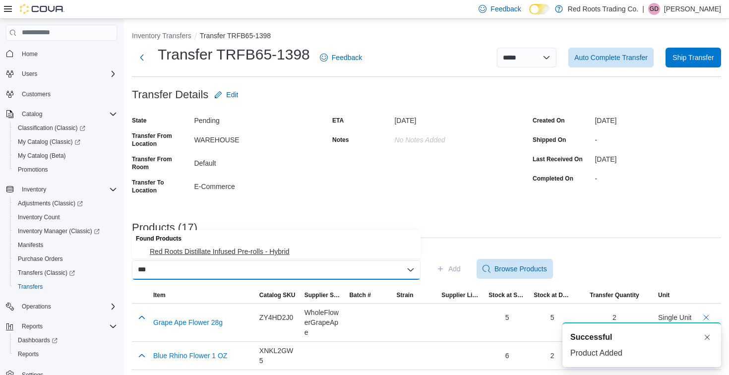
type input "***"
click at [206, 250] on span "Red Roots Distillate Infused Pre-rolls - Hybrid" at bounding box center [282, 251] width 265 height 10
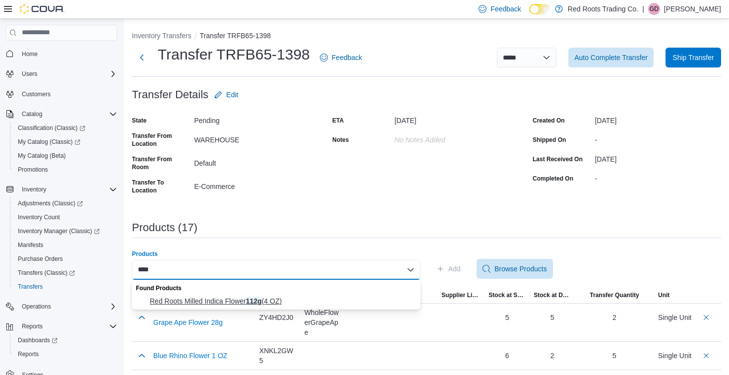
type input "****"
click at [276, 296] on span "Red Roots Milled Indica Flower 112g (4 OZ)" at bounding box center [282, 301] width 265 height 10
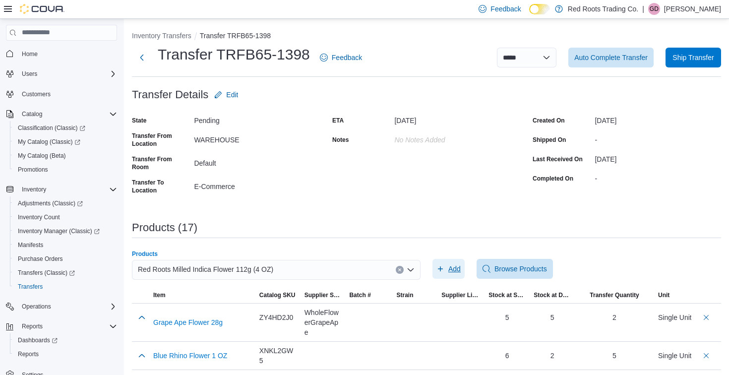
click at [450, 269] on span "Add" at bounding box center [454, 269] width 12 height 10
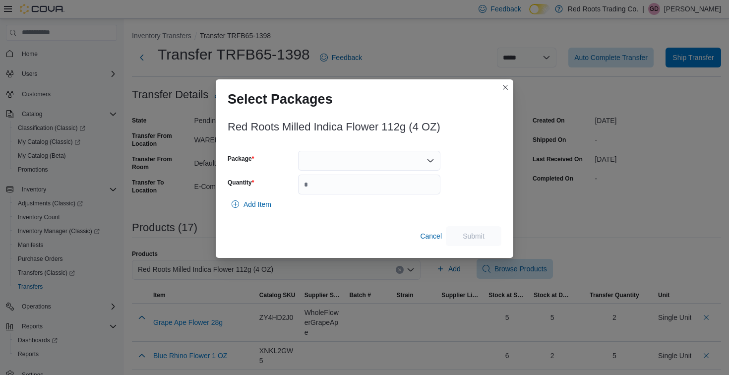
click at [368, 162] on div at bounding box center [369, 161] width 142 height 20
click at [356, 191] on span "1" at bounding box center [375, 192] width 118 height 10
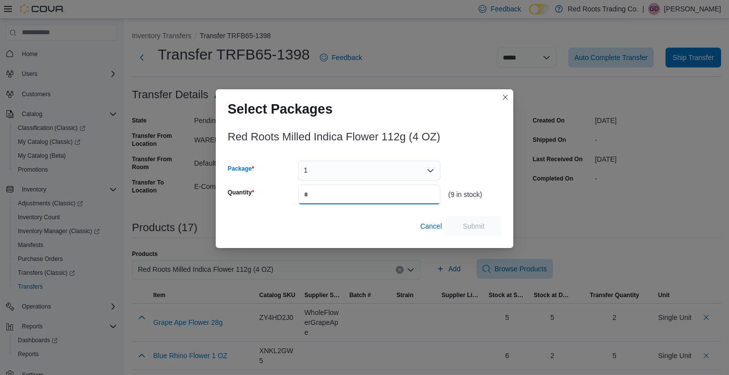
click at [356, 191] on input "Quantity" at bounding box center [369, 194] width 142 height 20
type input "*"
click at [489, 225] on span "Submit" at bounding box center [474, 226] width 44 height 20
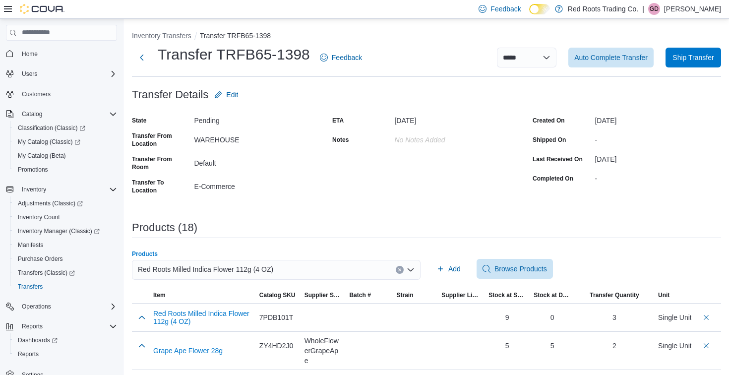
click at [336, 270] on div "Red Roots Milled Indica Flower 112g (4 OZ)" at bounding box center [276, 270] width 289 height 20
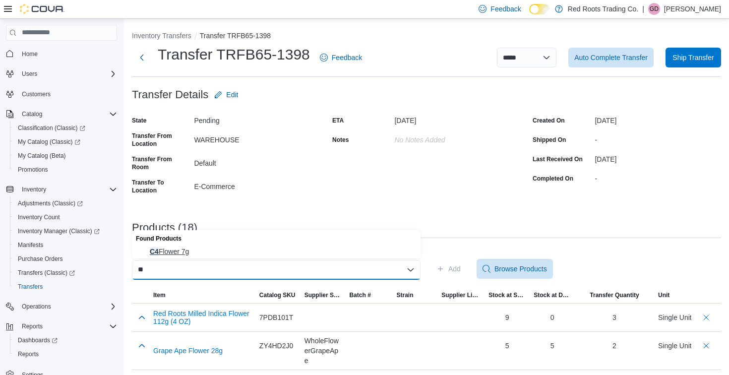
type input "**"
click at [328, 248] on span "C4 Flower 7g" at bounding box center [282, 251] width 265 height 10
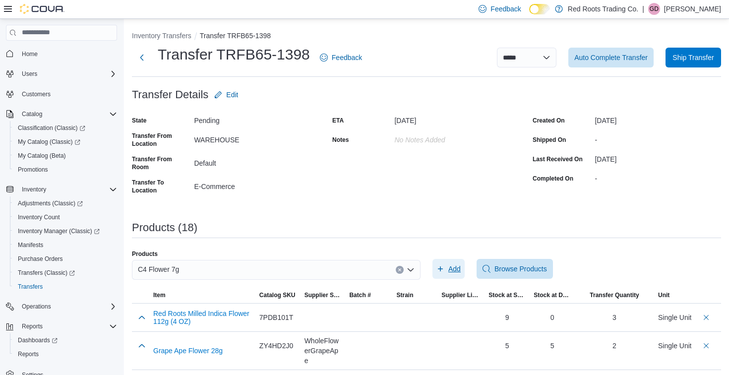
click at [449, 267] on span "Add" at bounding box center [454, 269] width 12 height 10
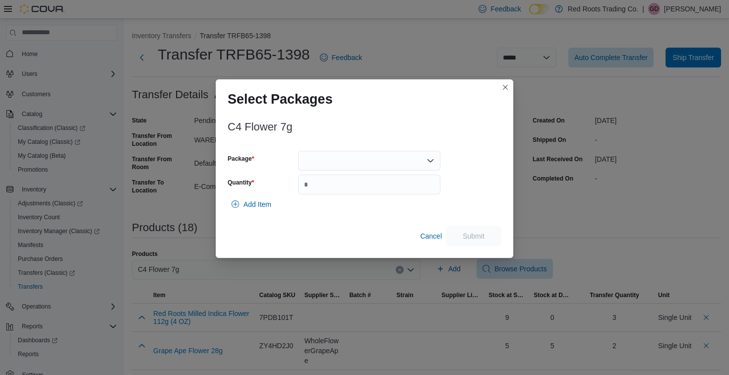
click at [407, 161] on div at bounding box center [369, 161] width 142 height 20
click at [397, 192] on span "1" at bounding box center [375, 192] width 118 height 10
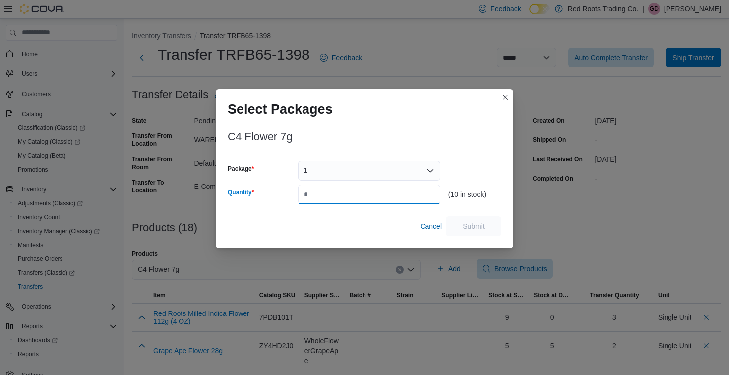
click at [397, 192] on input "Quantity" at bounding box center [369, 194] width 142 height 20
type input "*"
click at [472, 227] on span "Submit" at bounding box center [473, 226] width 22 height 10
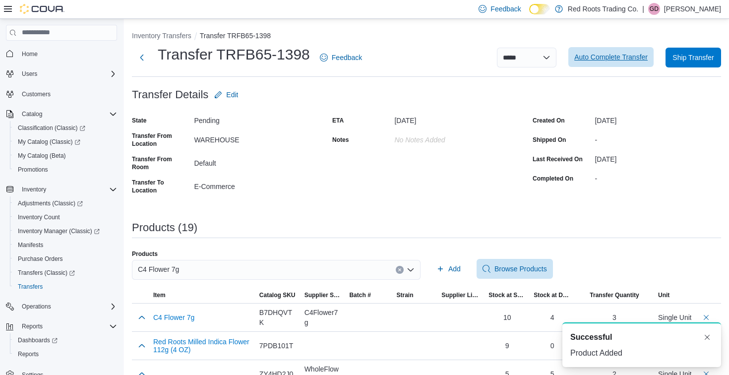
click at [599, 53] on span "Auto Complete Transfer" at bounding box center [610, 57] width 73 height 20
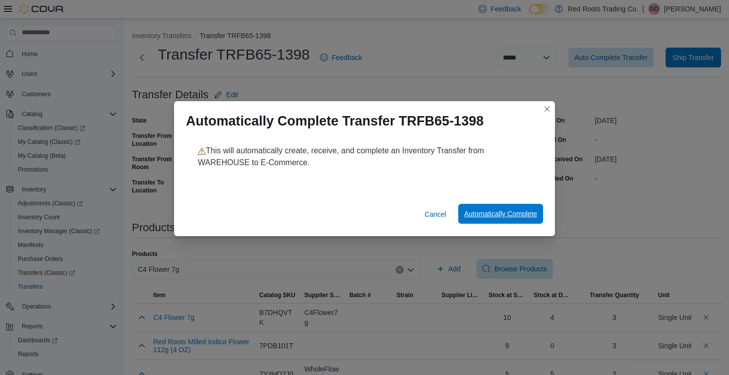
click at [523, 218] on span "Automatically Complete" at bounding box center [500, 214] width 73 height 10
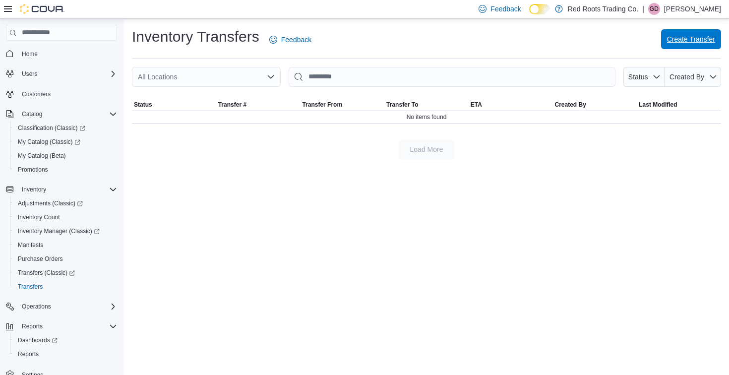
click at [687, 44] on span "Create Transfer" at bounding box center [691, 39] width 48 height 20
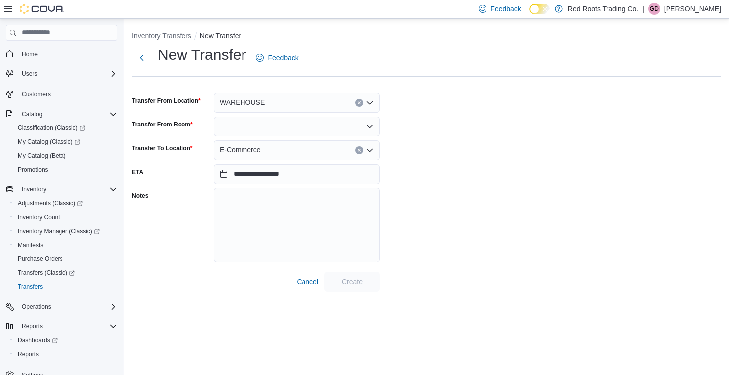
click at [319, 132] on div at bounding box center [297, 126] width 166 height 20
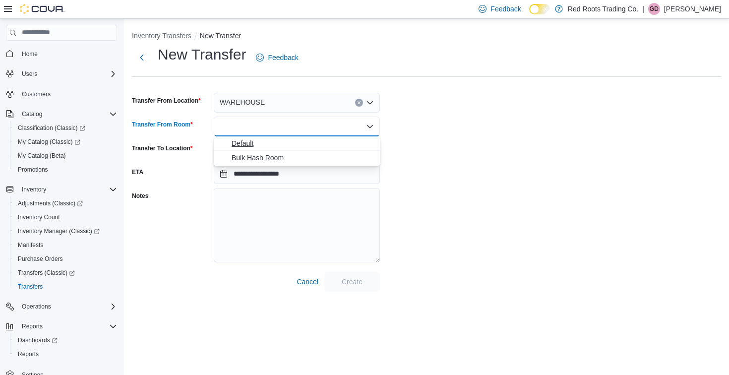
click at [312, 143] on span "Default" at bounding box center [302, 143] width 142 height 10
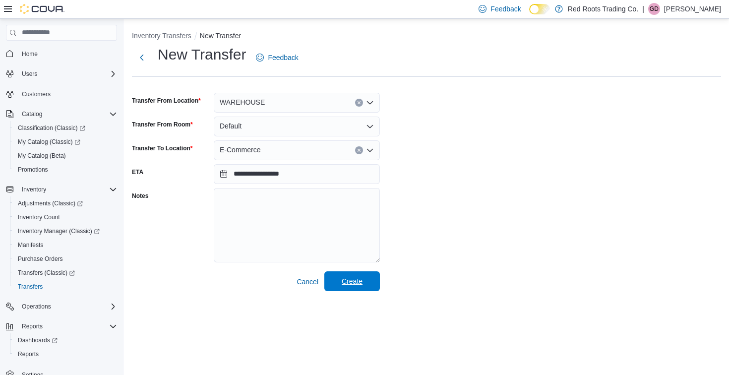
click at [358, 281] on span "Create" at bounding box center [352, 281] width 21 height 10
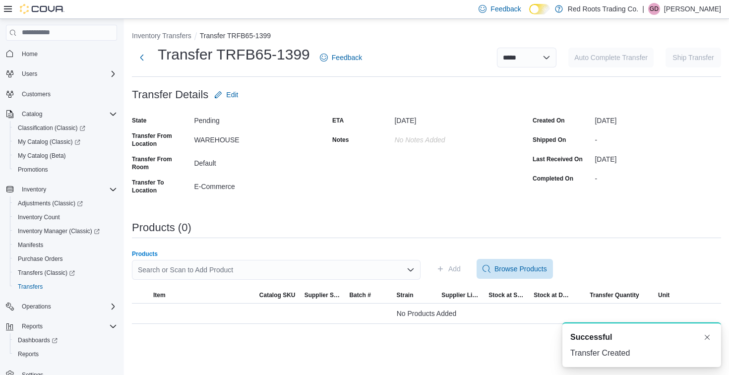
click at [293, 261] on div "Search or Scan to Add Product" at bounding box center [276, 270] width 289 height 20
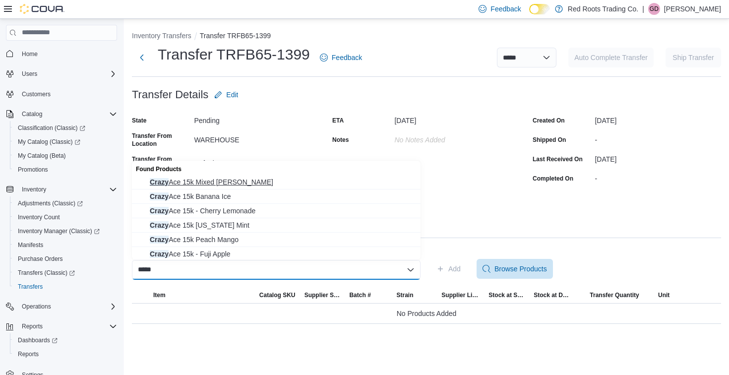
type input "*****"
click at [218, 182] on span "Crazy Ace 15k Mixed Berry" at bounding box center [282, 182] width 265 height 10
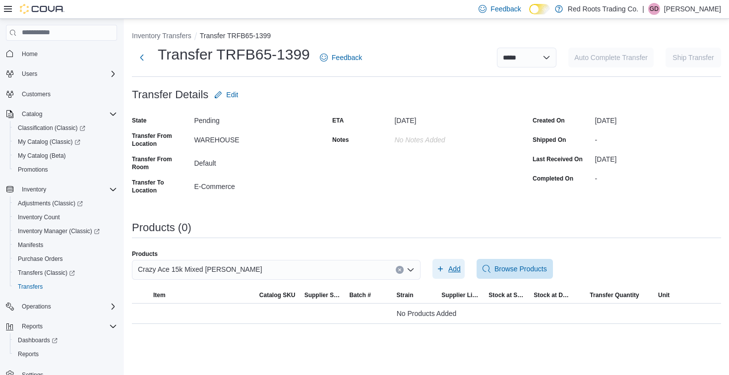
click at [447, 273] on span "Add" at bounding box center [448, 269] width 24 height 20
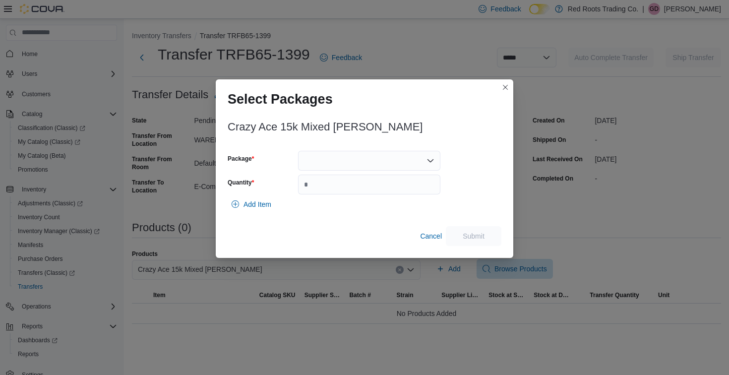
click at [342, 168] on div at bounding box center [369, 161] width 142 height 20
click at [340, 192] on span "1" at bounding box center [375, 192] width 118 height 10
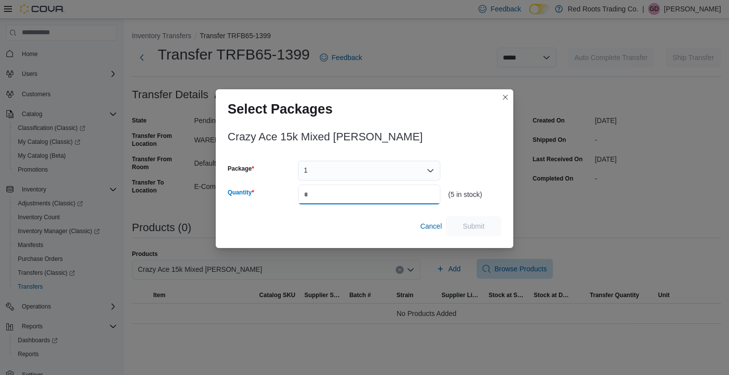
click at [340, 192] on input "Quantity" at bounding box center [369, 194] width 142 height 20
type input "*"
click at [462, 229] on span "Submit" at bounding box center [473, 226] width 22 height 10
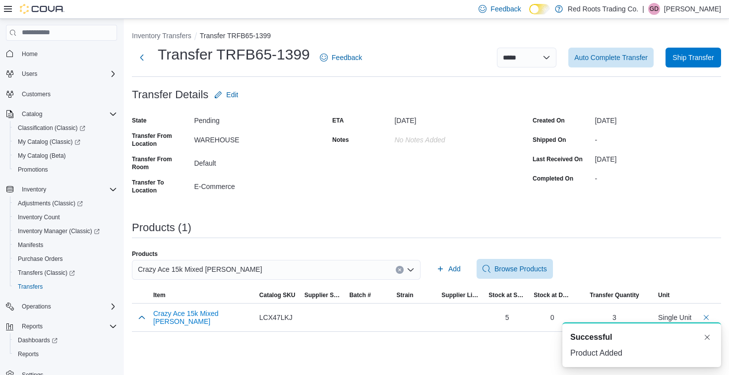
click at [369, 272] on div "Crazy Ace 15k Mixed [PERSON_NAME]" at bounding box center [276, 270] width 289 height 20
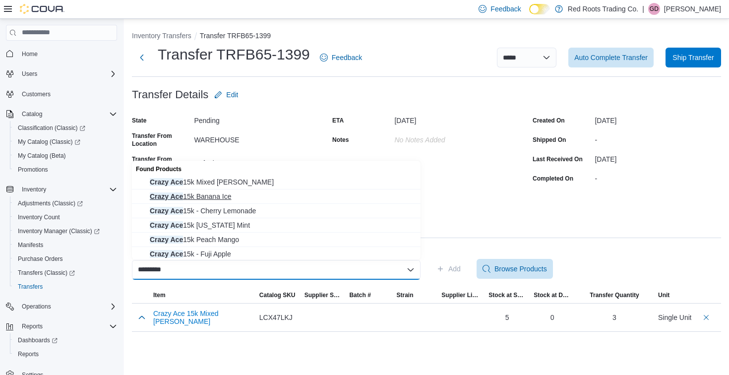
type input "*********"
click at [345, 199] on span "Crazy Ace 15k Banana Ice" at bounding box center [282, 196] width 265 height 10
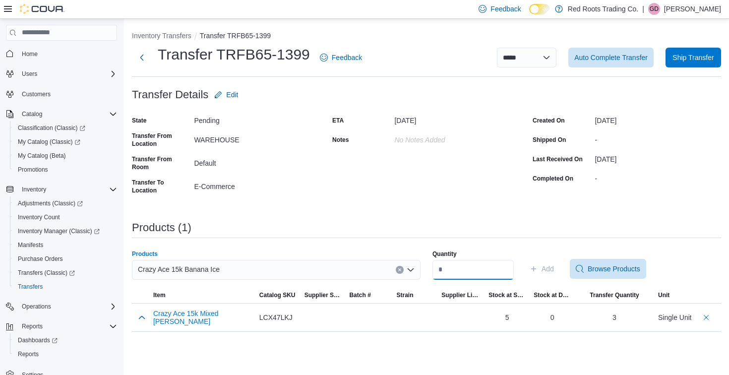
click at [475, 269] on input "Quantity" at bounding box center [472, 270] width 81 height 20
type input "*"
click at [554, 274] on span "Add" at bounding box center [541, 269] width 24 height 20
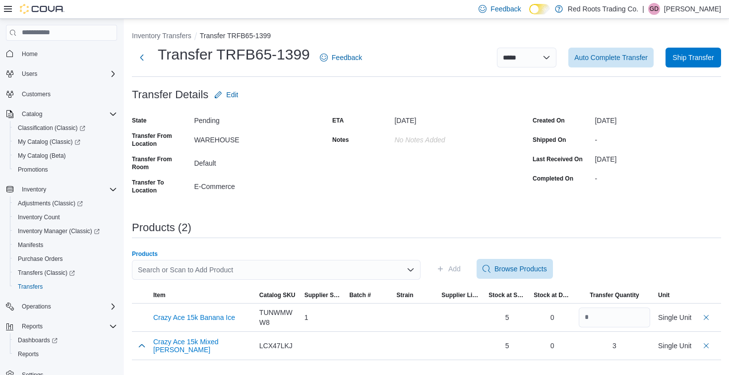
click at [362, 270] on div "Search or Scan to Add Product" at bounding box center [276, 270] width 289 height 20
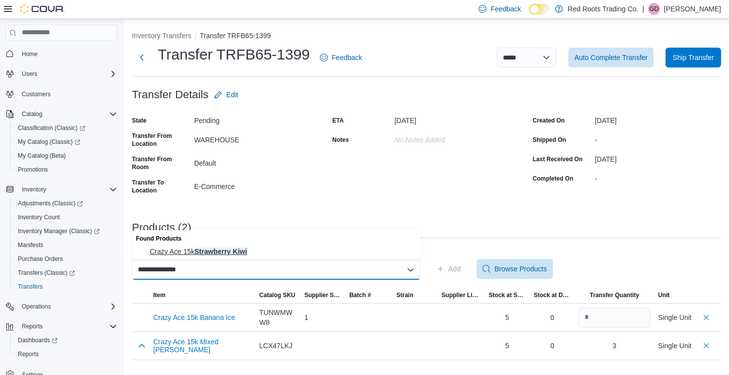
type input "**********"
click at [345, 250] on span "Crazy Ace 15k Strawberry Kiwi" at bounding box center [282, 251] width 265 height 10
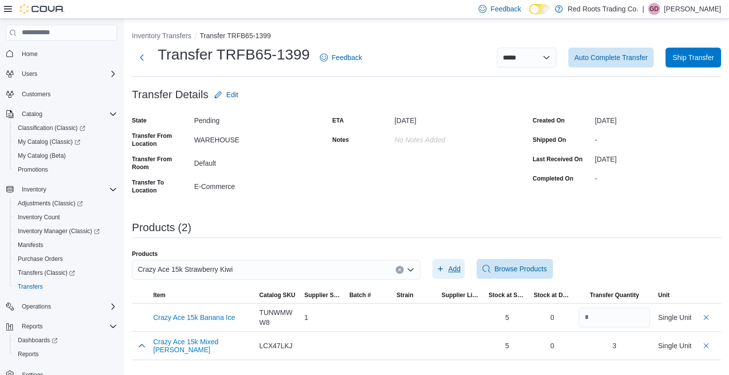
click at [458, 270] on span "Add" at bounding box center [454, 269] width 12 height 10
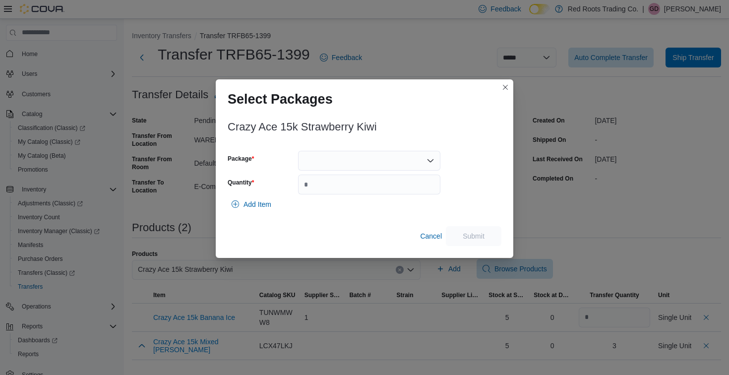
click at [391, 155] on div at bounding box center [369, 161] width 142 height 20
click at [380, 196] on span "1" at bounding box center [375, 192] width 118 height 10
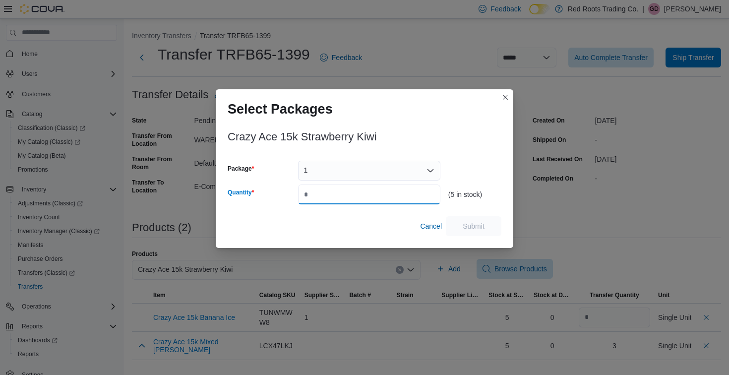
click at [380, 196] on input "Quantity" at bounding box center [369, 194] width 142 height 20
type input "*"
click at [458, 230] on span "Submit" at bounding box center [474, 226] width 44 height 20
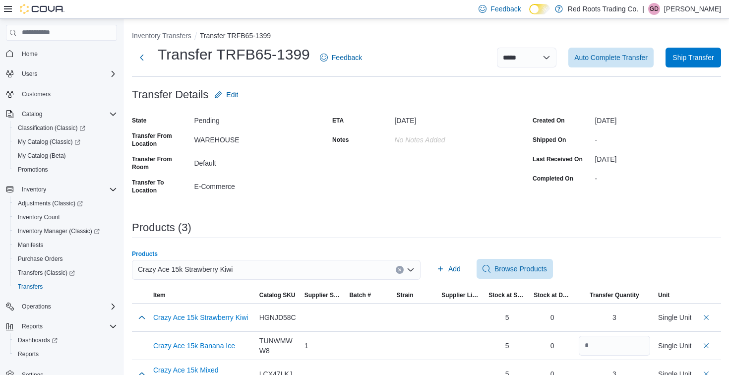
click at [400, 266] on button "Clear input" at bounding box center [400, 270] width 8 height 8
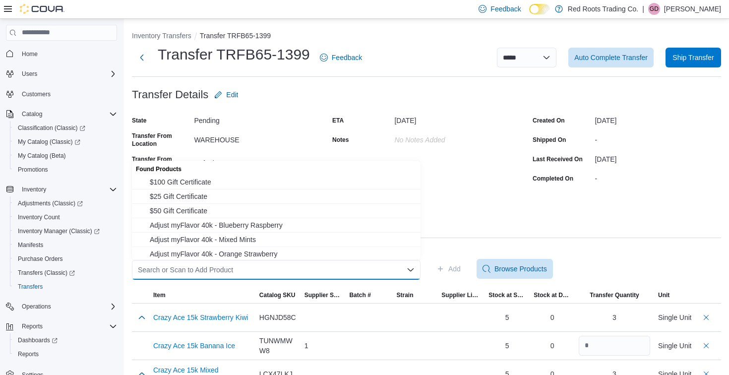
scroll to position [21, 0]
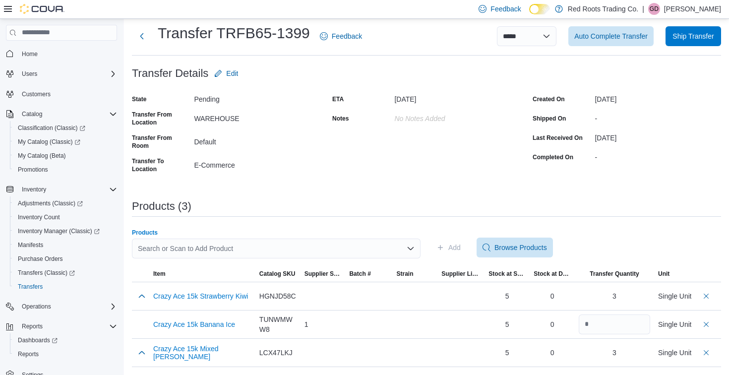
click at [342, 249] on div "Search or Scan to Add Product Combo box. Selected. Combo box input. Search or S…" at bounding box center [276, 248] width 289 height 20
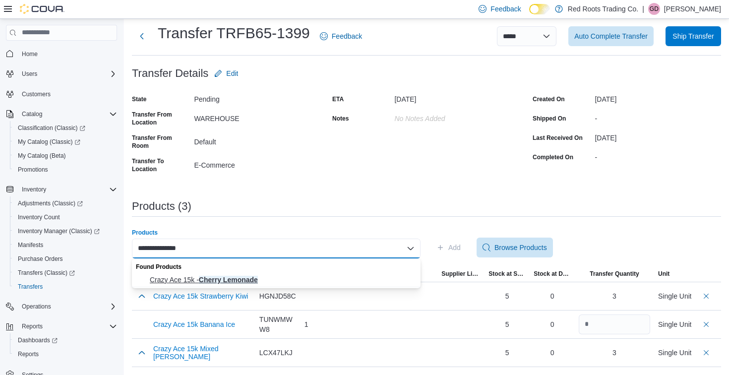
type input "**********"
click at [332, 277] on span "Crazy Ace 15k - Cherry Lemonade" at bounding box center [282, 280] width 265 height 10
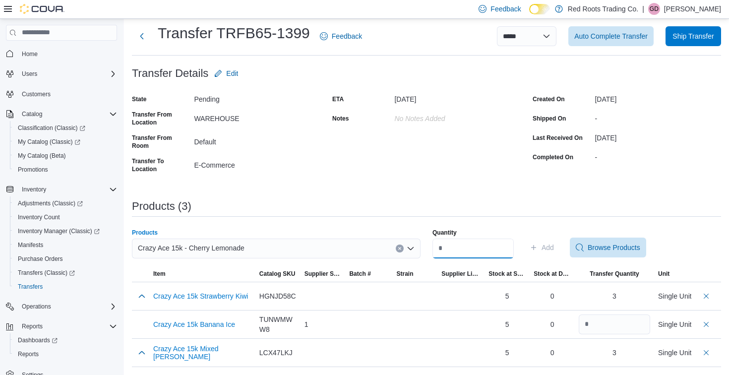
click at [461, 245] on input "Quantity" at bounding box center [472, 248] width 81 height 20
type input "*"
click at [553, 243] on span "Add" at bounding box center [547, 247] width 12 height 10
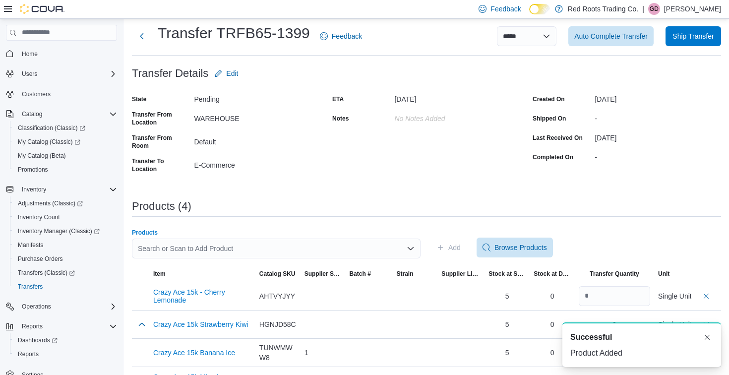
click at [246, 248] on div "Search or Scan to Add Product" at bounding box center [276, 248] width 289 height 20
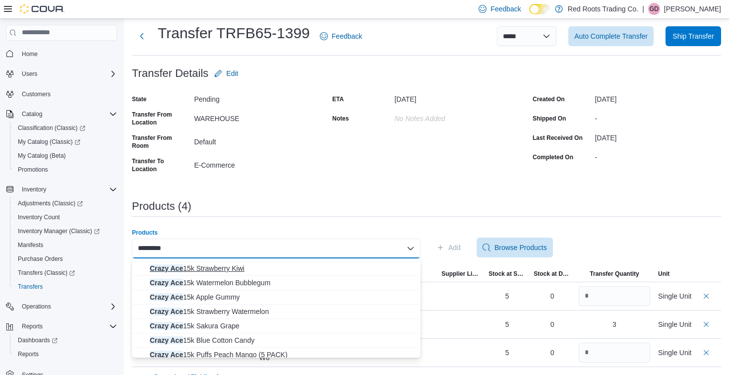
scroll to position [116, 0]
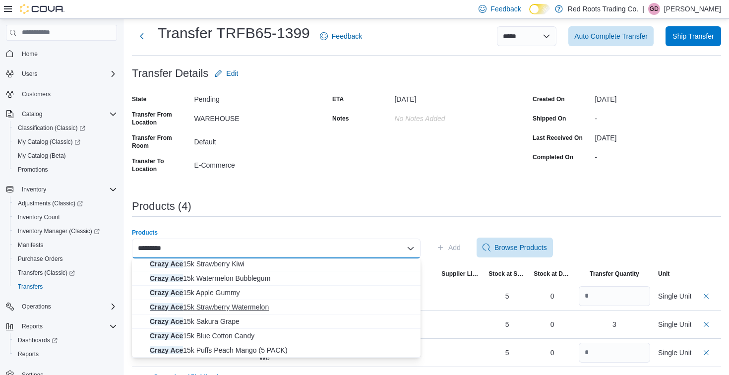
type input "*********"
click at [277, 307] on span "Crazy Ace 15k Strawberry Watermelon" at bounding box center [282, 307] width 265 height 10
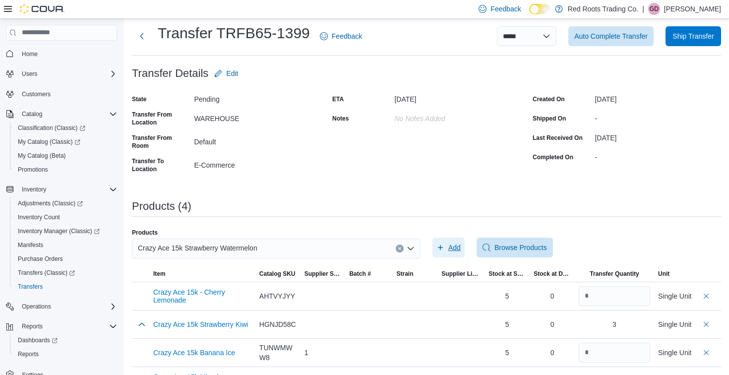
click at [453, 248] on span "Add" at bounding box center [454, 247] width 12 height 10
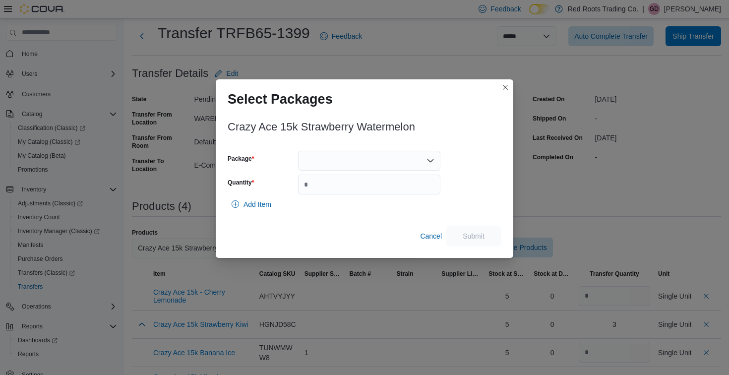
click at [378, 158] on div at bounding box center [369, 161] width 142 height 20
click at [366, 196] on span "1" at bounding box center [375, 192] width 118 height 10
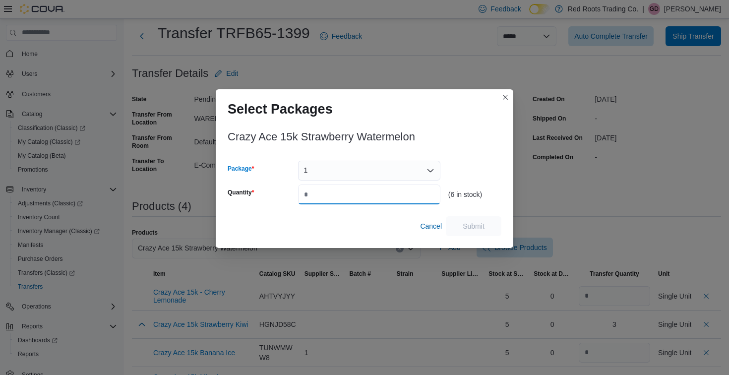
click at [366, 196] on input "Quantity" at bounding box center [369, 194] width 142 height 20
type input "*"
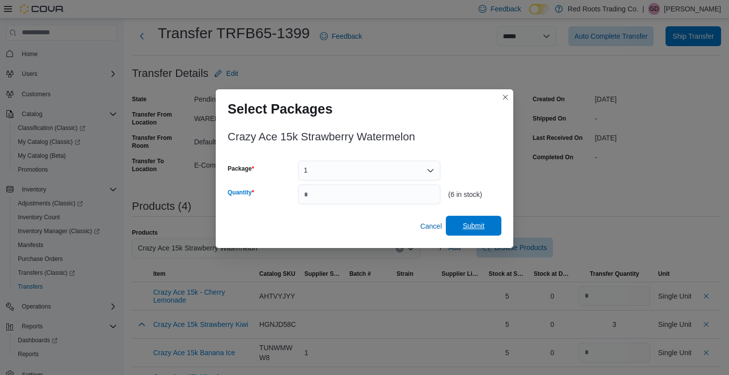
click at [480, 228] on span "Submit" at bounding box center [473, 226] width 22 height 10
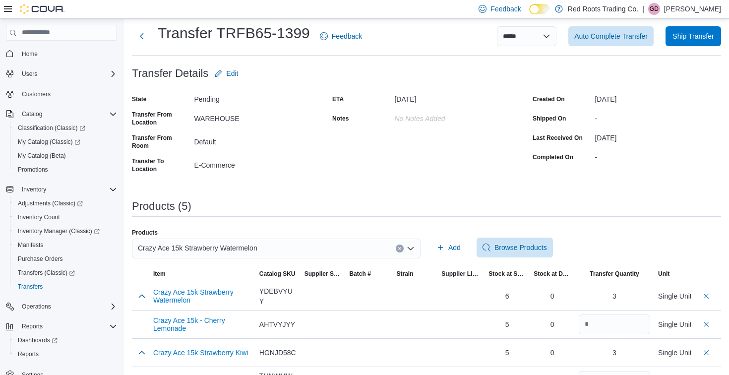
click at [399, 247] on icon "Clear input" at bounding box center [399, 248] width 2 height 2
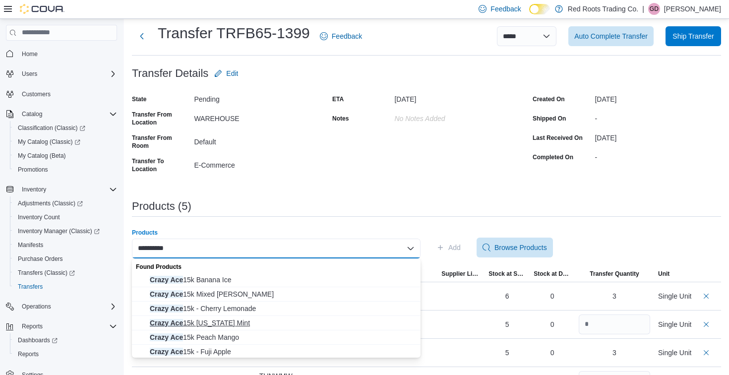
type input "*********"
click at [233, 322] on span "Crazy Ace 15k Hawaii Mint" at bounding box center [282, 323] width 265 height 10
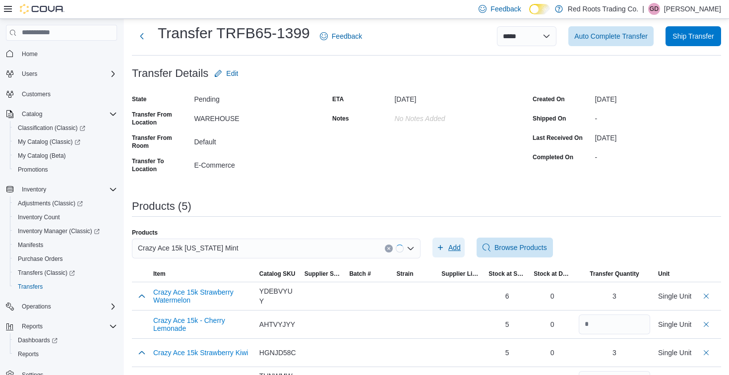
click at [461, 251] on span "Add" at bounding box center [454, 247] width 12 height 10
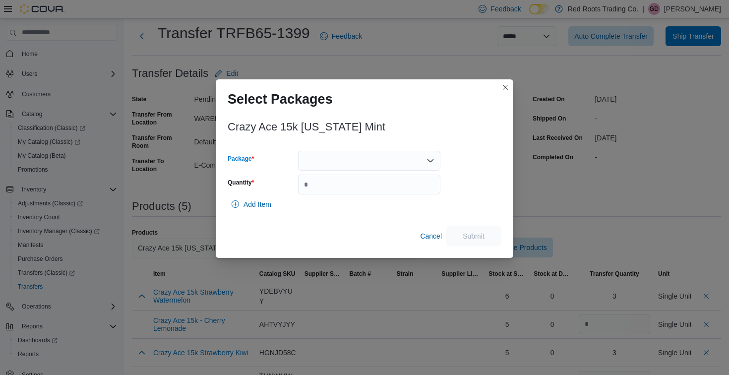
click at [359, 160] on div at bounding box center [369, 161] width 142 height 20
click at [345, 188] on span "1" at bounding box center [375, 192] width 118 height 10
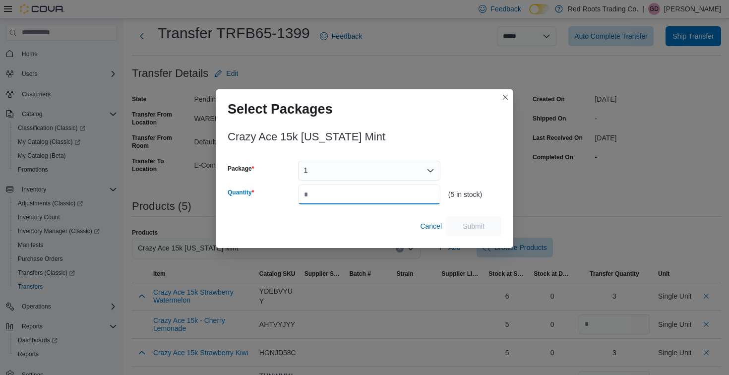
click at [345, 196] on input "Quantity" at bounding box center [369, 194] width 142 height 20
type input "*"
click at [476, 231] on span "Submit" at bounding box center [474, 226] width 44 height 20
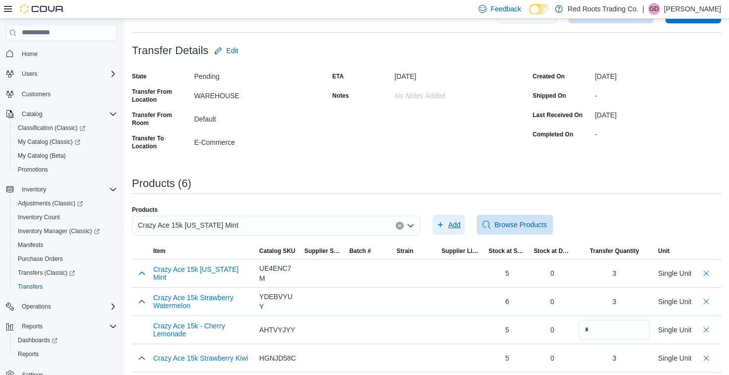
scroll to position [43, 0]
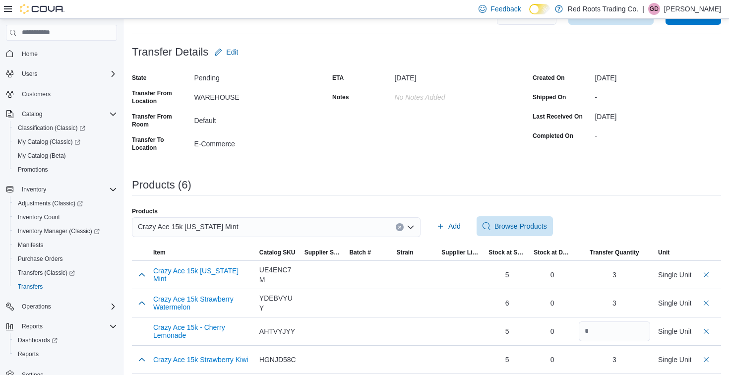
click at [328, 226] on div "Crazy Ace 15k [US_STATE] Mint" at bounding box center [276, 227] width 289 height 20
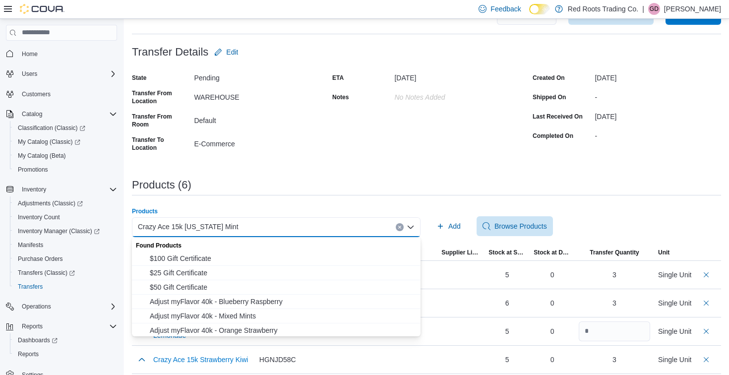
click at [352, 185] on div "Products (6)" at bounding box center [426, 185] width 589 height 12
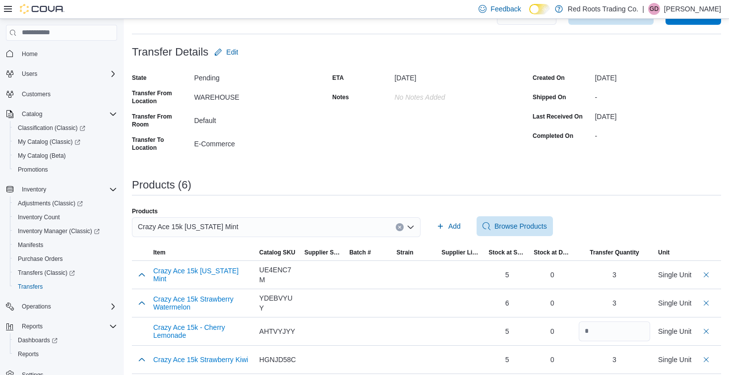
click at [339, 221] on div "Crazy Ace 15k [US_STATE] Mint" at bounding box center [276, 227] width 289 height 20
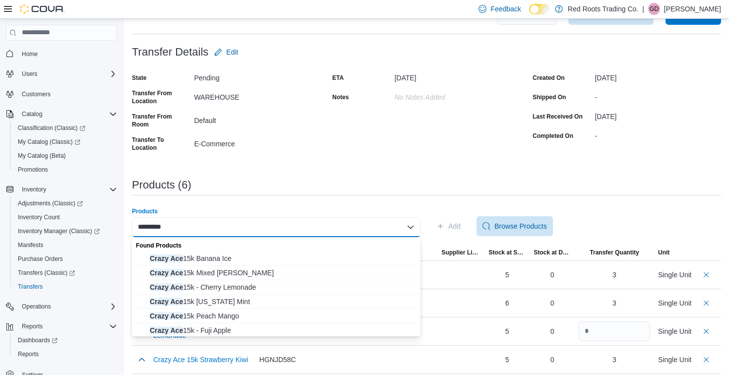
click at [412, 228] on icon "Close list of options" at bounding box center [410, 227] width 8 height 8
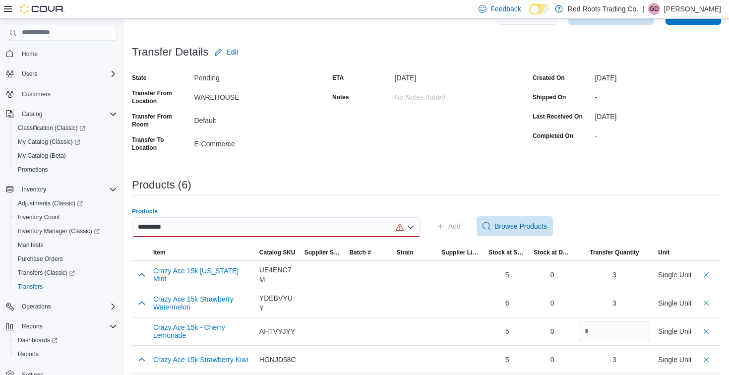
click at [412, 228] on icon "Open list of options" at bounding box center [410, 227] width 8 height 8
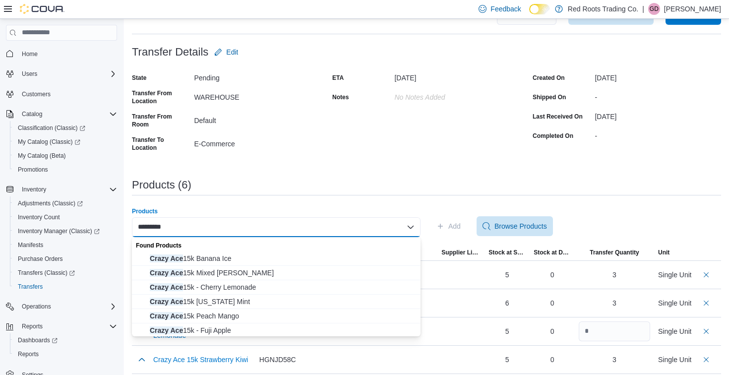
click at [338, 223] on div "********* Combo box. Selected. crazy ace. Selected. Combo box input. Search or …" at bounding box center [276, 227] width 289 height 20
click at [410, 228] on icon "Close list of options" at bounding box center [410, 227] width 6 height 3
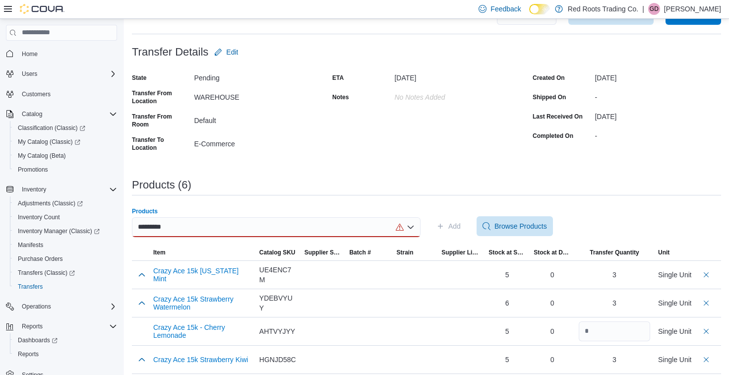
click at [358, 223] on div "*********" at bounding box center [276, 227] width 289 height 20
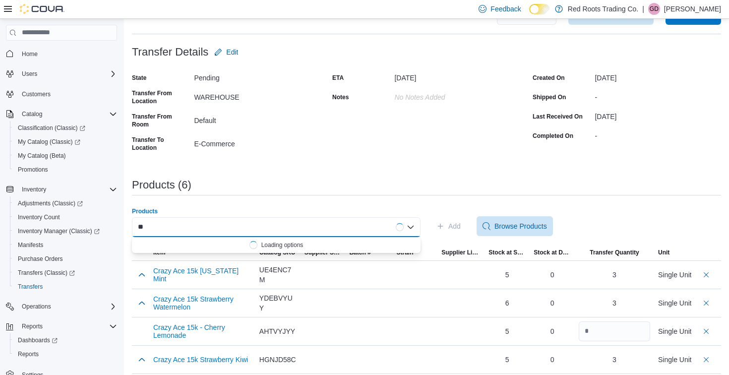
type input "*"
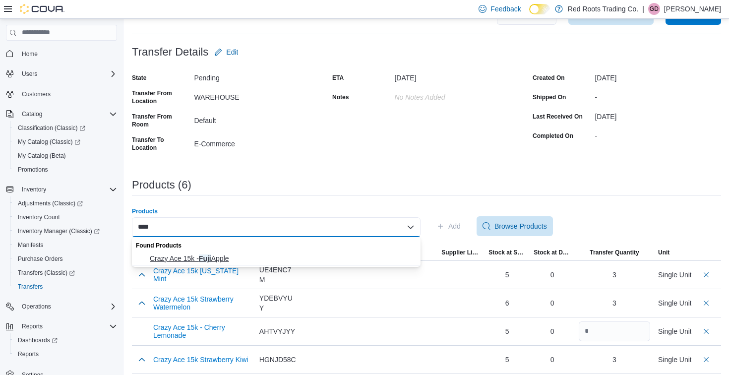
type input "****"
click at [316, 260] on span "Crazy Ace 15k - Fuji Apple" at bounding box center [282, 258] width 265 height 10
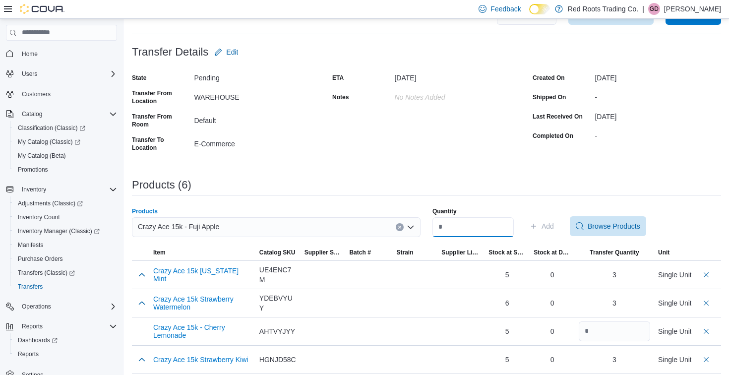
click at [504, 230] on input "Quantity" at bounding box center [472, 227] width 81 height 20
click at [553, 225] on span "Add" at bounding box center [547, 226] width 12 height 10
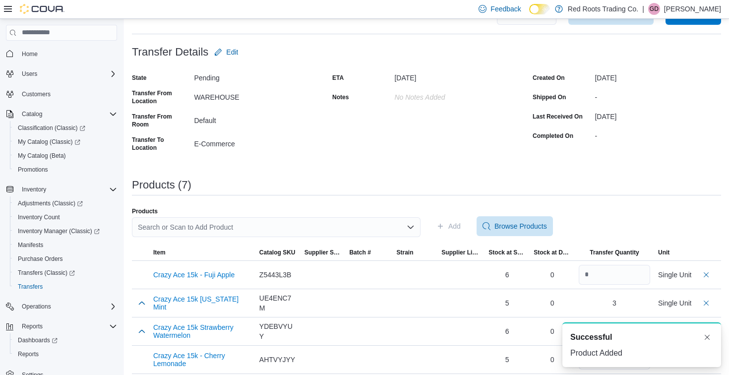
click at [389, 222] on div "Search or Scan to Add Product" at bounding box center [276, 227] width 289 height 20
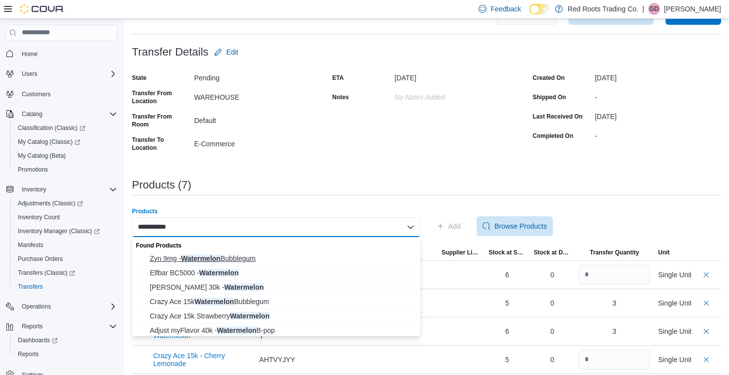
click at [374, 255] on span "Zyn 9mg - Watermelon Bubblegum" at bounding box center [282, 258] width 265 height 10
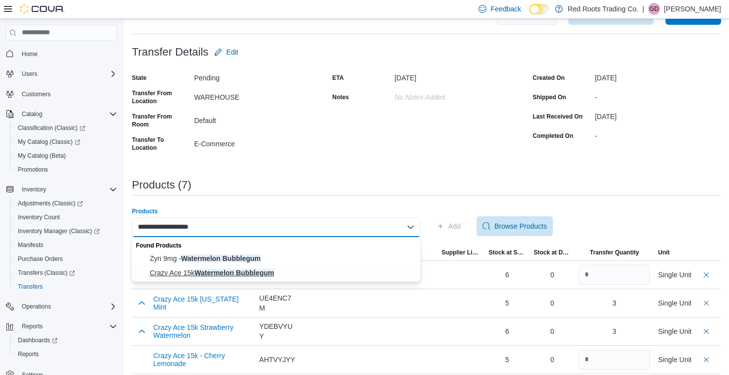
click at [321, 272] on span "Crazy Ace 15k Watermelon Bubblegum" at bounding box center [282, 273] width 265 height 10
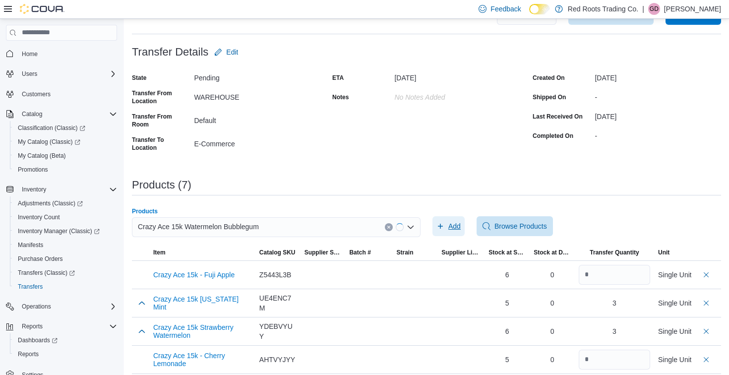
click at [437, 225] on icon "button" at bounding box center [440, 226] width 8 height 8
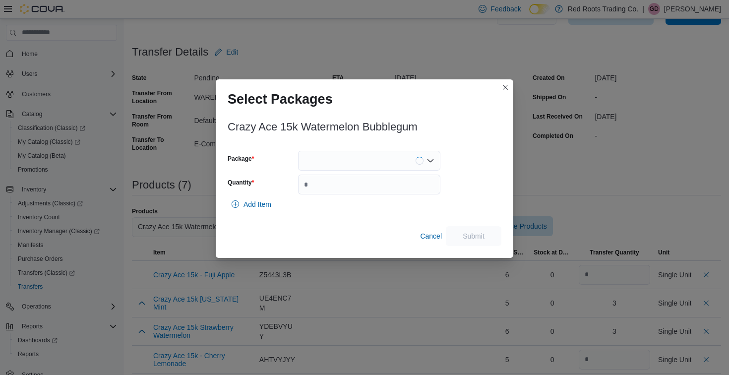
click at [397, 160] on div at bounding box center [369, 161] width 142 height 20
click at [386, 196] on span "1" at bounding box center [375, 192] width 118 height 10
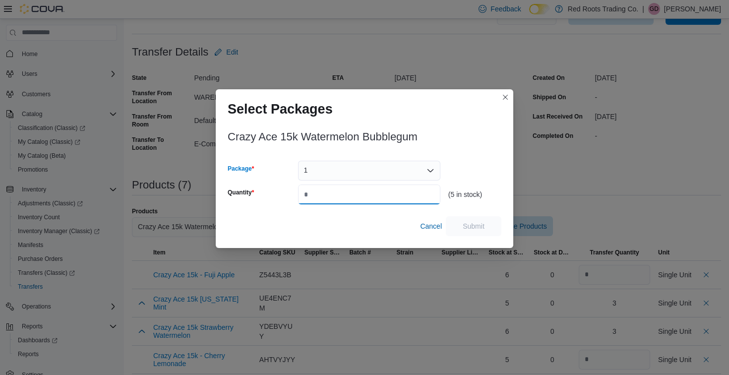
click at [366, 194] on input "Quantity" at bounding box center [369, 194] width 142 height 20
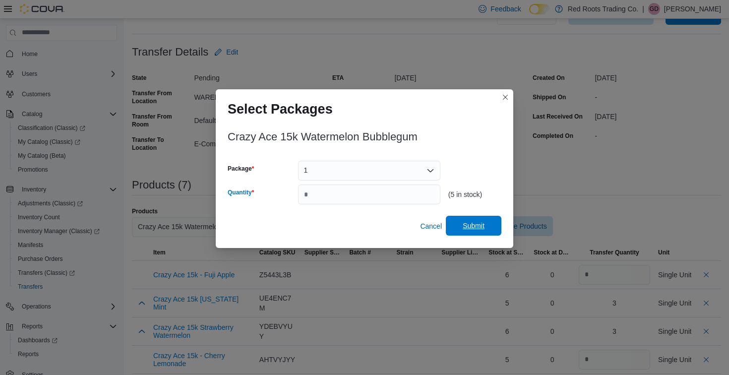
click at [479, 224] on span "Submit" at bounding box center [473, 226] width 22 height 10
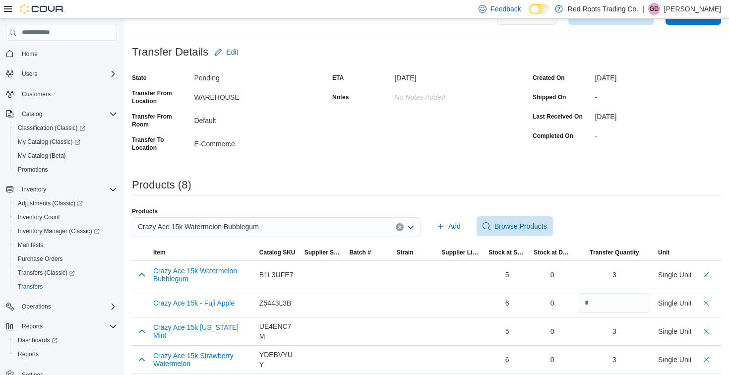
click at [482, 179] on div "Products (8)" at bounding box center [426, 185] width 589 height 12
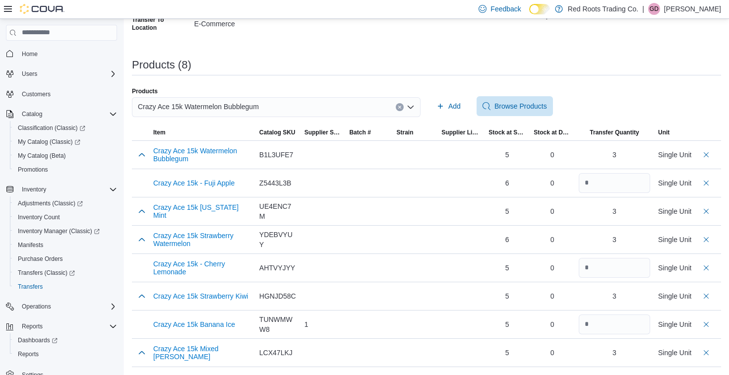
scroll to position [0, 0]
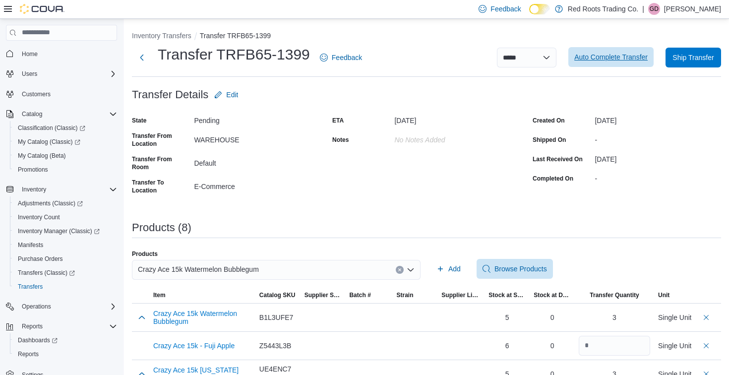
click at [610, 61] on span "Auto Complete Transfer" at bounding box center [610, 57] width 73 height 10
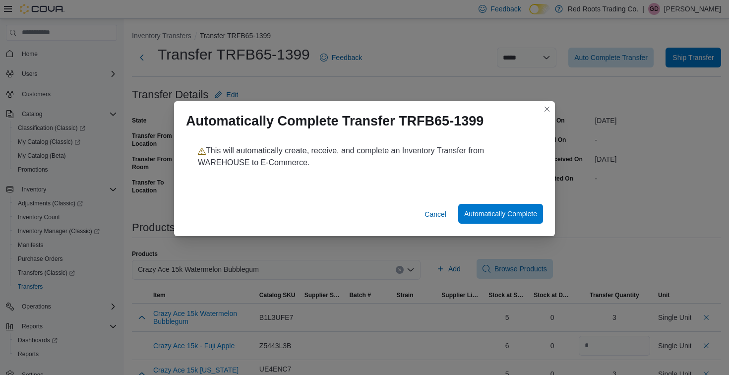
click at [493, 215] on span "Automatically Complete" at bounding box center [500, 214] width 73 height 10
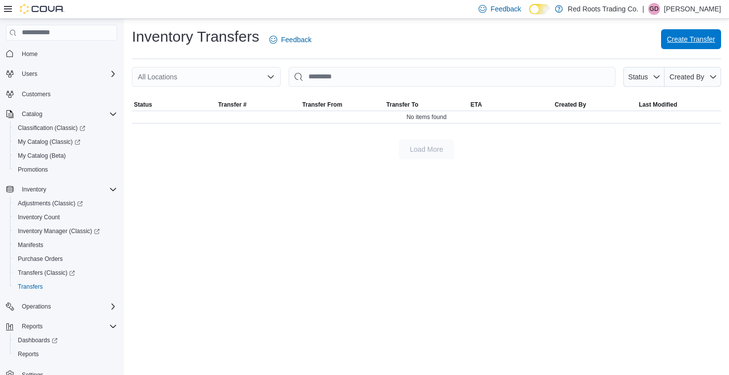
click at [707, 39] on span "Create Transfer" at bounding box center [691, 39] width 48 height 10
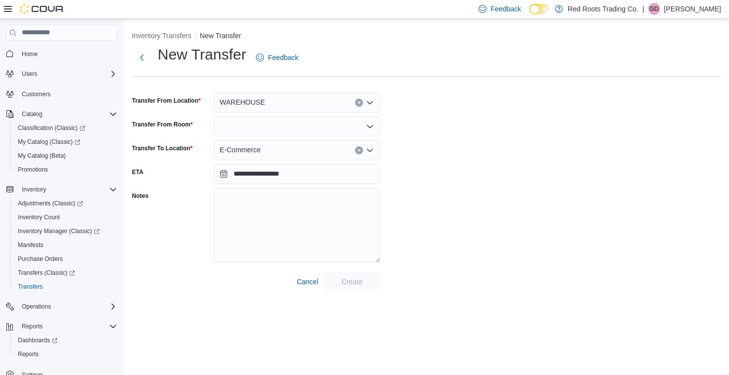
click at [362, 132] on div at bounding box center [297, 126] width 166 height 20
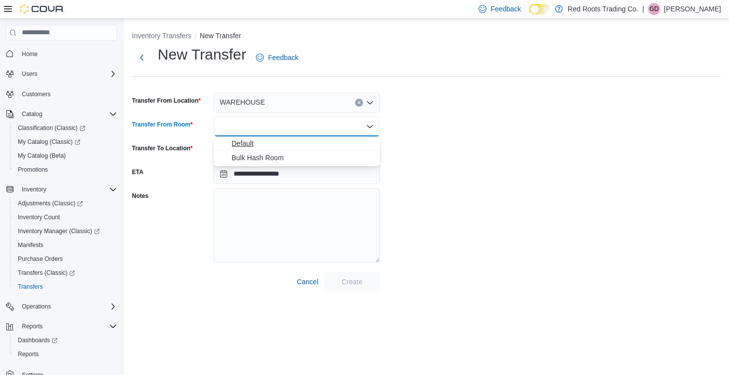
click at [290, 144] on span "Default" at bounding box center [302, 143] width 142 height 10
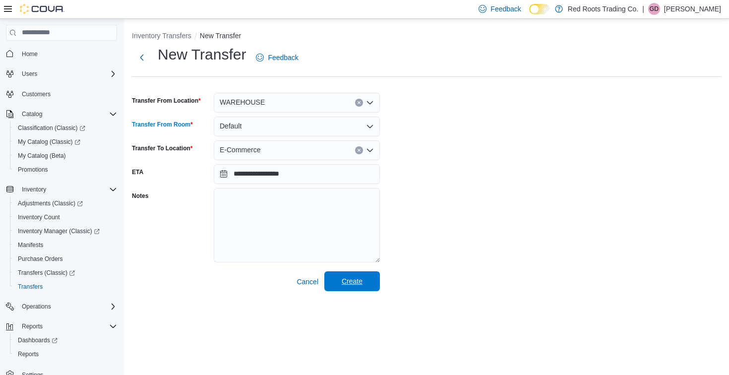
click at [363, 286] on span "Create" at bounding box center [352, 281] width 44 height 20
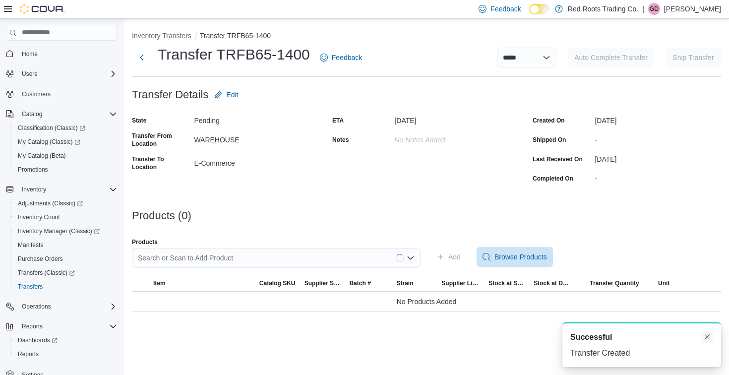
click at [709, 335] on button "Dismiss toast" at bounding box center [707, 337] width 12 height 12
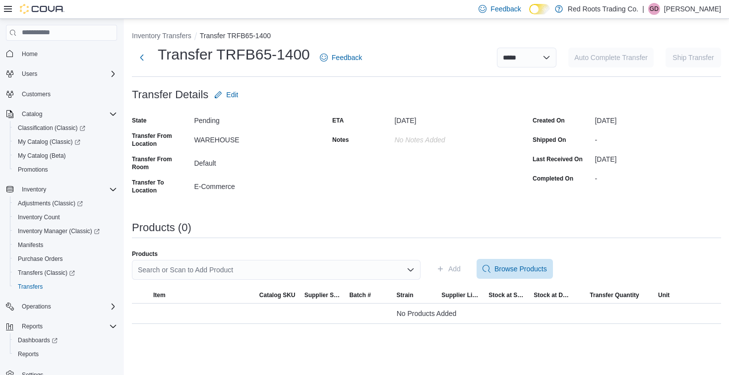
click at [331, 268] on div "Search or Scan to Add Product" at bounding box center [276, 270] width 289 height 20
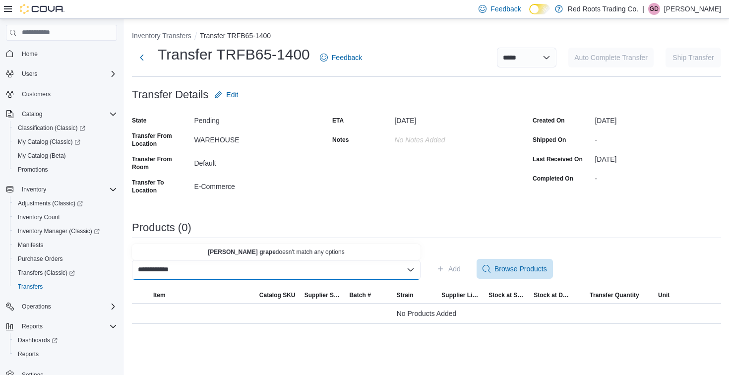
click at [159, 269] on input "**********" at bounding box center [159, 270] width 43 height 12
click at [301, 246] on span "Crazy Ace 15k Sakura Grape" at bounding box center [282, 251] width 265 height 10
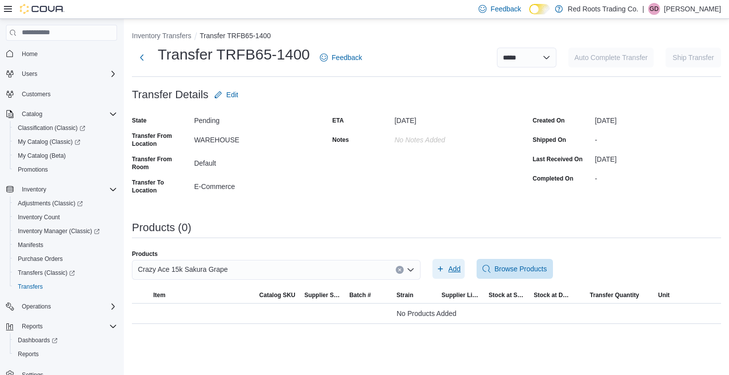
click at [448, 269] on span "Add" at bounding box center [454, 269] width 12 height 10
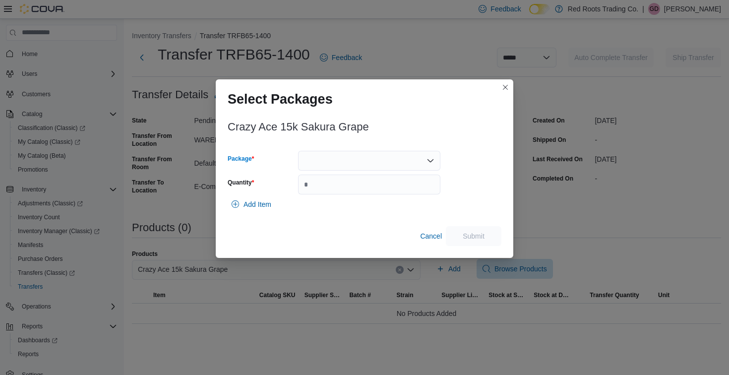
click at [373, 162] on div at bounding box center [369, 161] width 142 height 20
click at [362, 197] on button "1" at bounding box center [369, 192] width 142 height 14
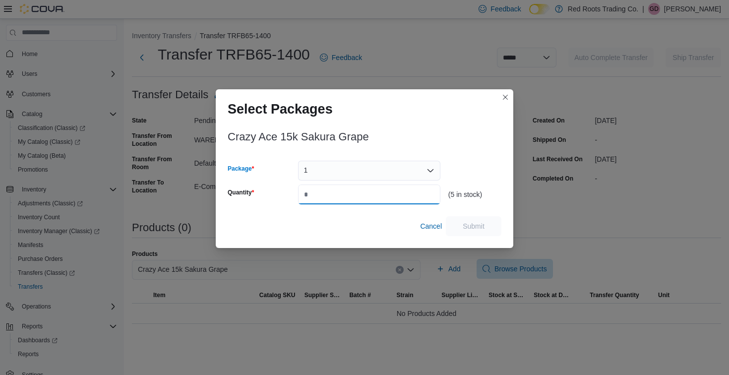
click at [362, 197] on input "Quantity" at bounding box center [369, 194] width 142 height 20
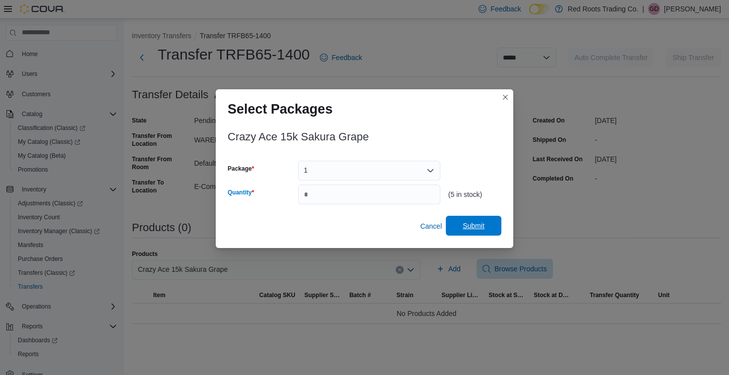
click at [489, 229] on span "Submit" at bounding box center [474, 226] width 44 height 20
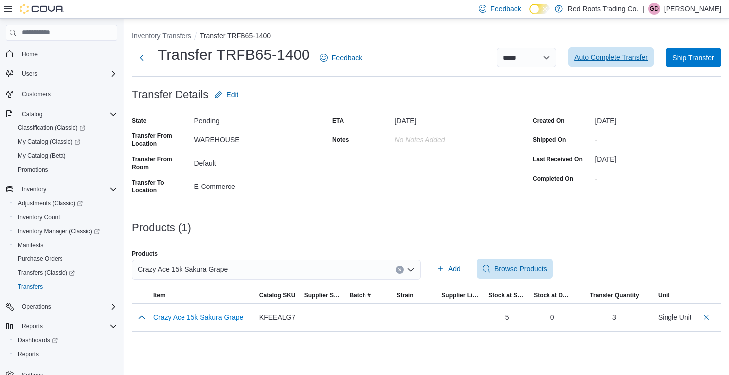
click at [617, 47] on div "**********" at bounding box center [426, 58] width 589 height 26
click at [594, 59] on span "Auto Complete Transfer" at bounding box center [610, 57] width 73 height 10
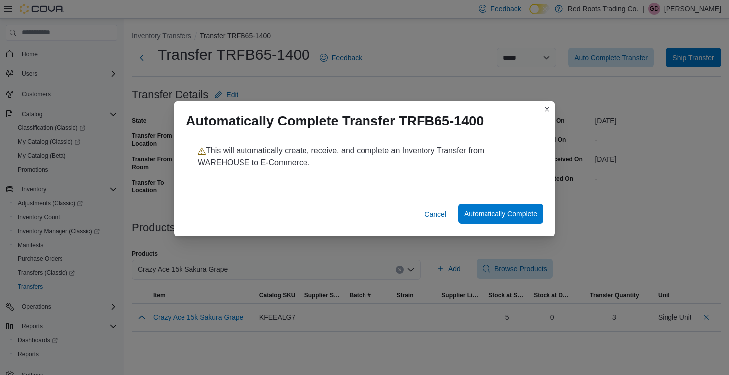
click at [501, 213] on span "Automatically Complete" at bounding box center [500, 214] width 73 height 10
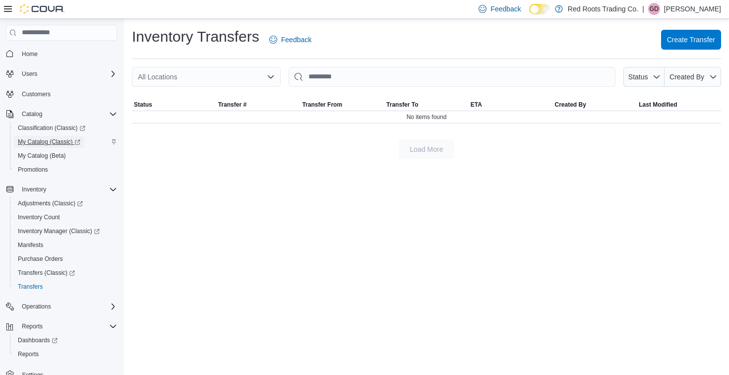
click at [59, 144] on span "My Catalog (Classic)" at bounding box center [49, 142] width 62 height 8
